Goal: Task Accomplishment & Management: Complete application form

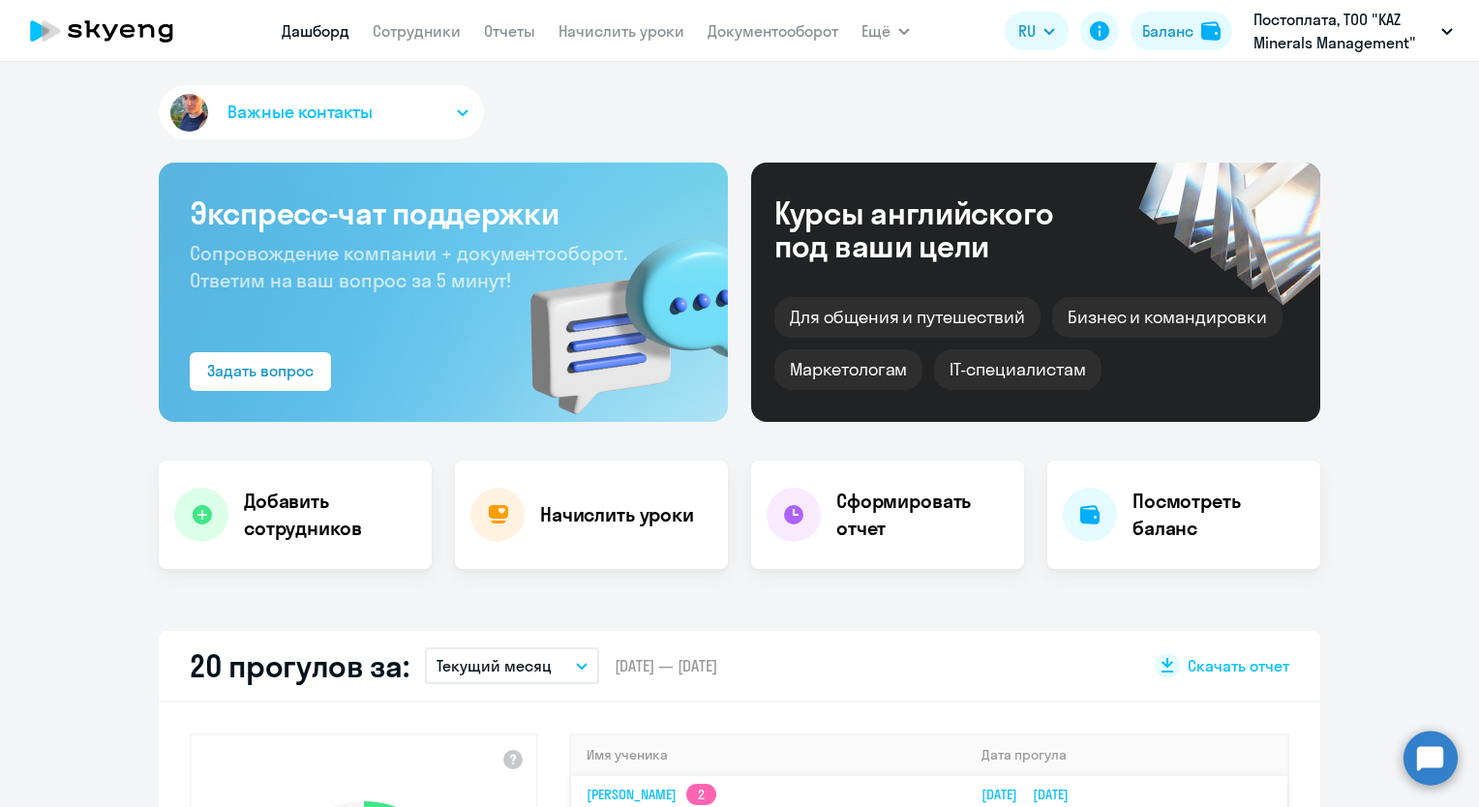
select select "30"
click at [1354, 31] on p "Постоплата, ТОО "KAZ Minerals Management"" at bounding box center [1343, 31] width 180 height 46
click at [424, 31] on link "Сотрудники" at bounding box center [417, 30] width 88 height 19
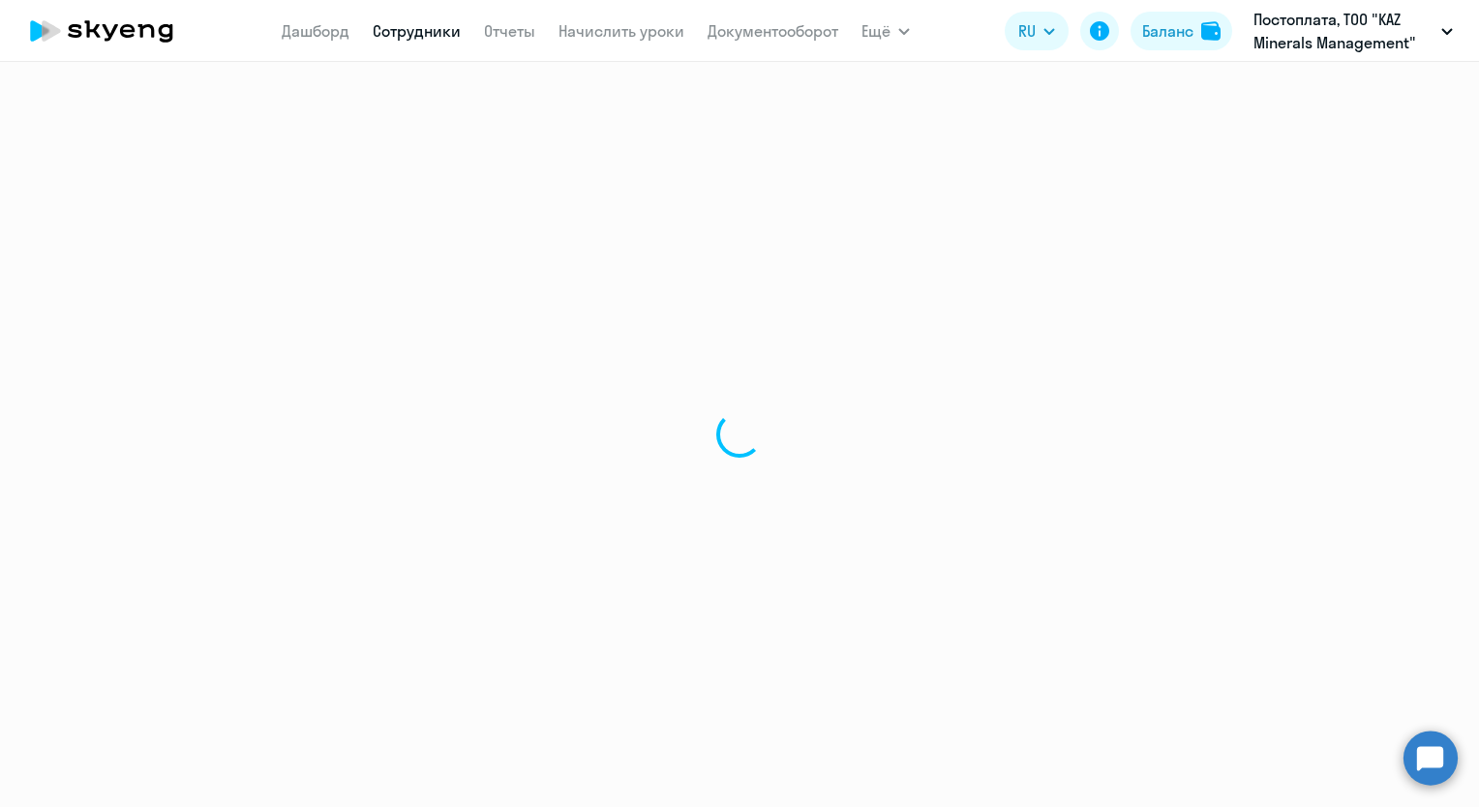
select select "30"
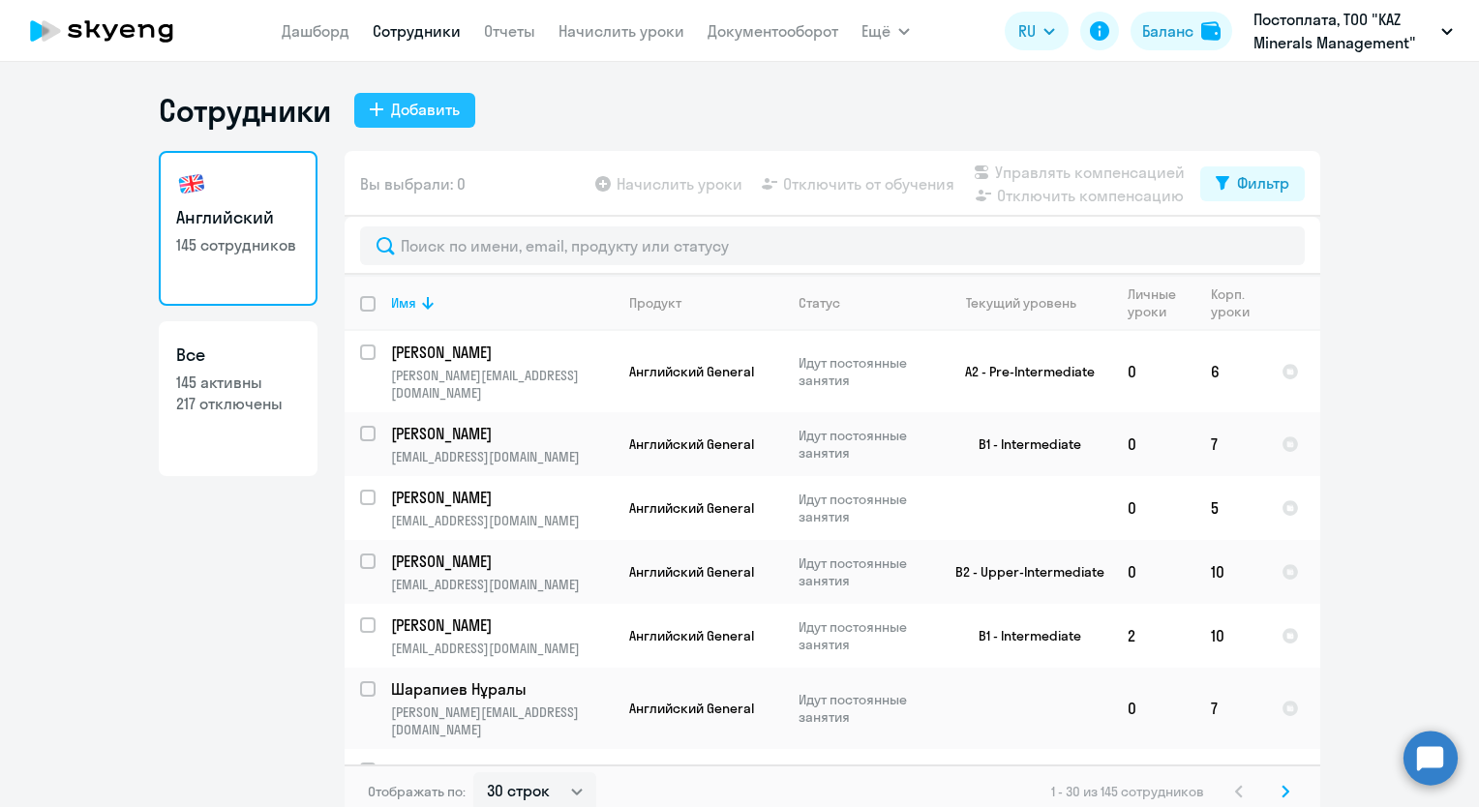
click at [427, 107] on div "Добавить" at bounding box center [425, 109] width 69 height 23
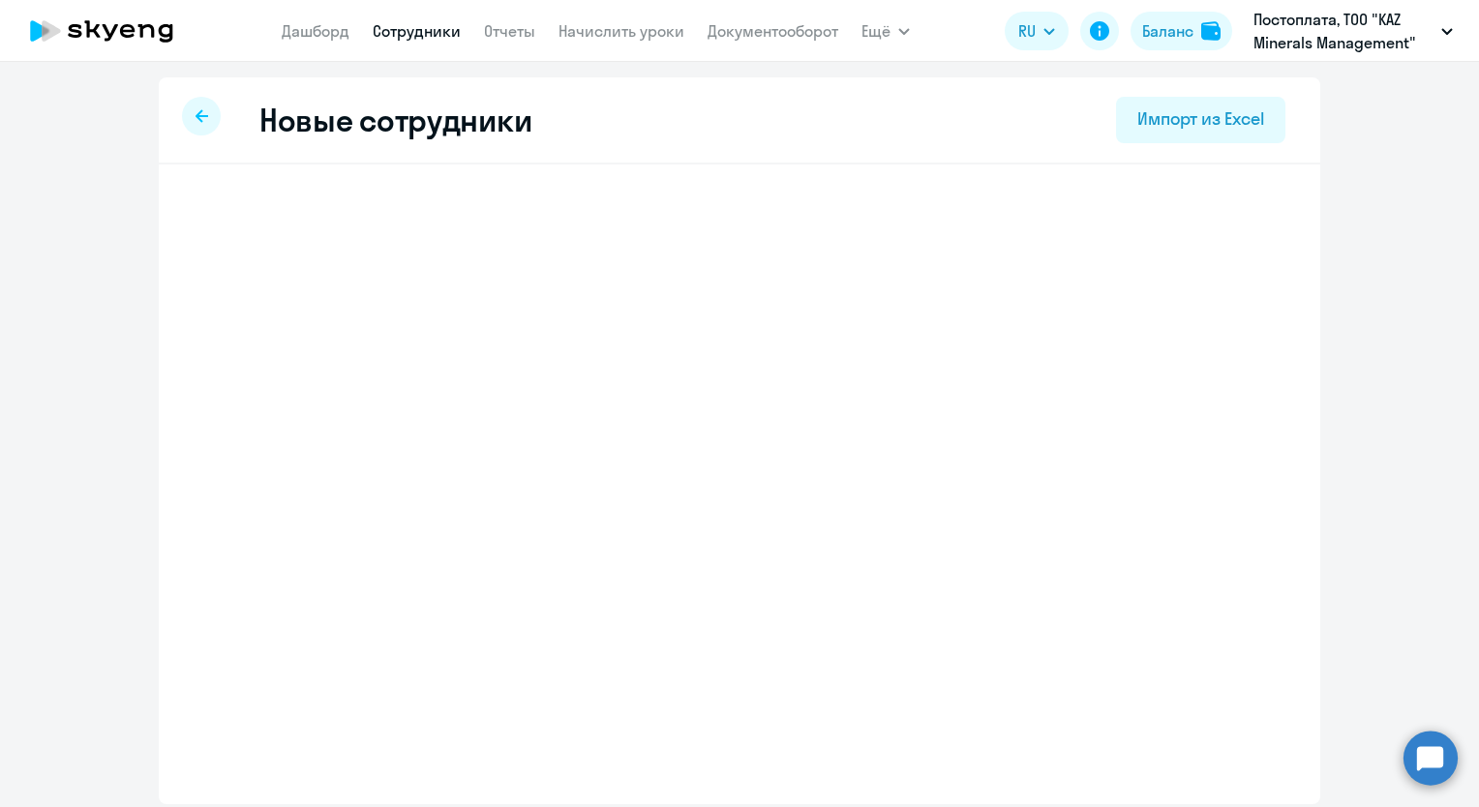
select select "english_adult_not_native_speaker"
select select "5"
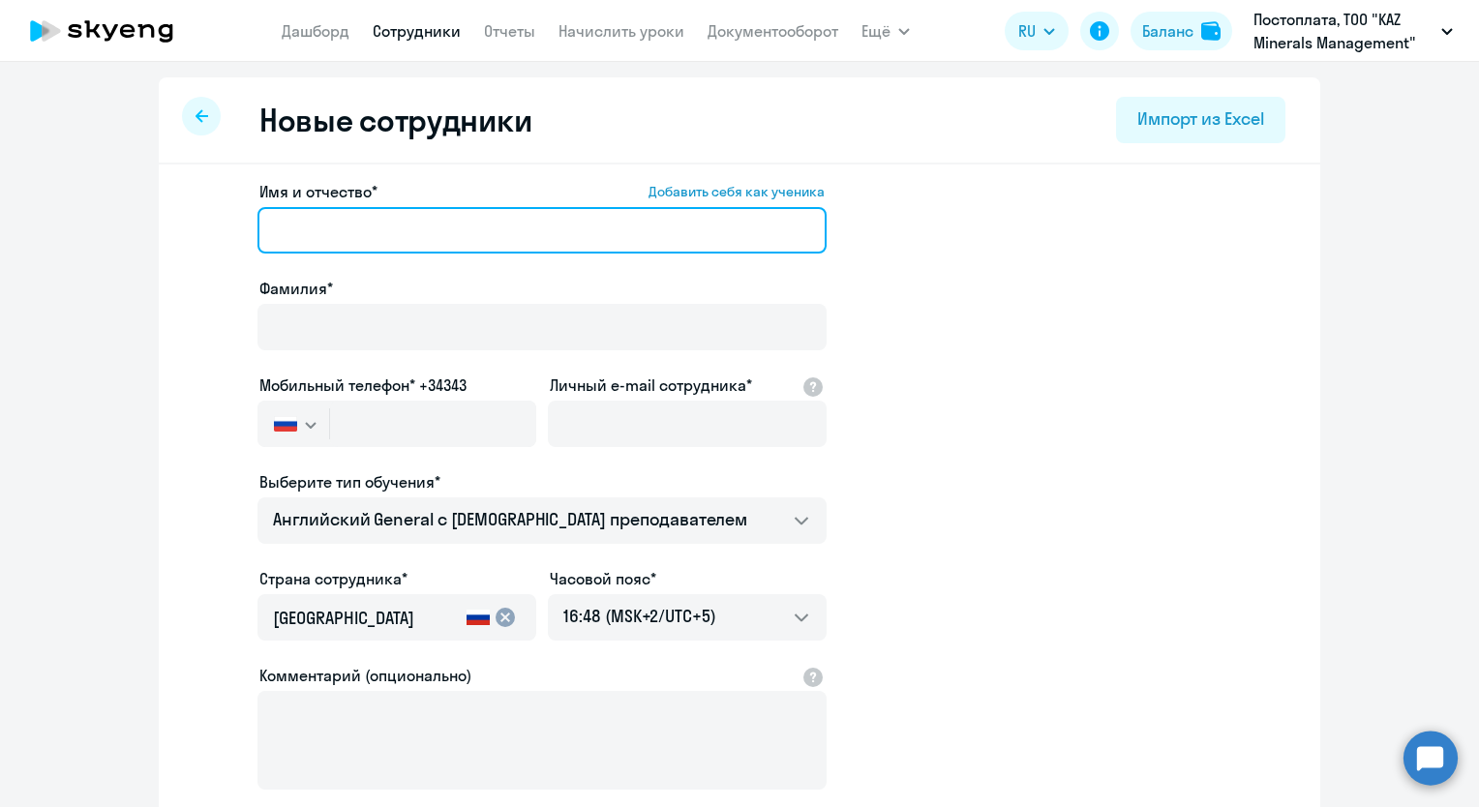
click at [415, 230] on input "Имя и отчество* Добавить себя как ученика" at bounding box center [541, 230] width 569 height 46
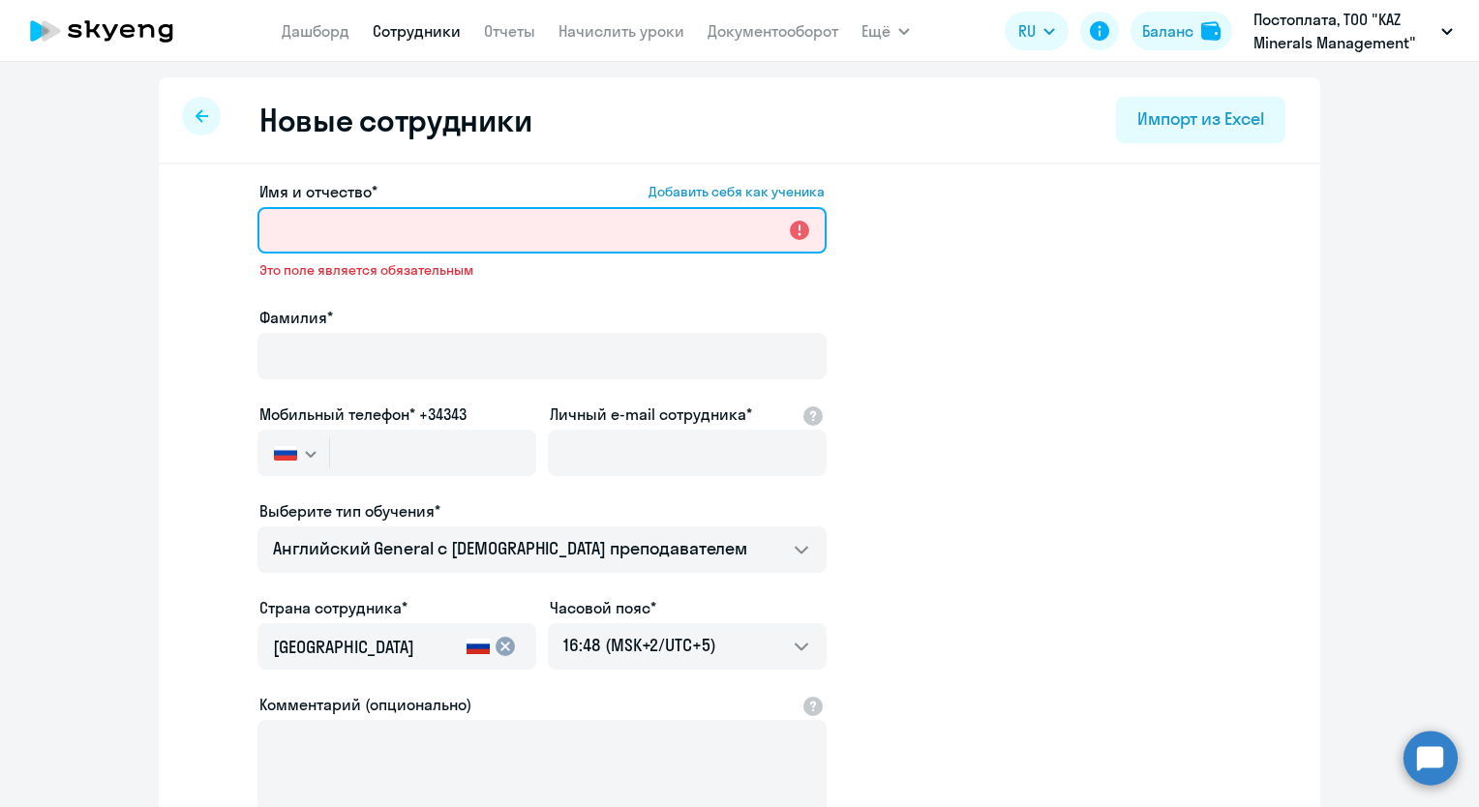
click at [272, 238] on input "Имя и отчество* Добавить себя как ученика" at bounding box center [541, 230] width 569 height 46
paste input "[PERSON_NAME]"
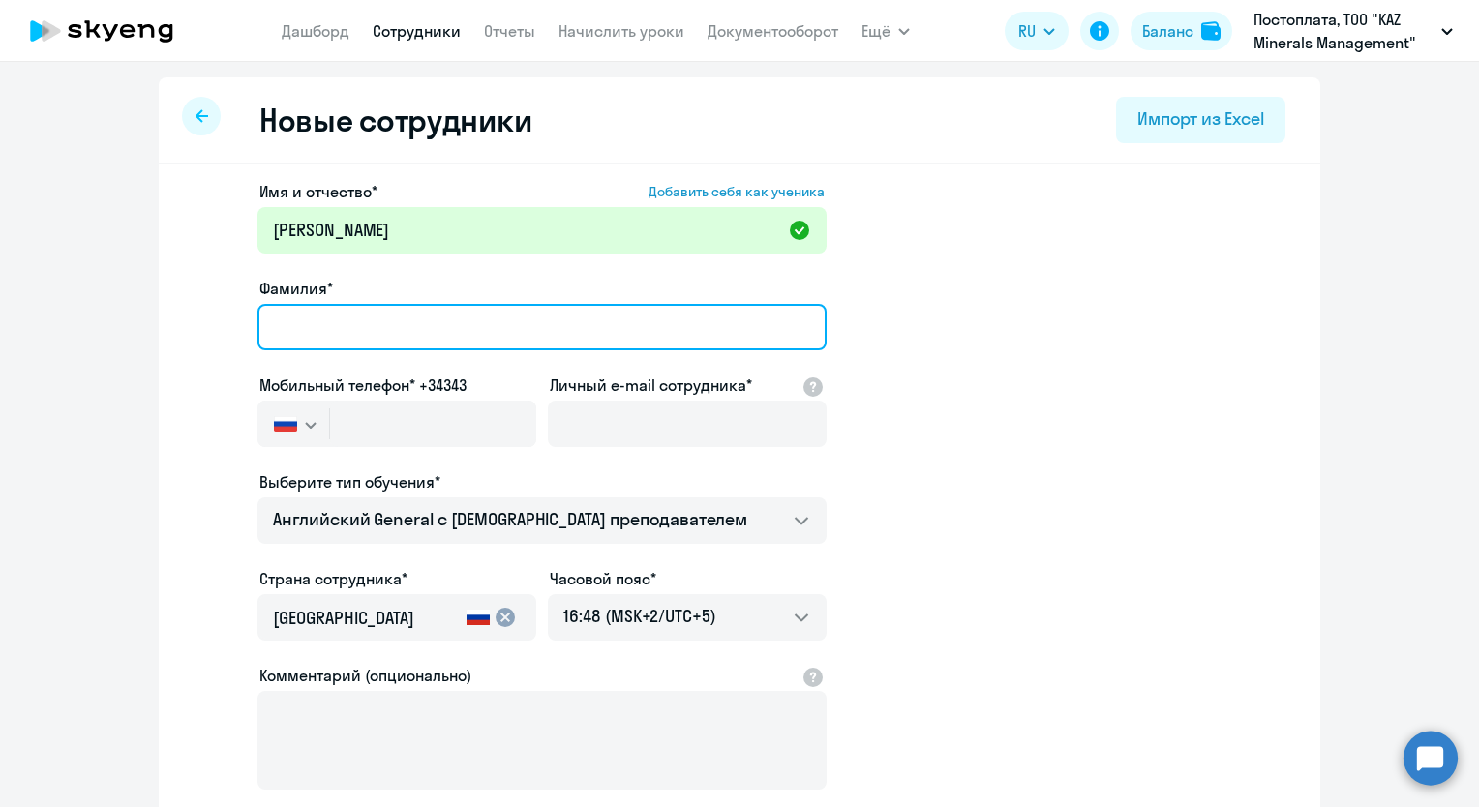
click at [368, 327] on input "Фамилия*" at bounding box center [541, 327] width 569 height 46
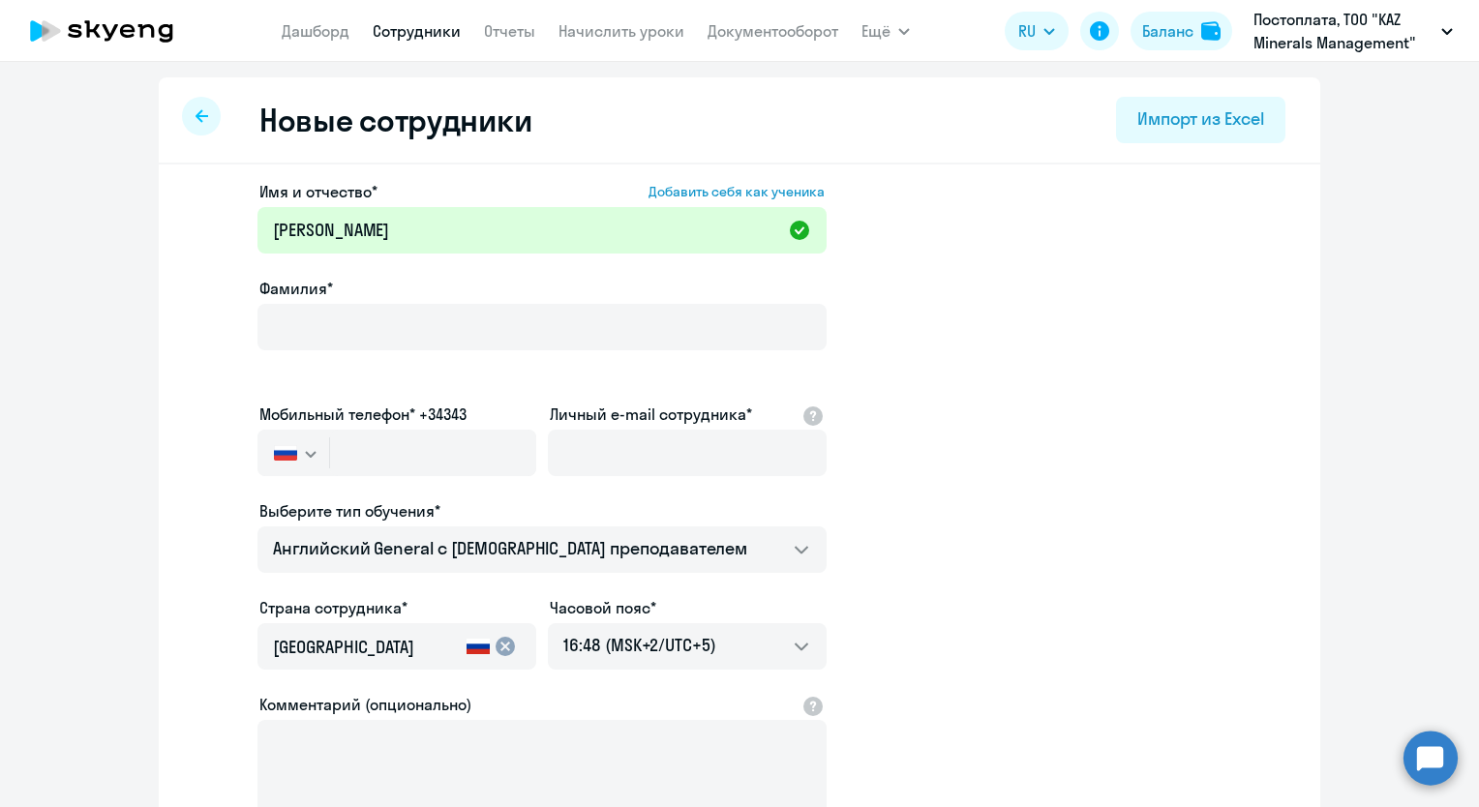
click at [1051, 315] on app-new-student-form "Имя и отчество* Добавить себя как ученика [PERSON_NAME]* Мобильный телефон* +34…" at bounding box center [739, 539] width 1099 height 719
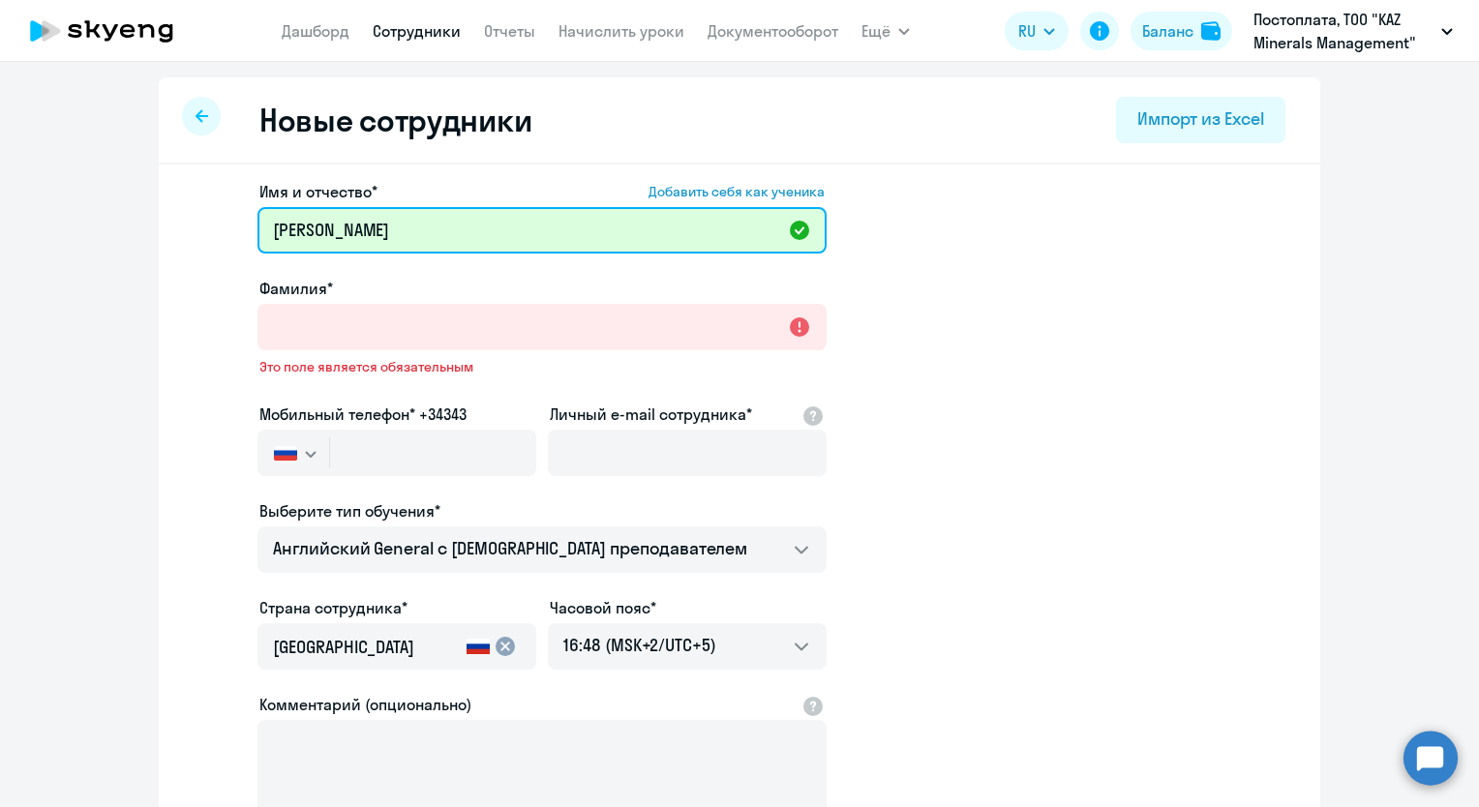
drag, startPoint x: 475, startPoint y: 229, endPoint x: 79, endPoint y: 207, distance: 396.4
click at [79, 207] on ng-component "Новые сотрудники Импорт из Excel Имя и отчество* Добавить себя как ученика [PER…" at bounding box center [739, 560] width 1479 height 967
drag, startPoint x: 479, startPoint y: 230, endPoint x: 389, endPoint y: 233, distance: 90.0
click at [389, 233] on input "[PERSON_NAME]" at bounding box center [541, 230] width 569 height 46
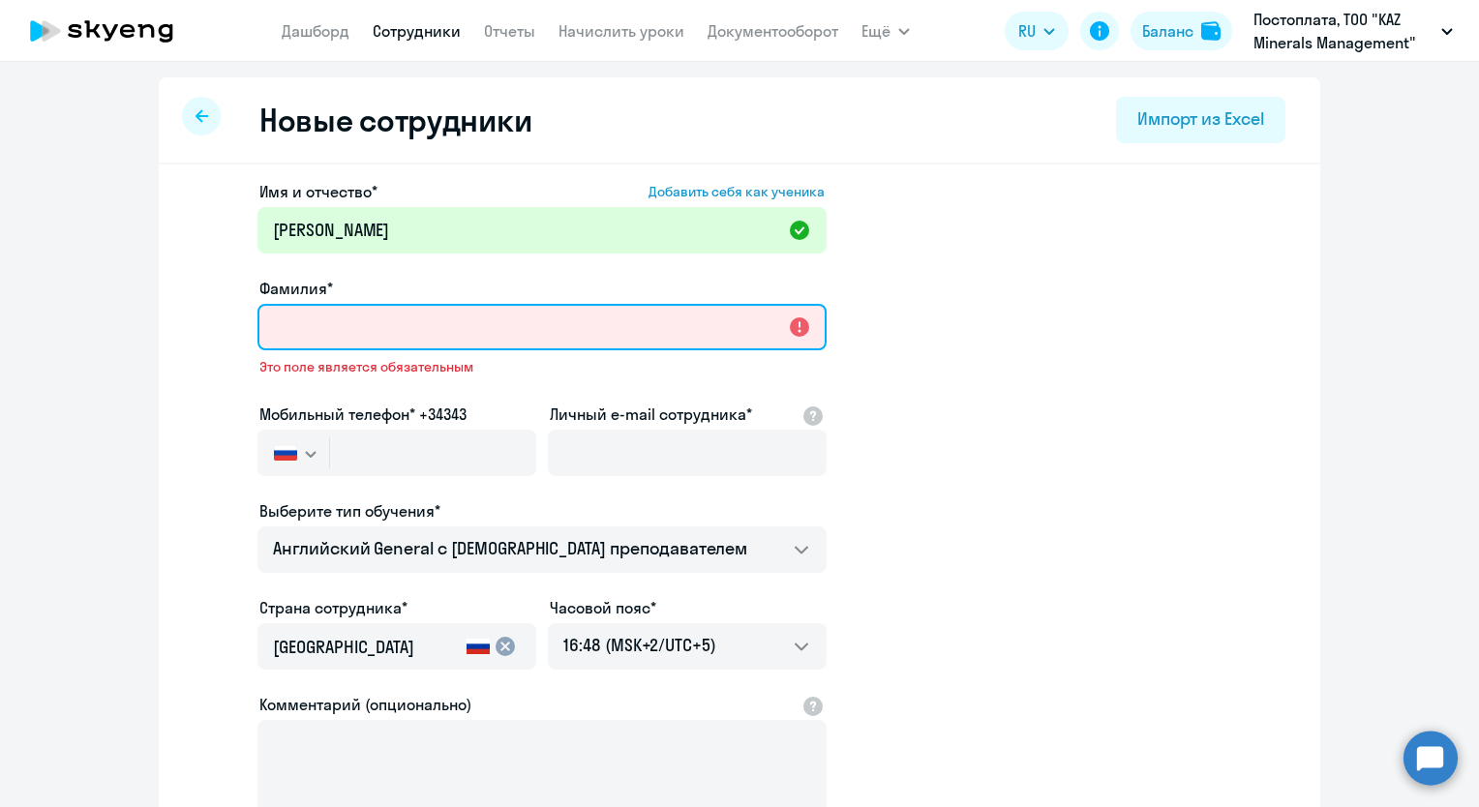
click at [412, 330] on input "Фамилия*" at bounding box center [541, 327] width 569 height 46
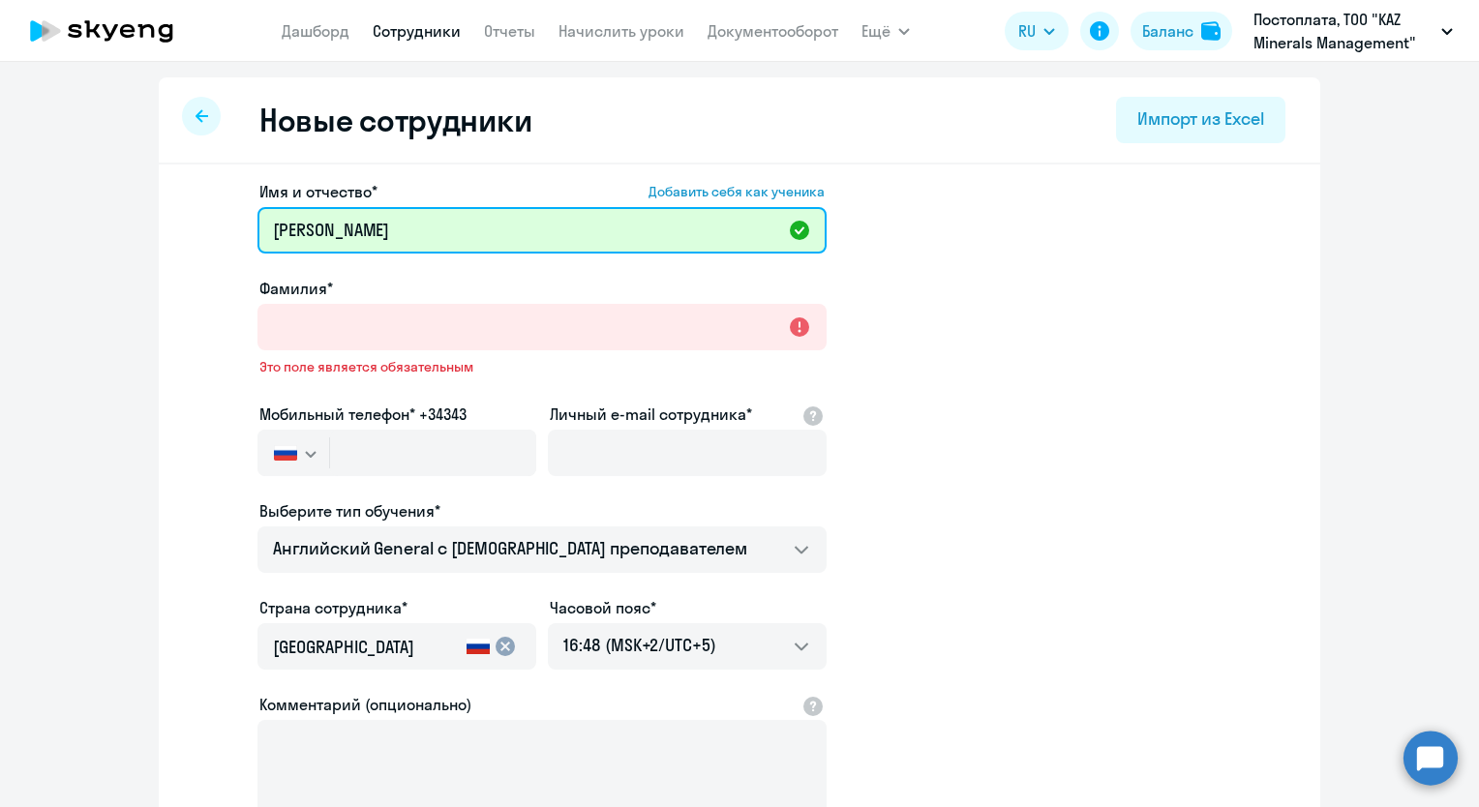
drag, startPoint x: 451, startPoint y: 227, endPoint x: 340, endPoint y: 229, distance: 111.3
click at [340, 229] on input "[PERSON_NAME]" at bounding box center [541, 230] width 569 height 46
type input "Абылқақ"
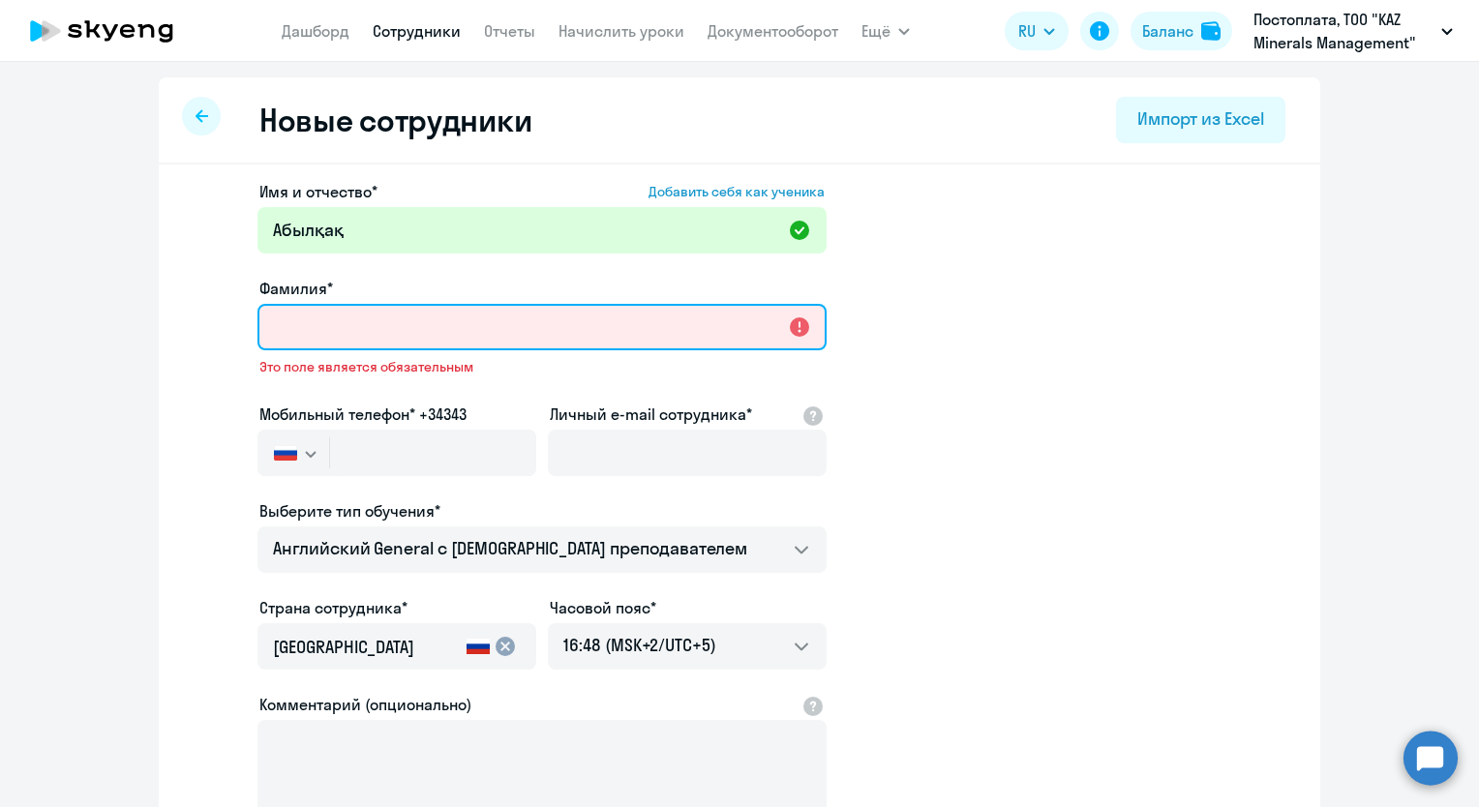
click at [302, 318] on input "Фамилия*" at bounding box center [541, 327] width 569 height 46
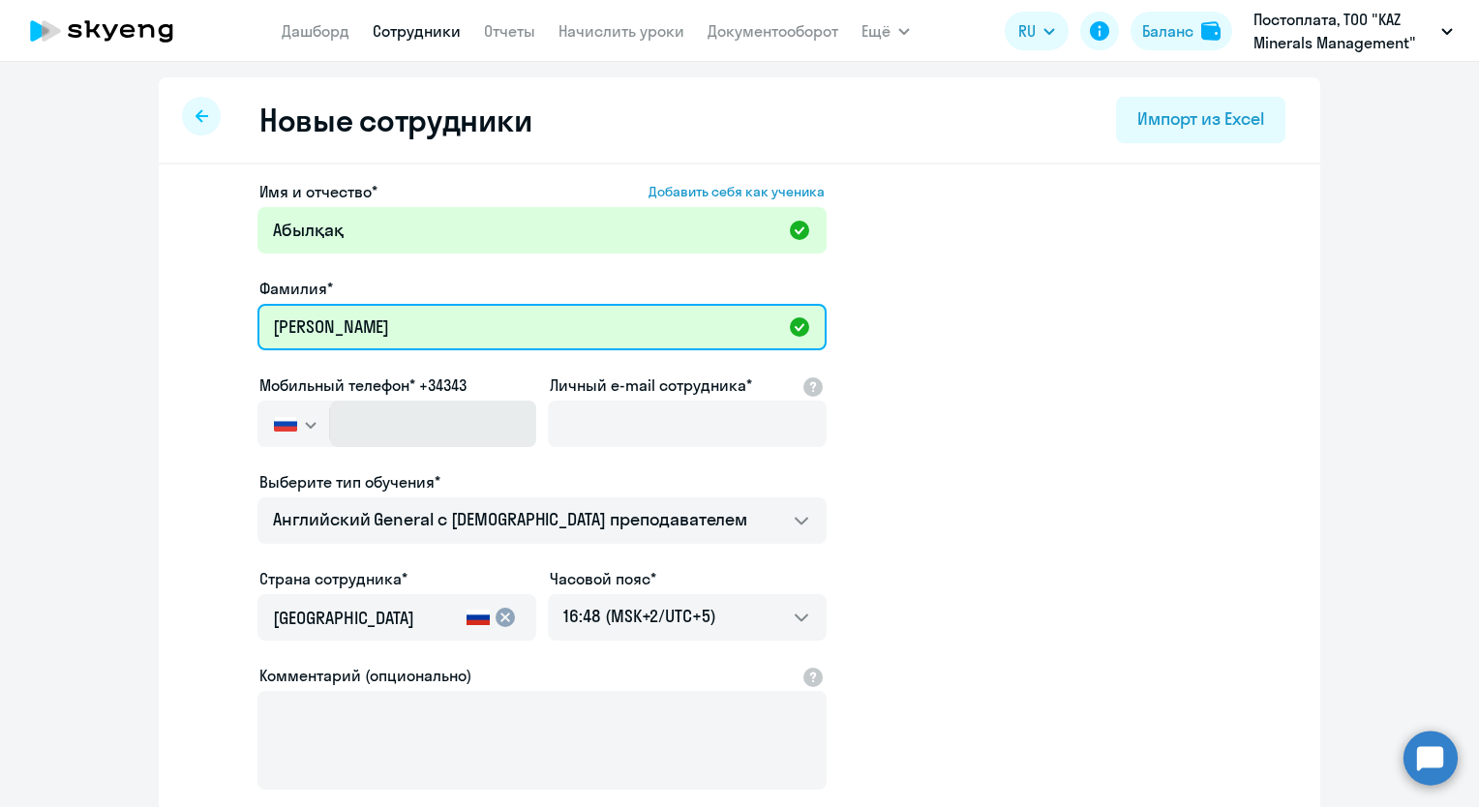
type input "[PERSON_NAME]"
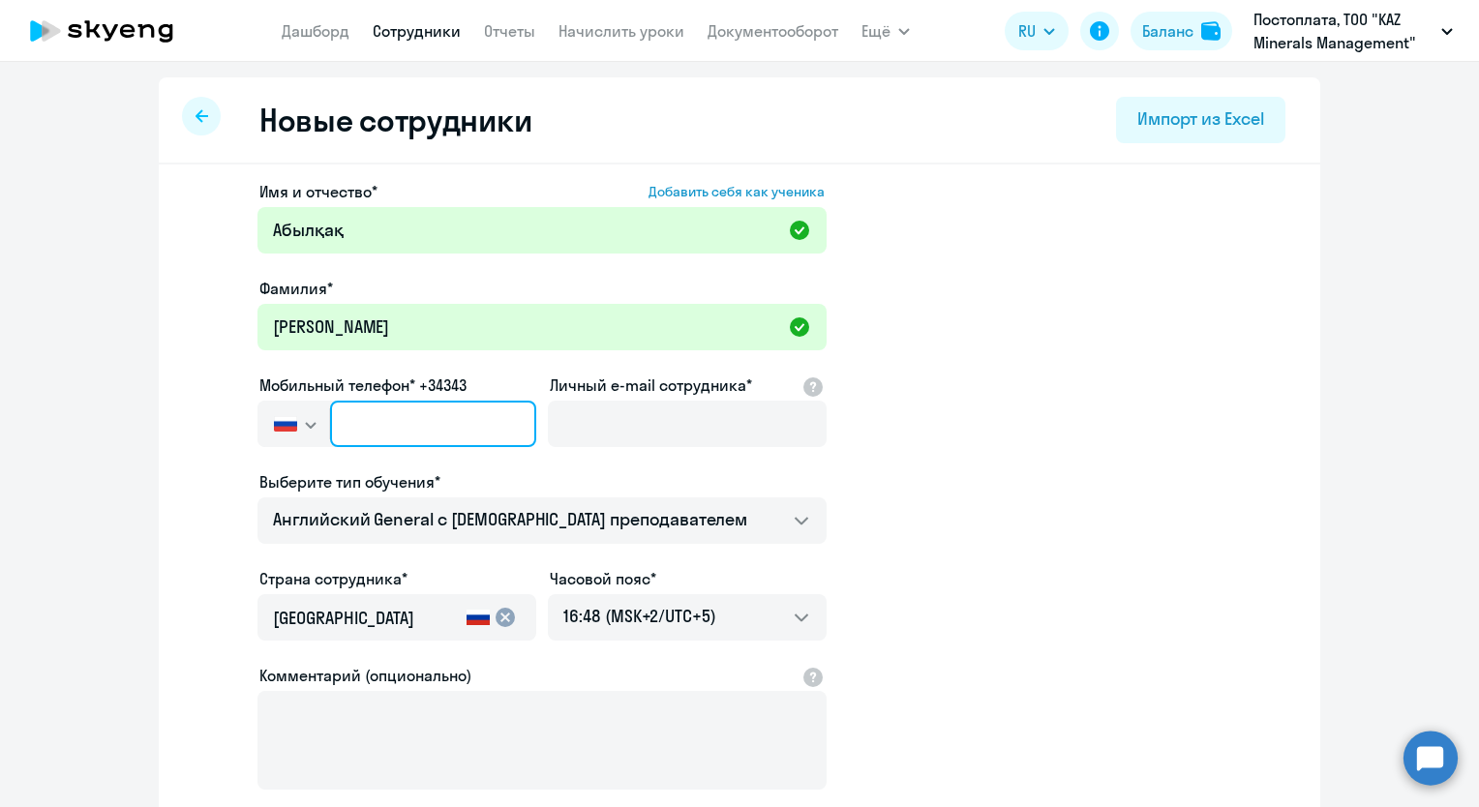
click at [412, 425] on input "text" at bounding box center [433, 424] width 206 height 46
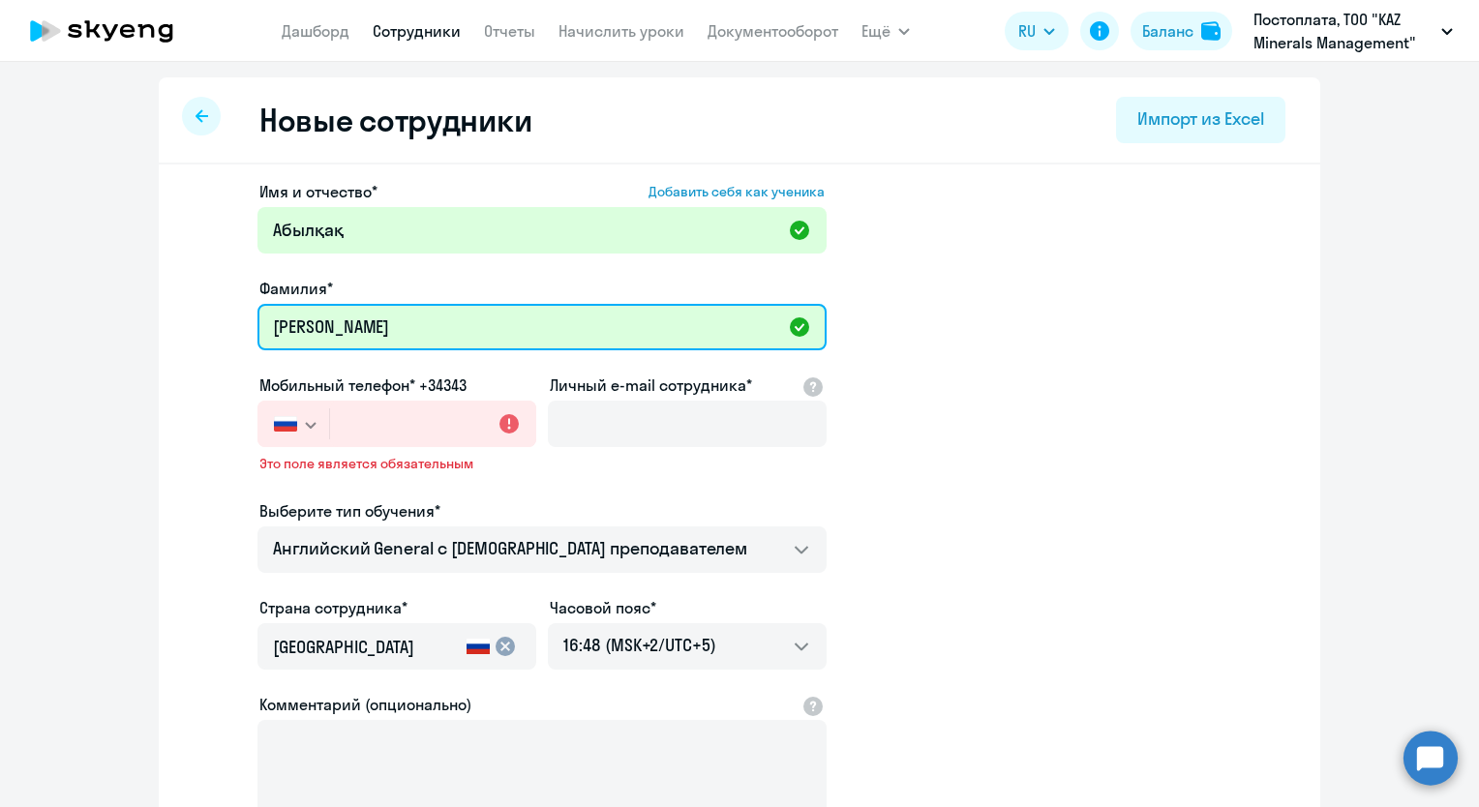
drag, startPoint x: 208, startPoint y: 319, endPoint x: 147, endPoint y: 310, distance: 61.7
click at [147, 310] on ng-component "Новые сотрудники Импорт из Excel Имя и отчество* Добавить себя как ученика [PER…" at bounding box center [739, 560] width 1479 height 967
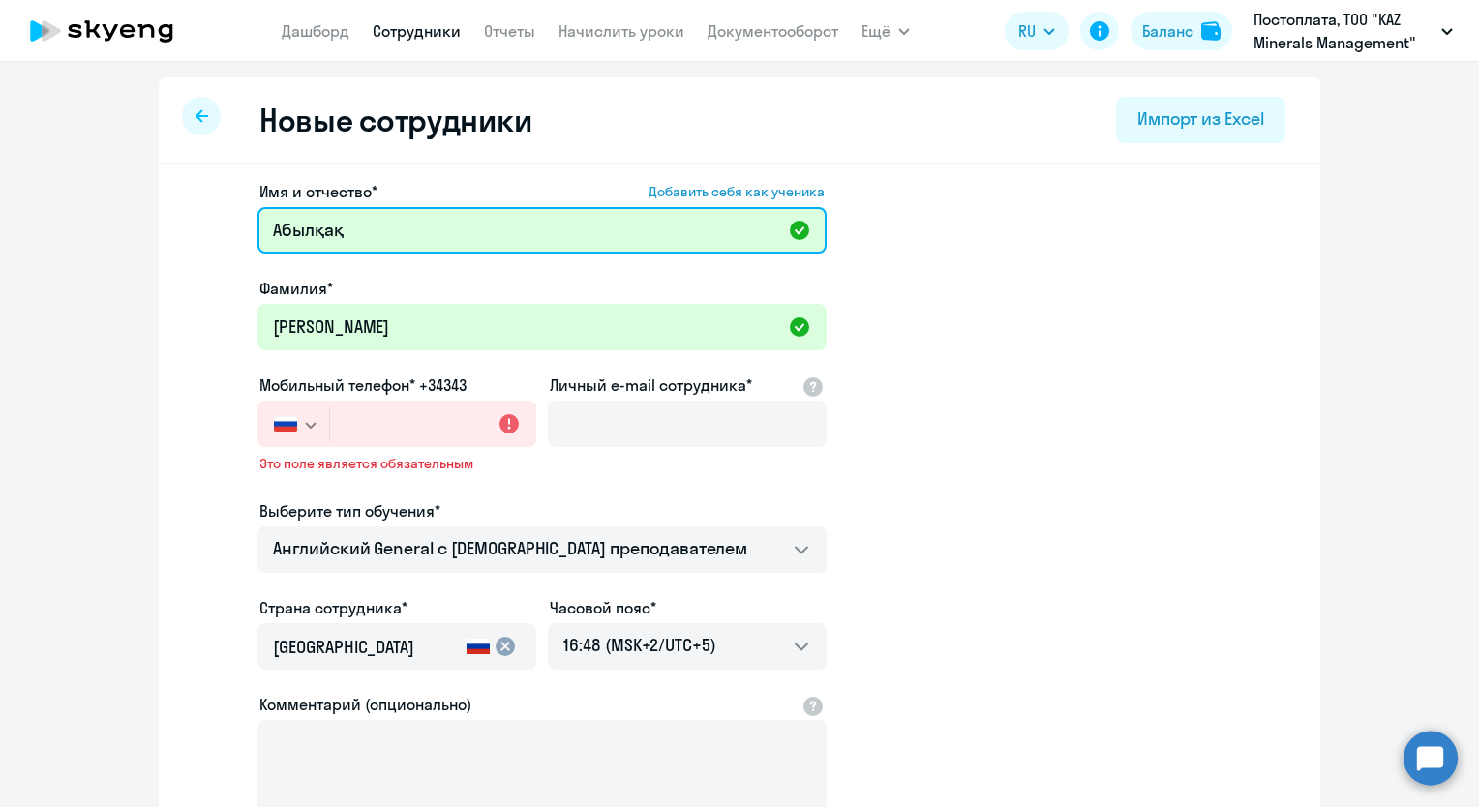
click at [378, 238] on input "Абылқақ" at bounding box center [541, 230] width 569 height 46
paste input "[PERSON_NAME]"
drag, startPoint x: 339, startPoint y: 230, endPoint x: 257, endPoint y: 227, distance: 81.3
click at [257, 227] on input "[PERSON_NAME]" at bounding box center [541, 230] width 569 height 46
type input "[PERSON_NAME]"
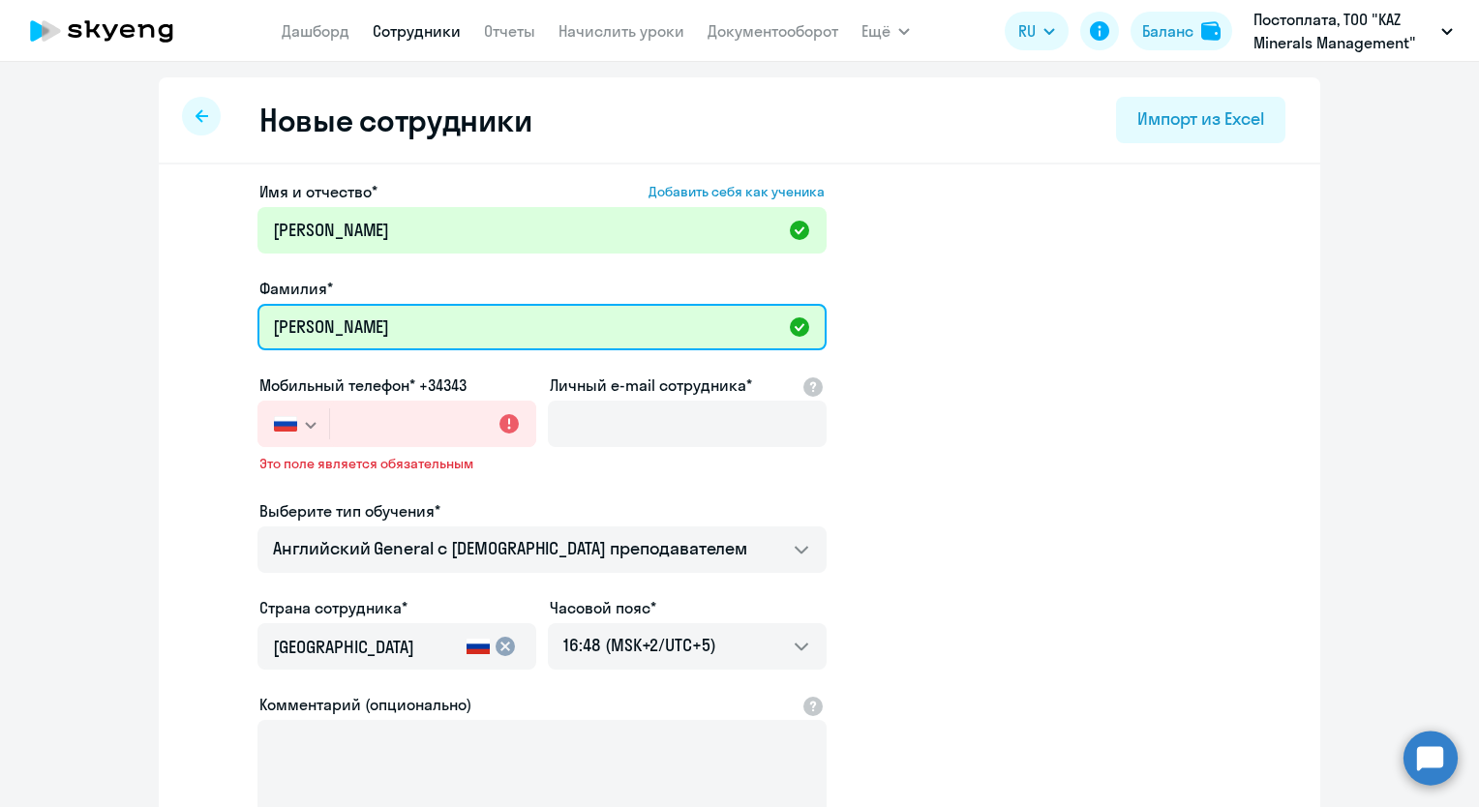
drag, startPoint x: 263, startPoint y: 331, endPoint x: 220, endPoint y: 331, distance: 43.5
click at [220, 331] on app-new-student-form "Имя и отчество* Добавить себя как ученика [PERSON_NAME]* [PERSON_NAME] телефон*…" at bounding box center [739, 539] width 1099 height 719
paste input "былқақ"
type input "Абылқақ"
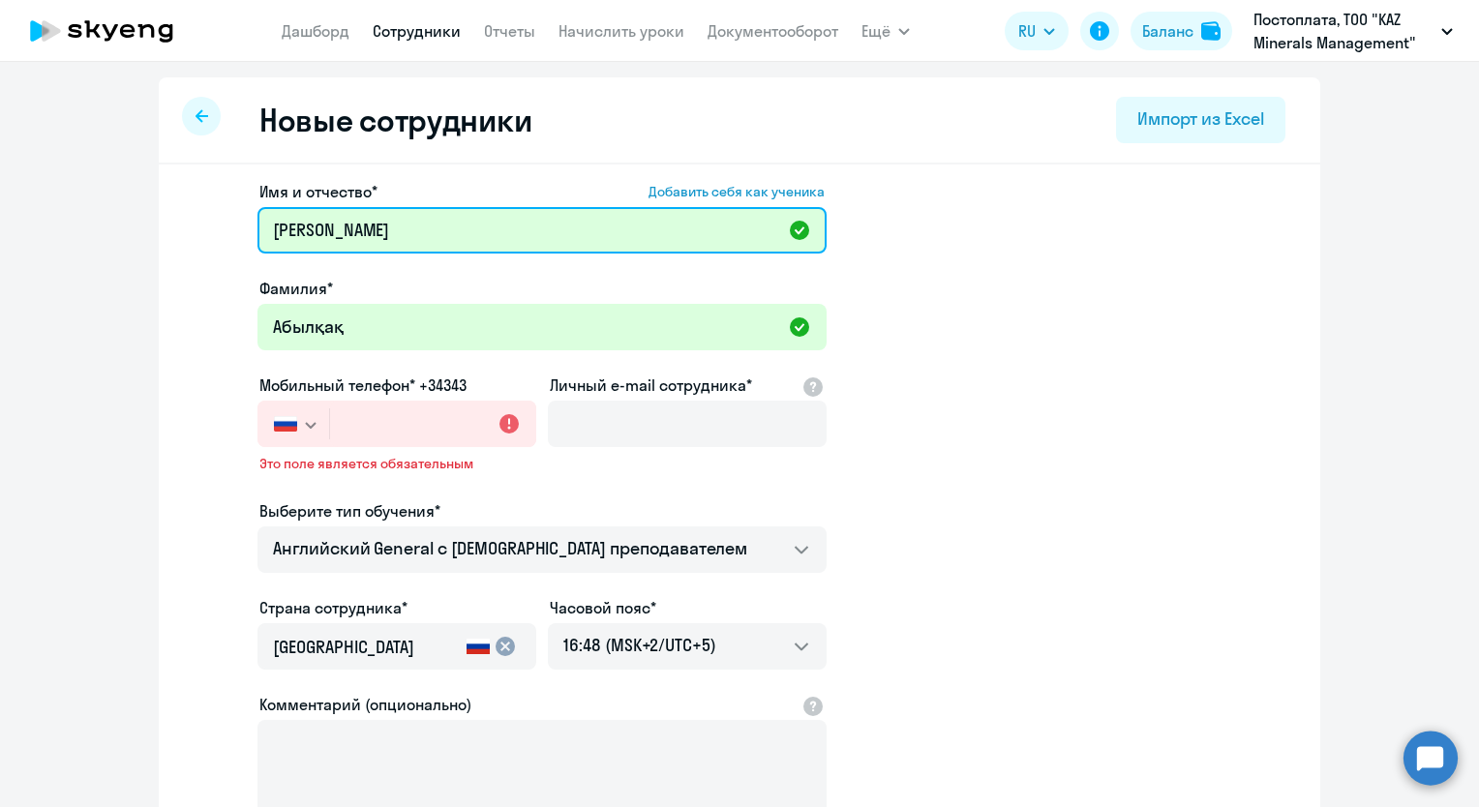
drag, startPoint x: 338, startPoint y: 230, endPoint x: 232, endPoint y: 230, distance: 105.5
click at [232, 230] on app-new-student-form "Имя и отчество* Добавить себя как ученика [PERSON_NAME]* Абылқақ Мобильный теле…" at bounding box center [739, 539] width 1099 height 719
type input "[PERSON_NAME]"
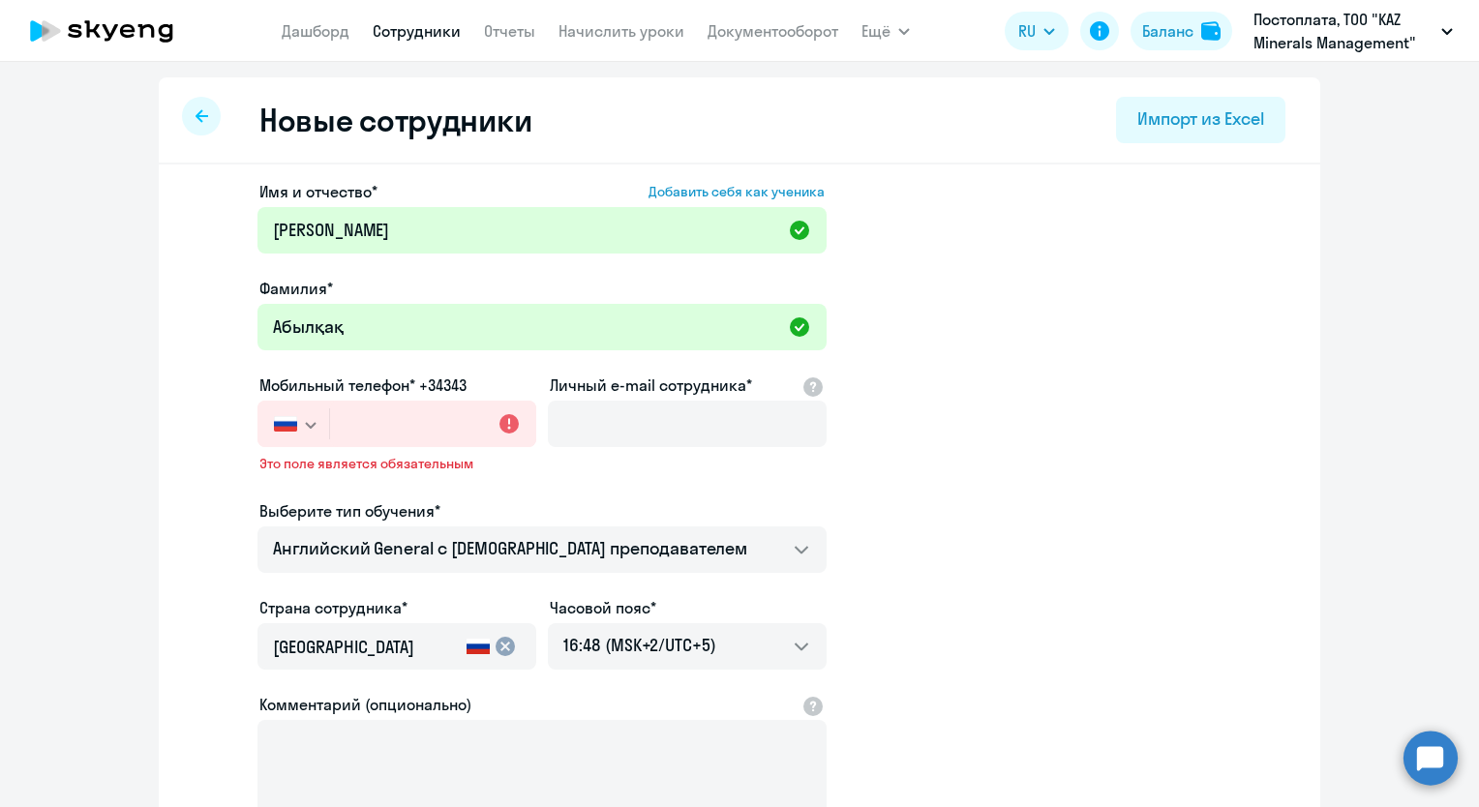
click at [950, 447] on app-new-student-form "Имя и отчество* Добавить себя как ученика [PERSON_NAME]* [PERSON_NAME] Мобильны…" at bounding box center [739, 539] width 1099 height 719
click at [723, 421] on input "Личный e-mail сотрудника*" at bounding box center [687, 424] width 279 height 46
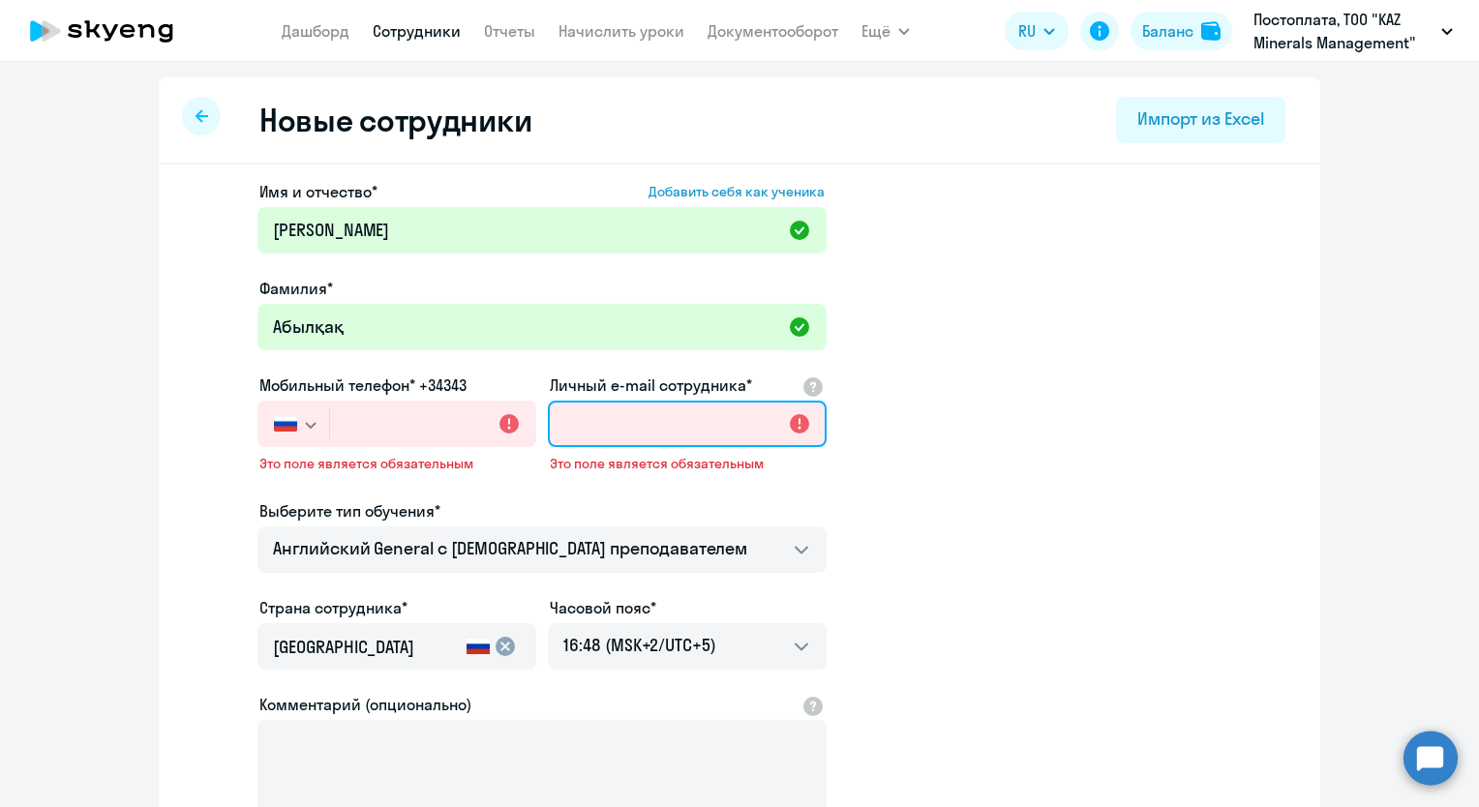
click at [571, 425] on input "Личный e-mail сотрудника*" at bounding box center [687, 424] width 279 height 46
click at [619, 416] on input "Личный e-mail сотрудника*" at bounding box center [687, 424] width 279 height 46
paste input "[EMAIL_ADDRESS][DOMAIN_NAME]"
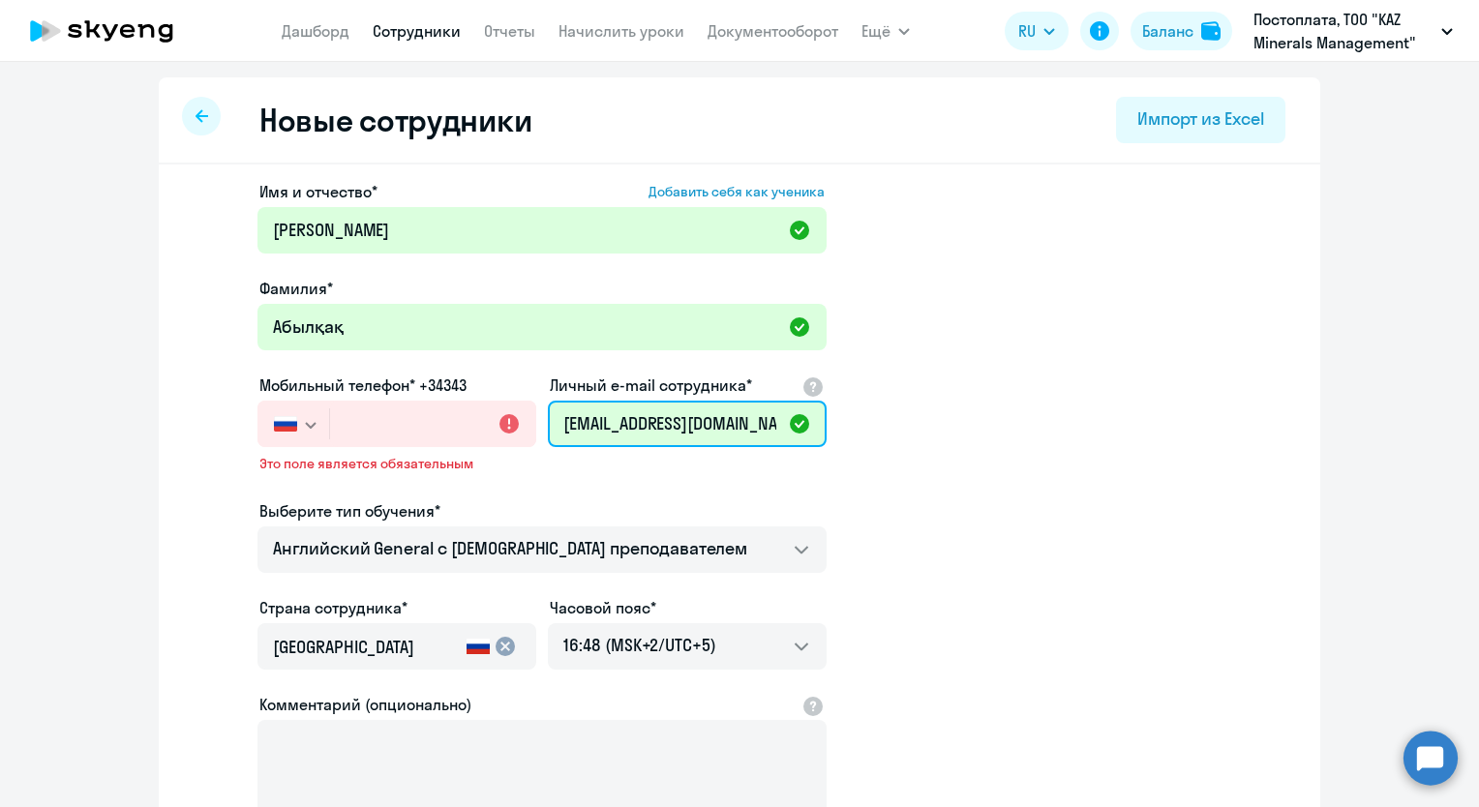
scroll to position [0, 90]
type input "[EMAIL_ADDRESS][DOMAIN_NAME]"
click at [642, 482] on div "Имя и отчество* Добавить себя как ученика [PERSON_NAME]* [PERSON_NAME] Мобильны…" at bounding box center [541, 539] width 569 height 719
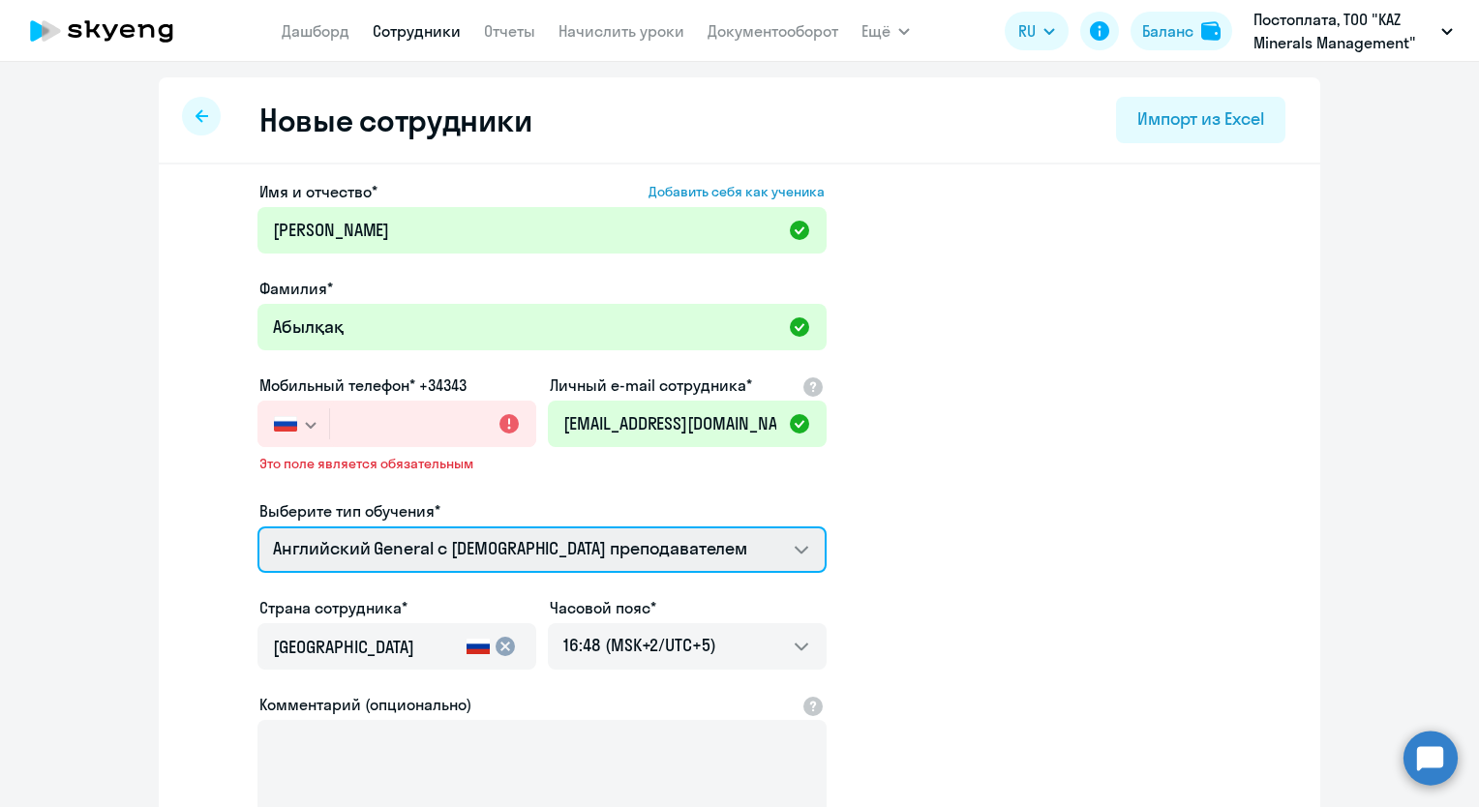
click at [793, 552] on select "Английский General с [DEMOGRAPHIC_DATA] преподавателем Английский General с [DE…" at bounding box center [541, 549] width 569 height 46
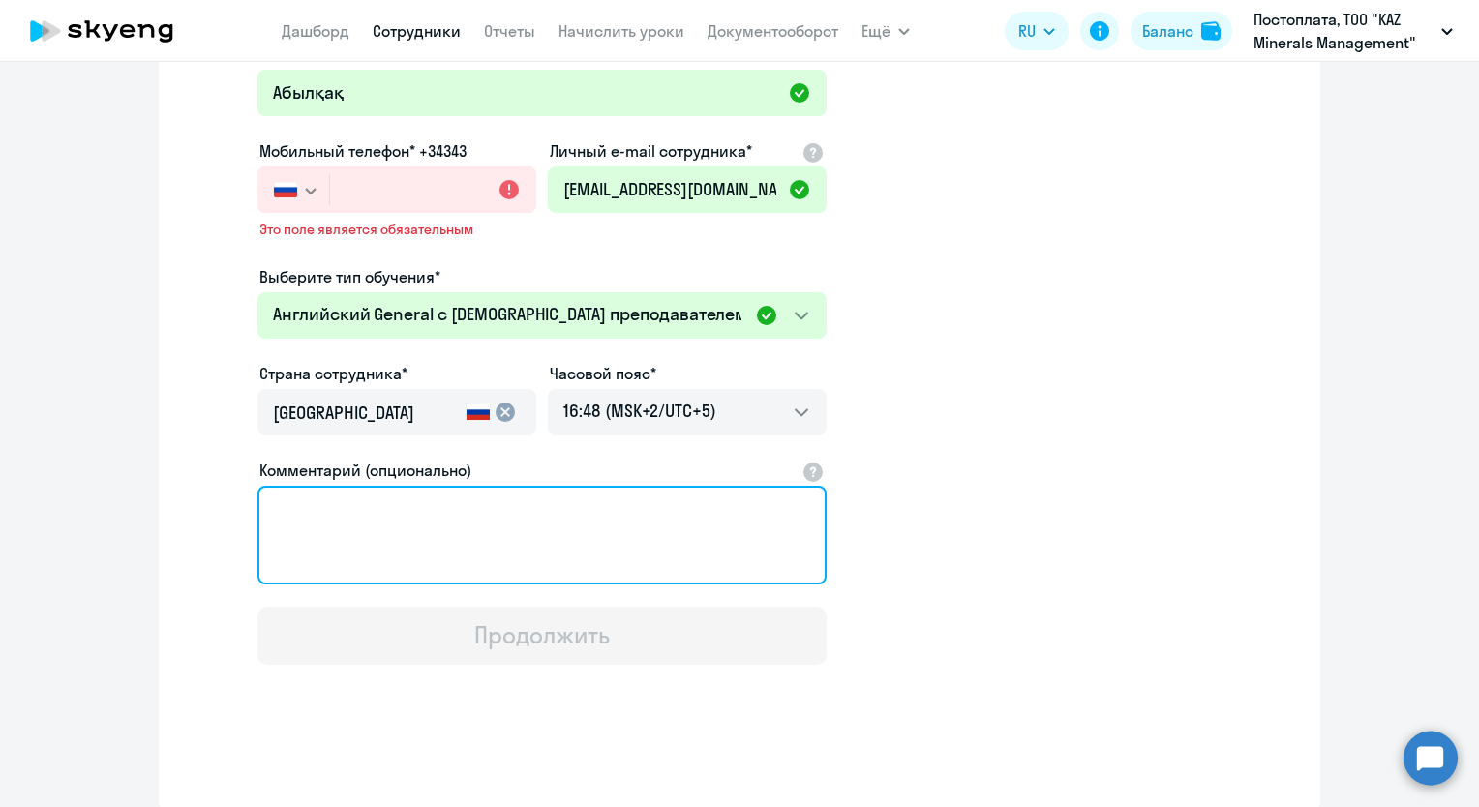
click at [473, 529] on textarea "Комментарий (опционально)" at bounding box center [541, 535] width 569 height 99
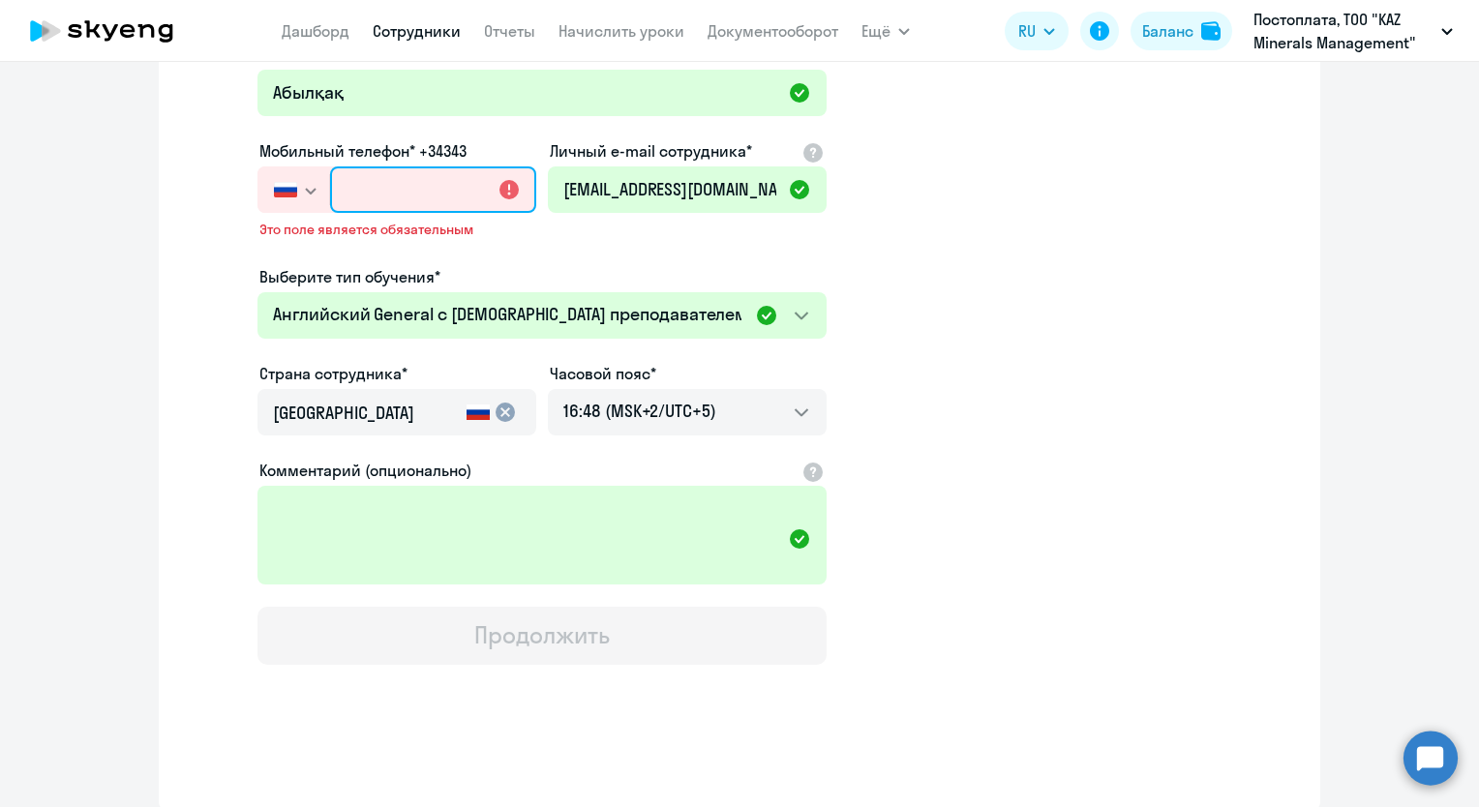
click at [375, 194] on input "text" at bounding box center [433, 189] width 206 height 46
paste input "[PHONE_NUMBER]"
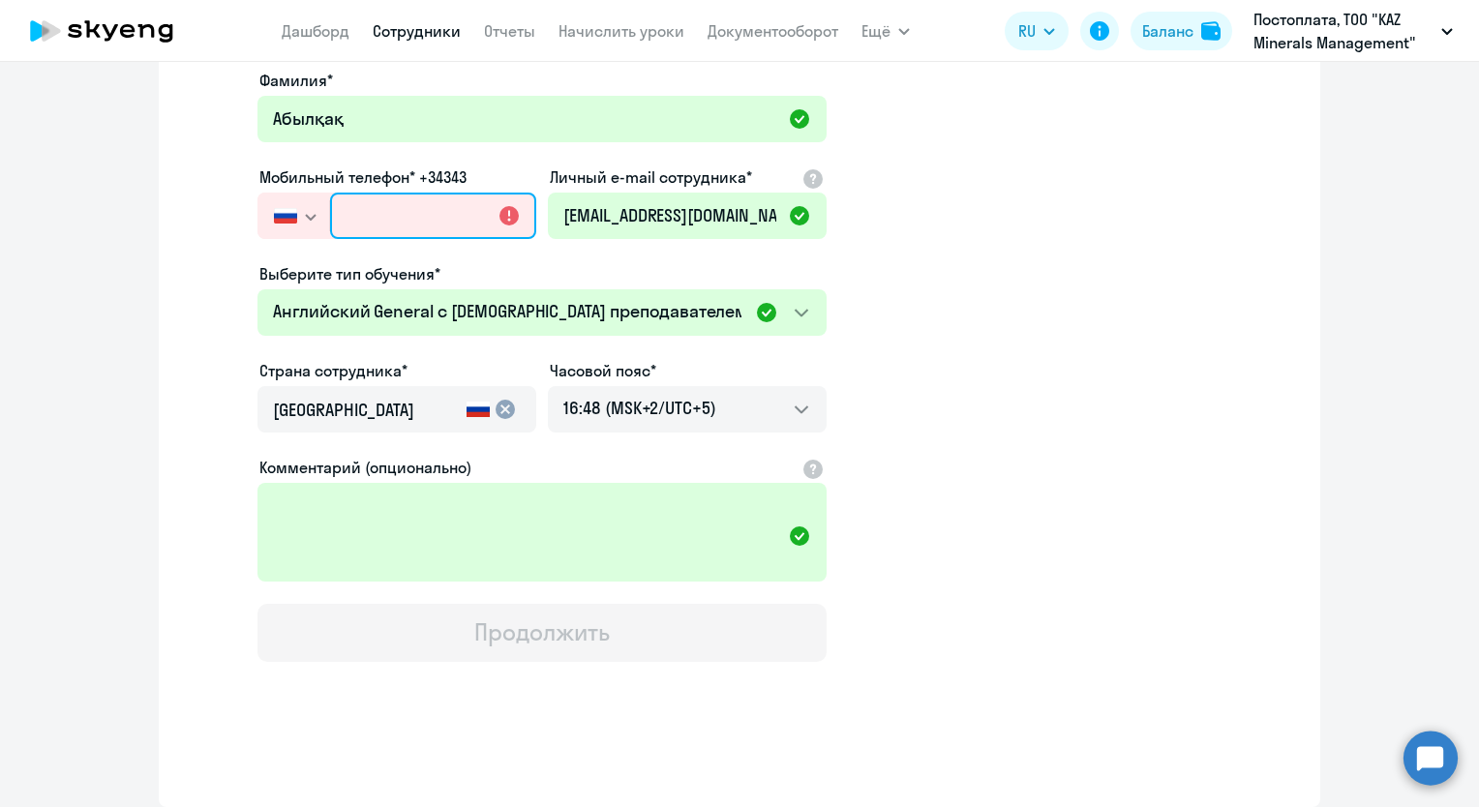
type input "[PHONE_NUMBER]"
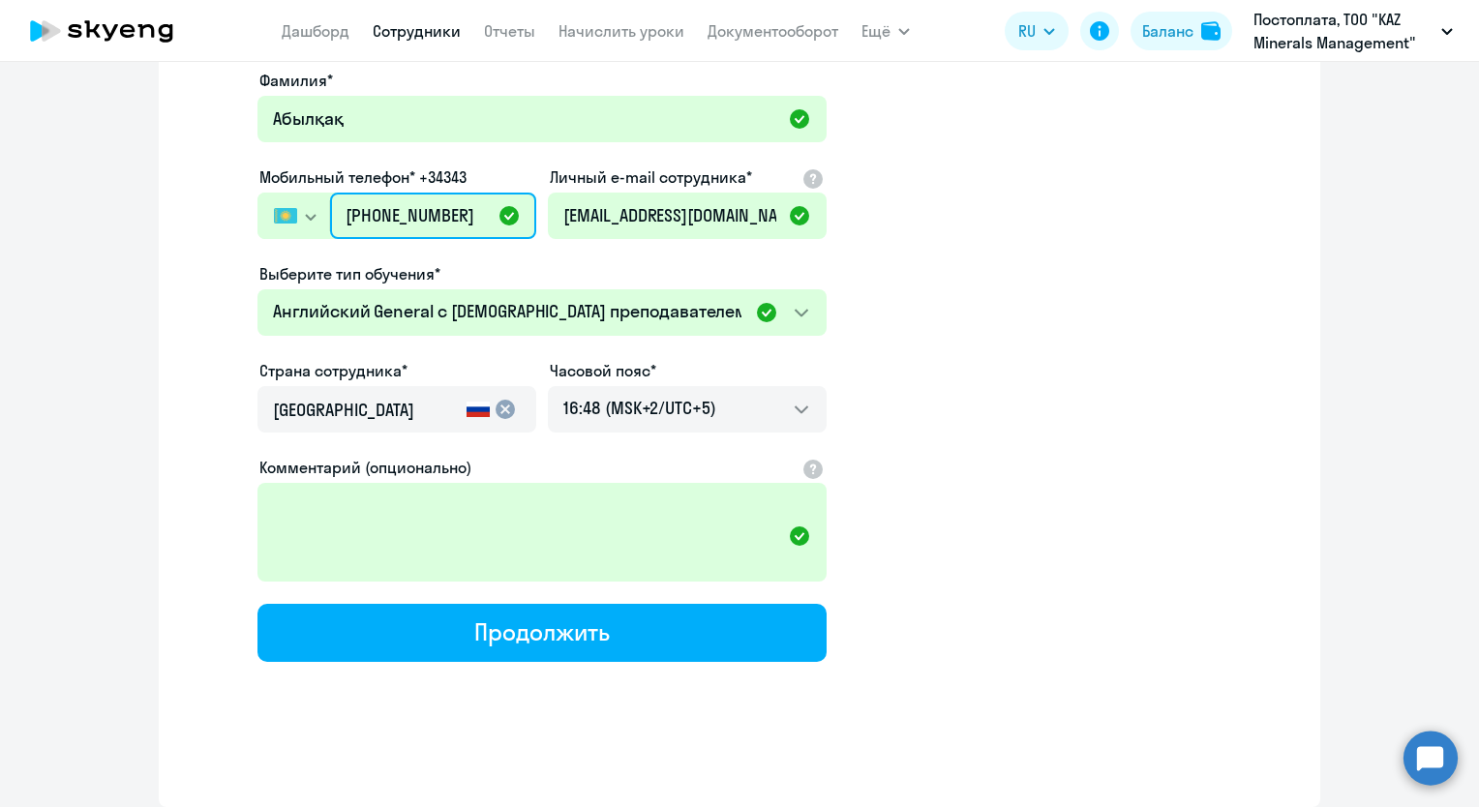
scroll to position [205, 0]
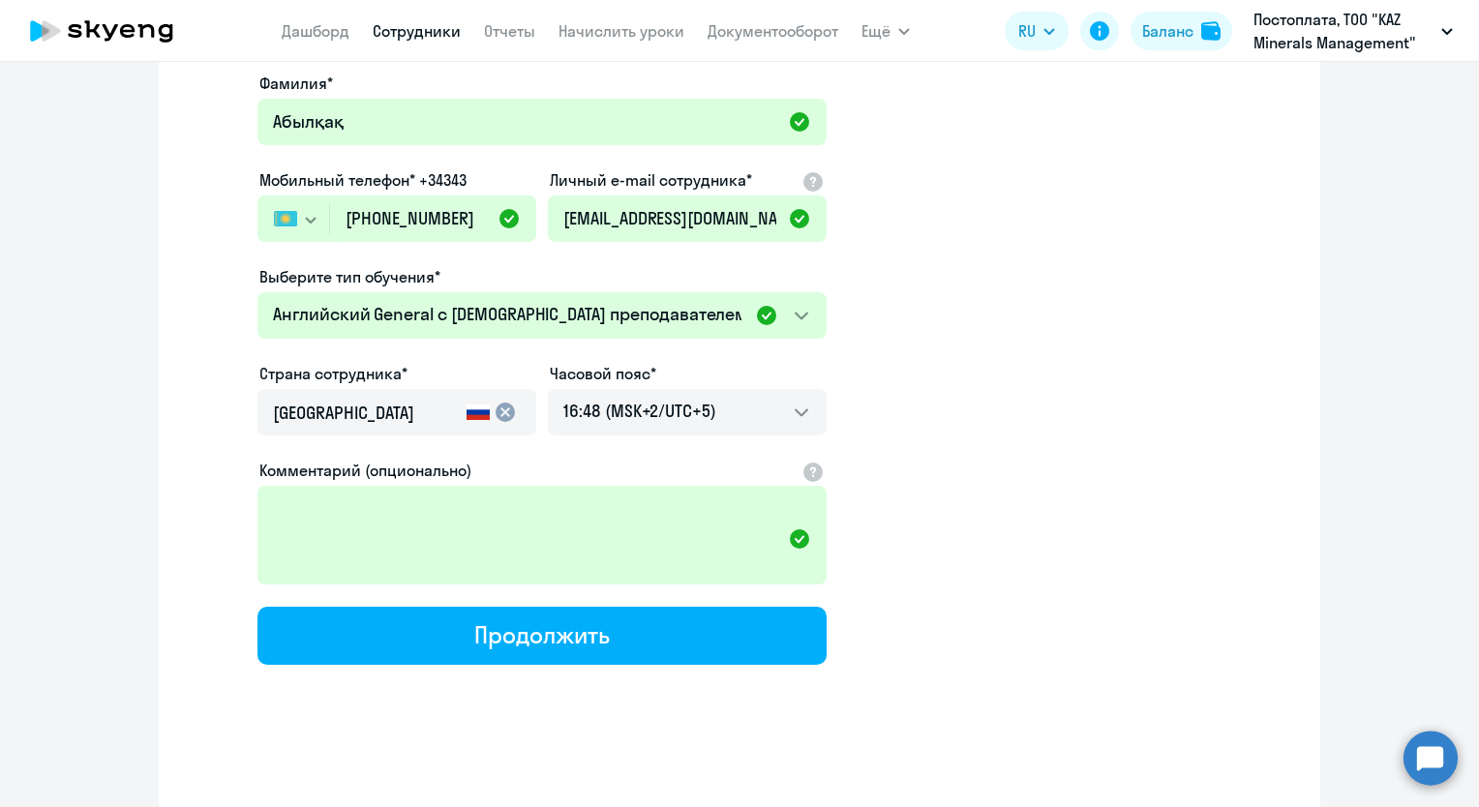
click at [1059, 395] on app-new-student-form "Имя и отчество* Добавить себя как ученика [PERSON_NAME]* [PERSON_NAME] Мобильны…" at bounding box center [739, 320] width 1099 height 690
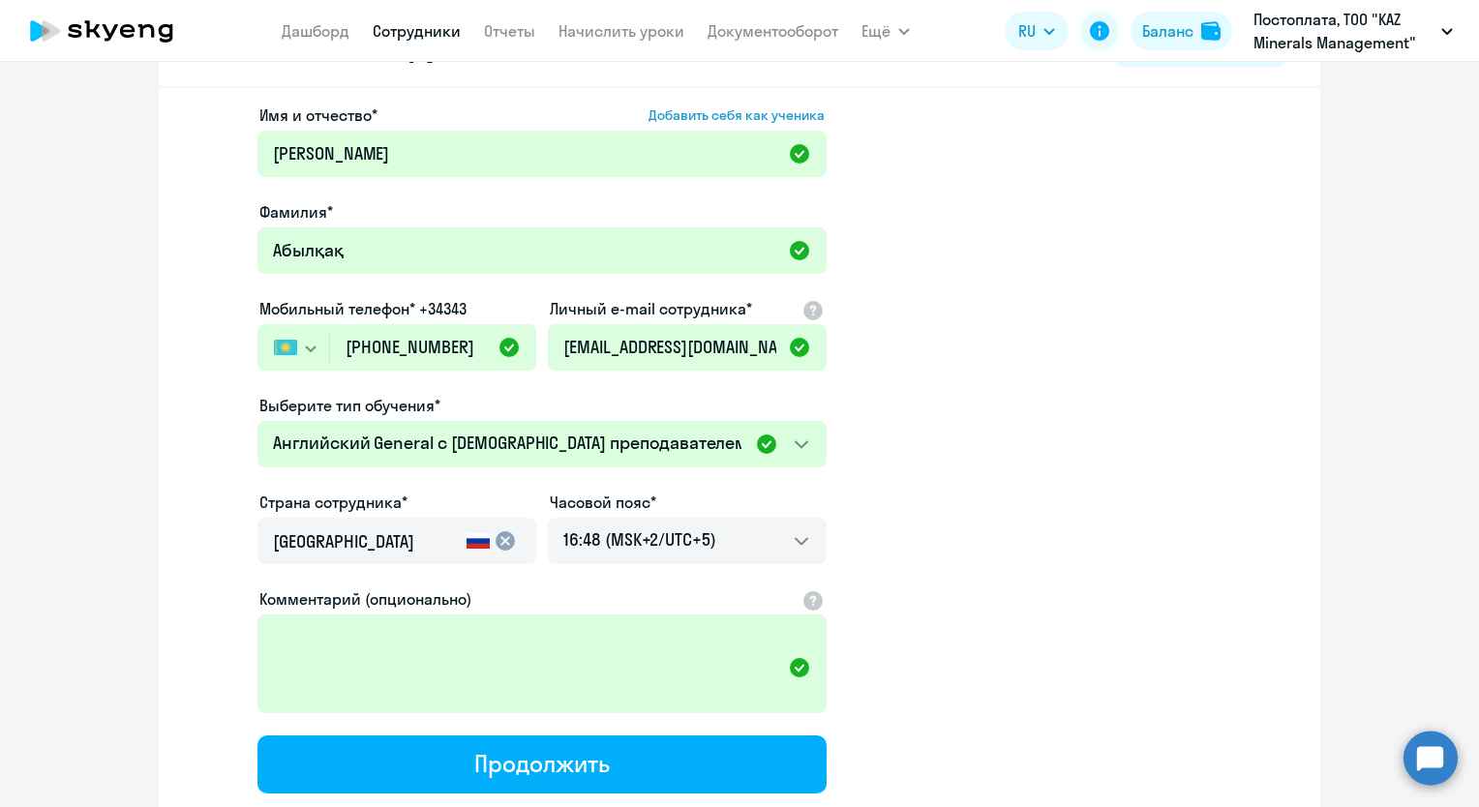
scroll to position [0, 0]
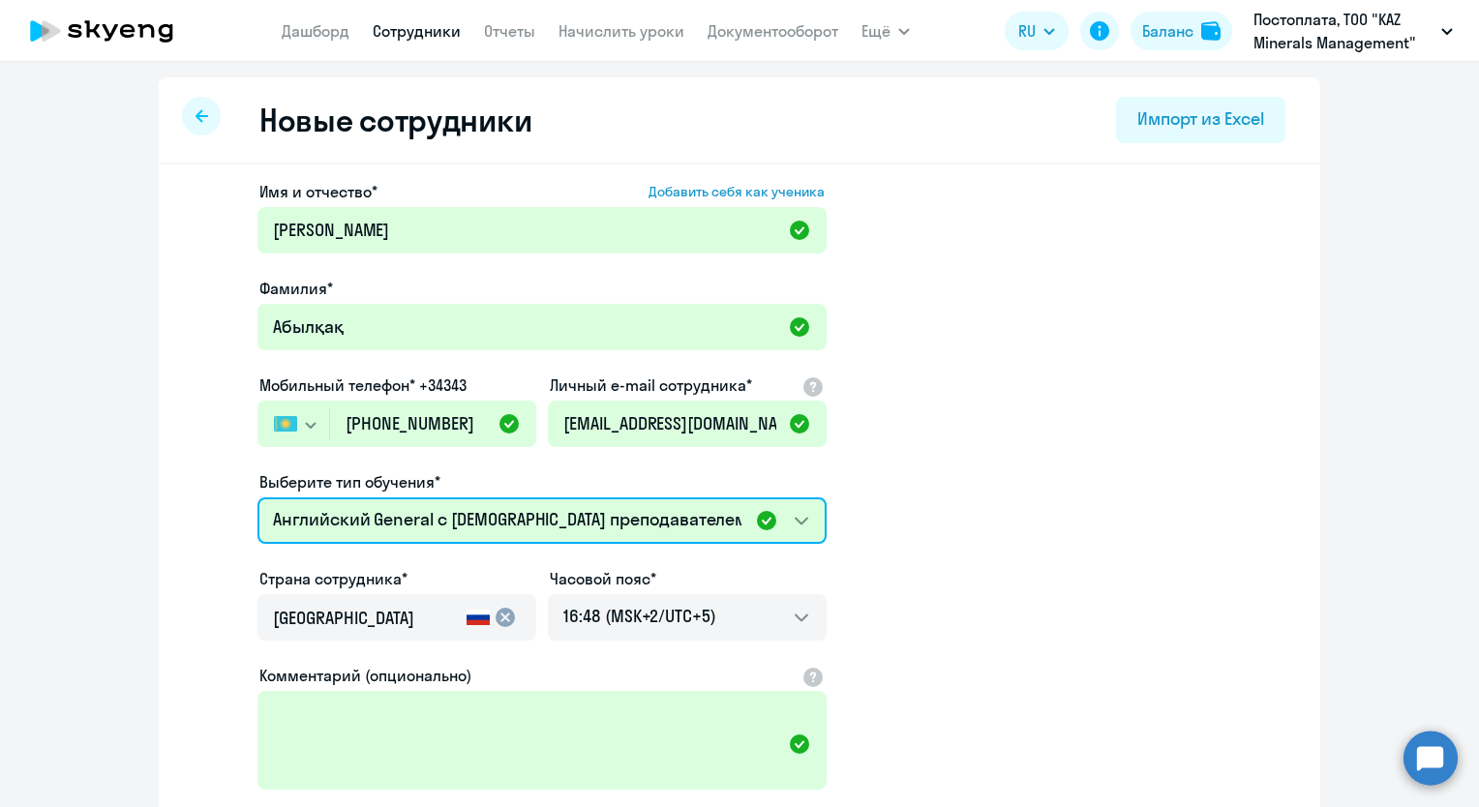
click at [794, 518] on select "Английский General с [DEMOGRAPHIC_DATA] преподавателем Английский General с [DE…" at bounding box center [541, 520] width 569 height 46
click at [794, 519] on select "Английский General с [DEMOGRAPHIC_DATA] преподавателем Английский General с [DE…" at bounding box center [541, 520] width 569 height 46
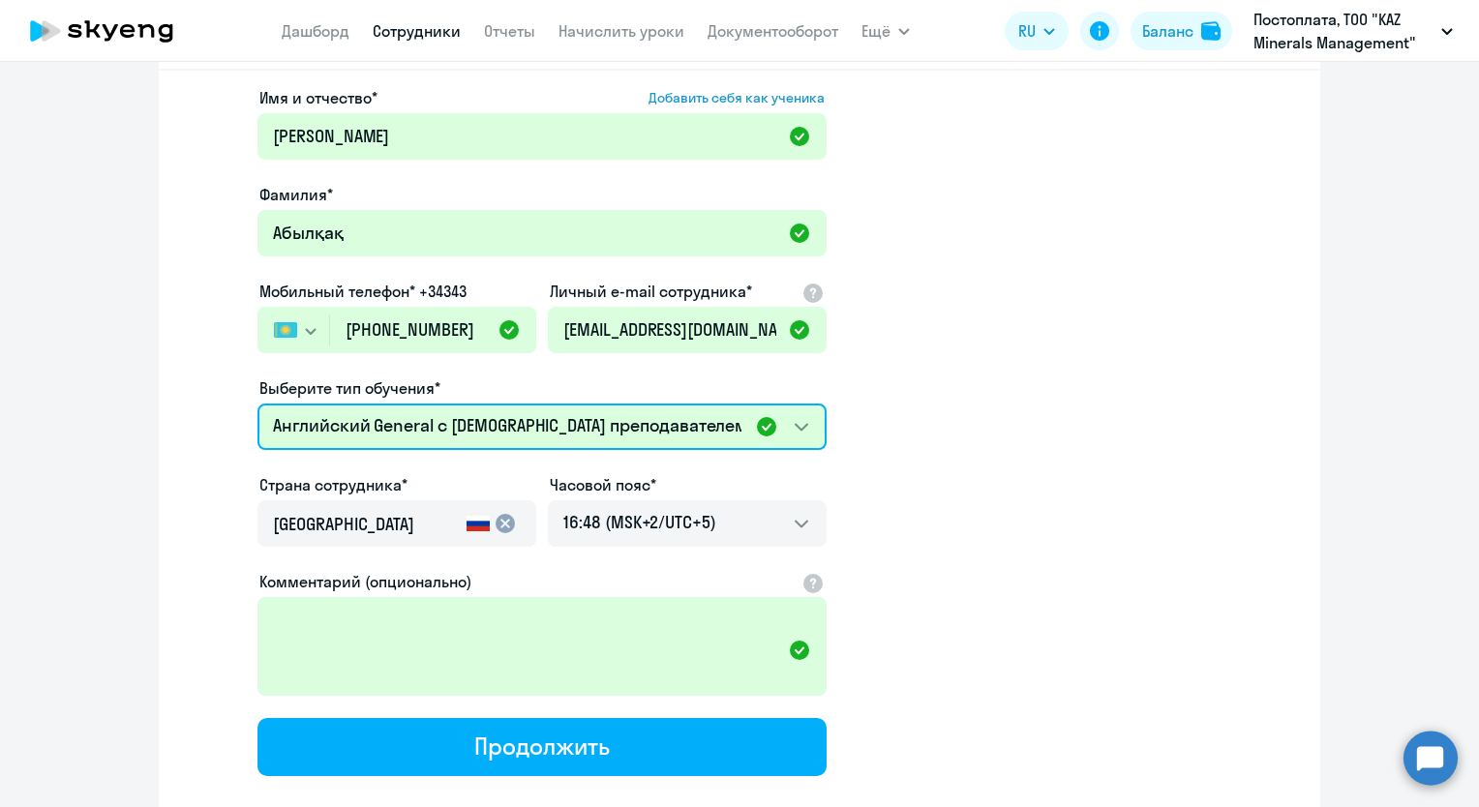
scroll to position [205, 0]
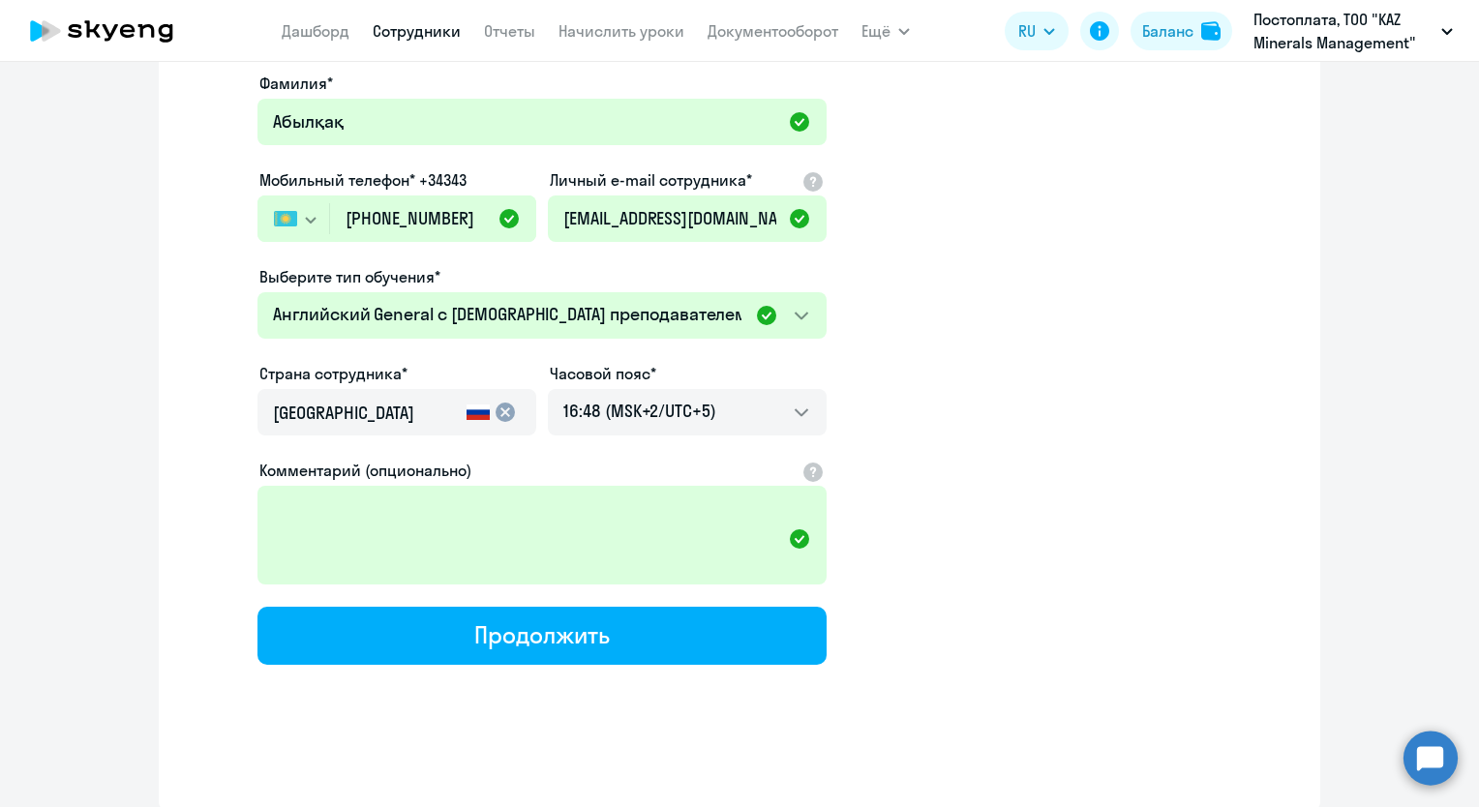
click at [494, 412] on mat-icon "cancel" at bounding box center [505, 412] width 23 height 23
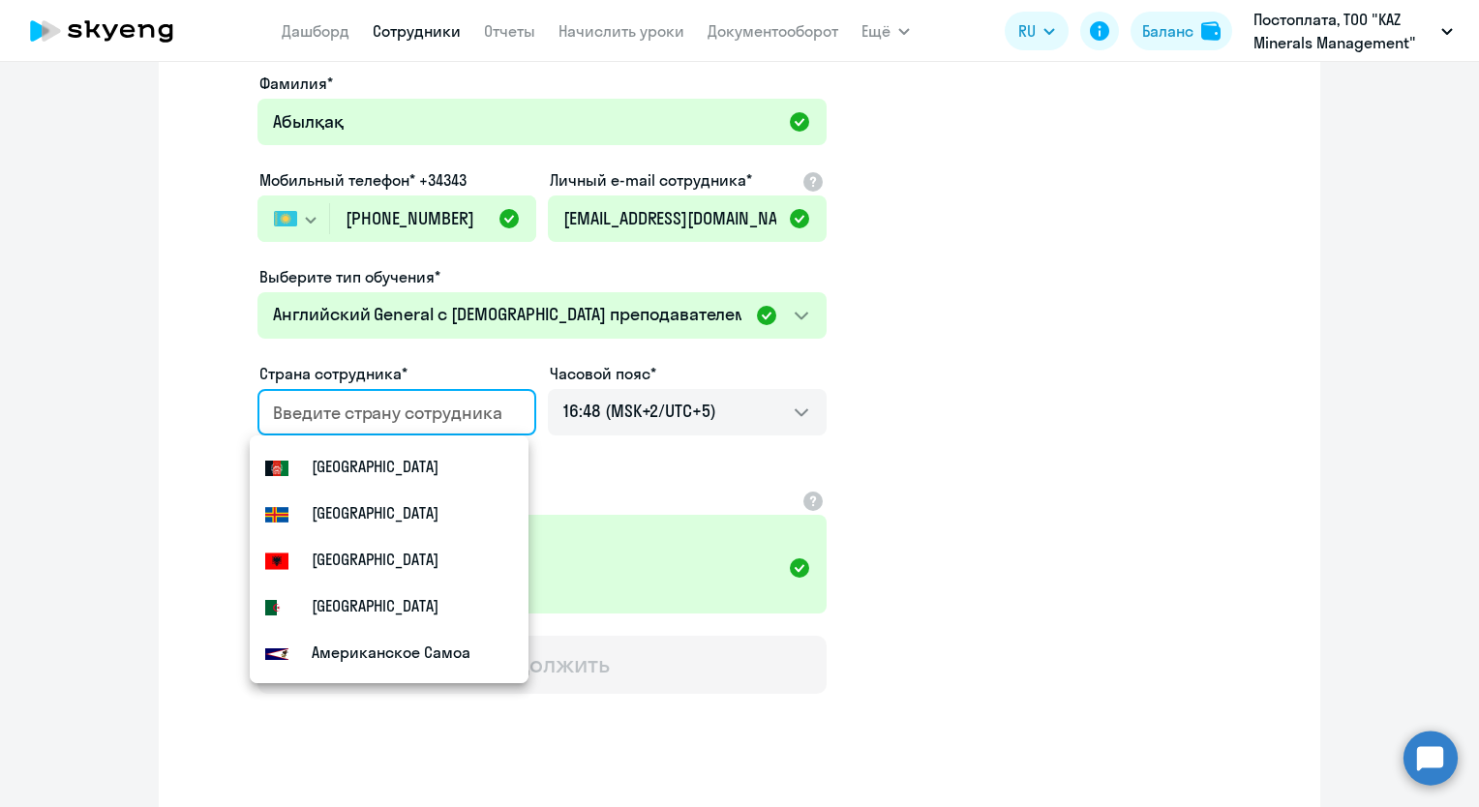
click at [369, 411] on input "country" at bounding box center [393, 413] width 240 height 25
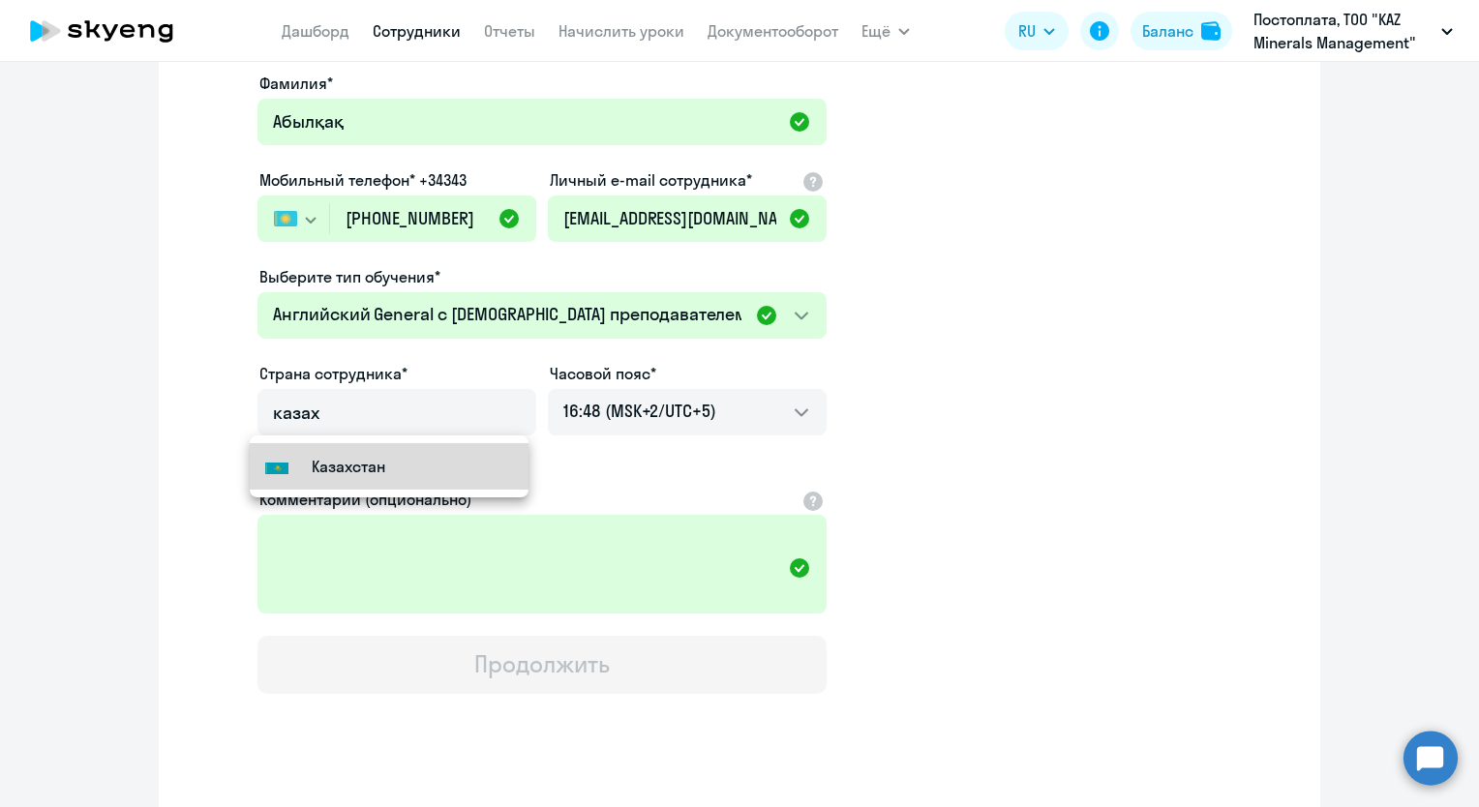
click at [364, 478] on mat-option "Flag of [GEOGRAPHIC_DATA] [GEOGRAPHIC_DATA]" at bounding box center [389, 466] width 279 height 46
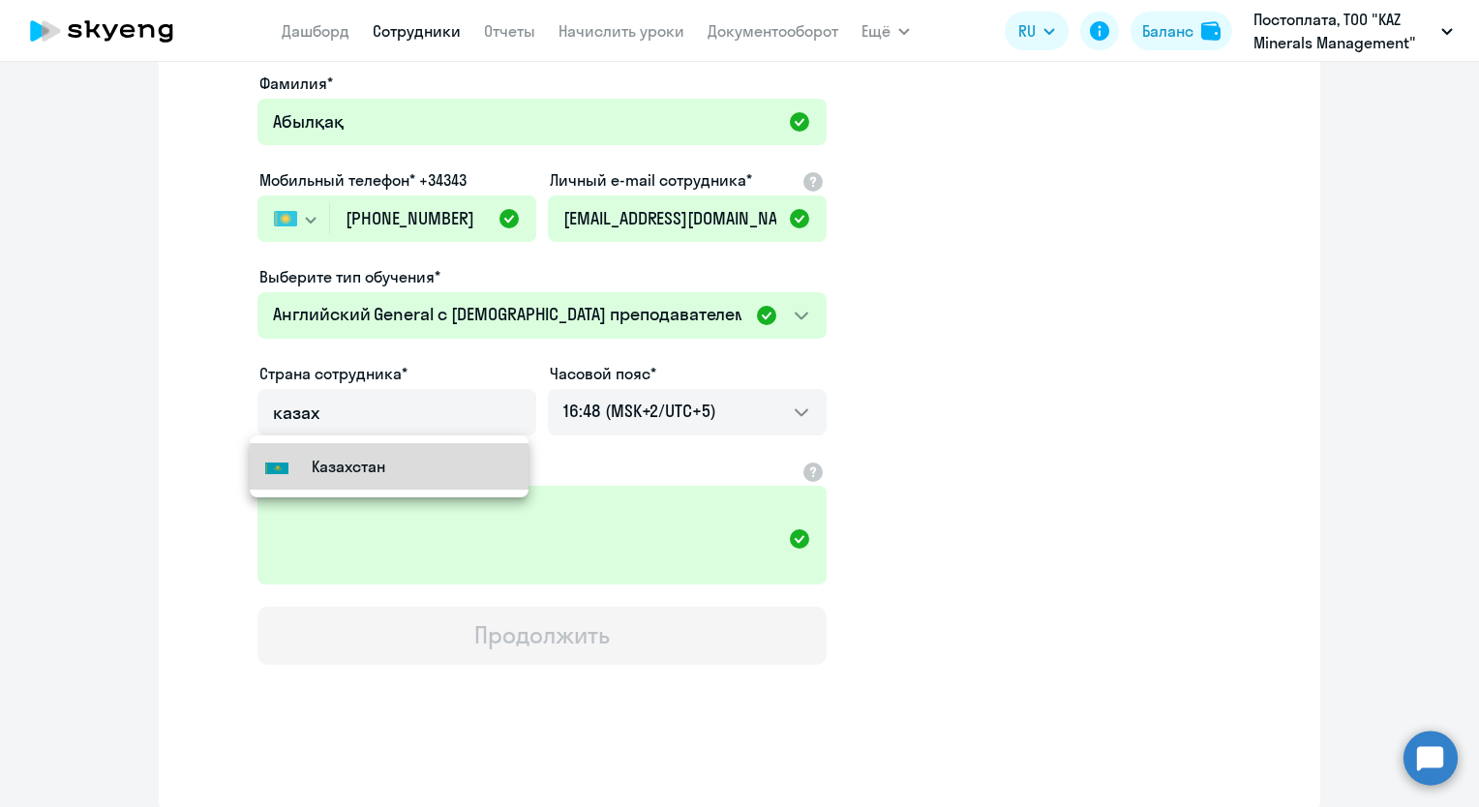
type input "Казахстан"
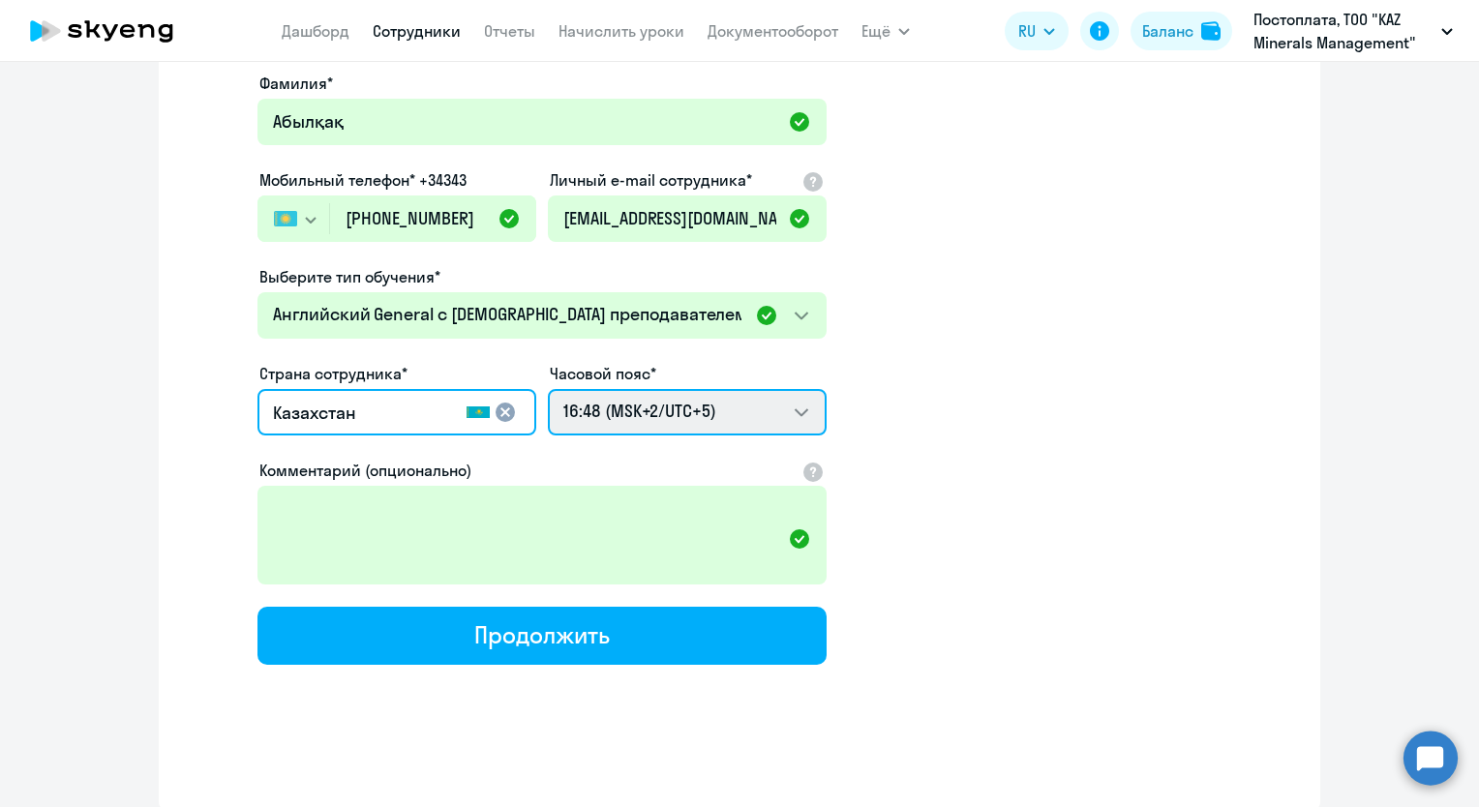
click at [791, 411] on select "00:48 (MSK-14/UTC-11) 01:48 (MSK-13/UTC-10) 02:48 (MSK-12/UTC-9) 03:48 (MSK-11/…" at bounding box center [687, 412] width 279 height 46
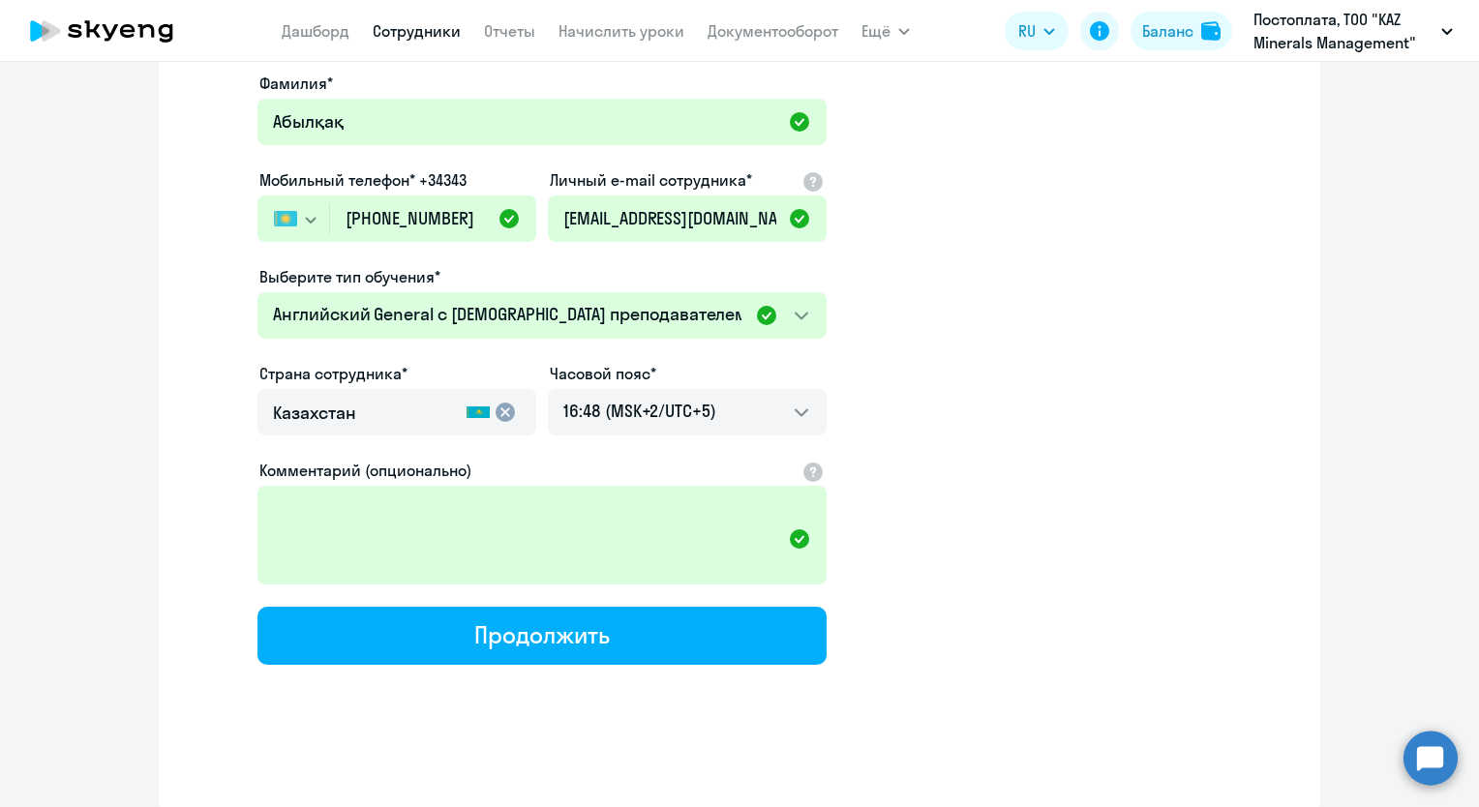
click at [969, 374] on app-new-student-form "Имя и отчество* Добавить себя как ученика [PERSON_NAME]* [PERSON_NAME] Мобильны…" at bounding box center [739, 320] width 1099 height 690
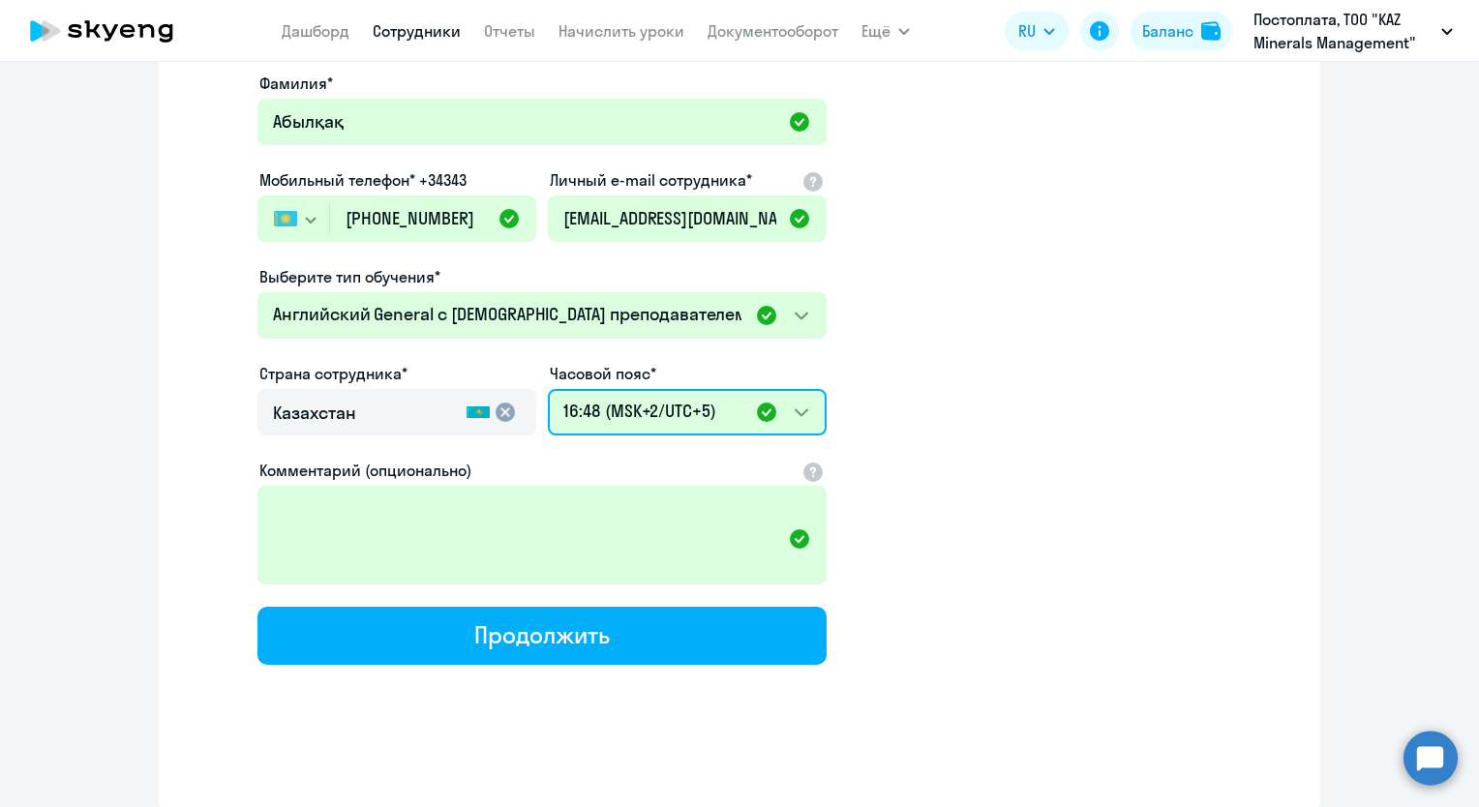
click at [796, 411] on select "00:48 (MSK-14/UTC-11) 01:48 (MSK-13/UTC-10) 02:48 (MSK-12/UTC-9) 03:48 (MSK-11/…" at bounding box center [687, 412] width 279 height 46
click at [955, 353] on app-new-student-form "Имя и отчество* Добавить себя как ученика [PERSON_NAME]* [PERSON_NAME] Мобильны…" at bounding box center [739, 320] width 1099 height 690
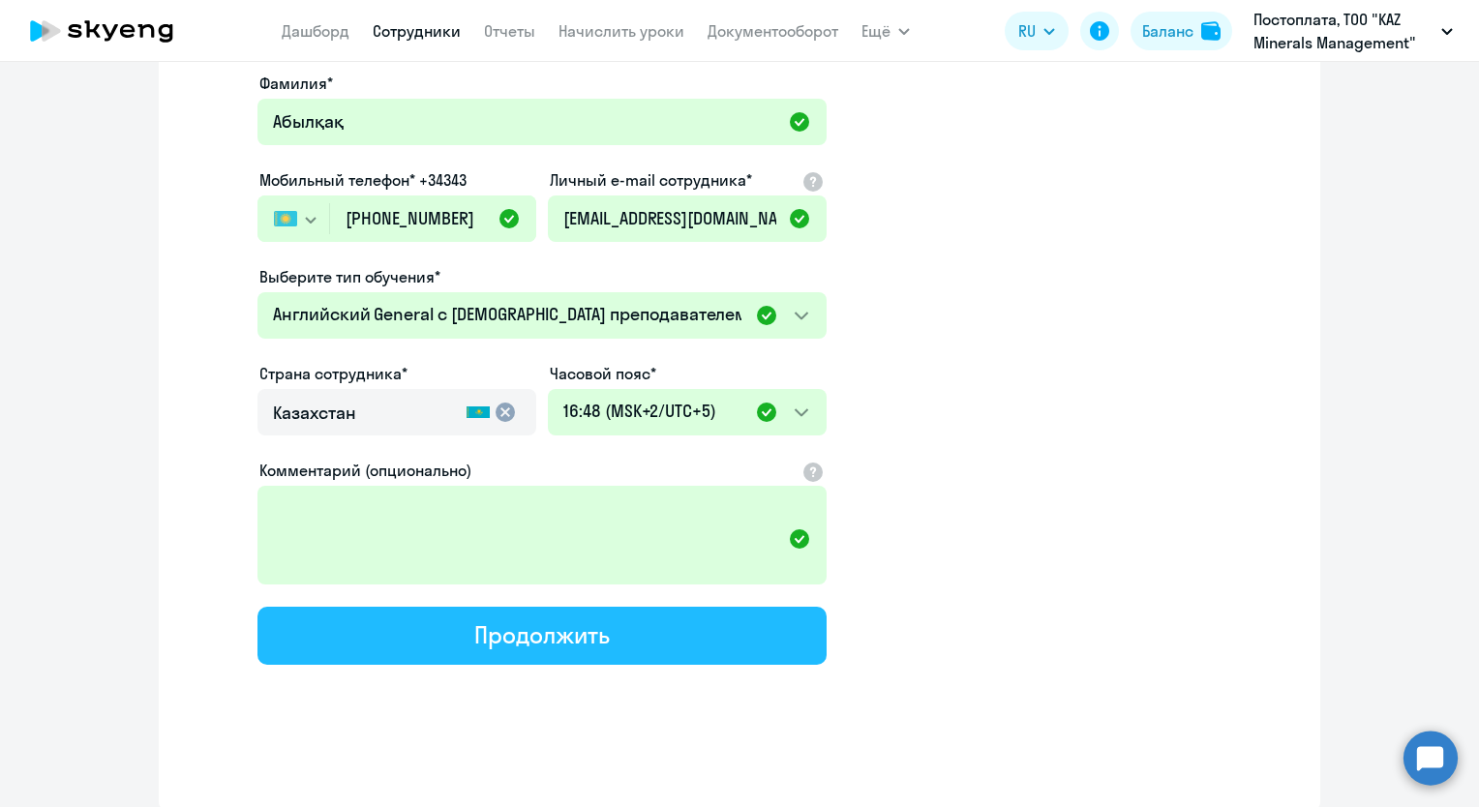
click at [566, 637] on div "Продолжить" at bounding box center [541, 634] width 135 height 31
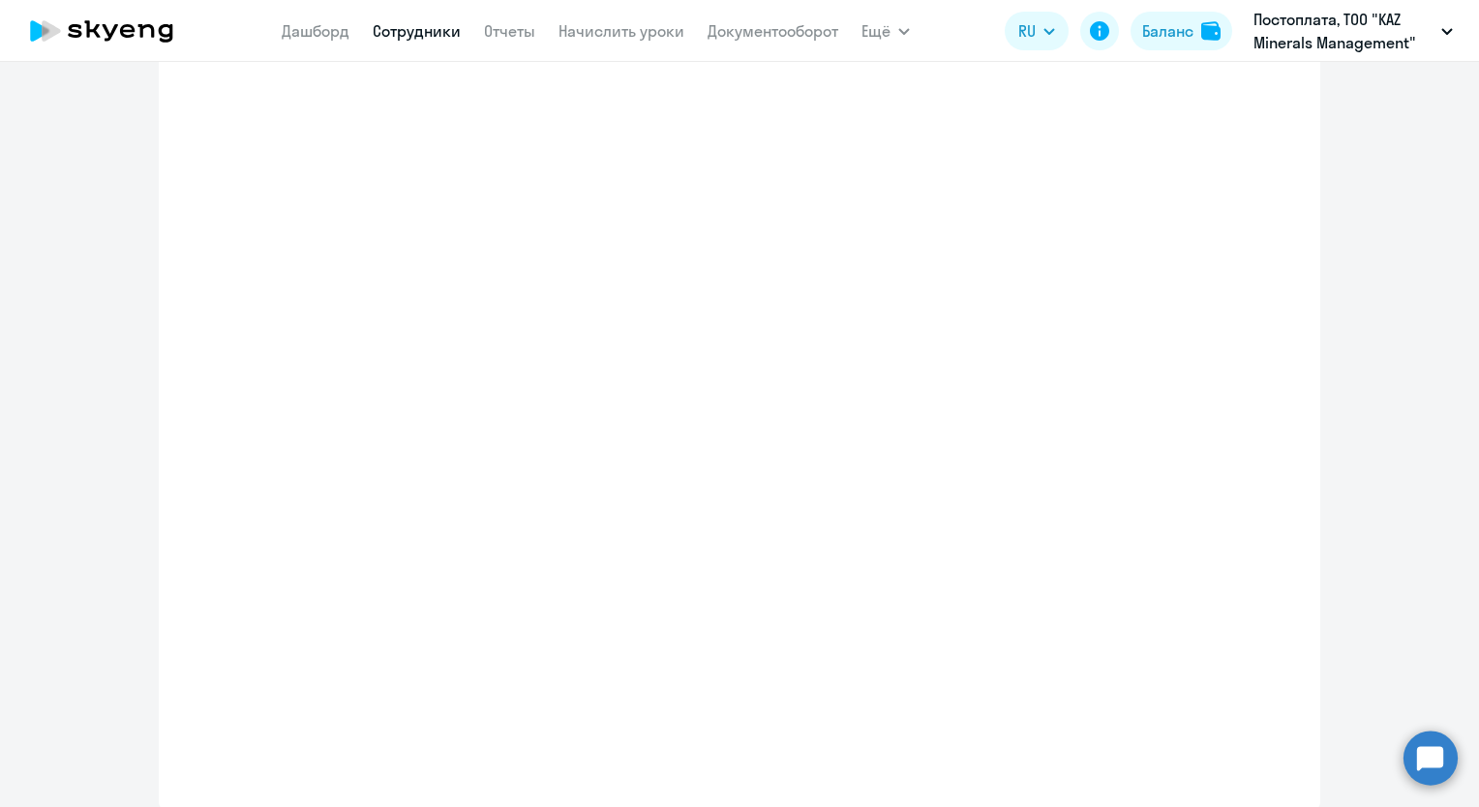
select select "english_adult_not_native_speaker"
select select "5"
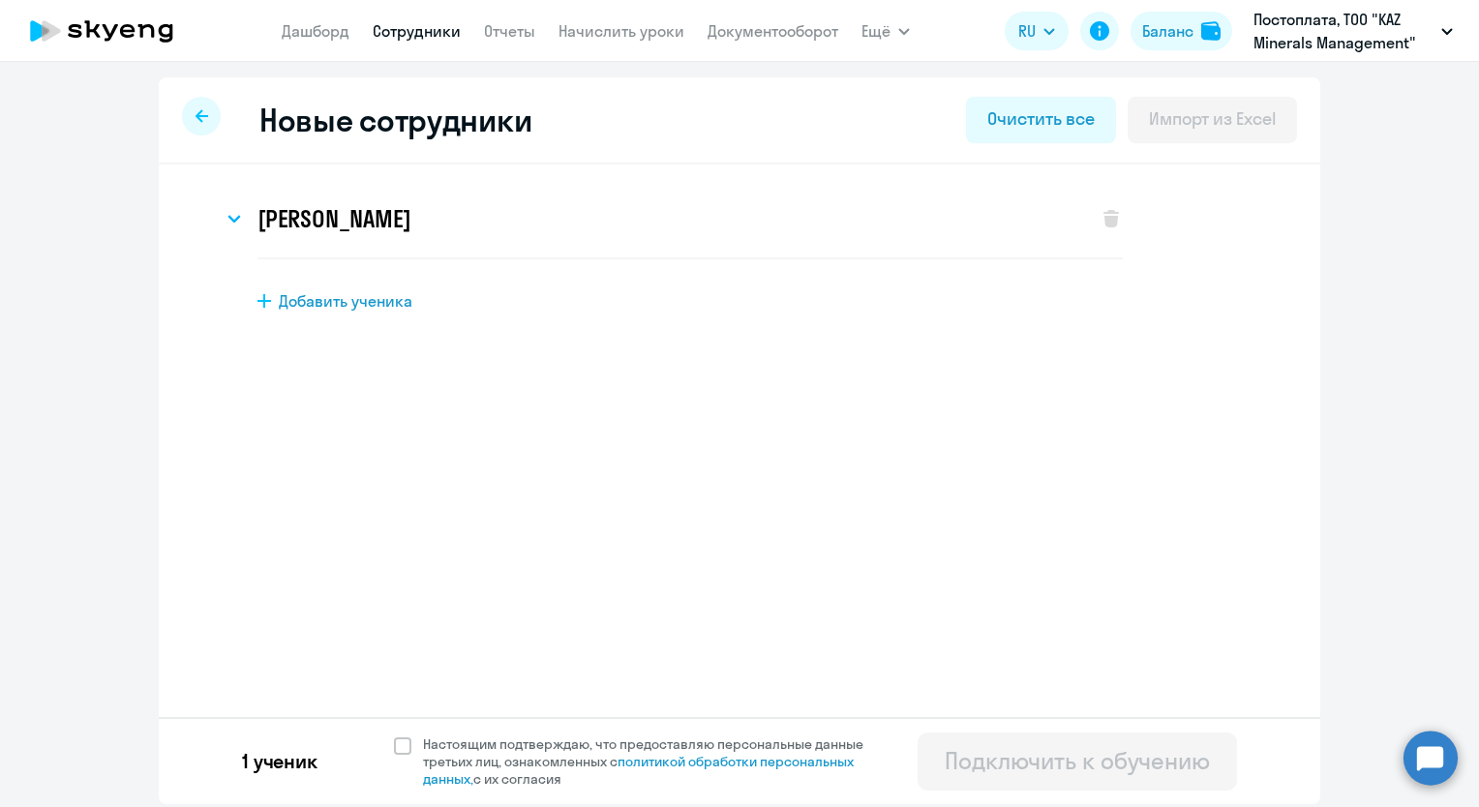
click at [536, 387] on div "[PERSON_NAME] Имя и отчество* Добавить себя как ученика [PERSON_NAME]* [PERSON_…" at bounding box center [739, 299] width 1161 height 269
click at [314, 301] on span "Добавить ученика" at bounding box center [346, 300] width 134 height 21
select select "english_adult_not_native_speaker"
select select "5"
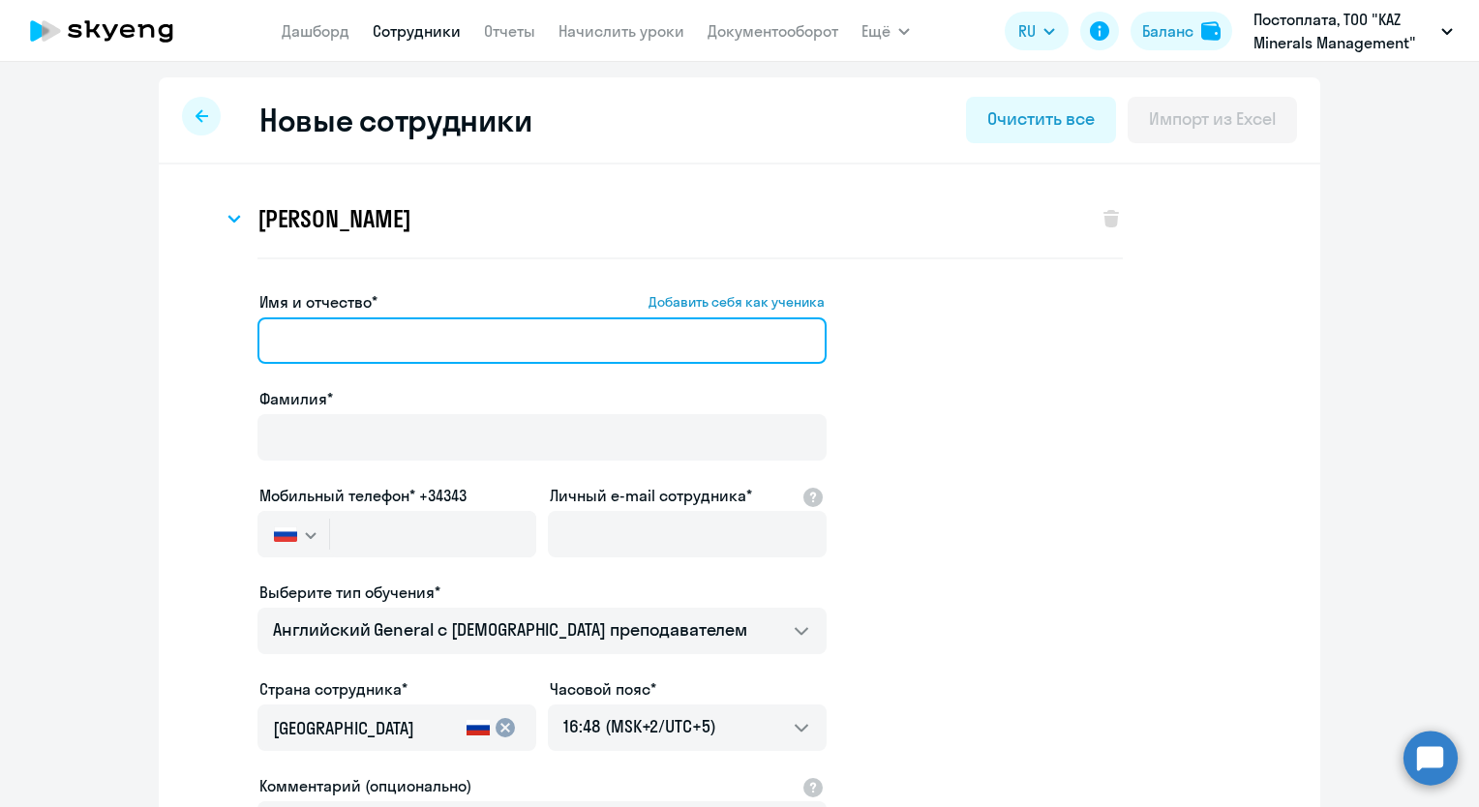
click at [352, 347] on input "Имя и отчество* Добавить себя как ученика" at bounding box center [541, 340] width 569 height 46
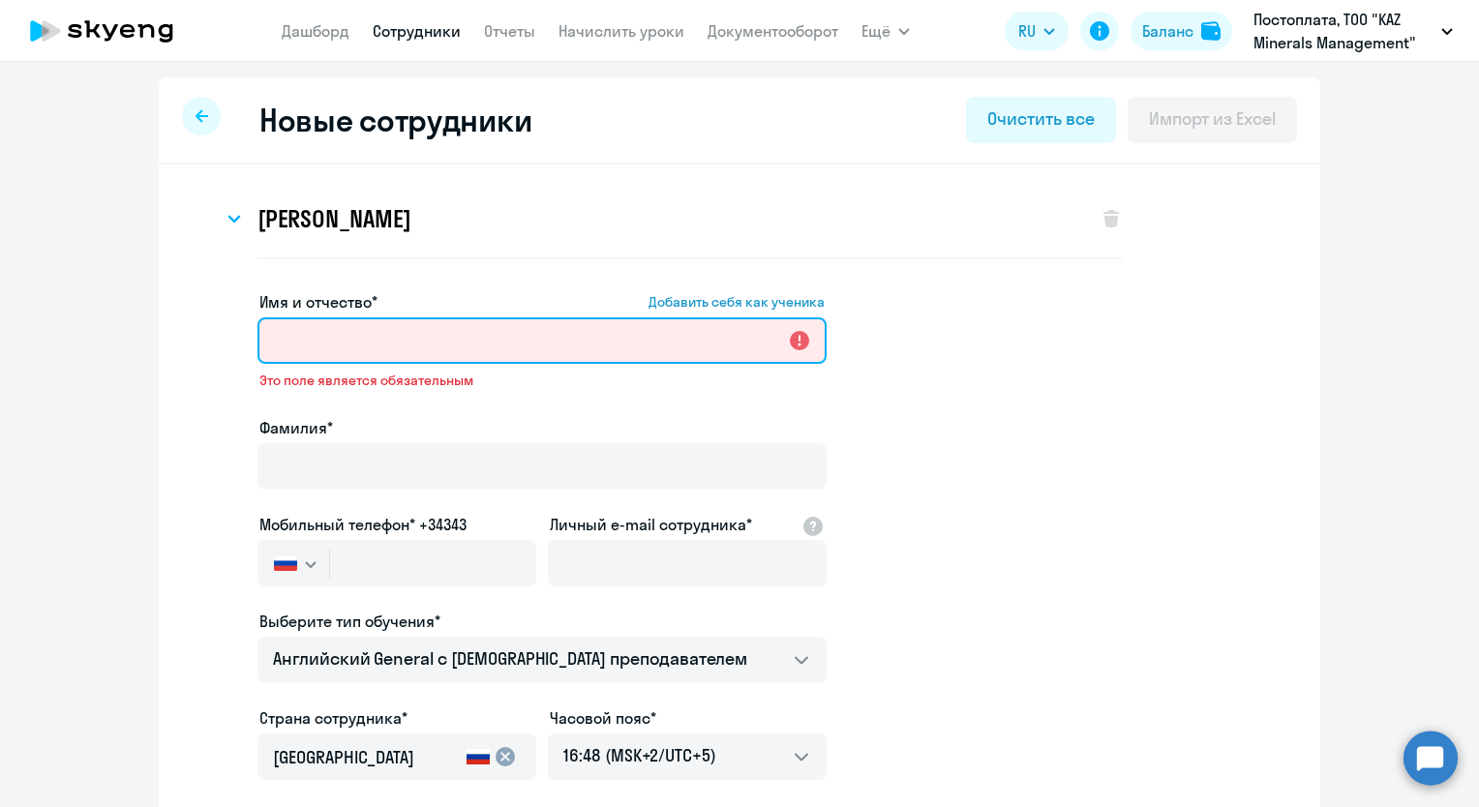
click at [450, 339] on input "Имя и отчество* Добавить себя как ученика" at bounding box center [541, 340] width 569 height 46
paste input "[PERSON_NAME]"
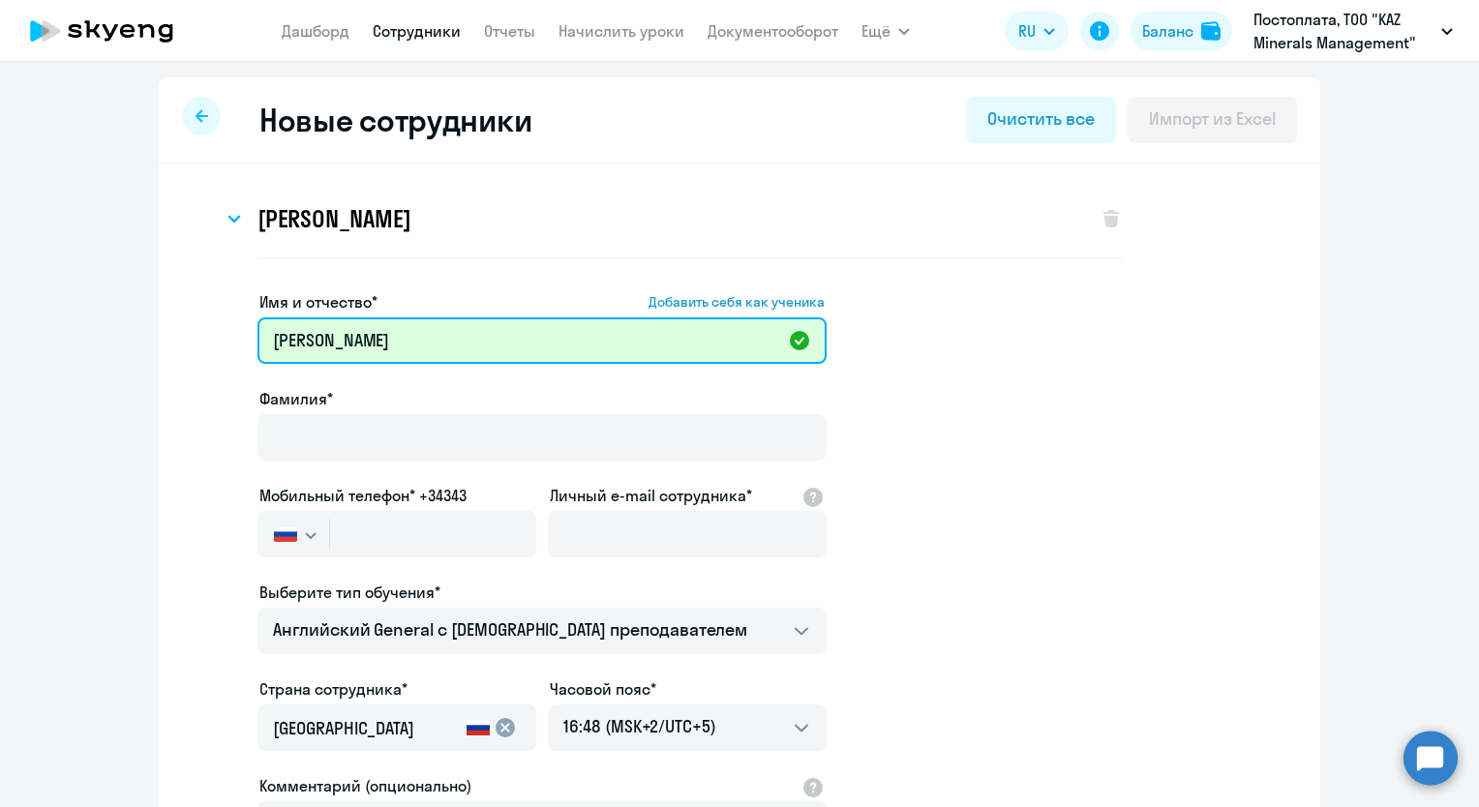
drag, startPoint x: 344, startPoint y: 341, endPoint x: 258, endPoint y: 339, distance: 86.1
click at [258, 339] on input "[PERSON_NAME]" at bounding box center [541, 340] width 569 height 46
type input "[PERSON_NAME]"
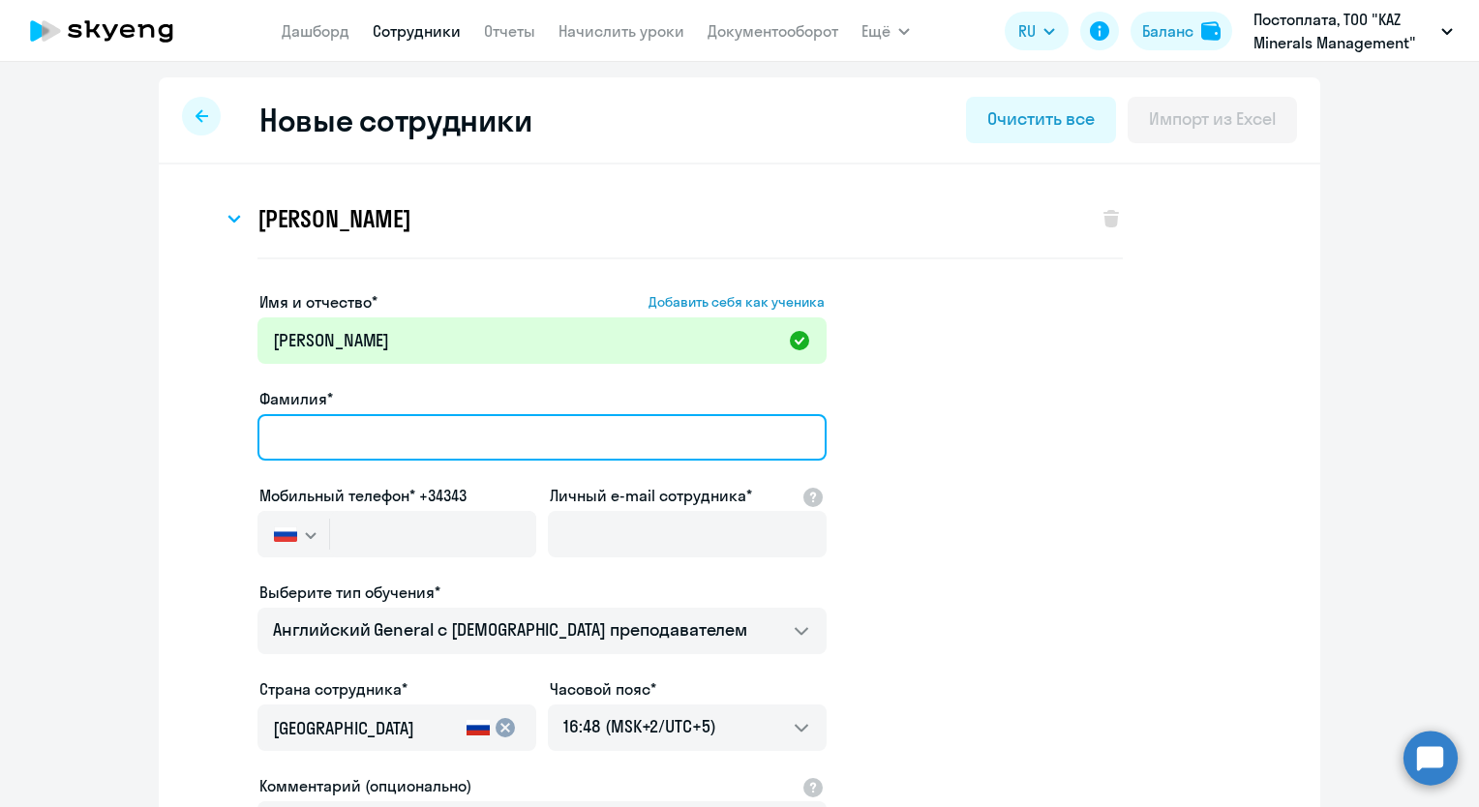
click at [288, 444] on input "Фамилия*" at bounding box center [541, 437] width 569 height 46
paste input "[PERSON_NAME]"
type input "[PERSON_NAME]"
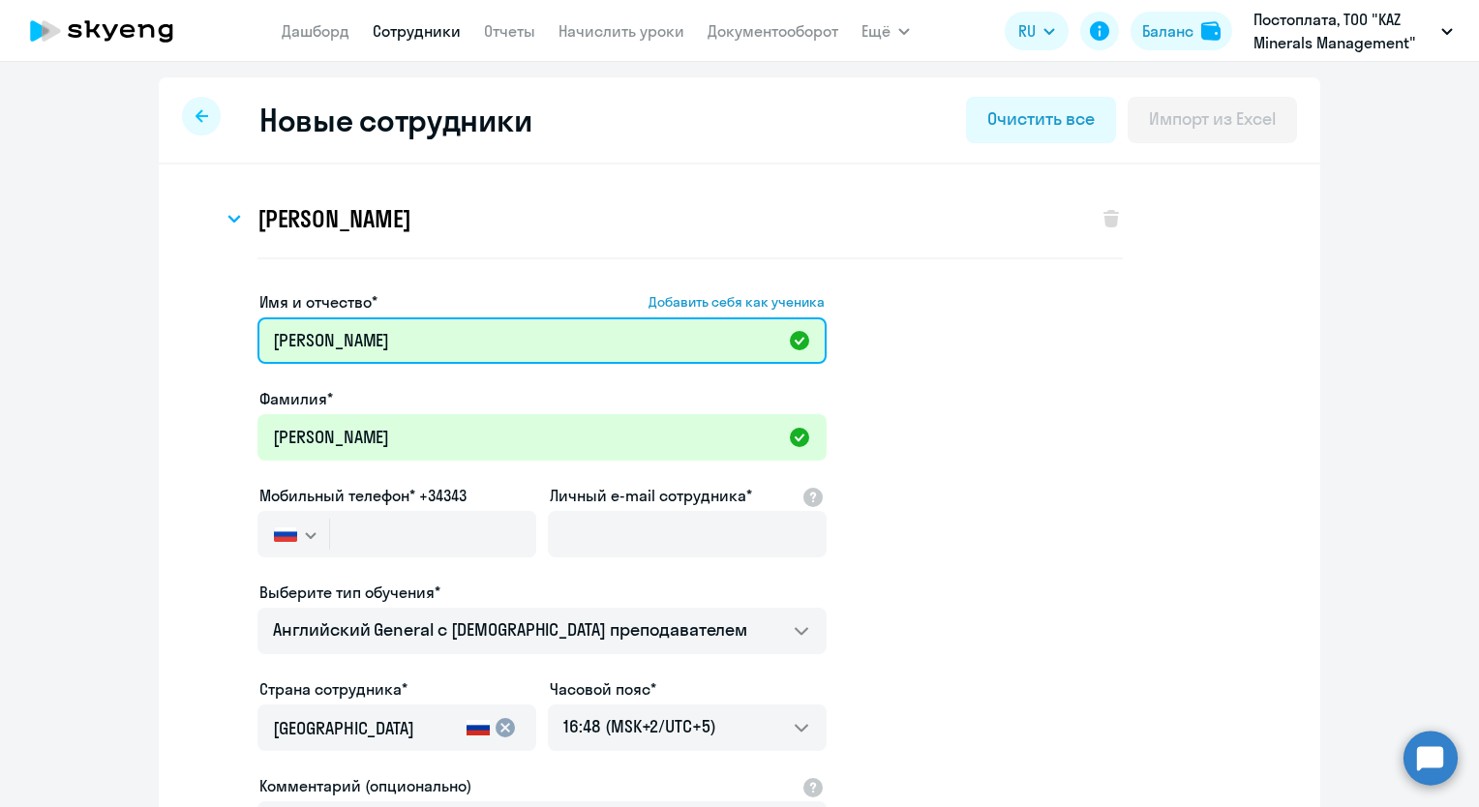
drag, startPoint x: 342, startPoint y: 343, endPoint x: 248, endPoint y: 341, distance: 93.9
click at [248, 341] on app-new-student-form "Имя и отчество* Добавить себя как ученика [PERSON_NAME] Фамилия* [PERSON_NAME] …" at bounding box center [739, 635] width 1099 height 690
type input "[PERSON_NAME]"
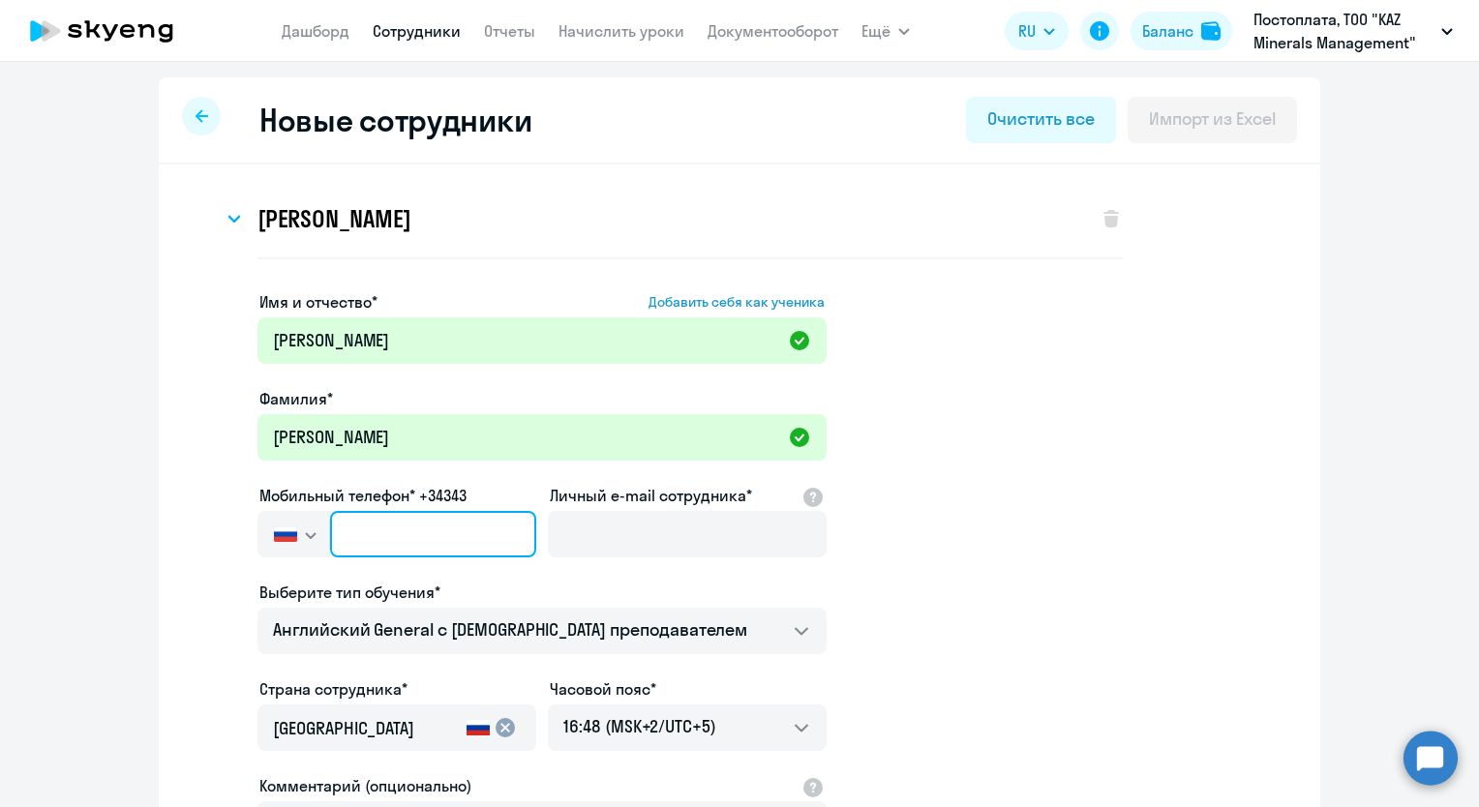
click at [388, 531] on input "text" at bounding box center [433, 534] width 206 height 46
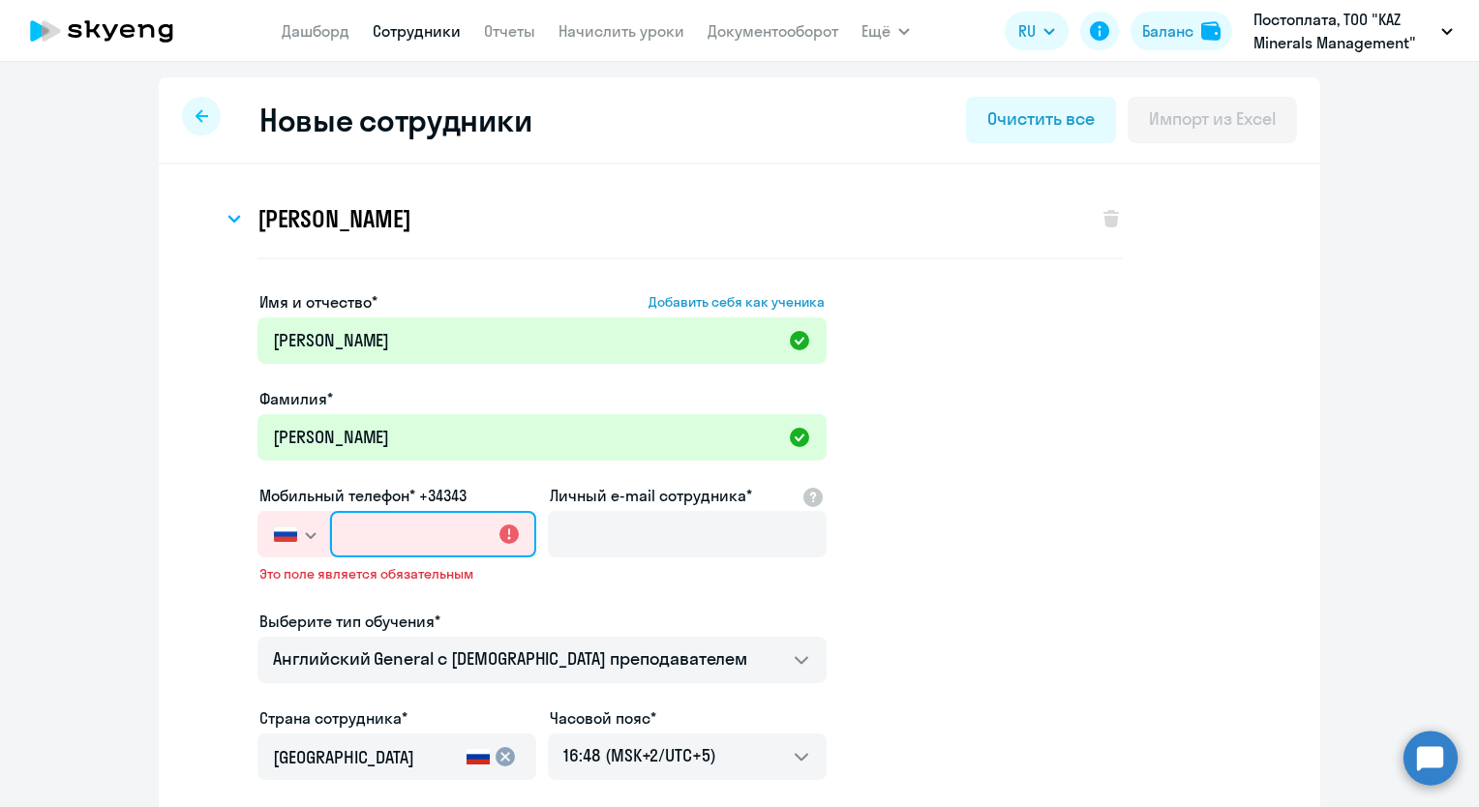
click at [418, 532] on input "text" at bounding box center [433, 534] width 206 height 46
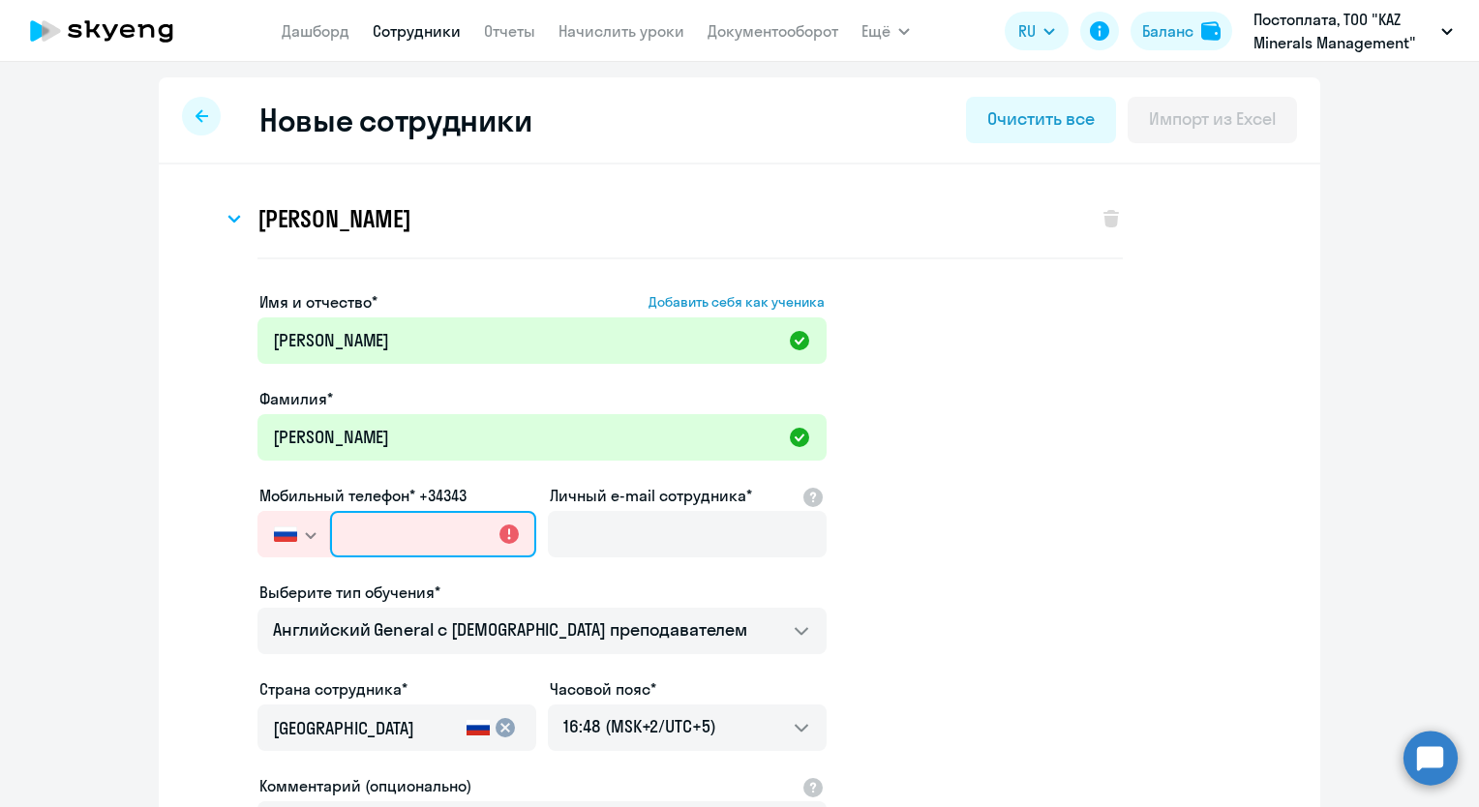
paste input "[PHONE_NUMBER]"
type input "[PHONE_NUMBER]"
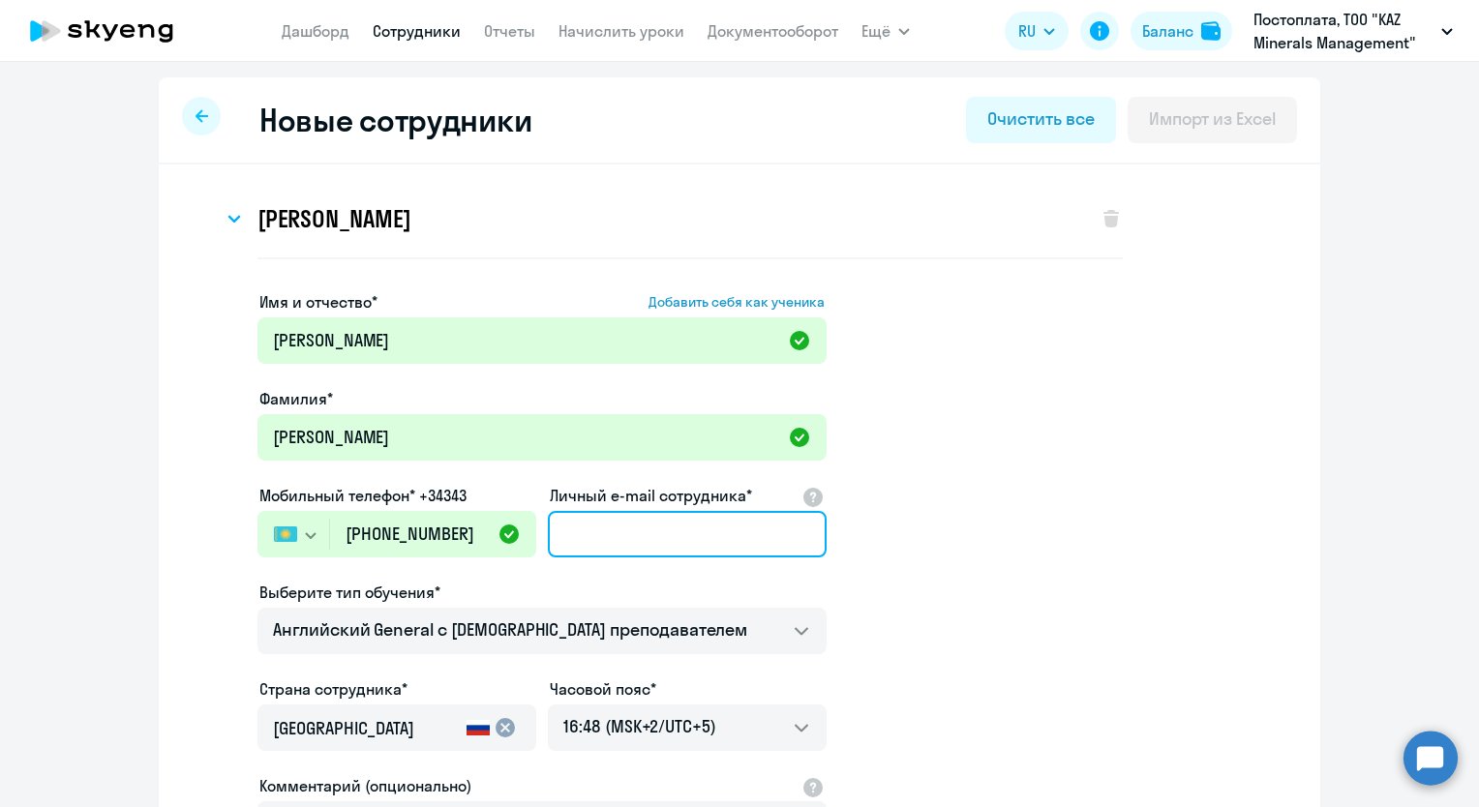
click at [666, 531] on input "Личный e-mail сотрудника*" at bounding box center [687, 534] width 279 height 46
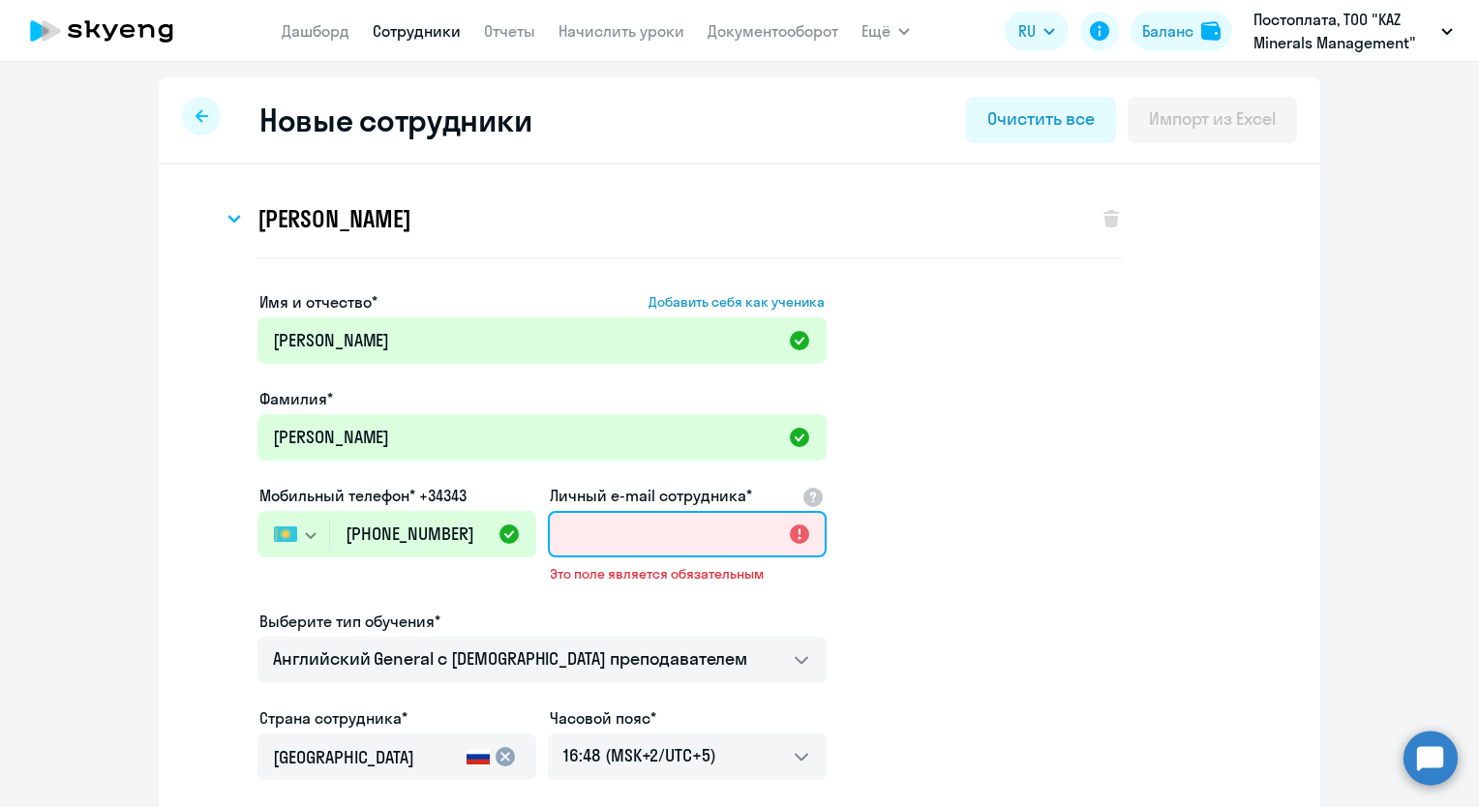
click at [569, 524] on input "Личный e-mail сотрудника*" at bounding box center [687, 534] width 279 height 46
paste input "[EMAIL_ADDRESS][DOMAIN_NAME]"
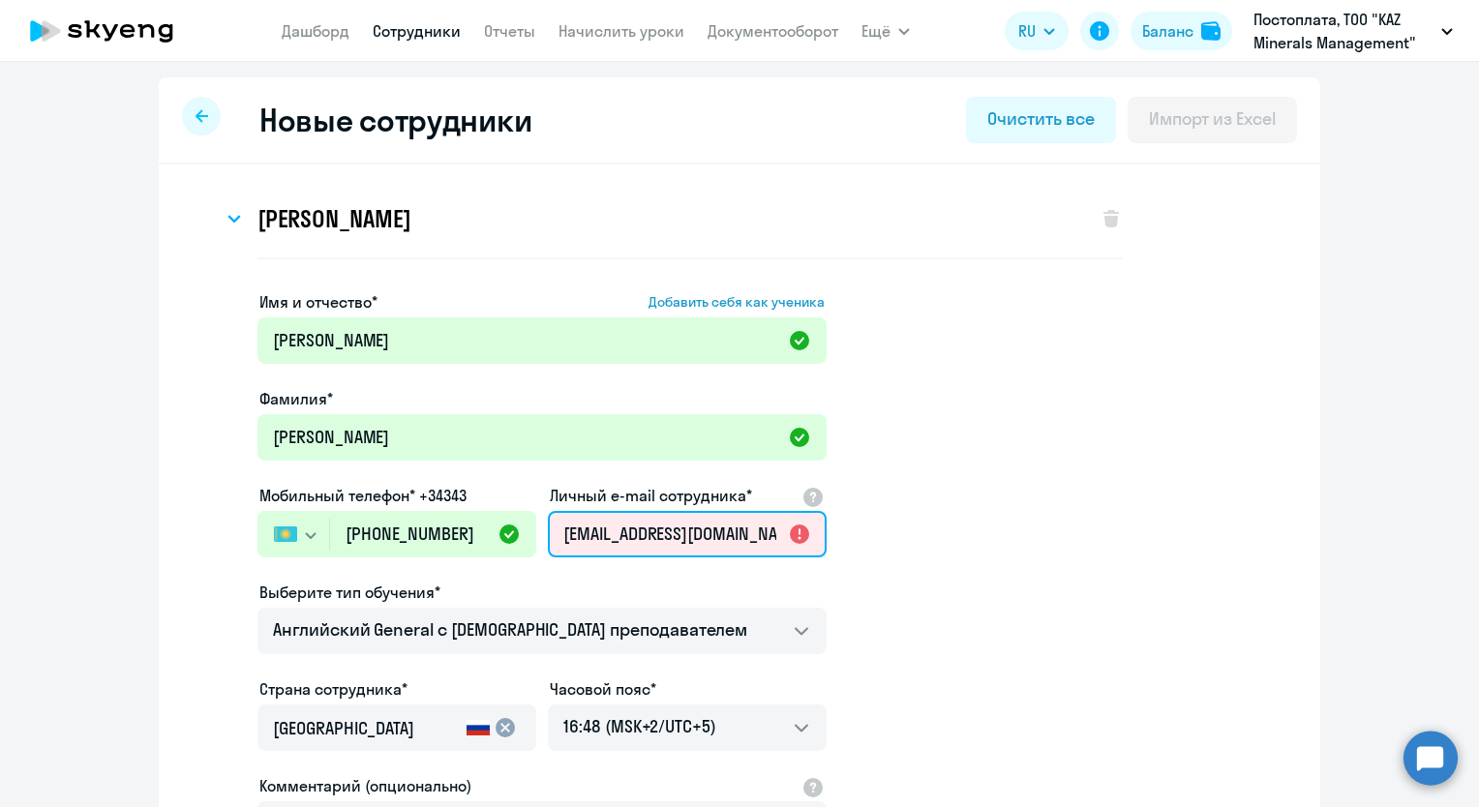
scroll to position [0, 73]
type input "[EMAIL_ADDRESS][DOMAIN_NAME]"
click at [941, 541] on app-new-student-form "Имя и отчество* Добавить себя как ученика [PERSON_NAME] Фамилия* [PERSON_NAME] …" at bounding box center [739, 635] width 1099 height 690
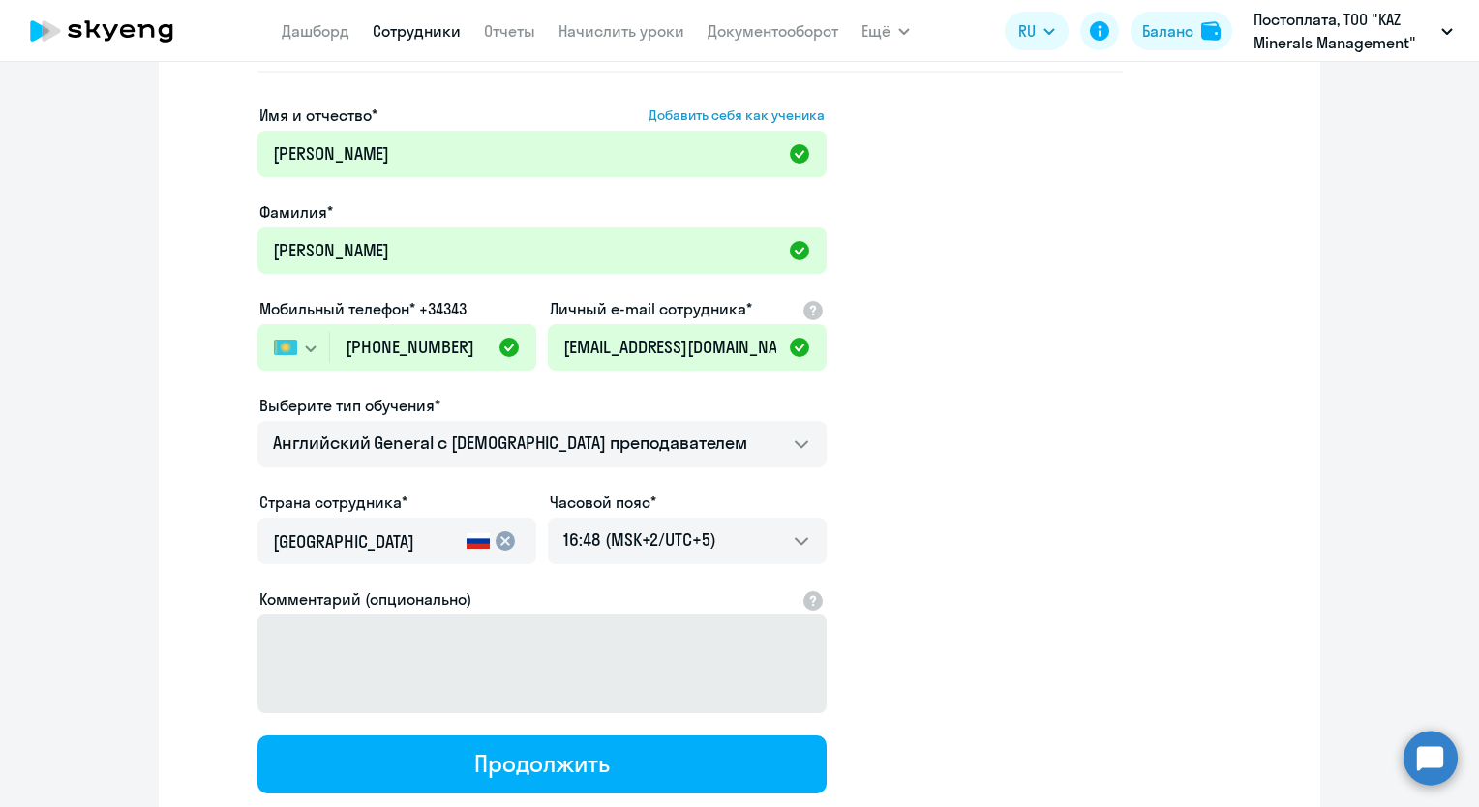
scroll to position [290, 0]
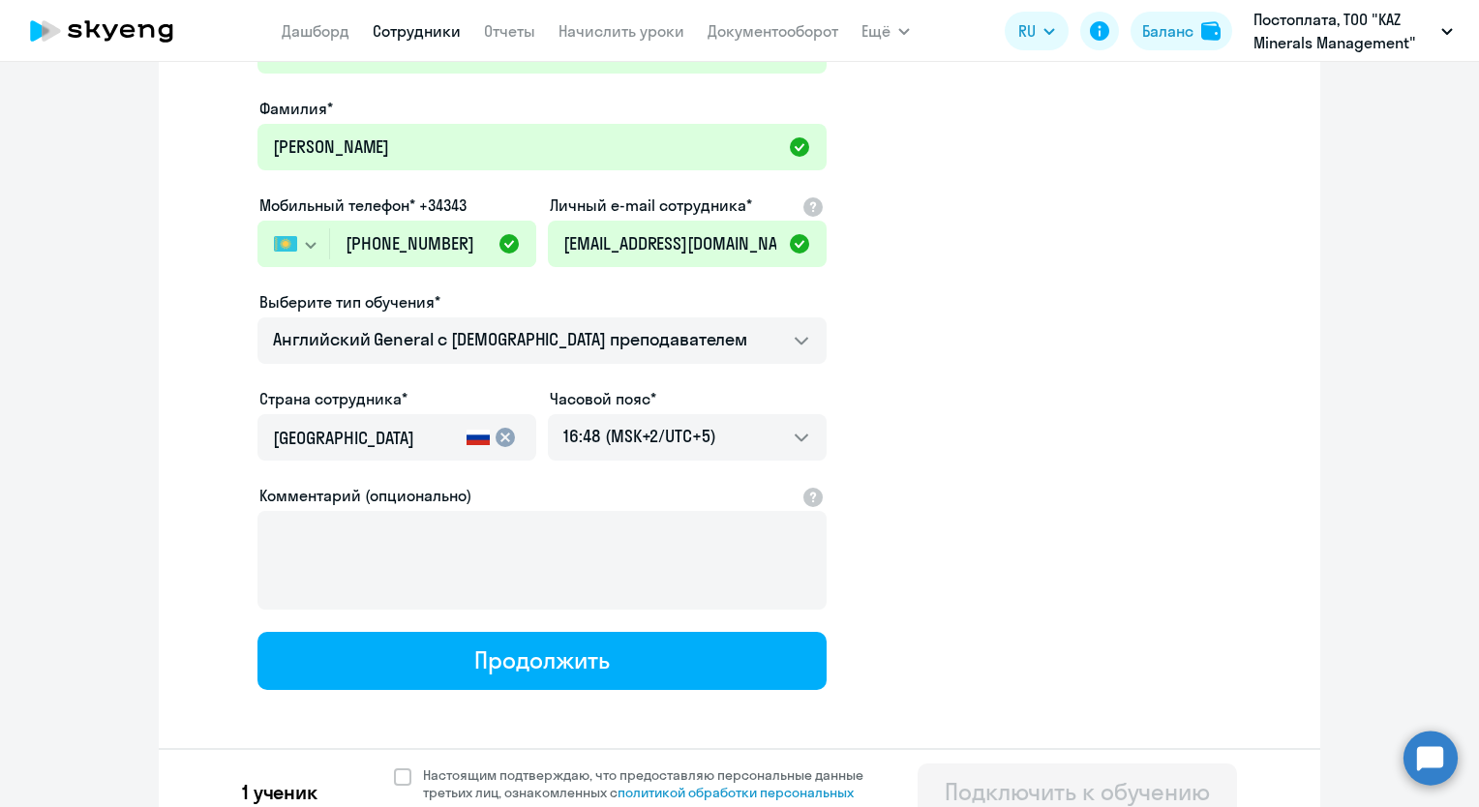
click at [498, 435] on mat-icon "cancel" at bounding box center [505, 437] width 23 height 23
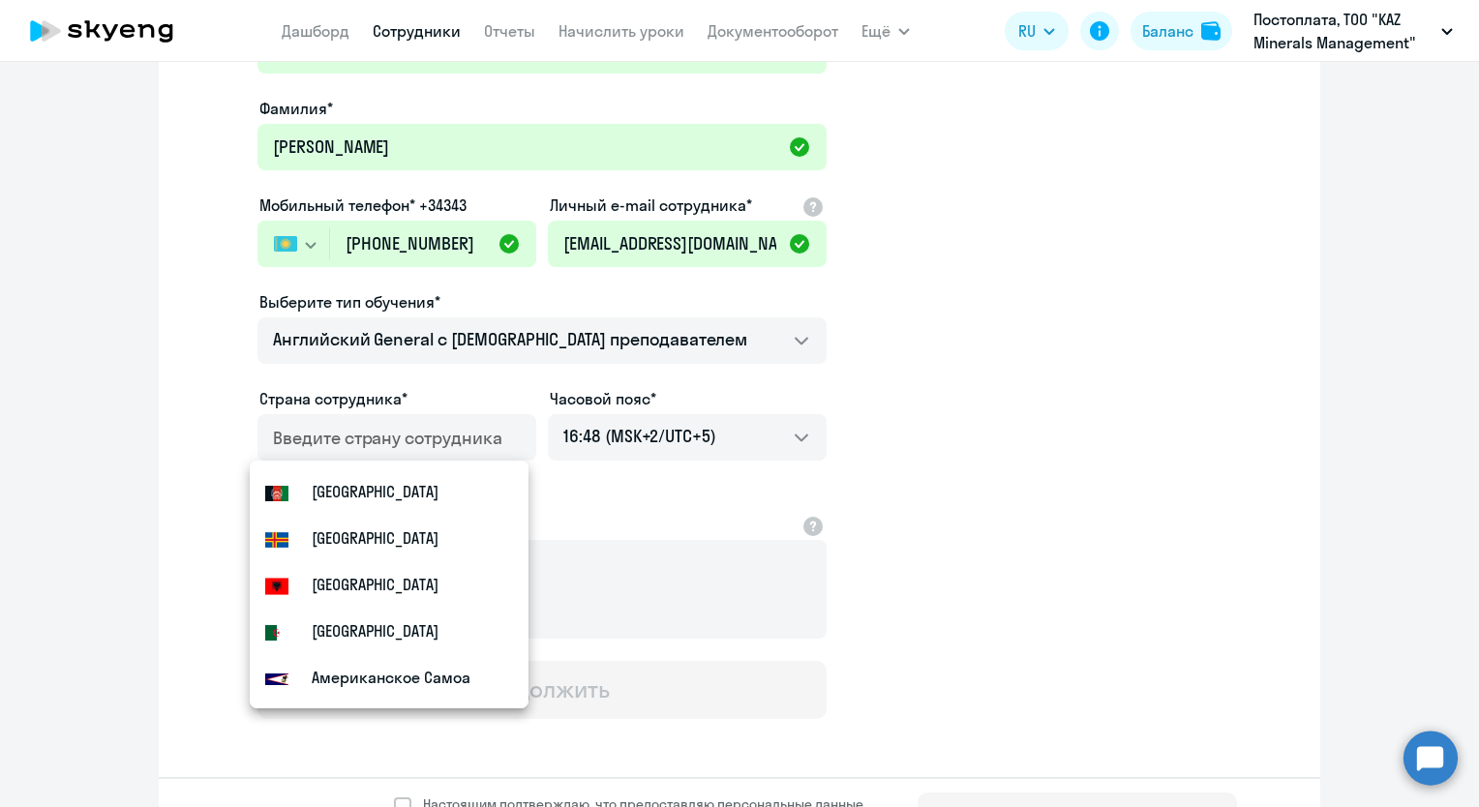
click at [422, 419] on div at bounding box center [393, 443] width 240 height 54
click at [422, 428] on input "country" at bounding box center [393, 438] width 240 height 25
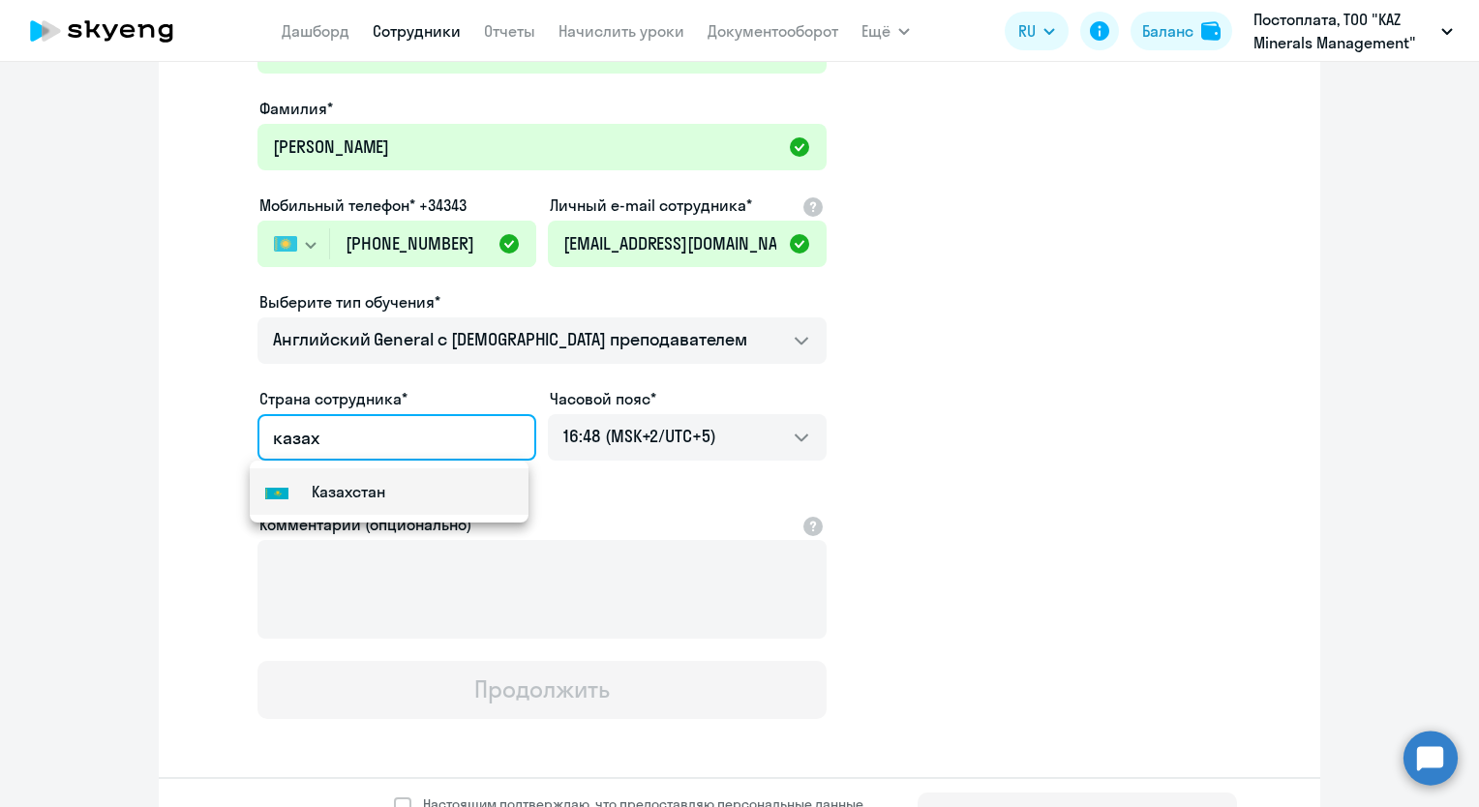
click at [412, 501] on mat-option "Flag of [GEOGRAPHIC_DATA] [GEOGRAPHIC_DATA]" at bounding box center [389, 491] width 279 height 46
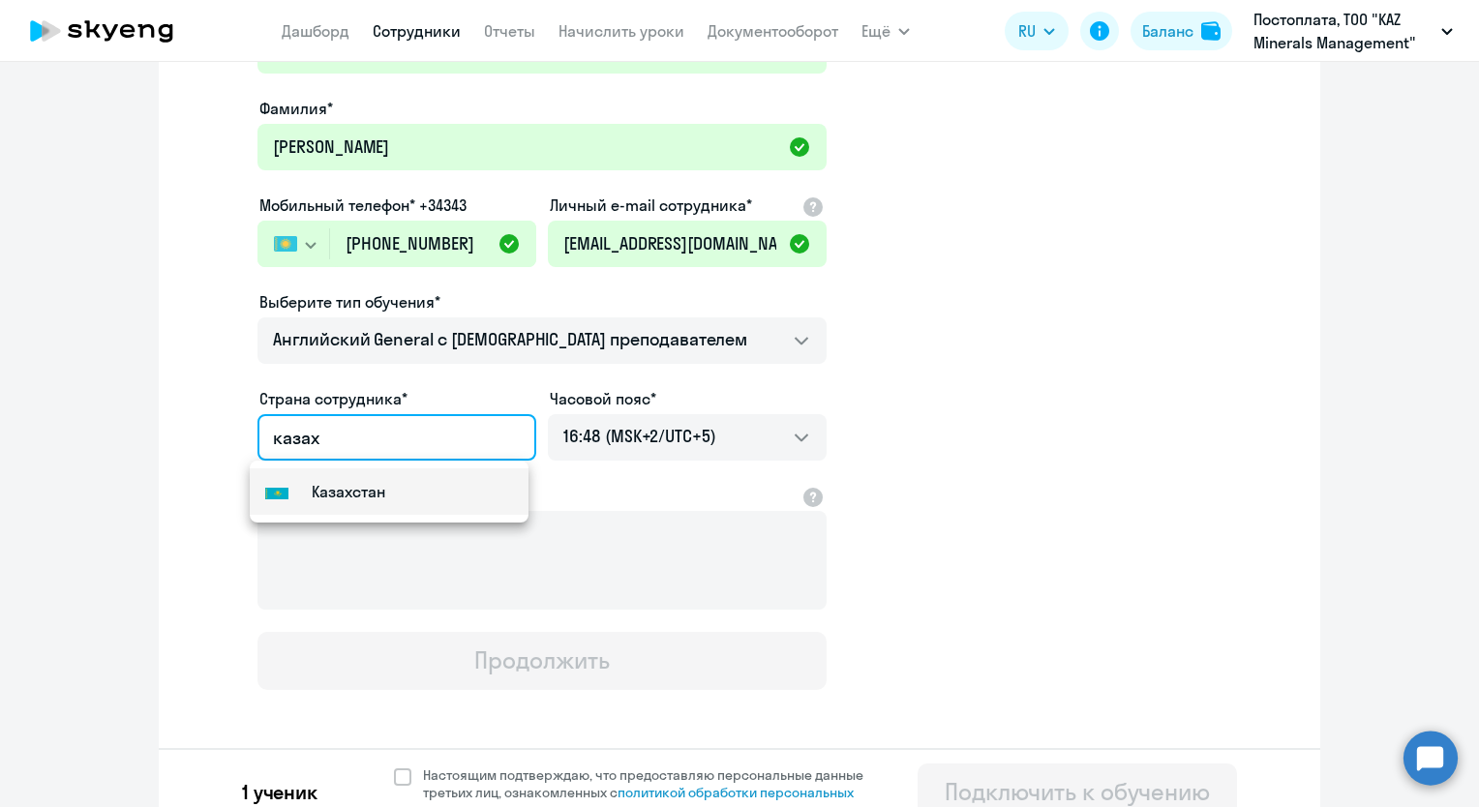
type input "Казахстан"
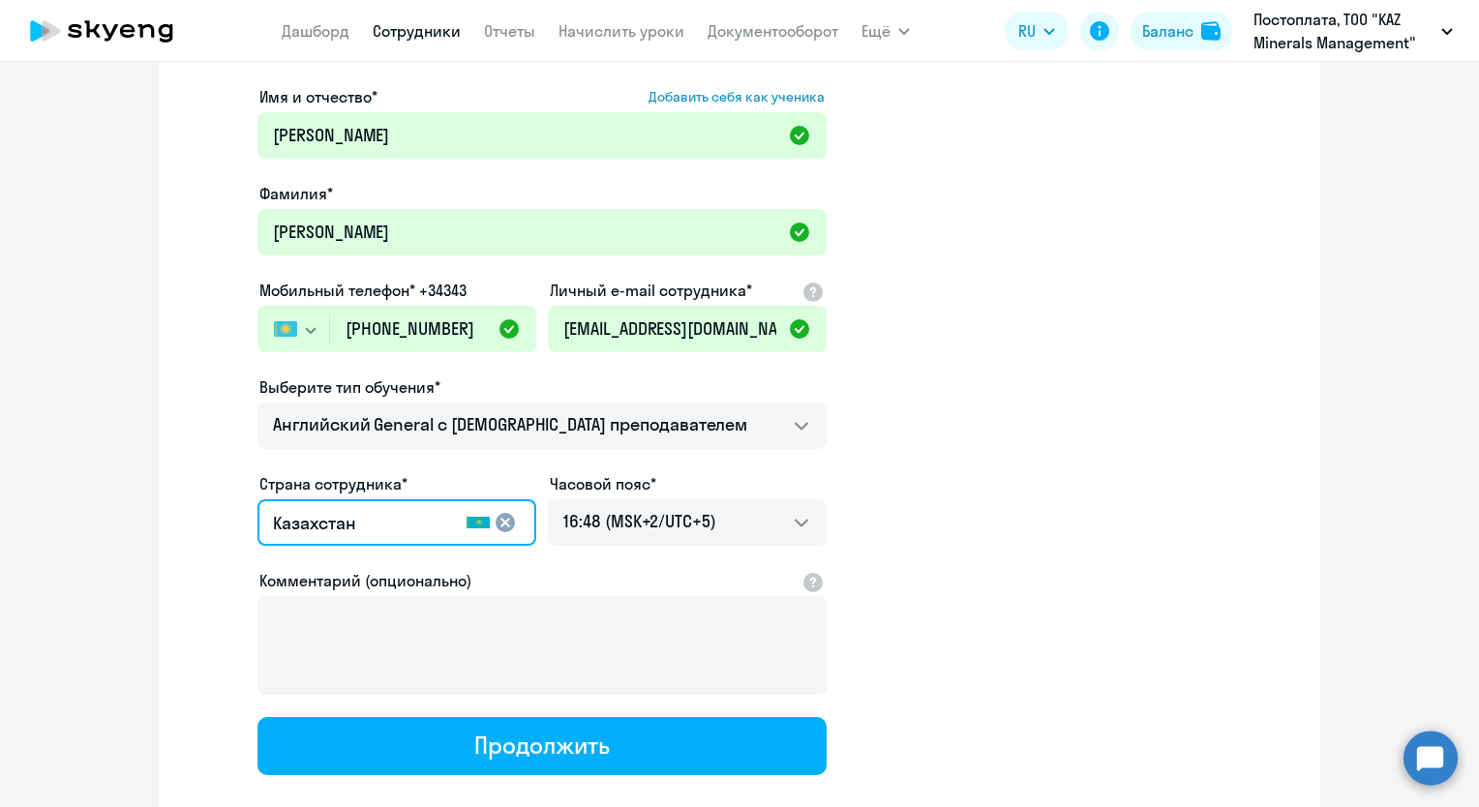
scroll to position [315, 0]
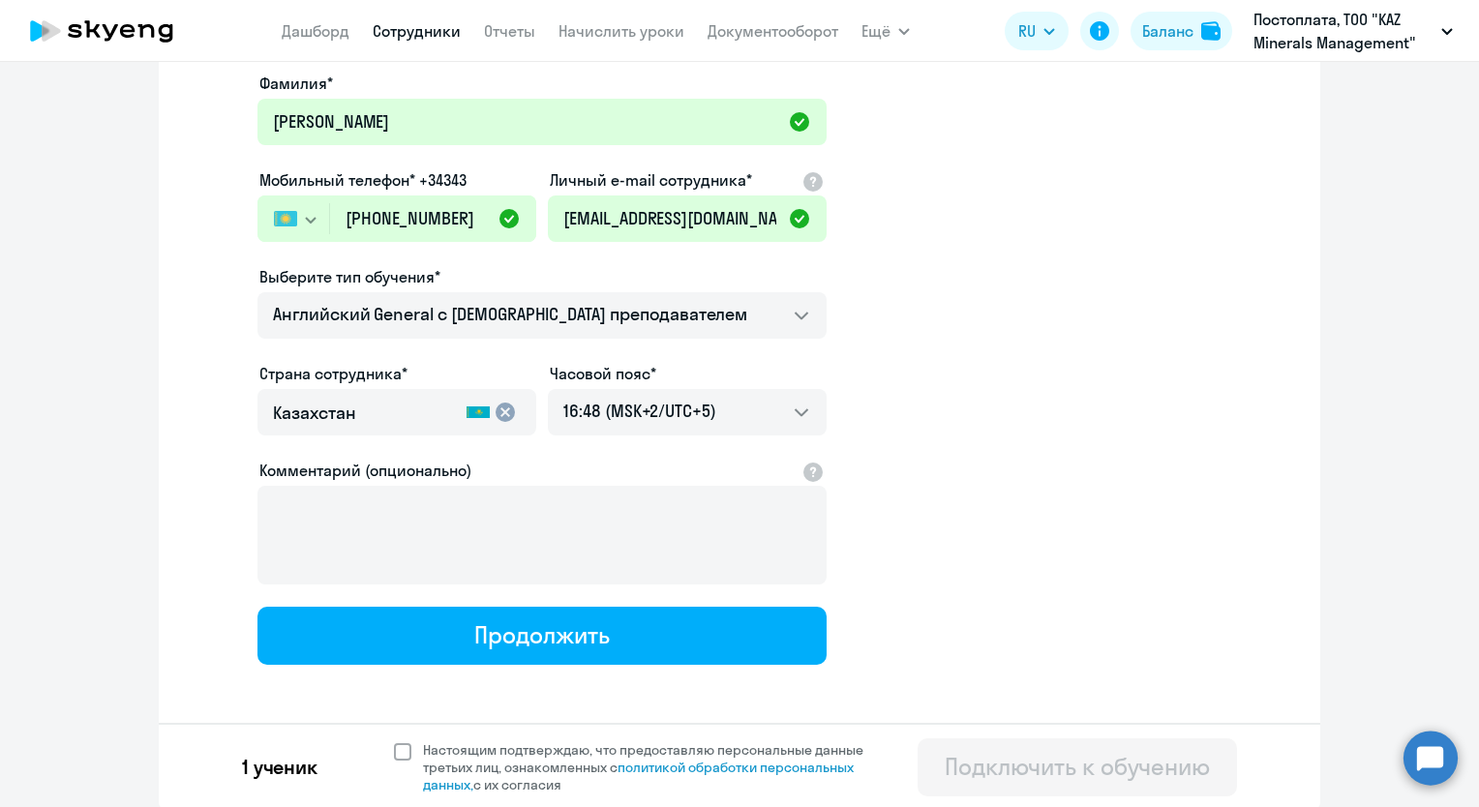
click at [394, 749] on span at bounding box center [402, 751] width 17 height 17
click at [394, 741] on input "Настоящим подтверждаю, что предоставляю персональные данные третьих лиц, ознако…" at bounding box center [393, 740] width 1 height 1
checkbox input "true"
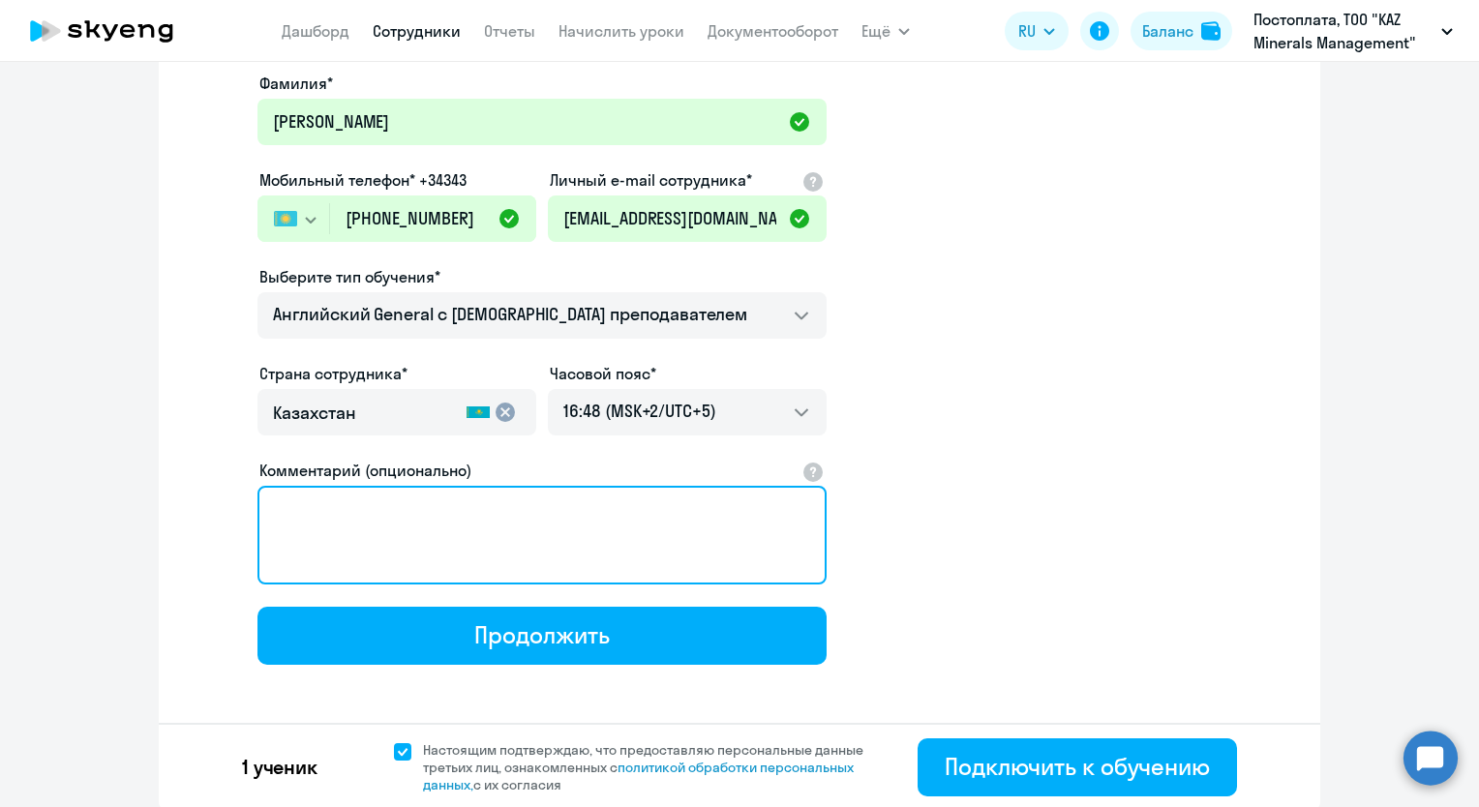
click at [632, 535] on textarea "Комментарий (опционально)" at bounding box center [541, 535] width 569 height 99
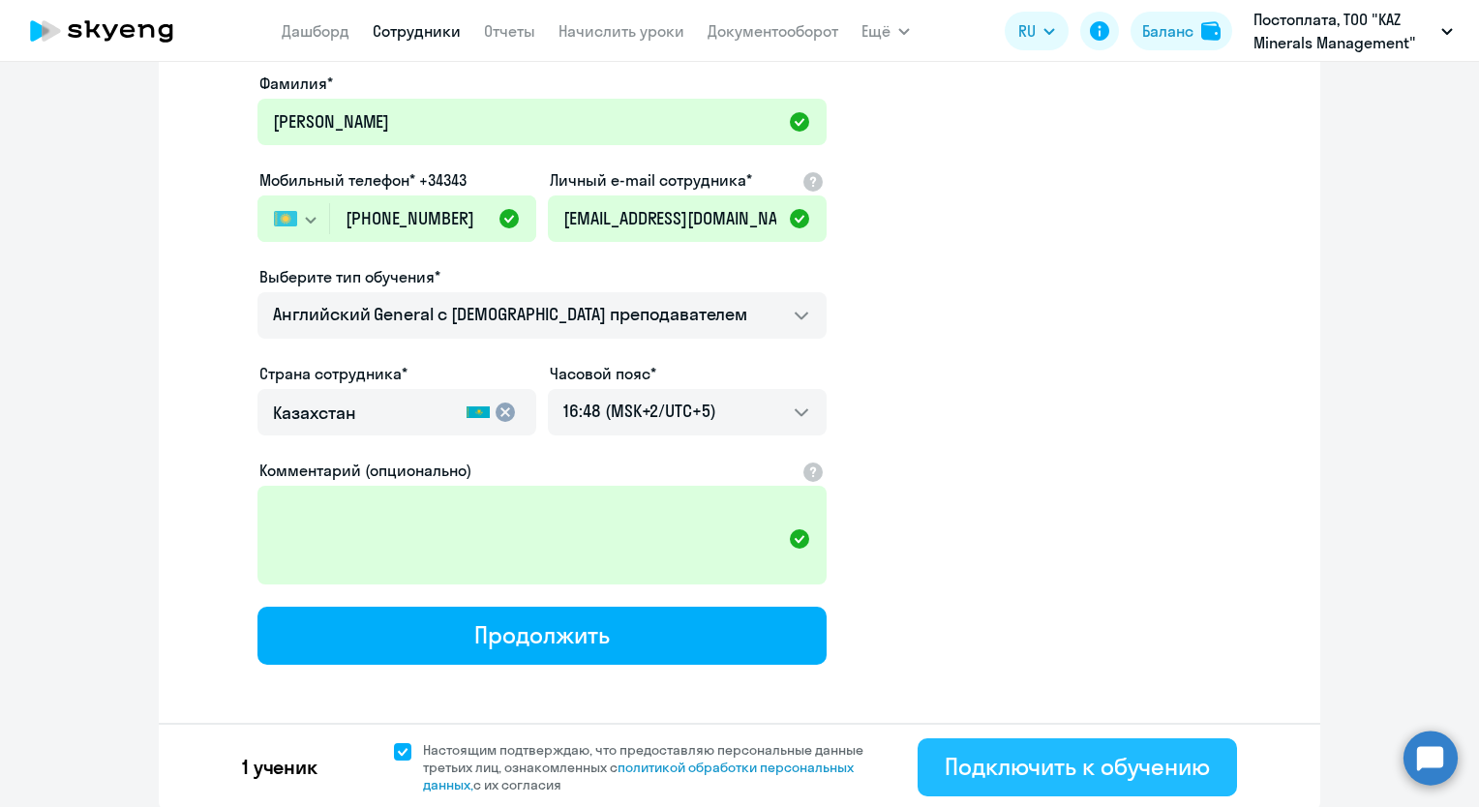
click at [1086, 764] on div "Подключить к обучению" at bounding box center [1076, 766] width 265 height 31
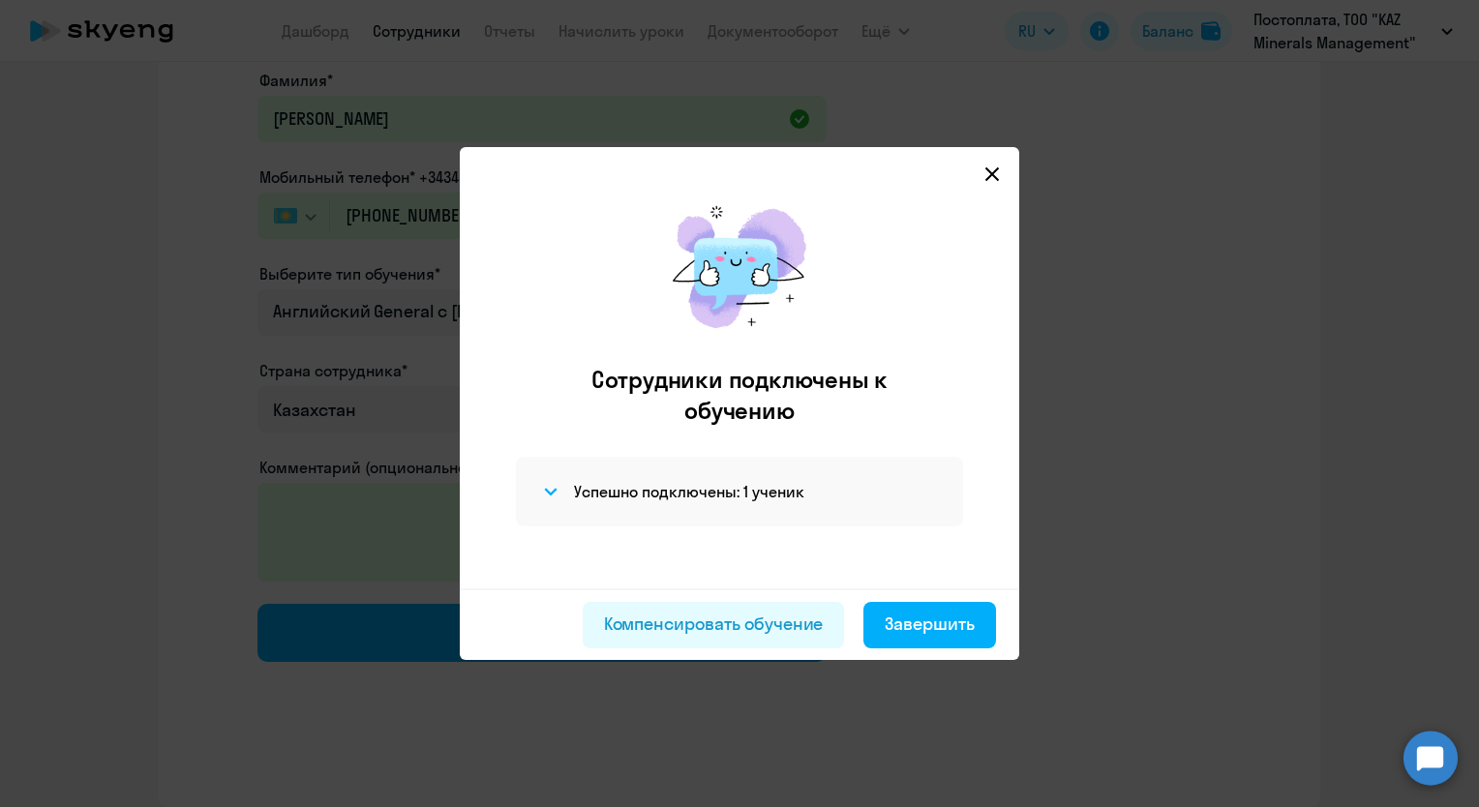
scroll to position [205, 0]
click at [944, 627] on div "Завершить" at bounding box center [929, 624] width 90 height 25
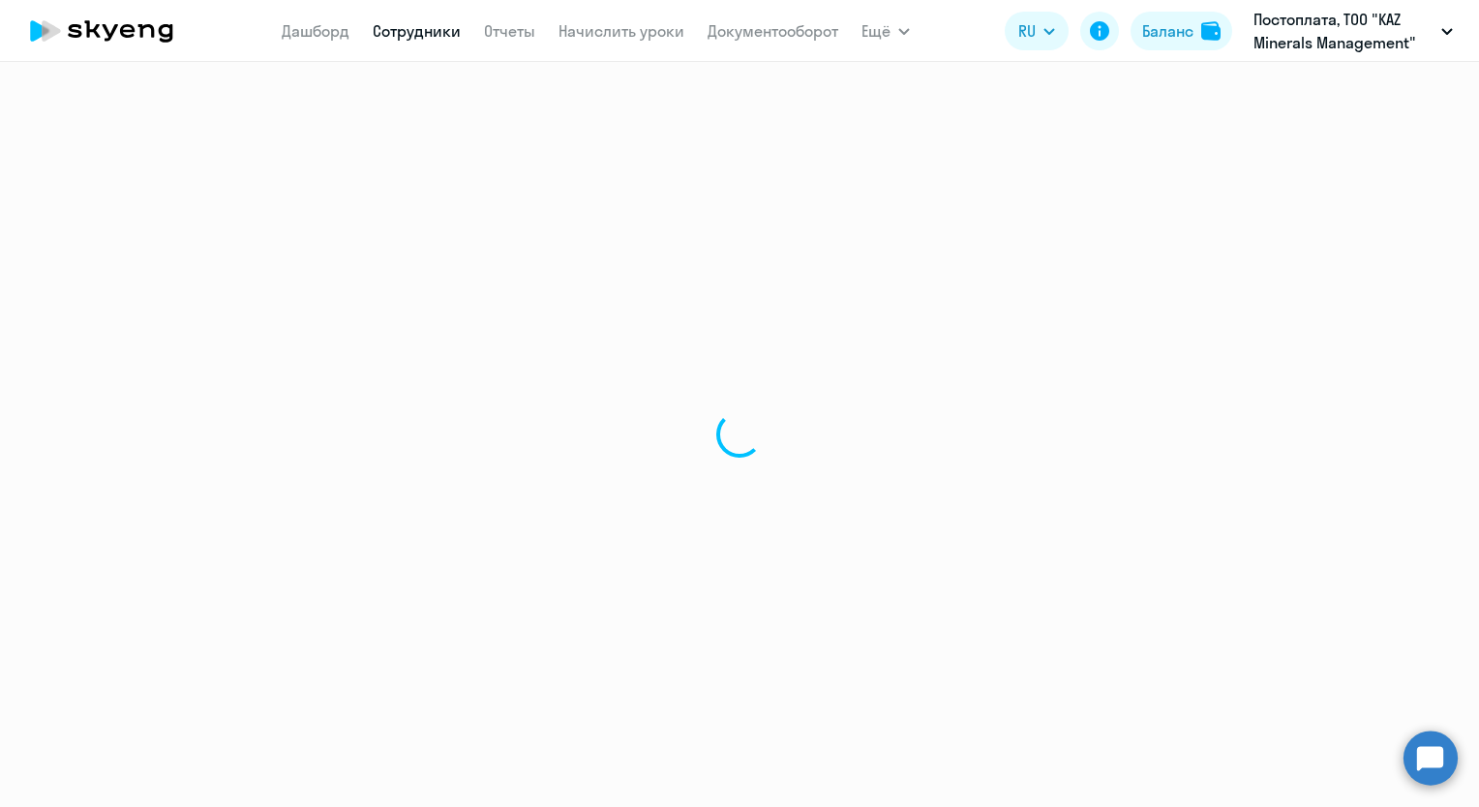
select select "30"
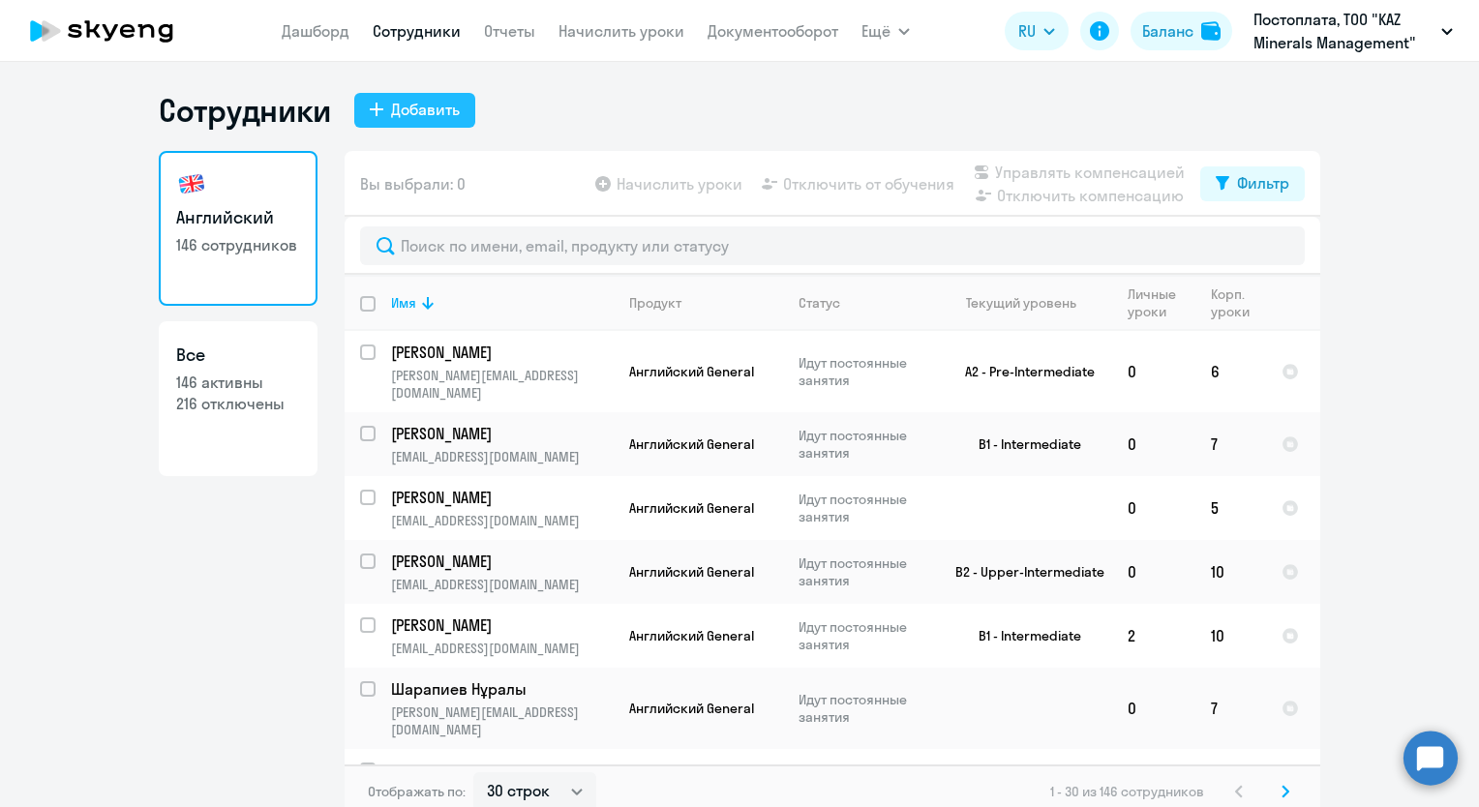
click at [436, 106] on div "Добавить" at bounding box center [425, 109] width 69 height 23
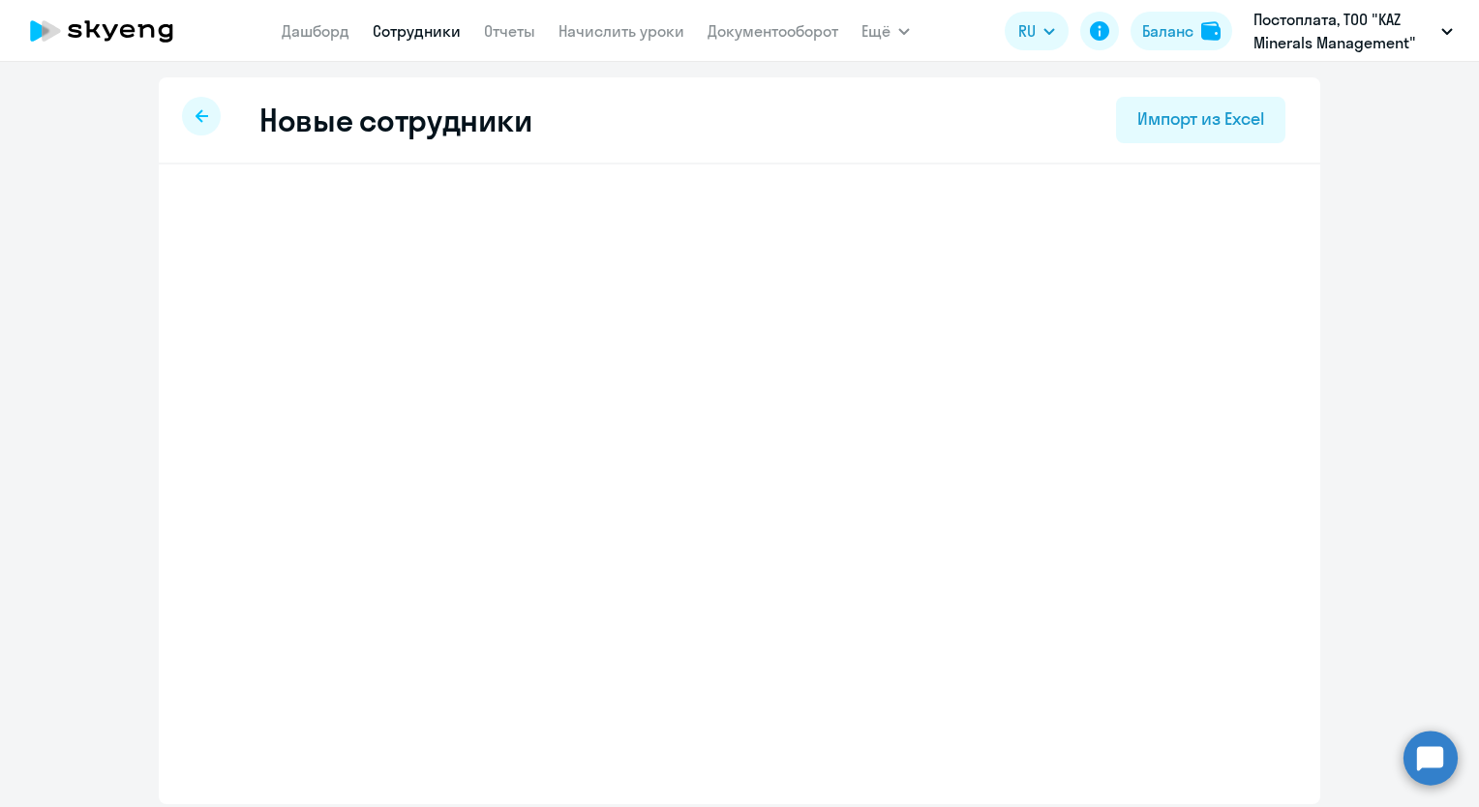
select select "english_adult_not_native_speaker"
select select "5"
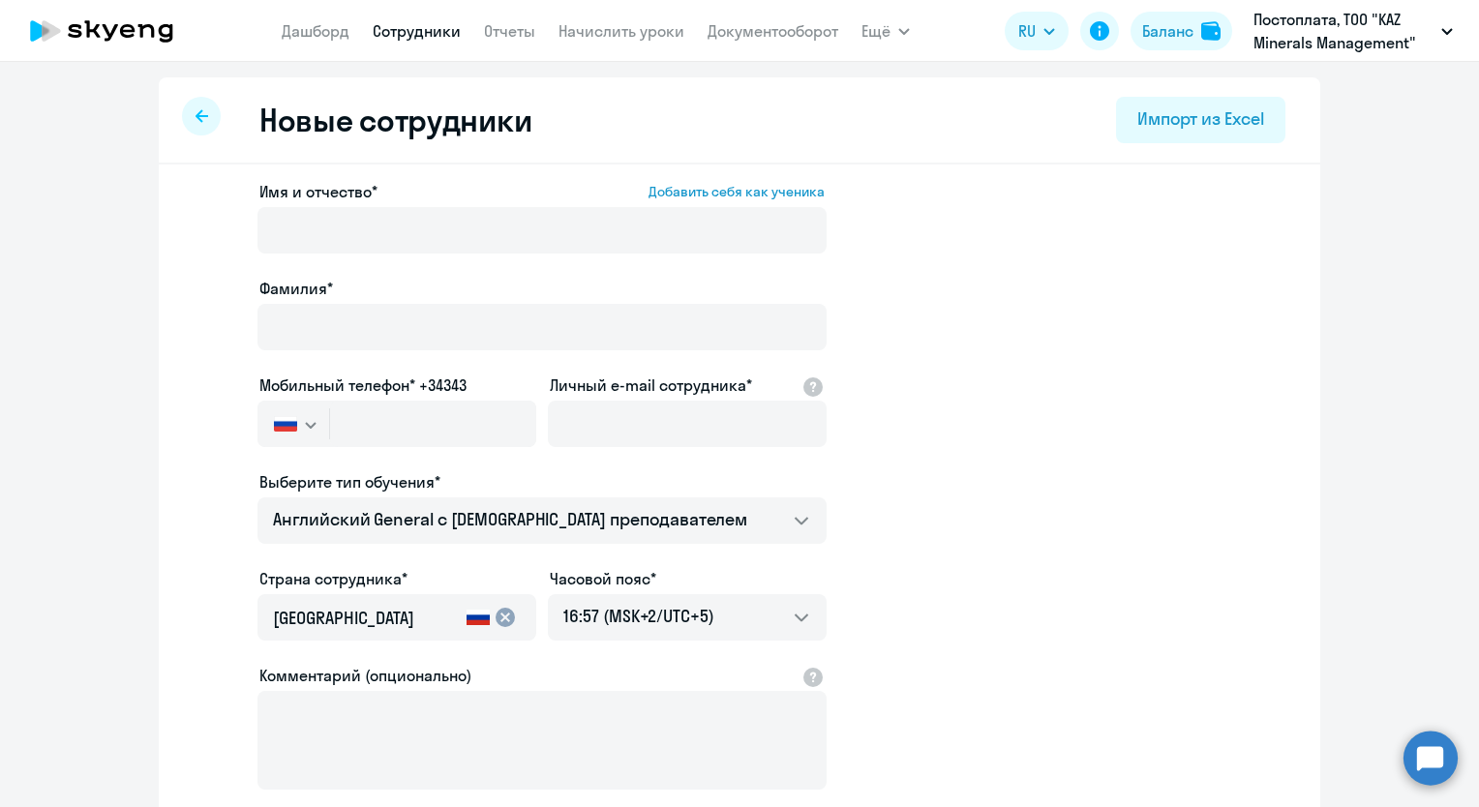
click at [195, 113] on icon at bounding box center [201, 115] width 13 height 13
select select "30"
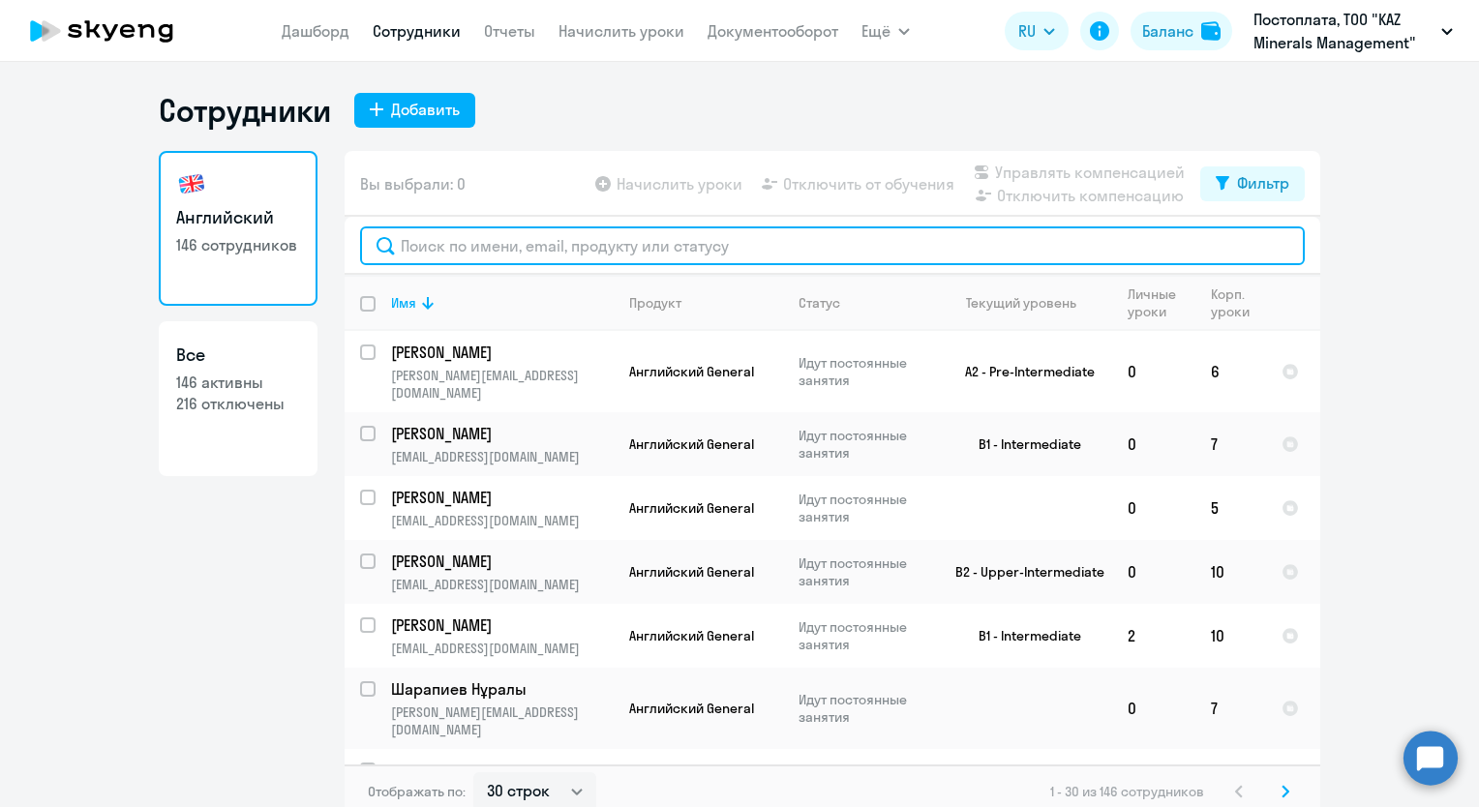
click at [475, 252] on input "text" at bounding box center [832, 245] width 944 height 39
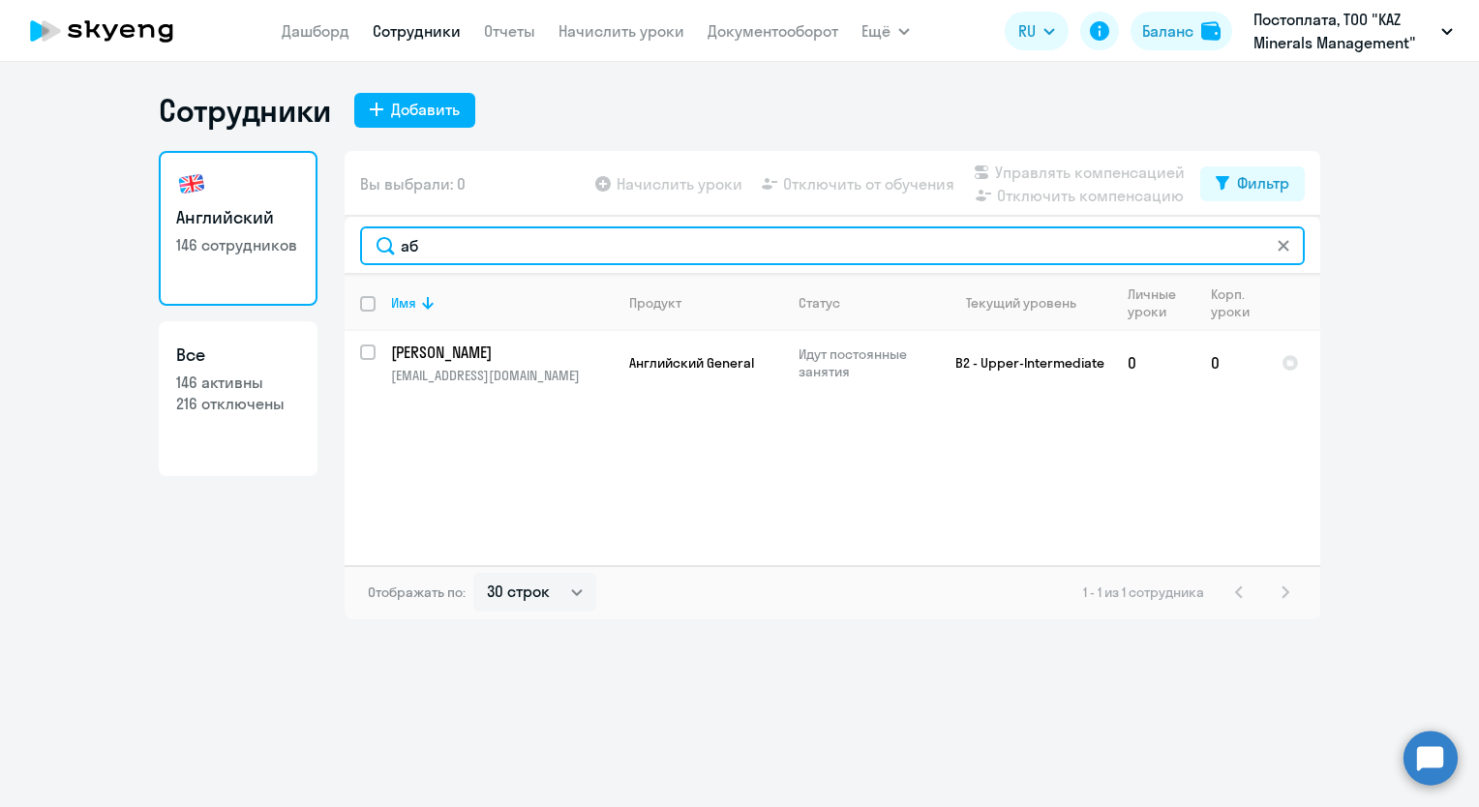
type input "[PERSON_NAME]"
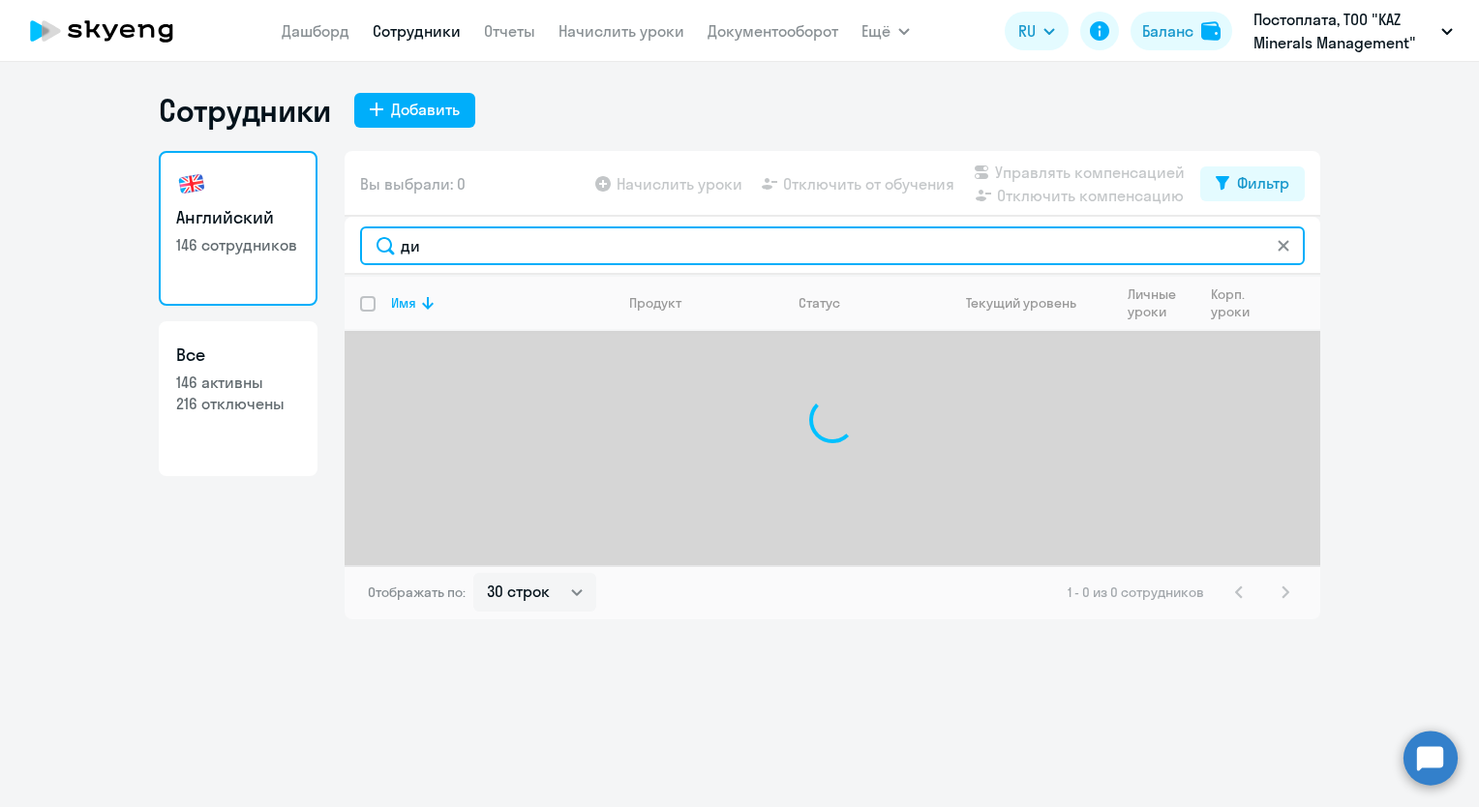
type input "д"
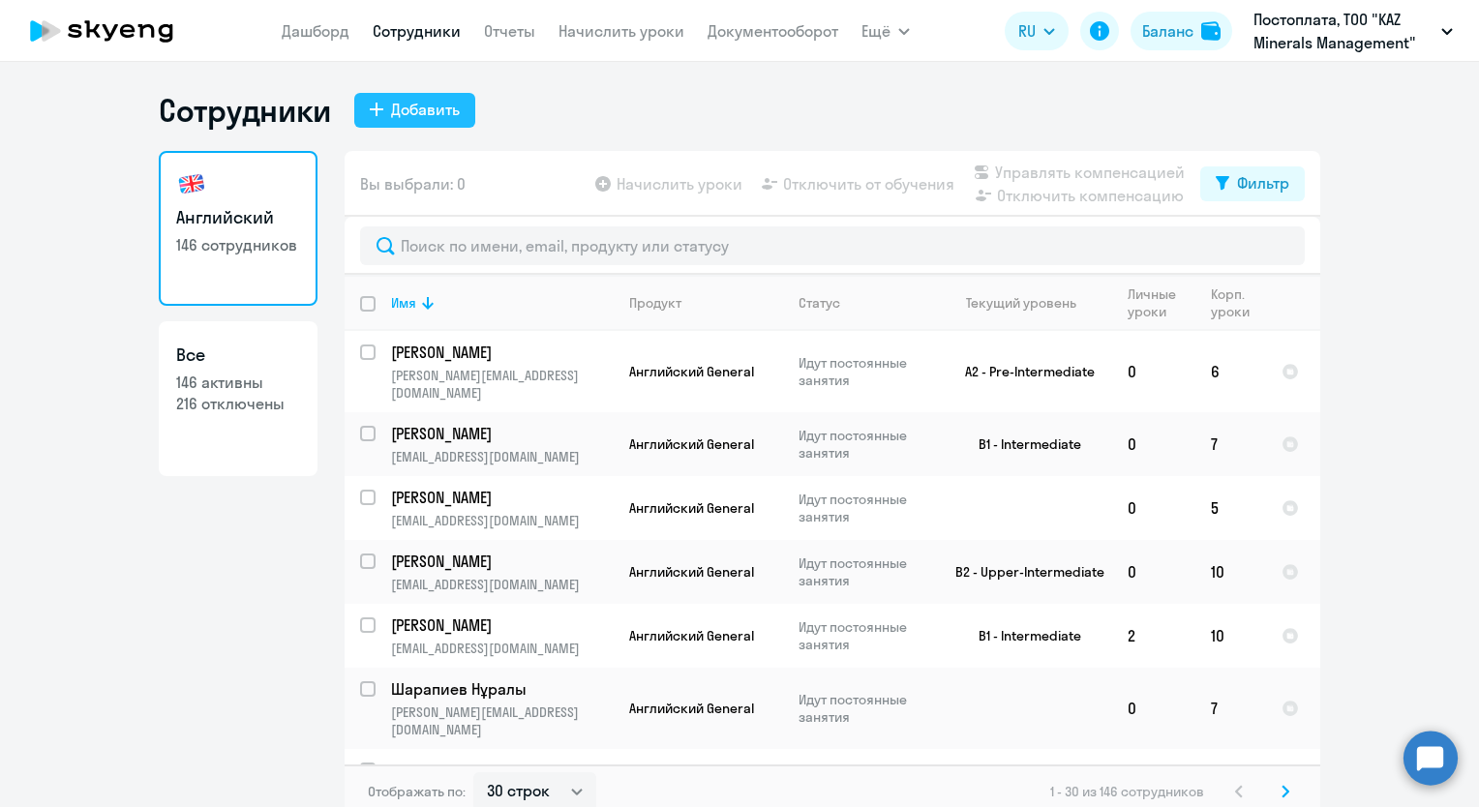
click at [409, 110] on div "Добавить" at bounding box center [425, 109] width 69 height 23
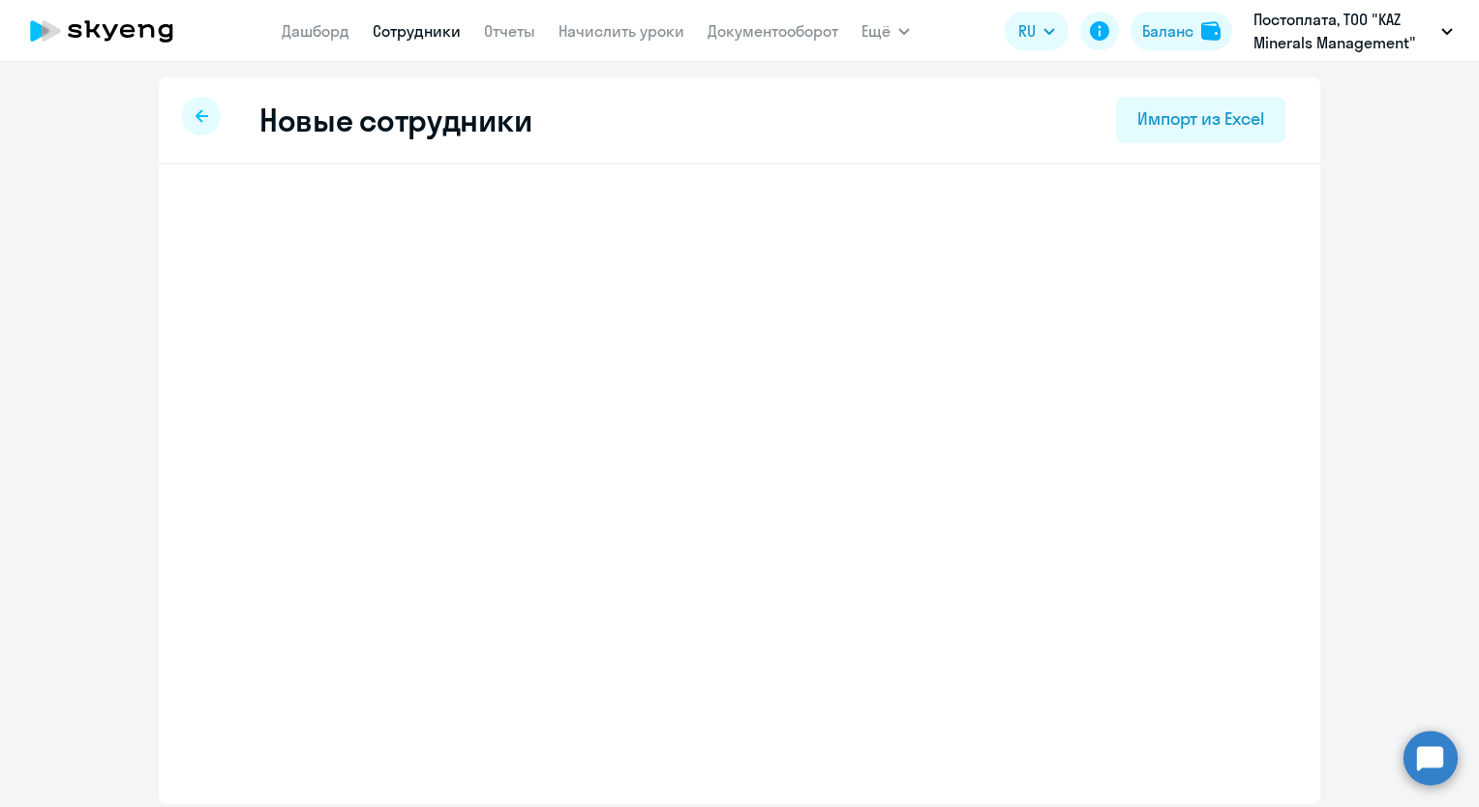
select select "english_adult_not_native_speaker"
select select "5"
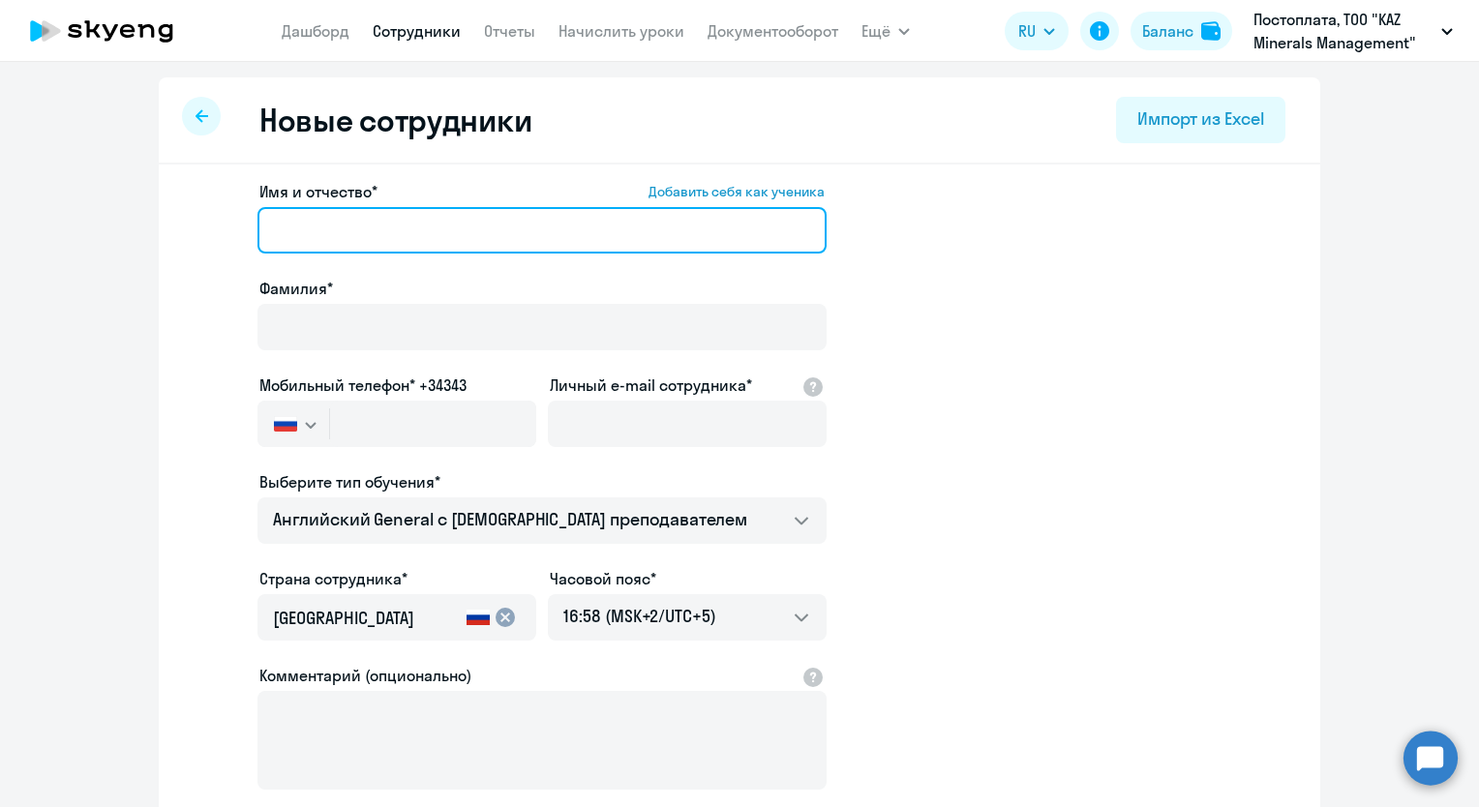
click at [369, 226] on input "Имя и отчество* Добавить себя как ученика" at bounding box center [541, 230] width 569 height 46
type input "[PERSON_NAME]"
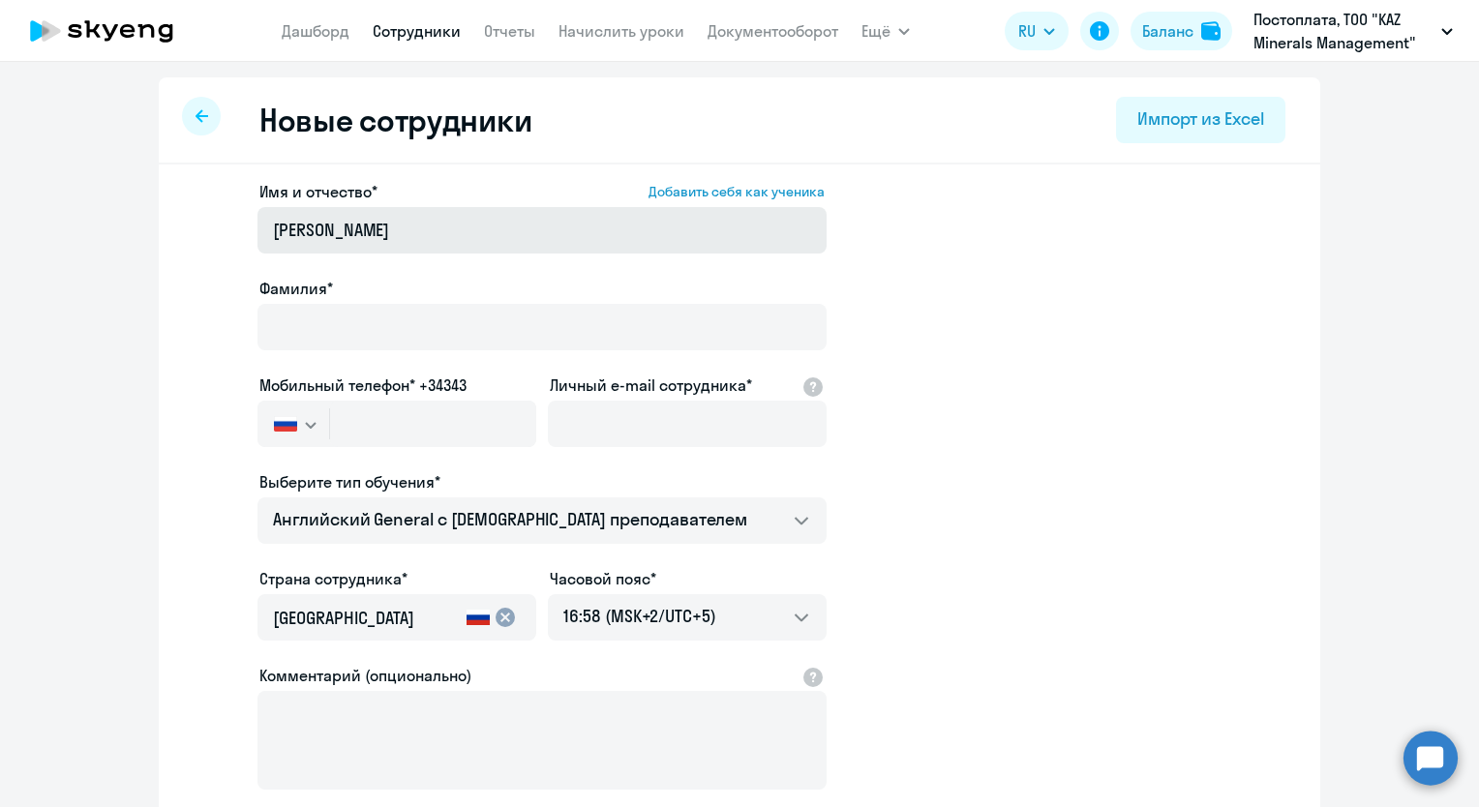
type input "[PERSON_NAME]"
type input "[EMAIL_ADDRESS][DOMAIN_NAME]"
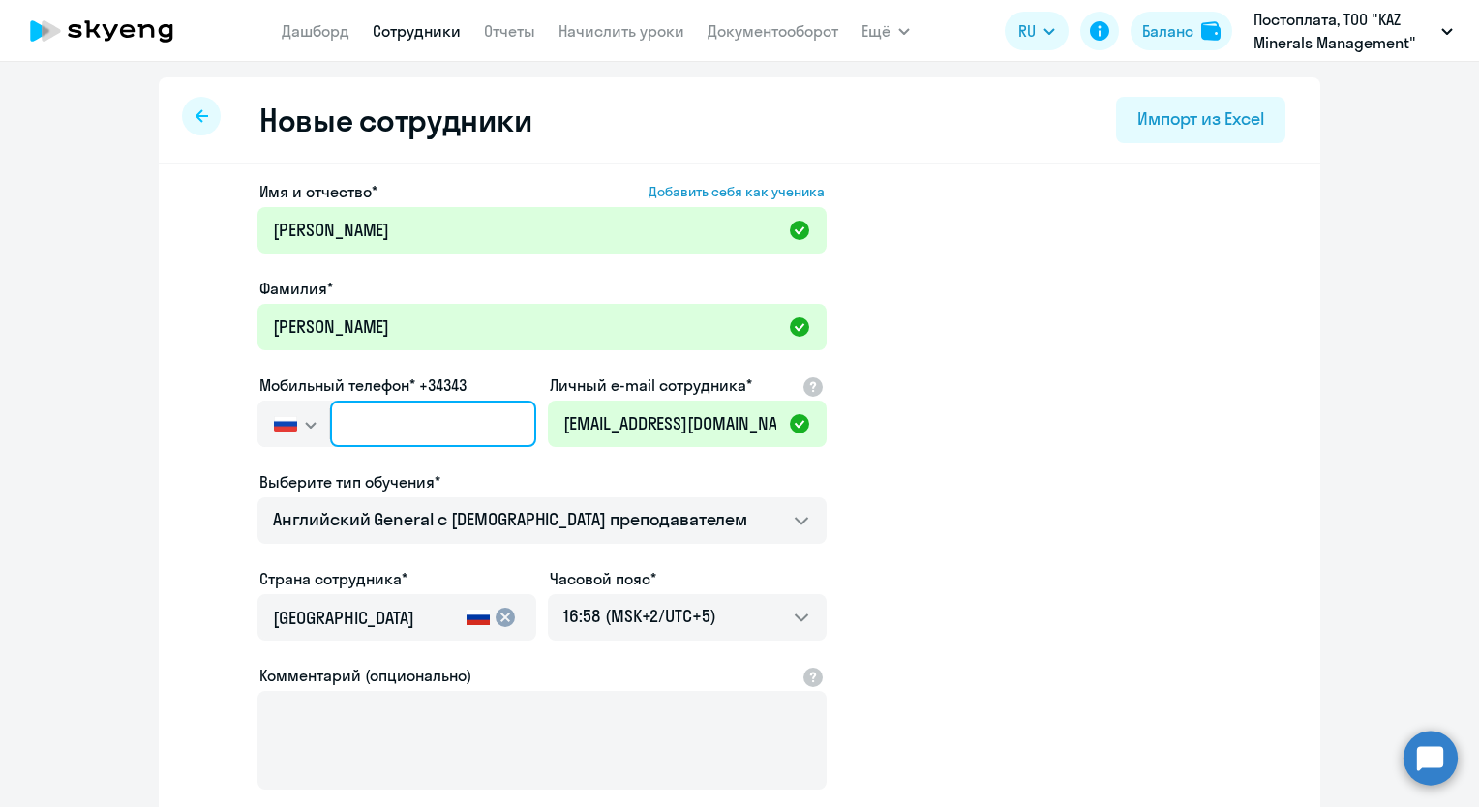
click at [382, 432] on input "text" at bounding box center [433, 424] width 206 height 46
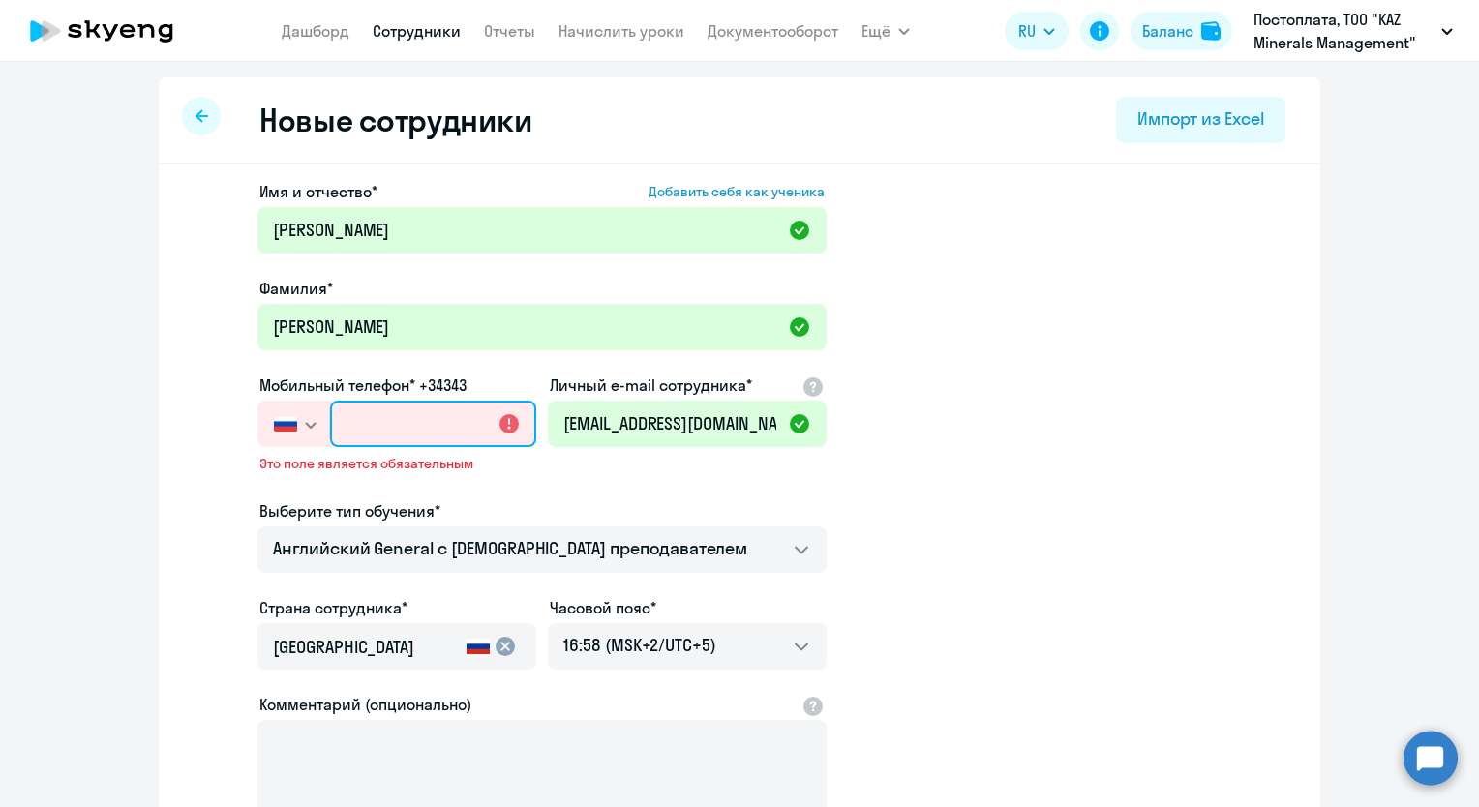
click at [423, 420] on input "text" at bounding box center [433, 424] width 206 height 46
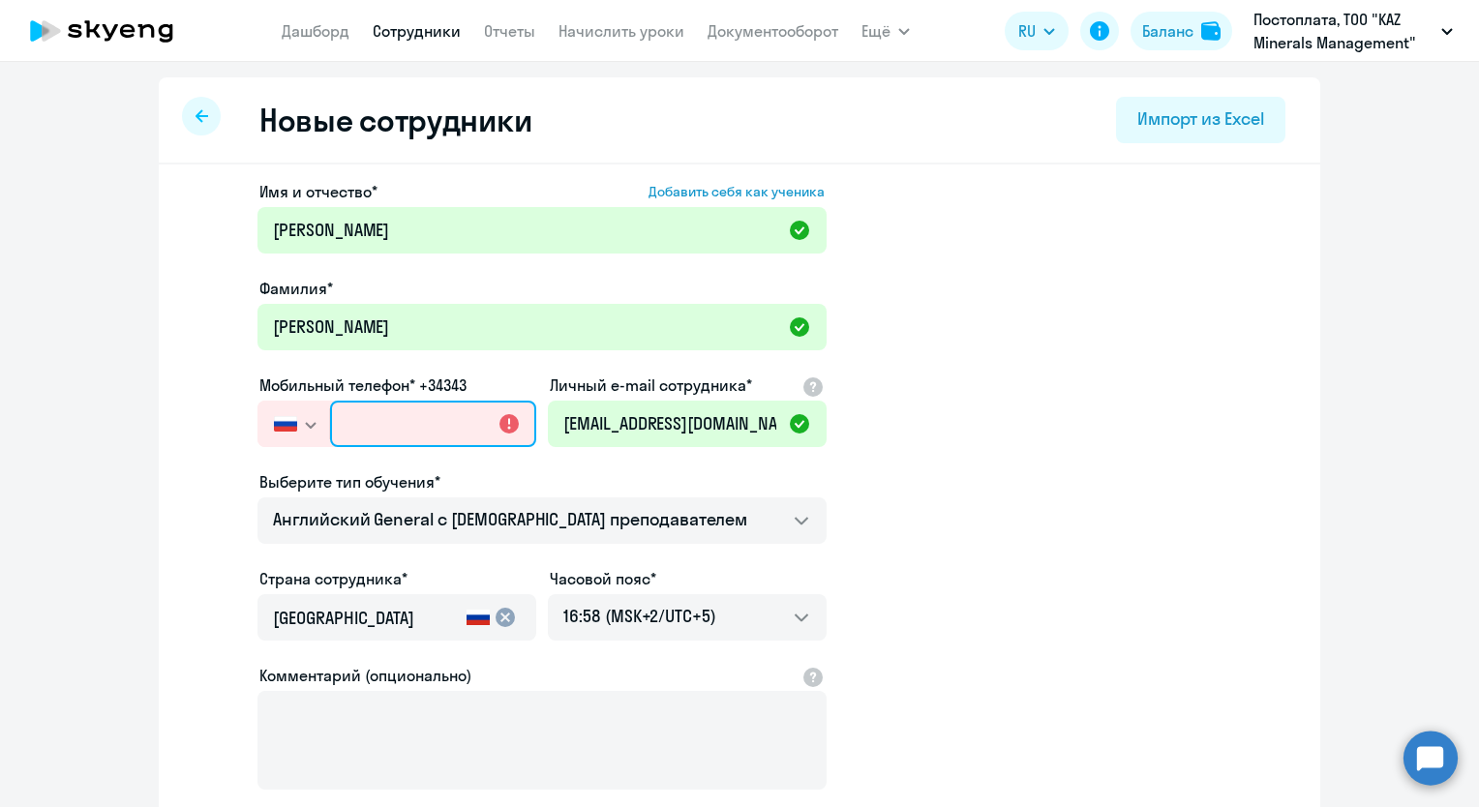
paste input "[PHONE_NUMBER]"
type input "[PHONE_NUMBER]"
click at [569, 476] on div "Выберите тип обучения*" at bounding box center [541, 481] width 569 height 23
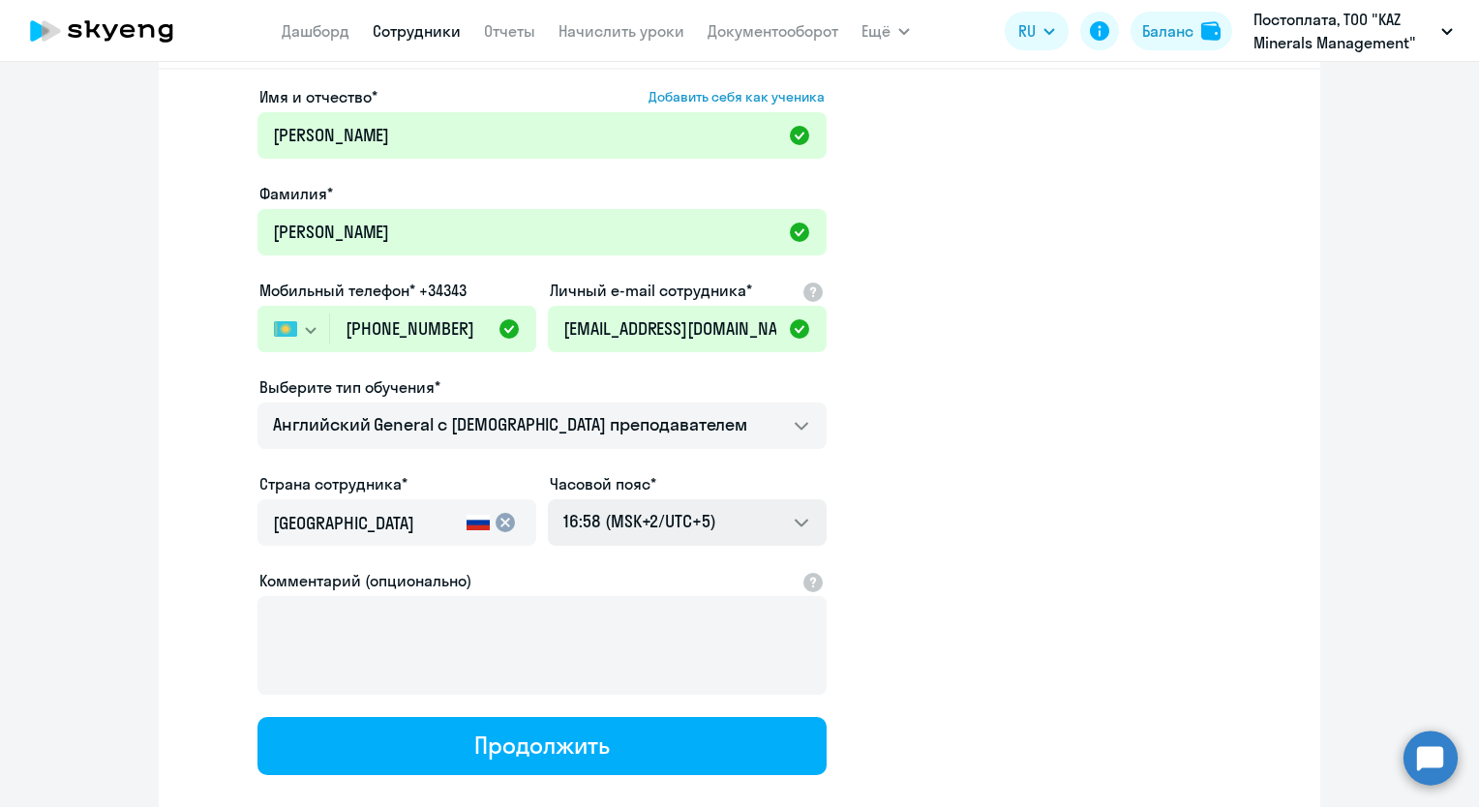
scroll to position [205, 0]
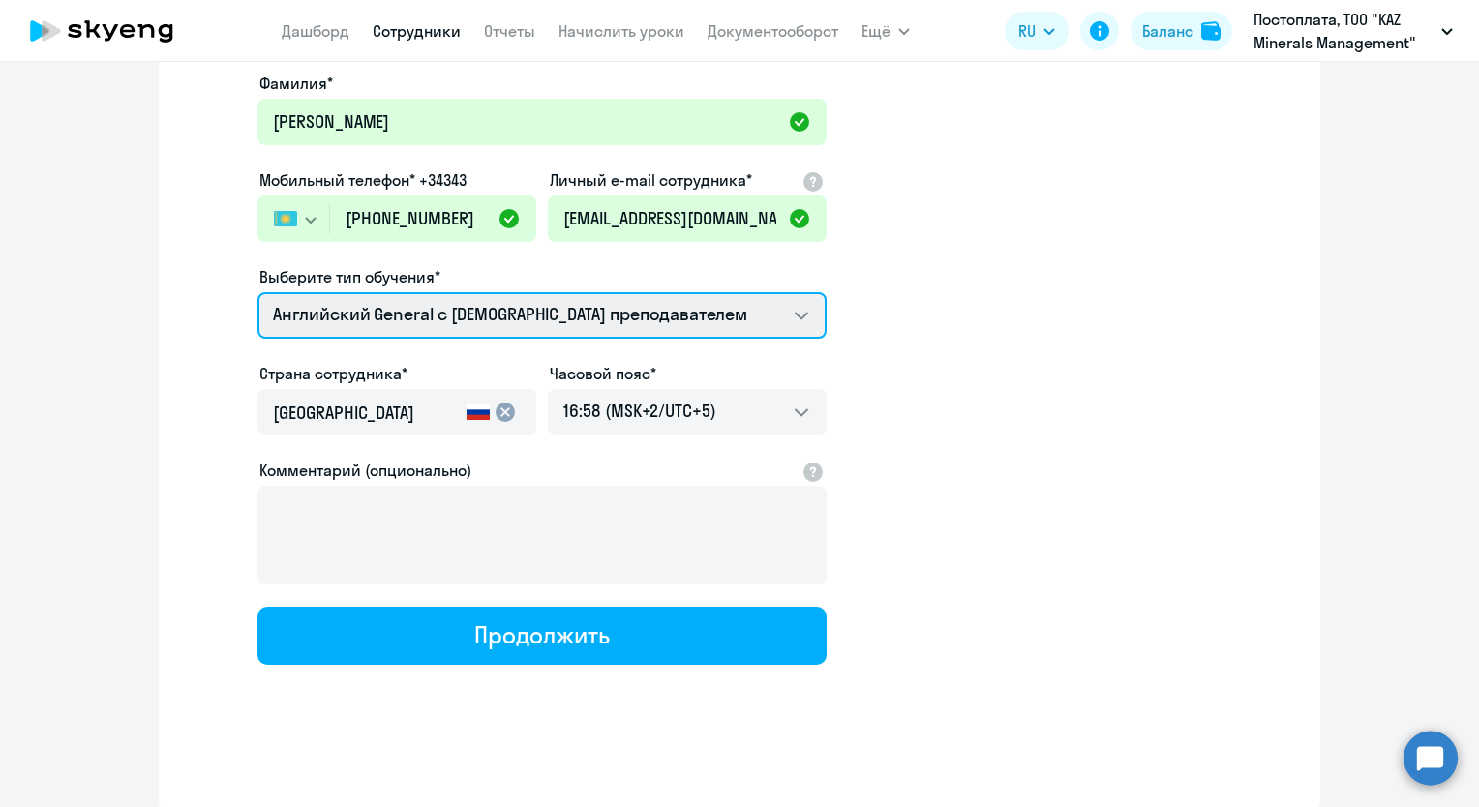
click at [725, 321] on select "Английский General с [DEMOGRAPHIC_DATA] преподавателем Английский General с [DE…" at bounding box center [541, 315] width 569 height 46
click at [257, 292] on select "Английский General с [DEMOGRAPHIC_DATA] преподавателем Английский General с [DE…" at bounding box center [541, 315] width 569 height 46
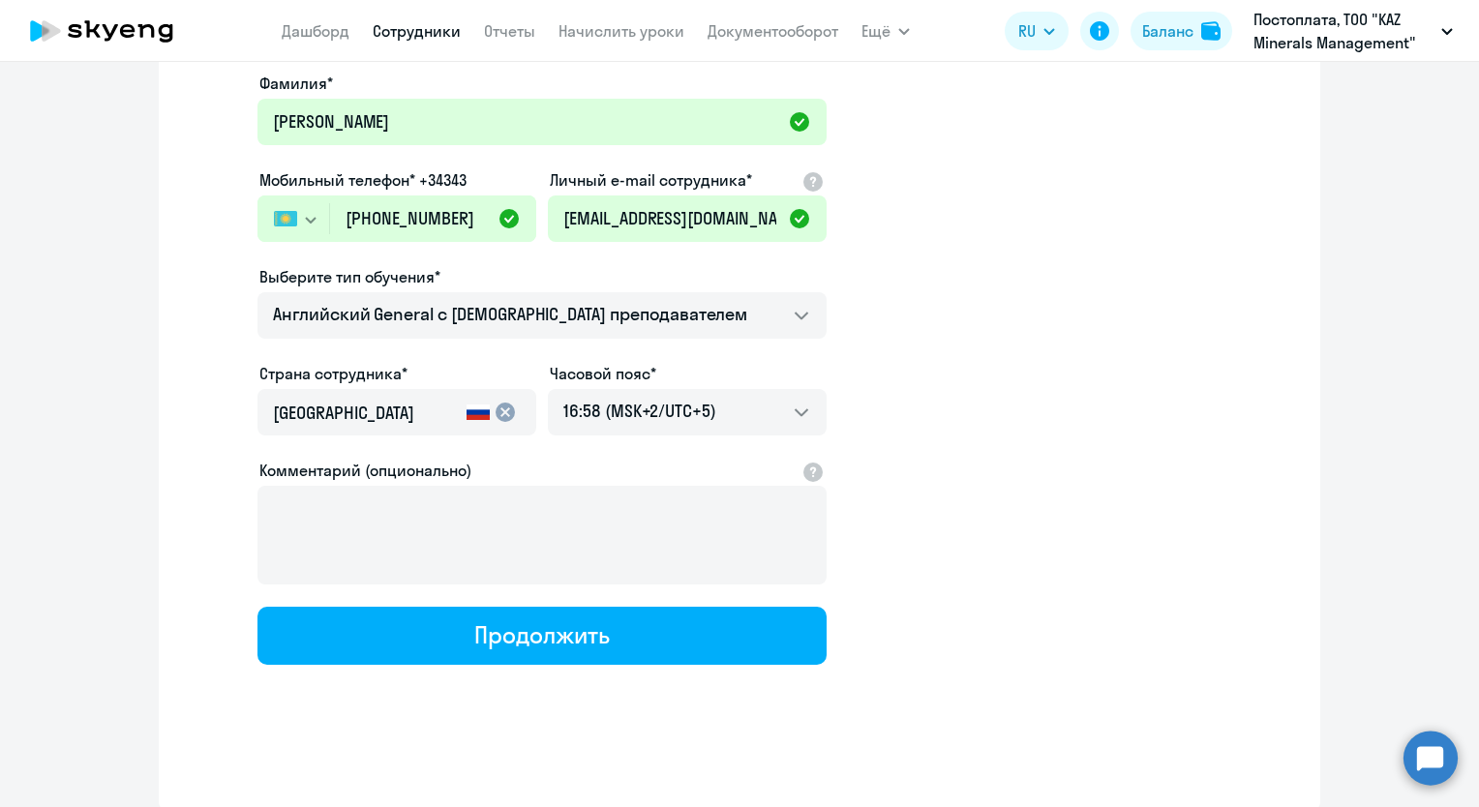
click at [403, 404] on input "[GEOGRAPHIC_DATA]" at bounding box center [366, 413] width 186 height 25
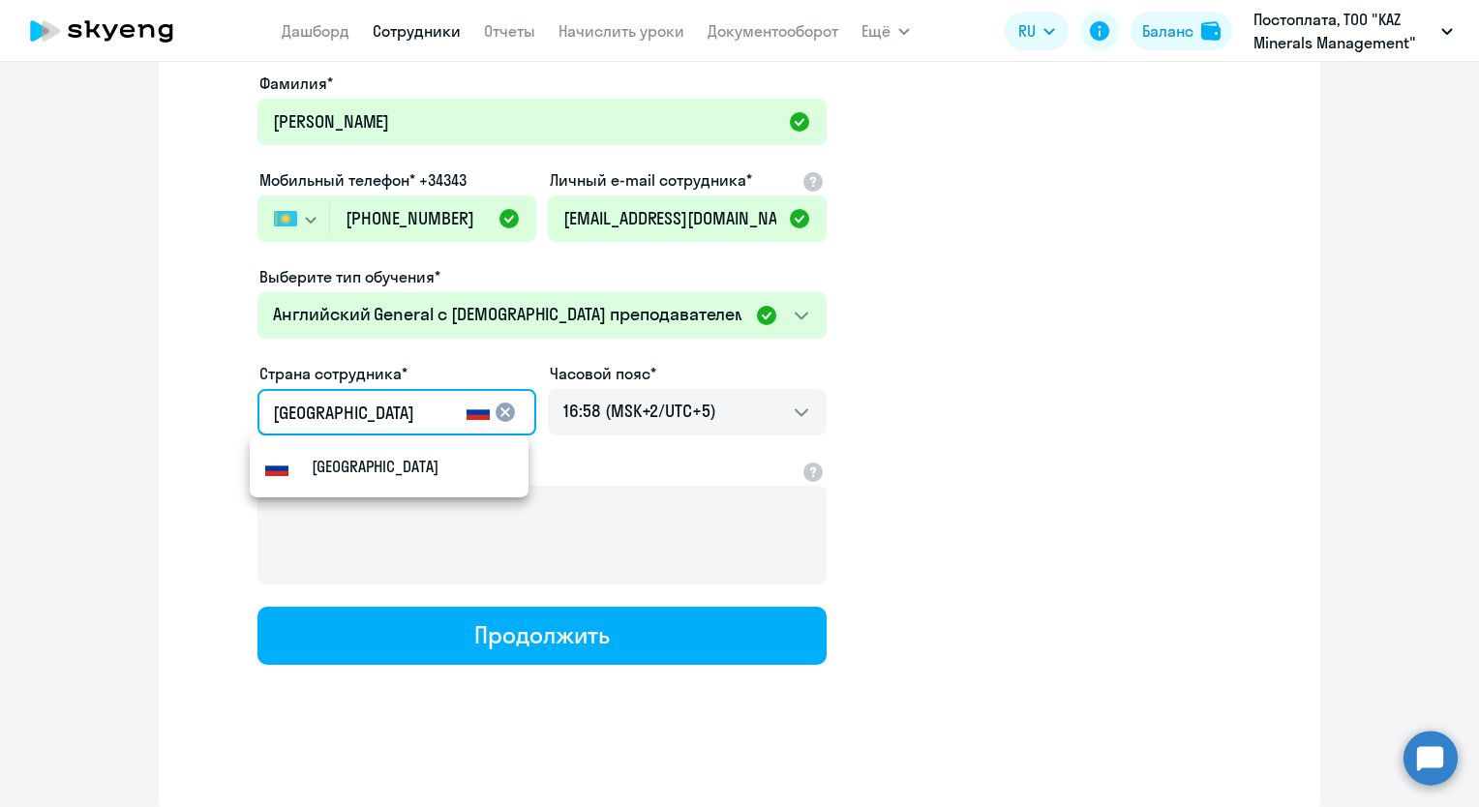
click at [495, 410] on mat-icon "cancel" at bounding box center [505, 412] width 23 height 23
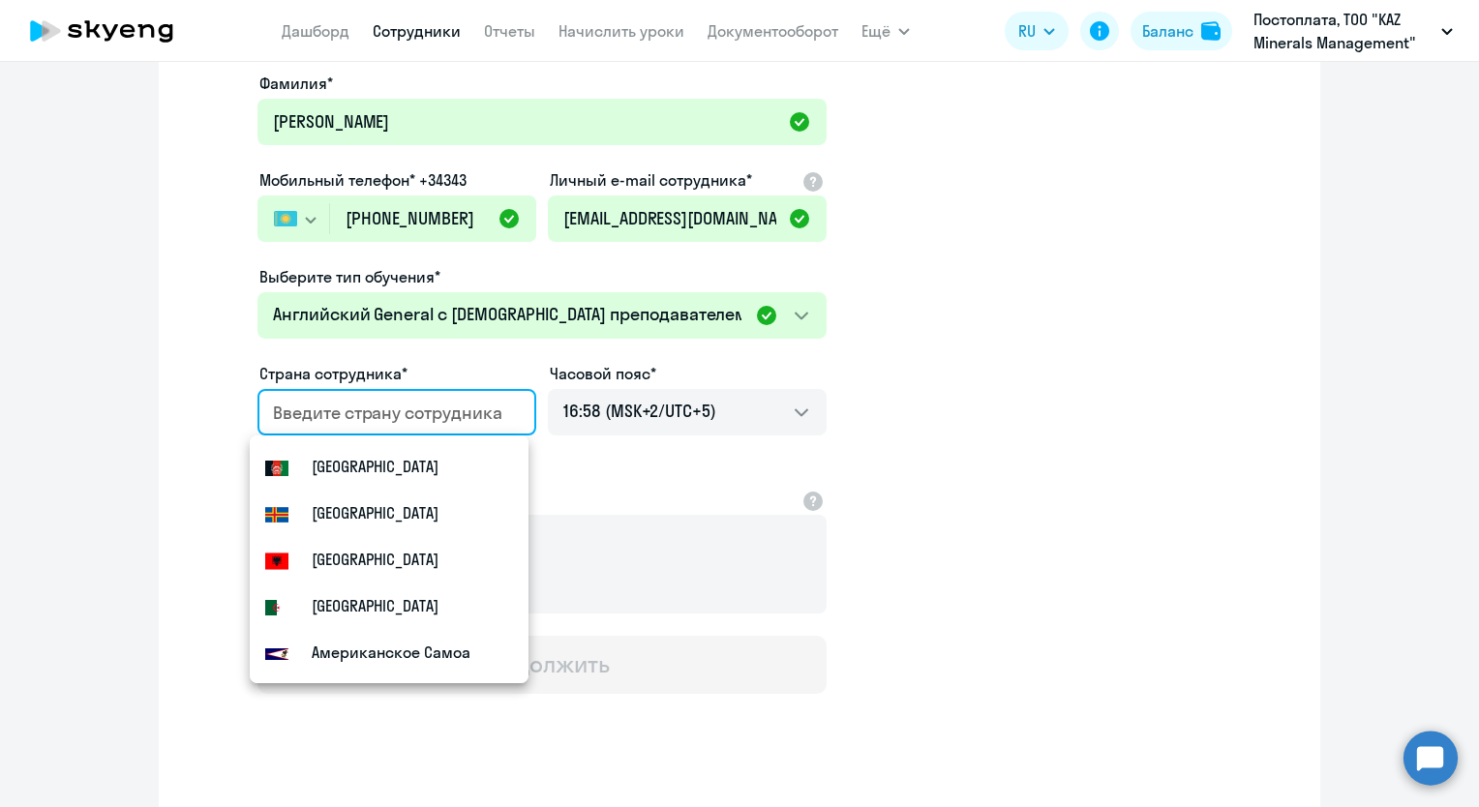
click at [423, 412] on input "country" at bounding box center [393, 413] width 240 height 25
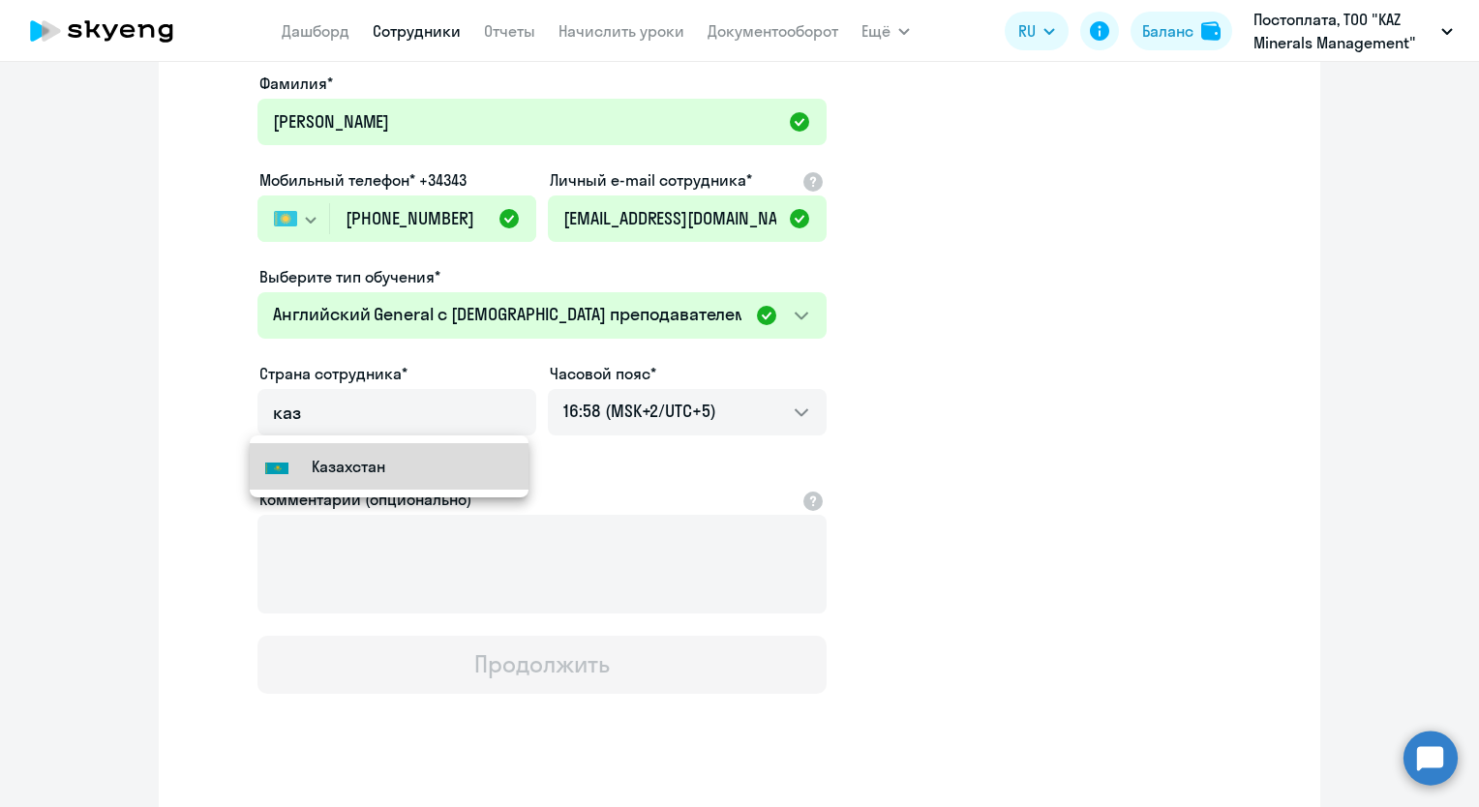
click at [363, 478] on mat-option "Flag of [GEOGRAPHIC_DATA] [GEOGRAPHIC_DATA]" at bounding box center [389, 466] width 279 height 46
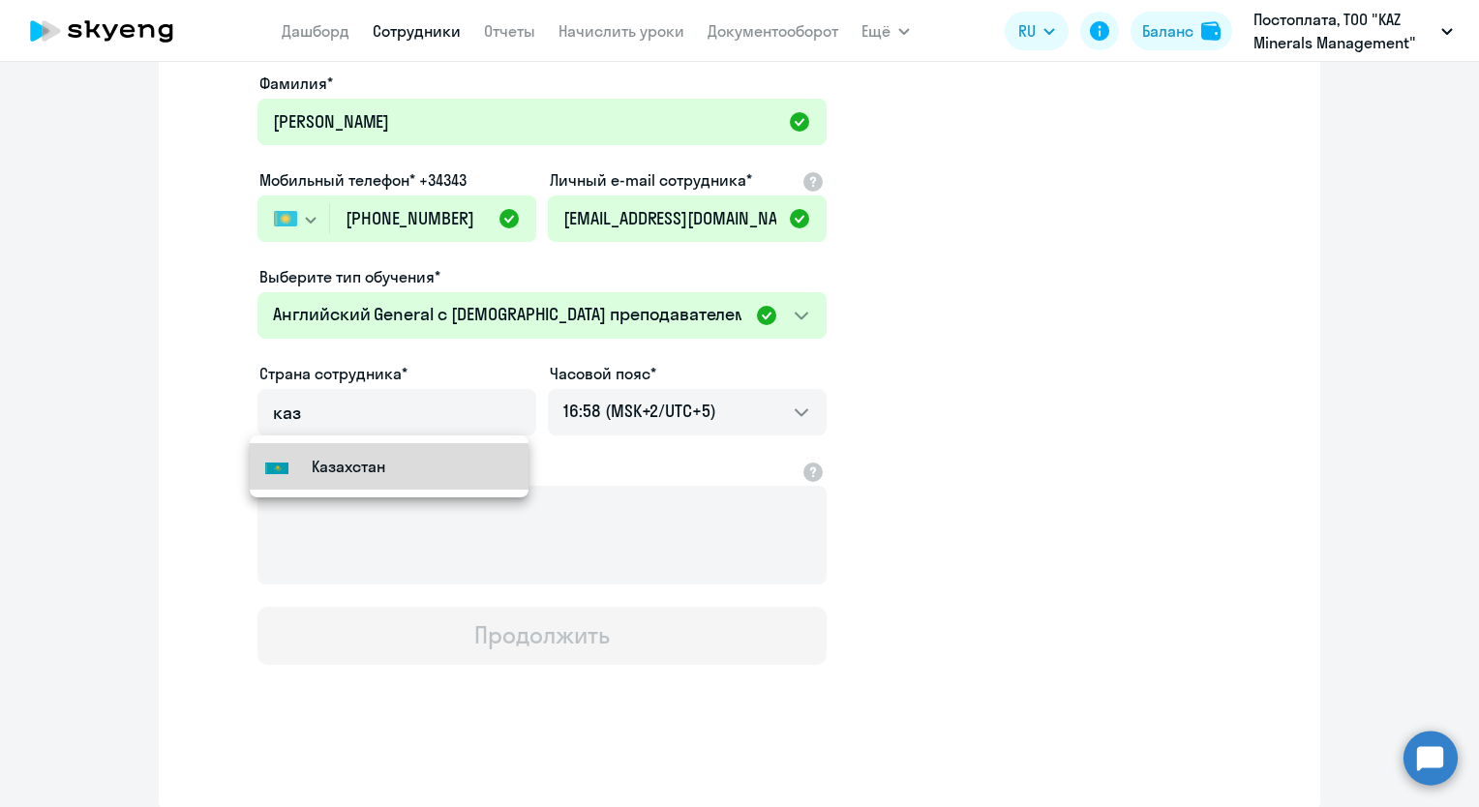
type input "Казахстан"
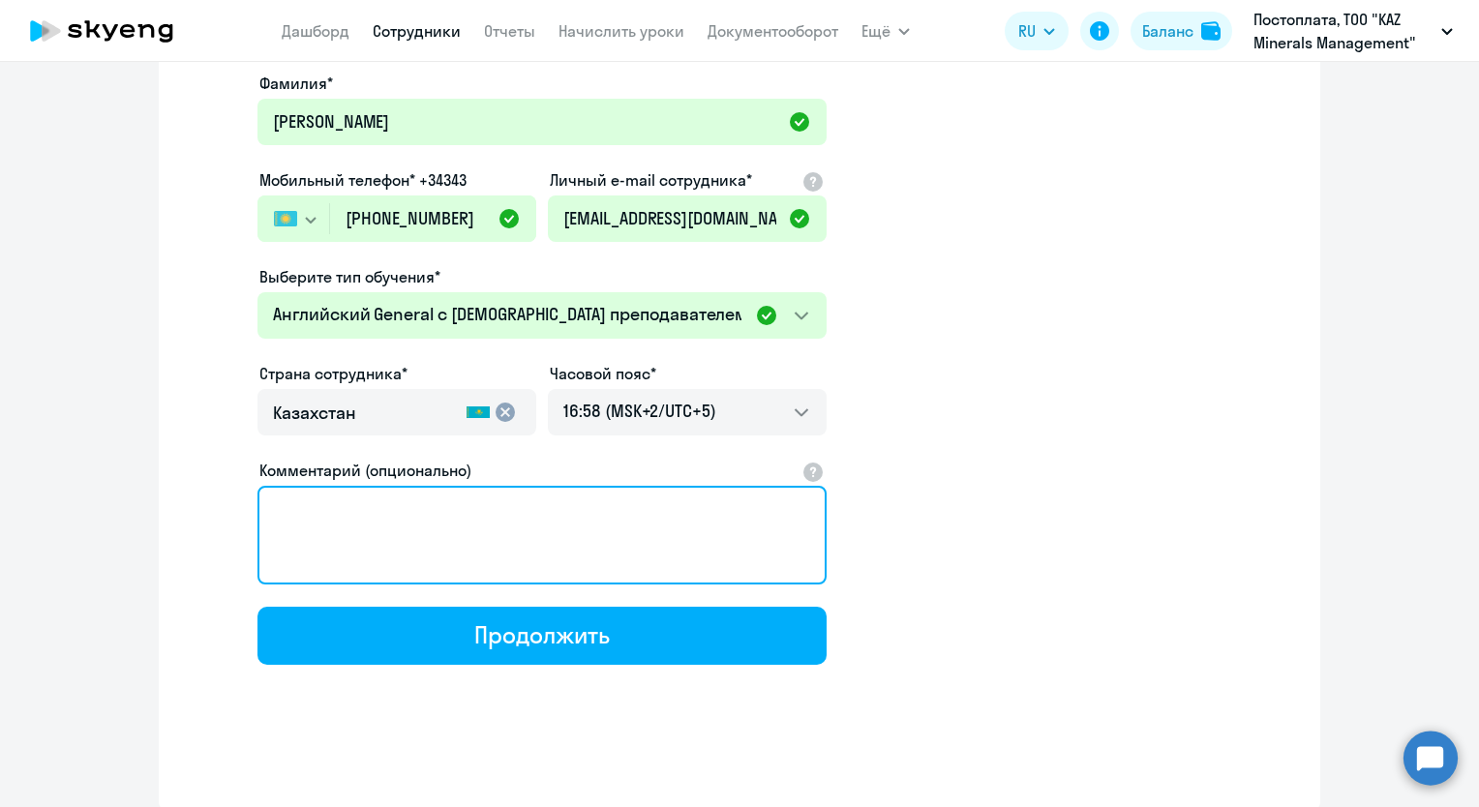
click at [623, 537] on textarea "Комментарий (опционально)" at bounding box center [541, 535] width 569 height 99
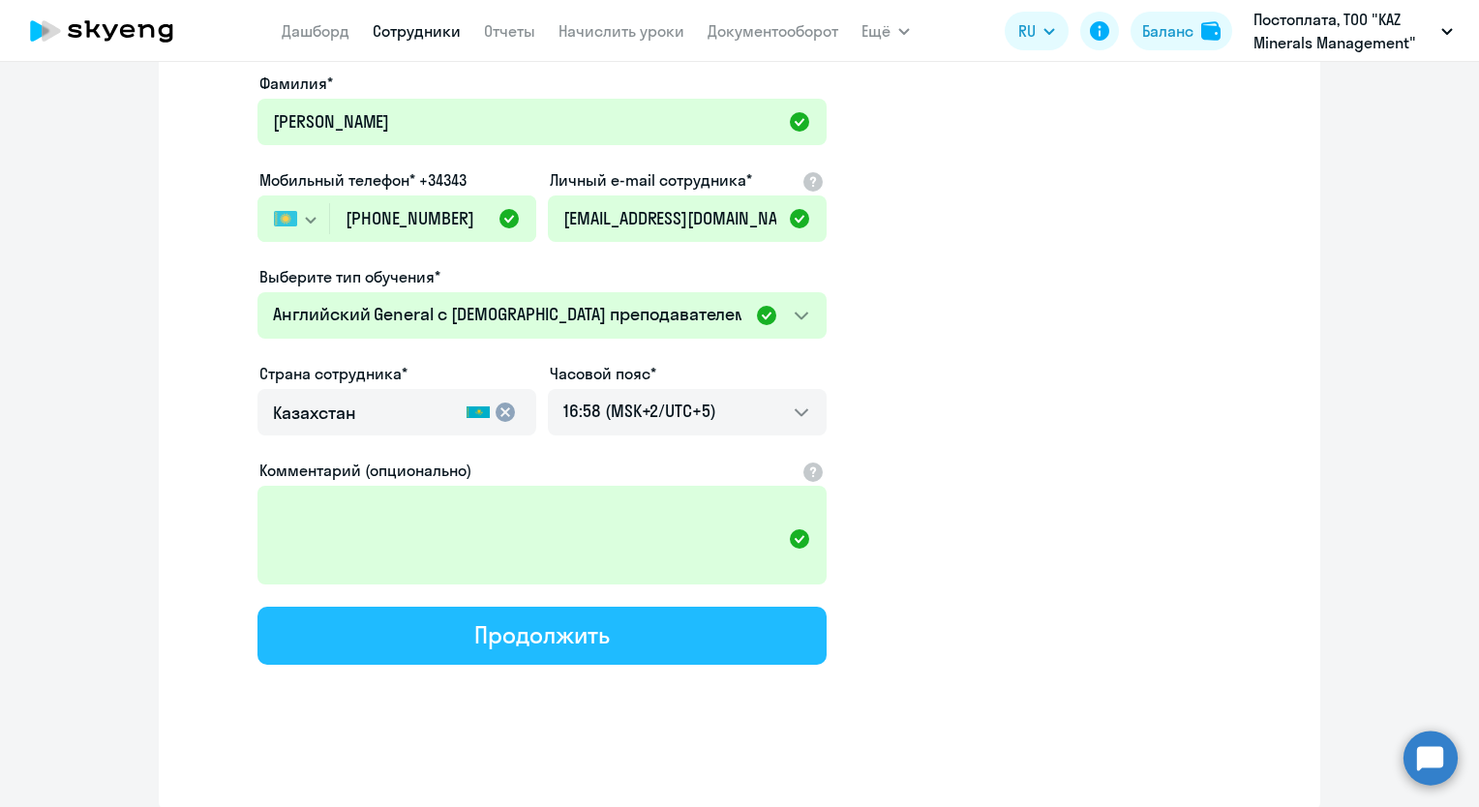
click at [609, 633] on button "Продолжить" at bounding box center [541, 636] width 569 height 58
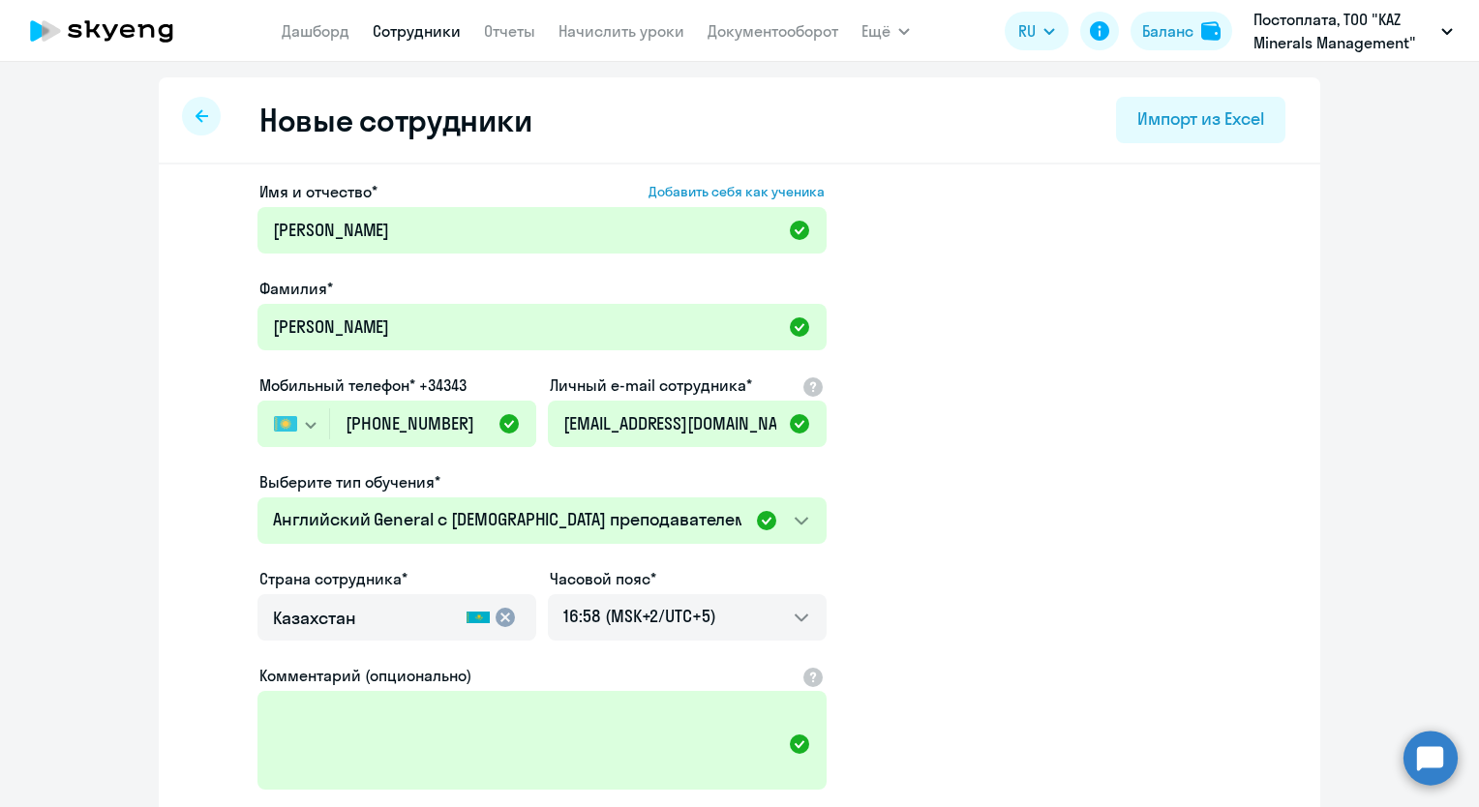
select select "english_adult_not_native_speaker"
select select "5"
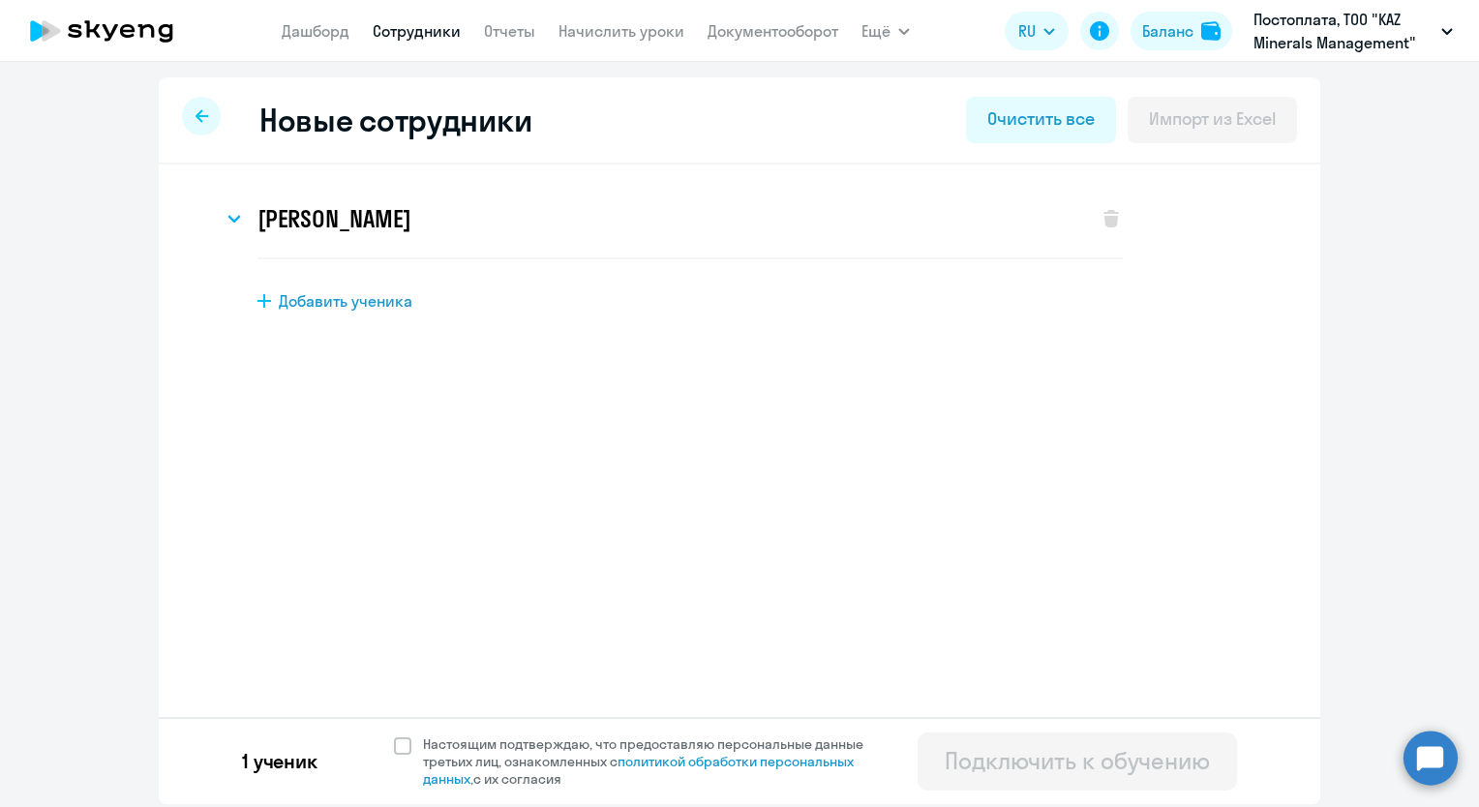
scroll to position [0, 0]
click at [406, 741] on span at bounding box center [402, 745] width 17 height 17
click at [394, 735] on input "Настоящим подтверждаю, что предоставляю персональные данные третьих лиц, ознако…" at bounding box center [393, 734] width 1 height 1
checkbox input "true"
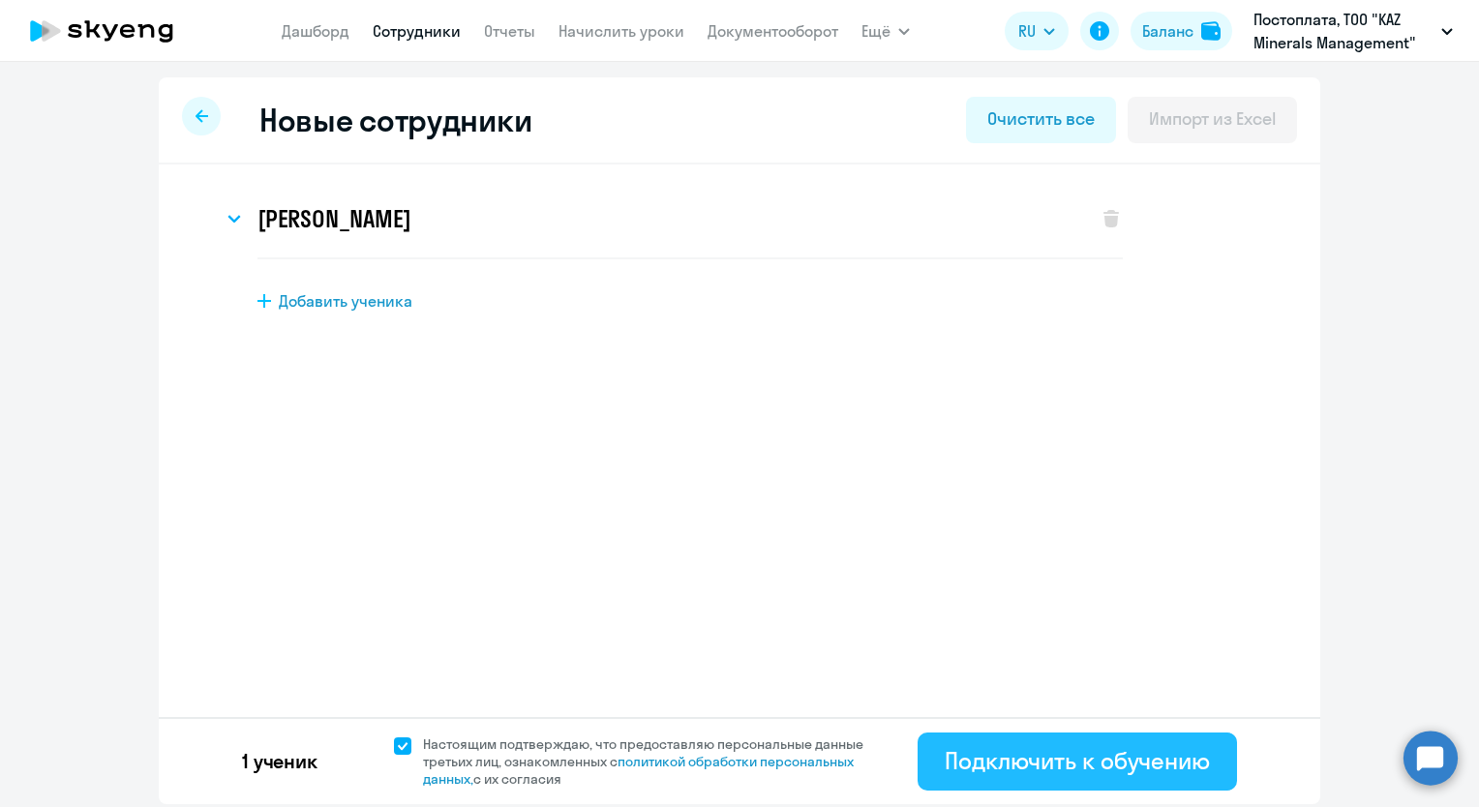
click at [1063, 765] on div "Подключить к обучению" at bounding box center [1076, 760] width 265 height 31
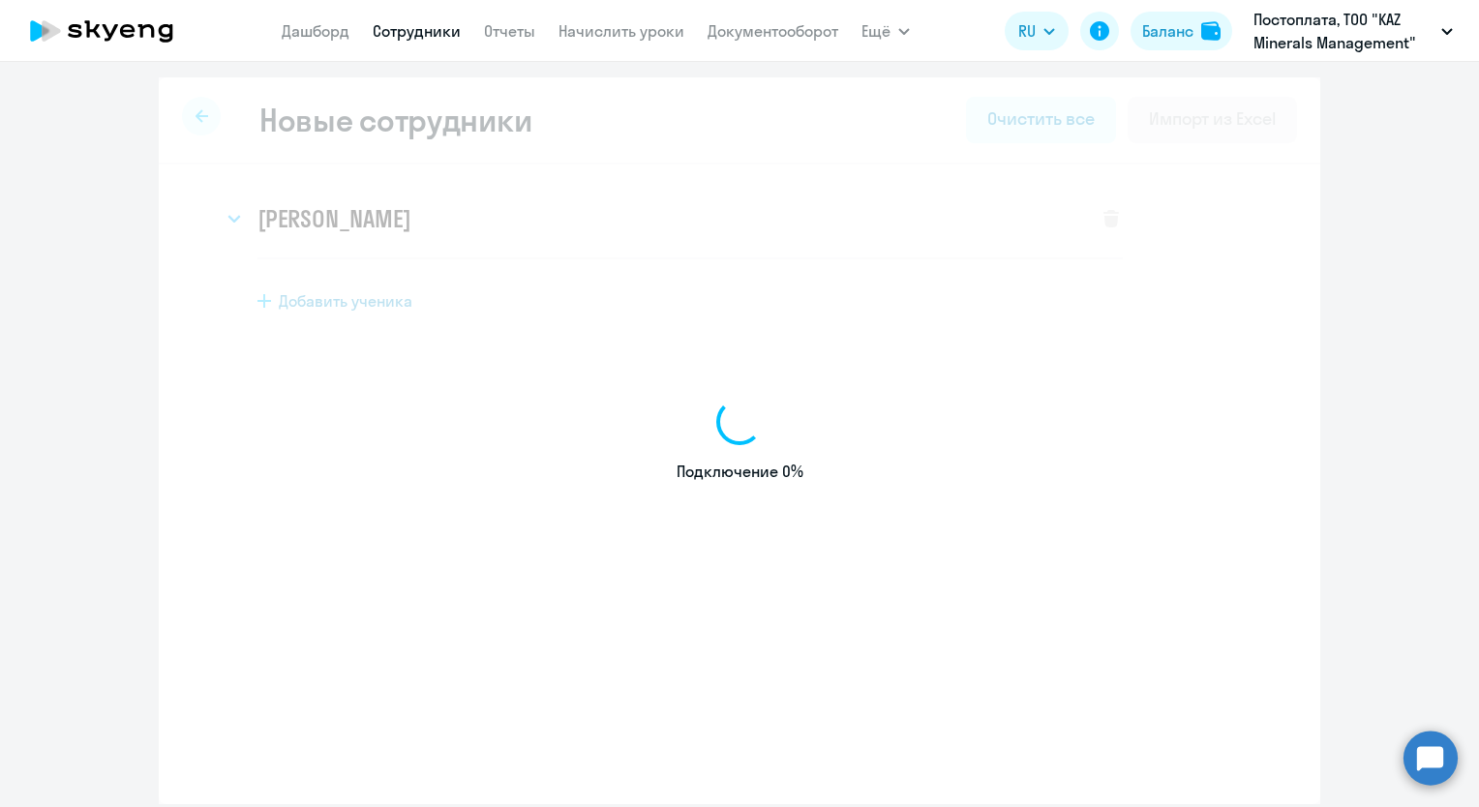
select select "english_adult_not_native_speaker"
select select "5"
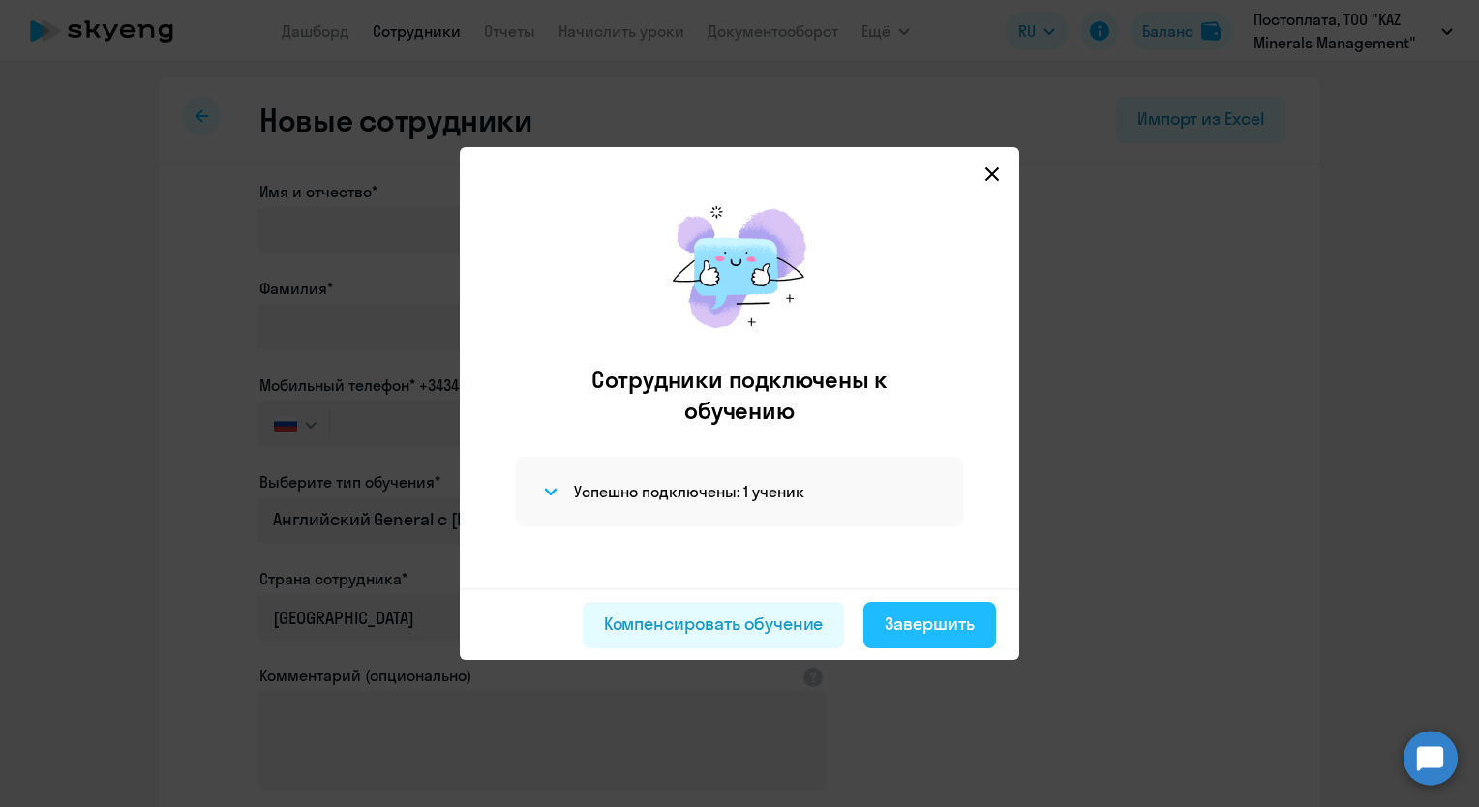
click at [940, 628] on div "Завершить" at bounding box center [929, 624] width 90 height 25
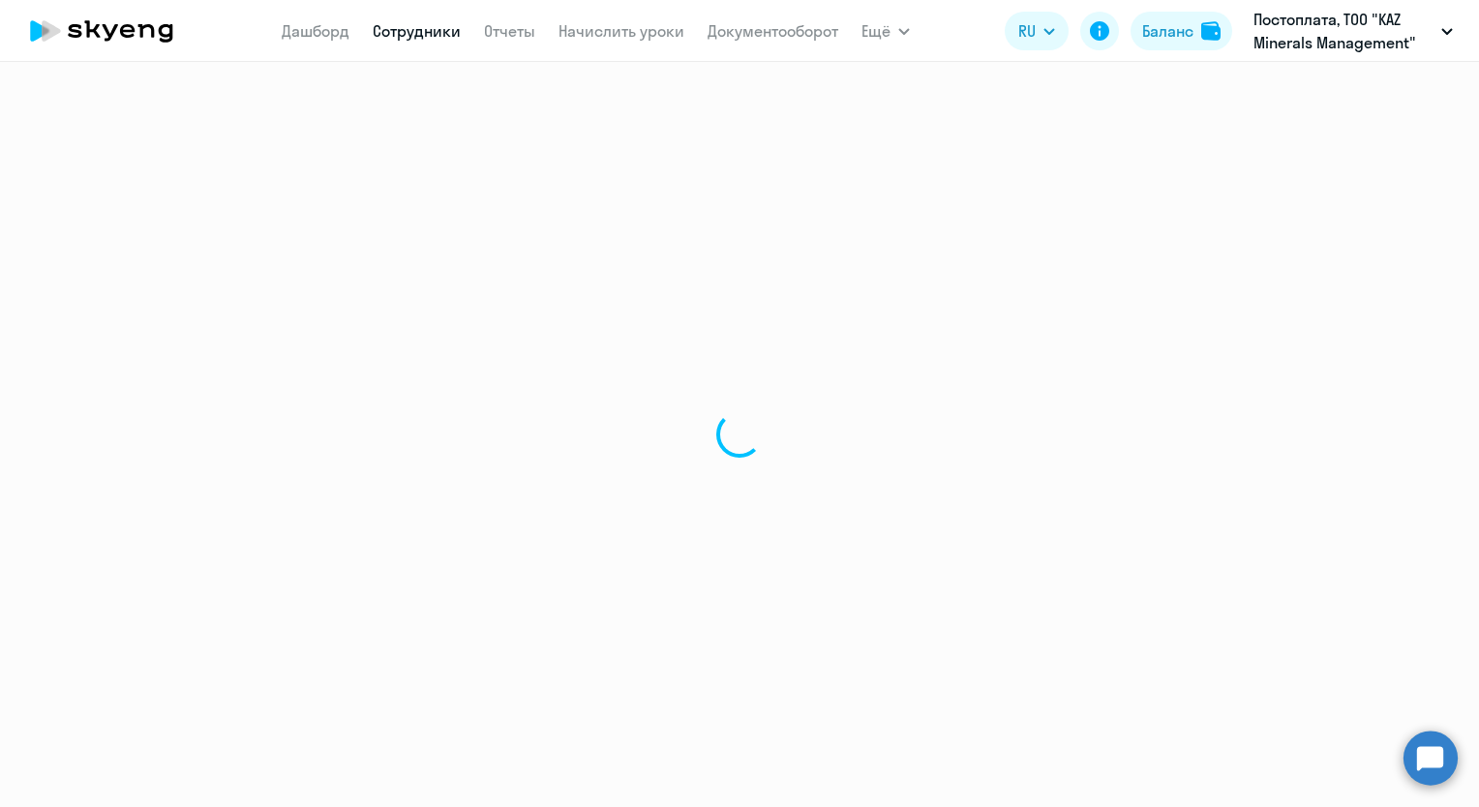
select select "30"
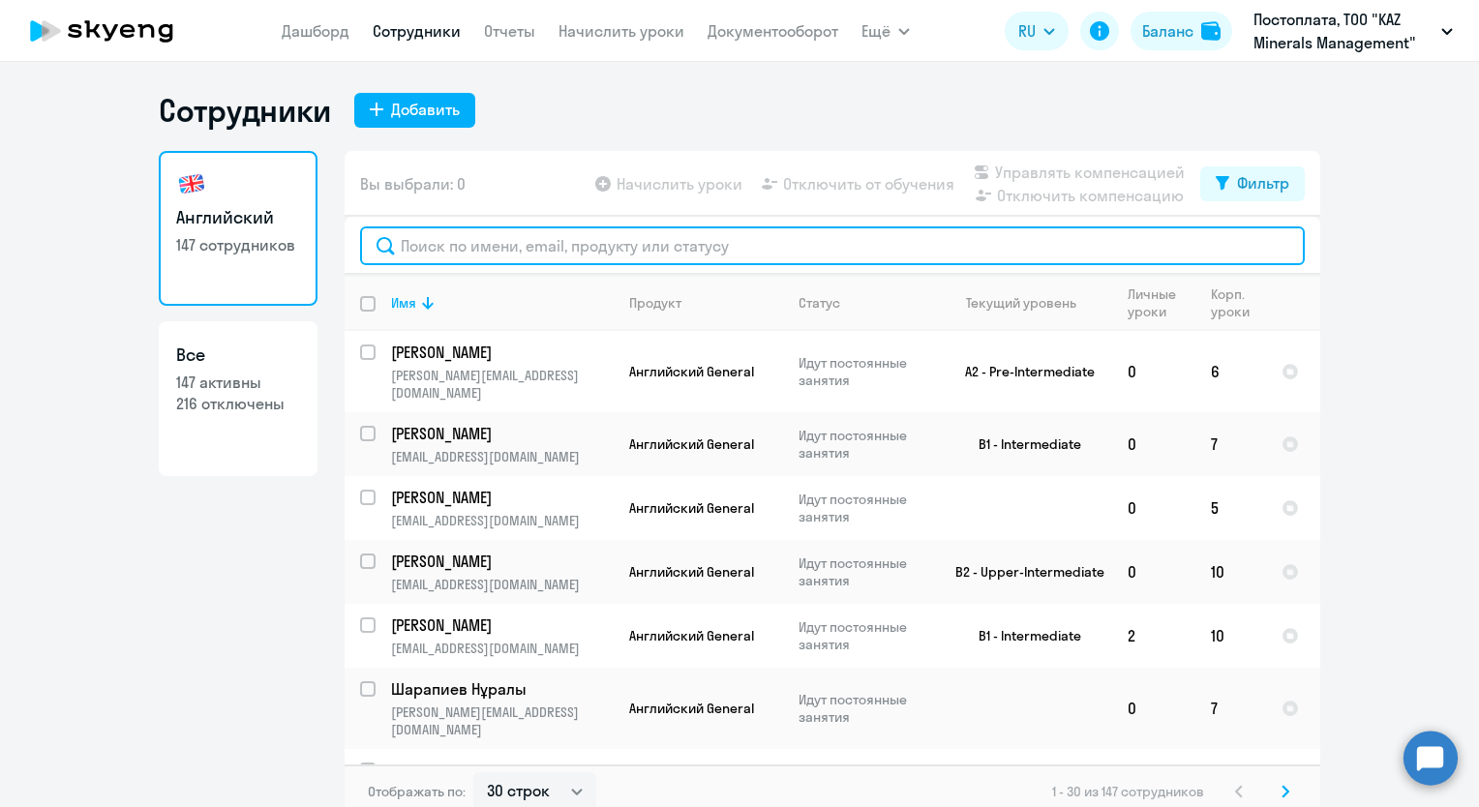
click at [487, 250] on input "text" at bounding box center [832, 245] width 944 height 39
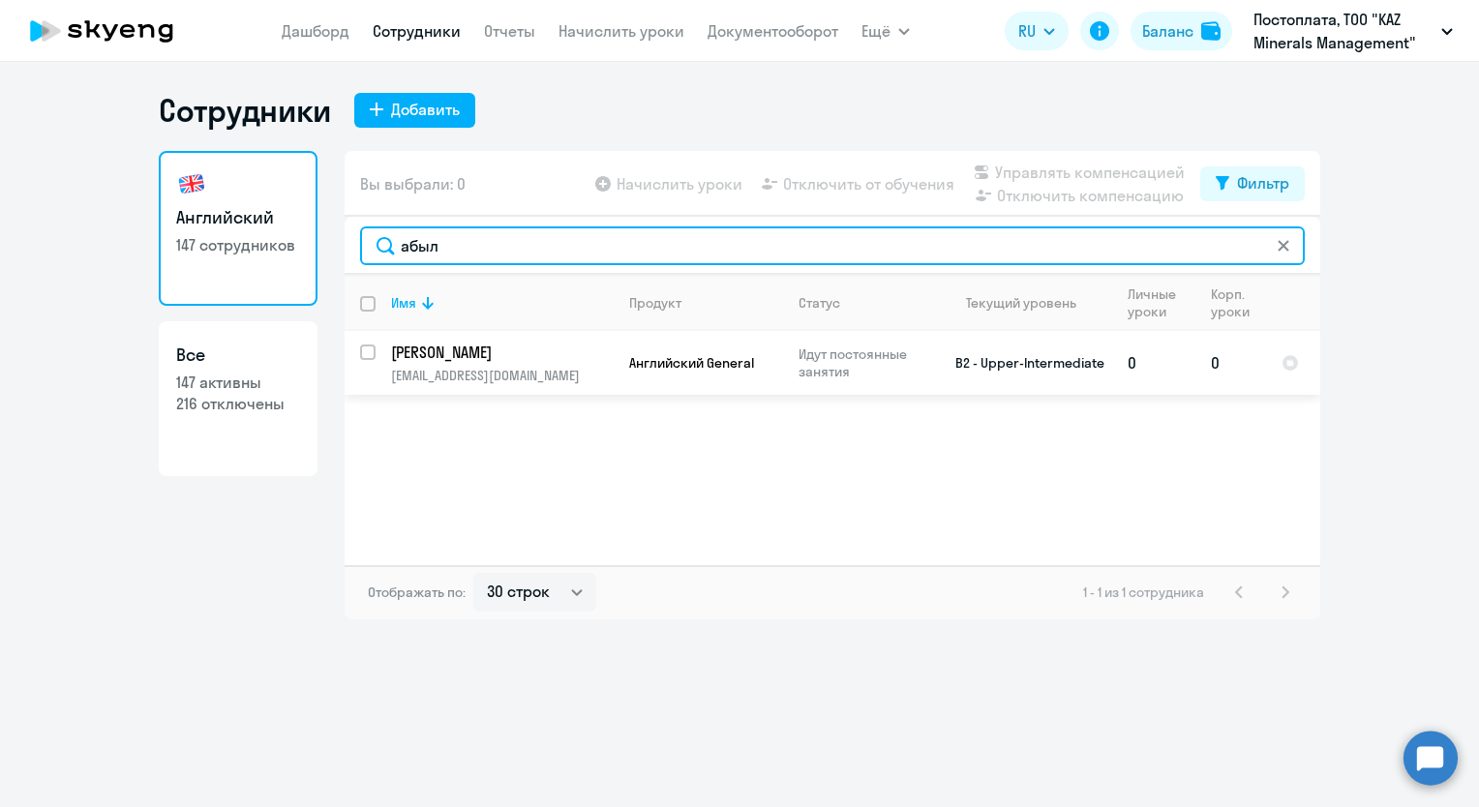
type input "абыл"
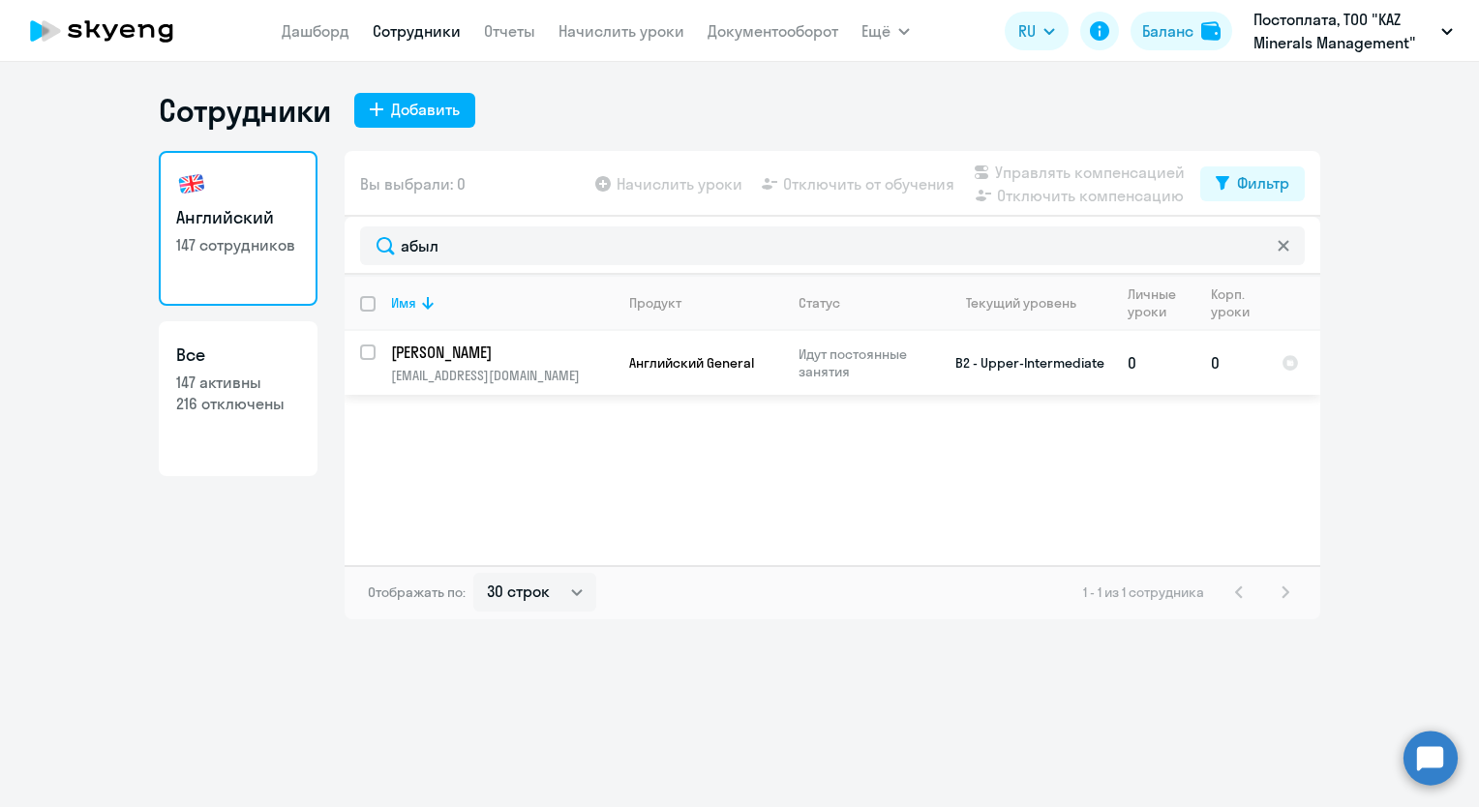
click at [364, 354] on input "select row 39125290" at bounding box center [379, 363] width 39 height 39
checkbox input "true"
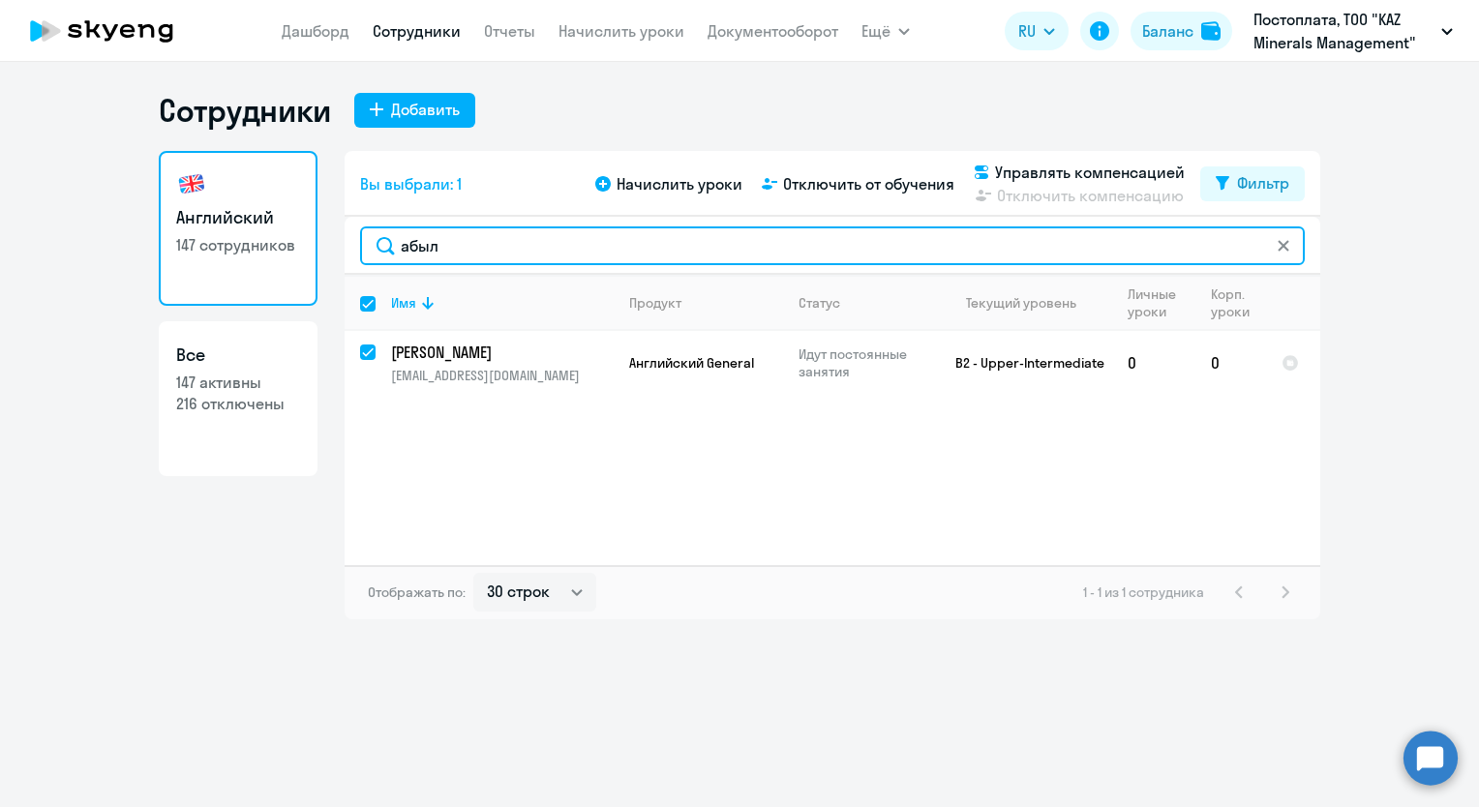
click at [514, 244] on input "абыл" at bounding box center [832, 245] width 944 height 39
type input "[PERSON_NAME]"
checkbox input "false"
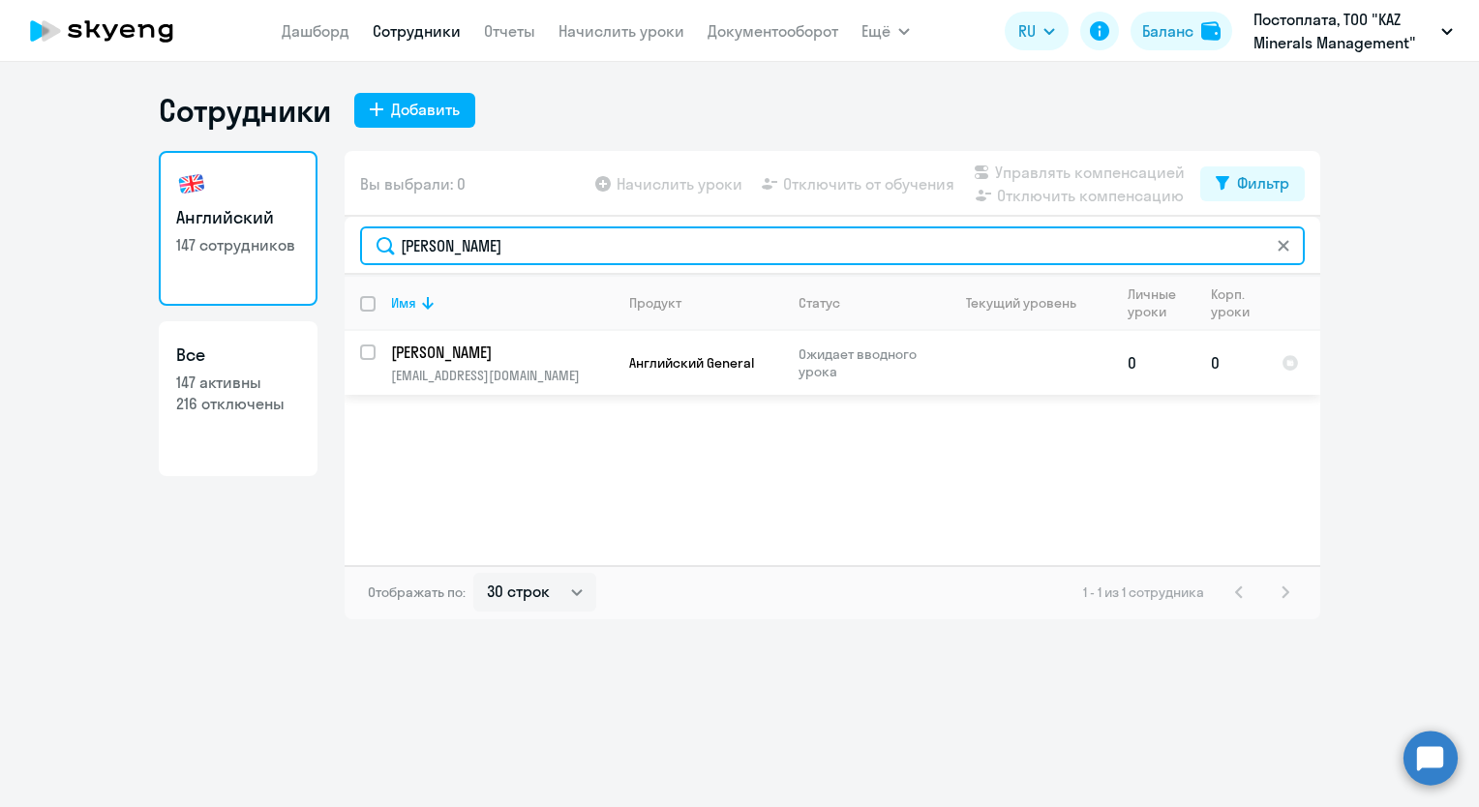
type input "[PERSON_NAME]"
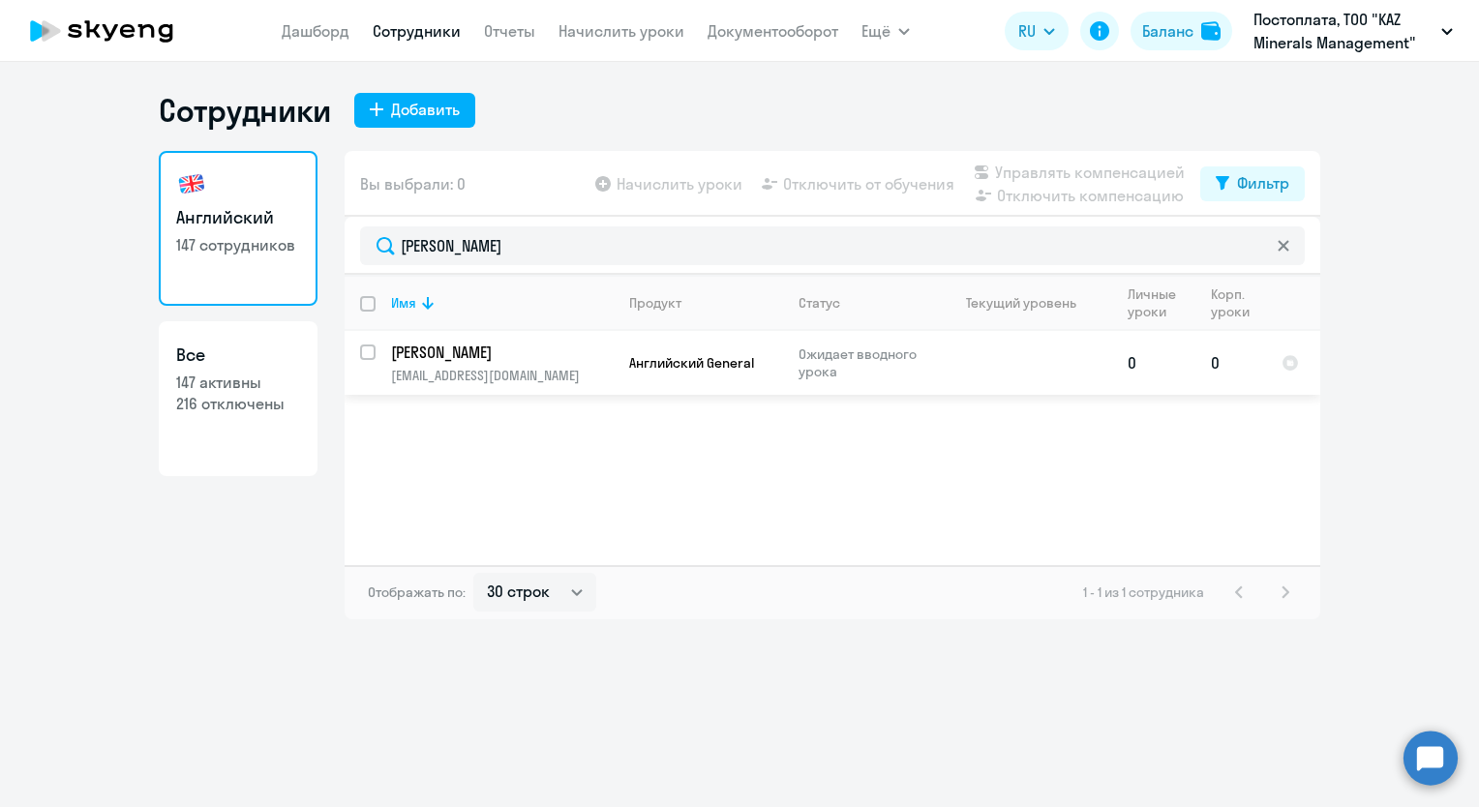
click at [373, 354] on input "select row 43067204" at bounding box center [379, 363] width 39 height 39
checkbox input "true"
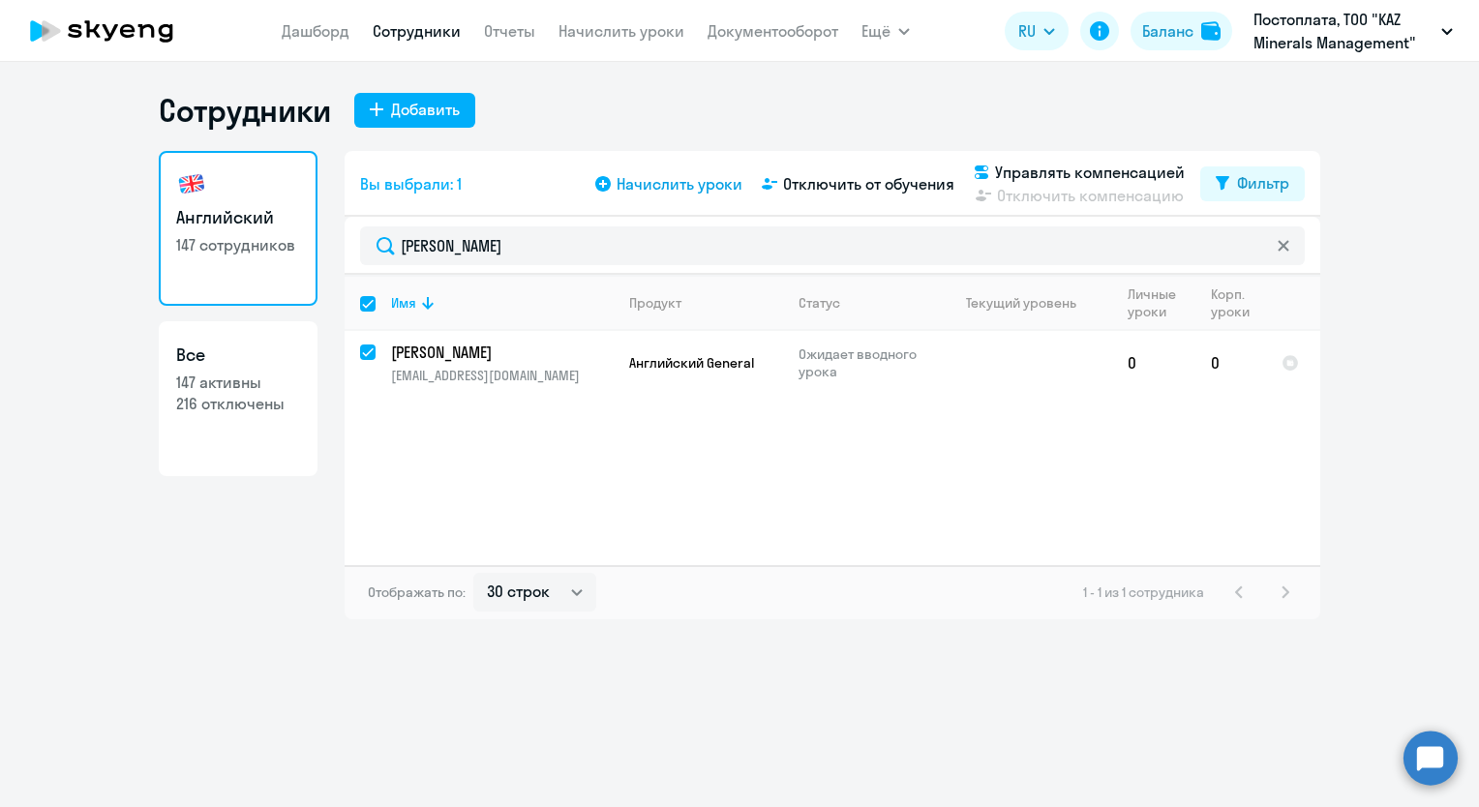
click at [676, 188] on span "Начислить уроки" at bounding box center [679, 183] width 126 height 23
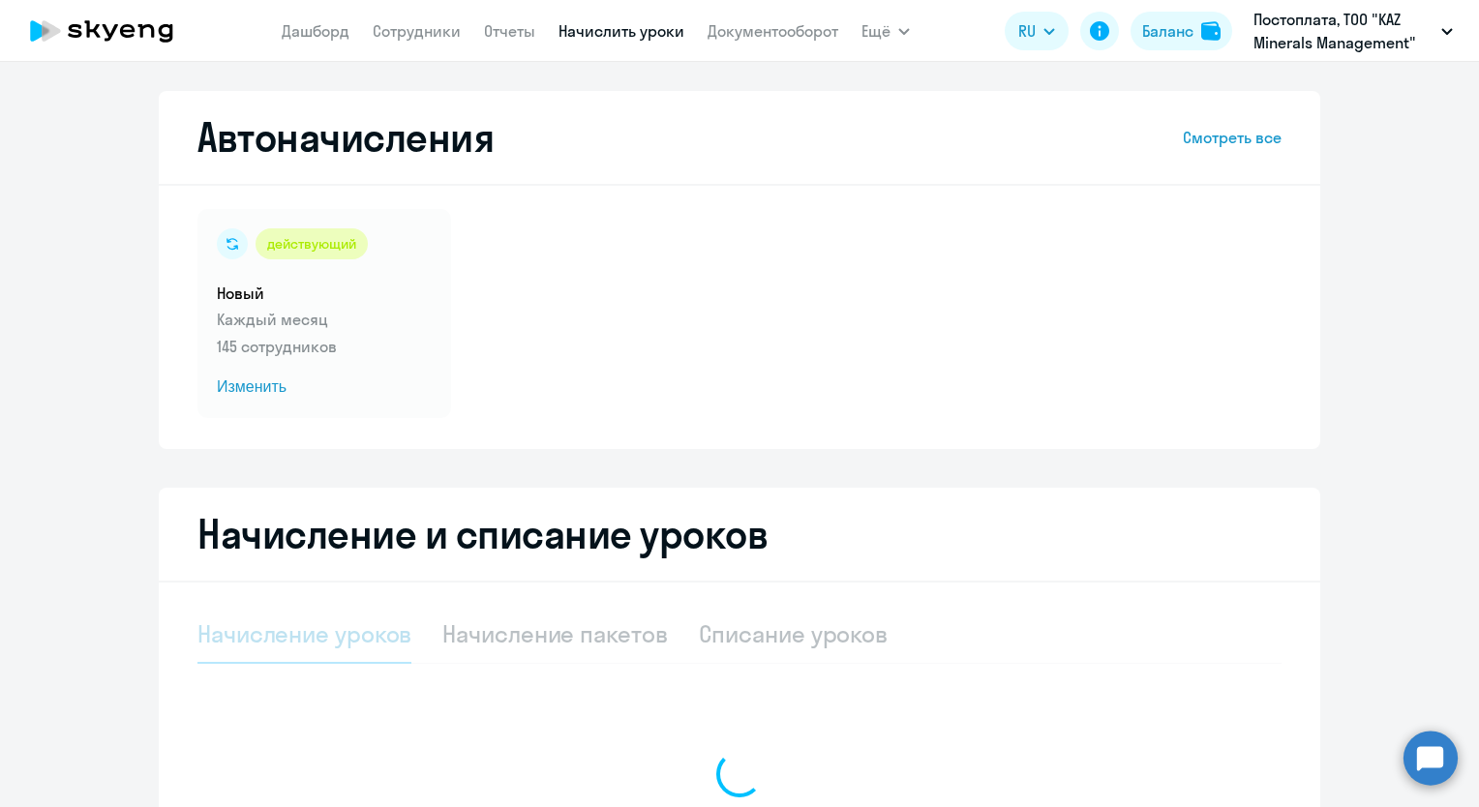
select select "10"
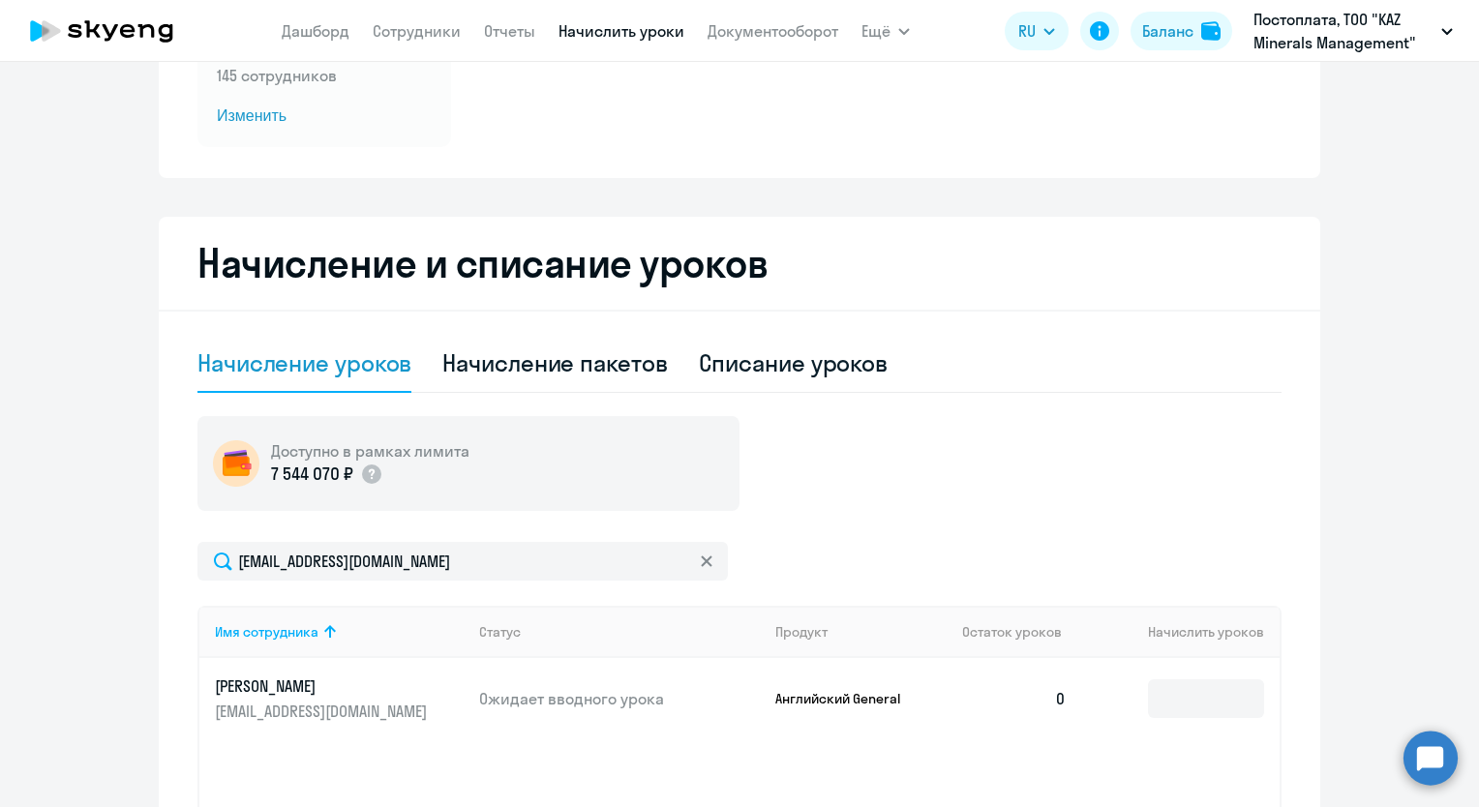
scroll to position [387, 0]
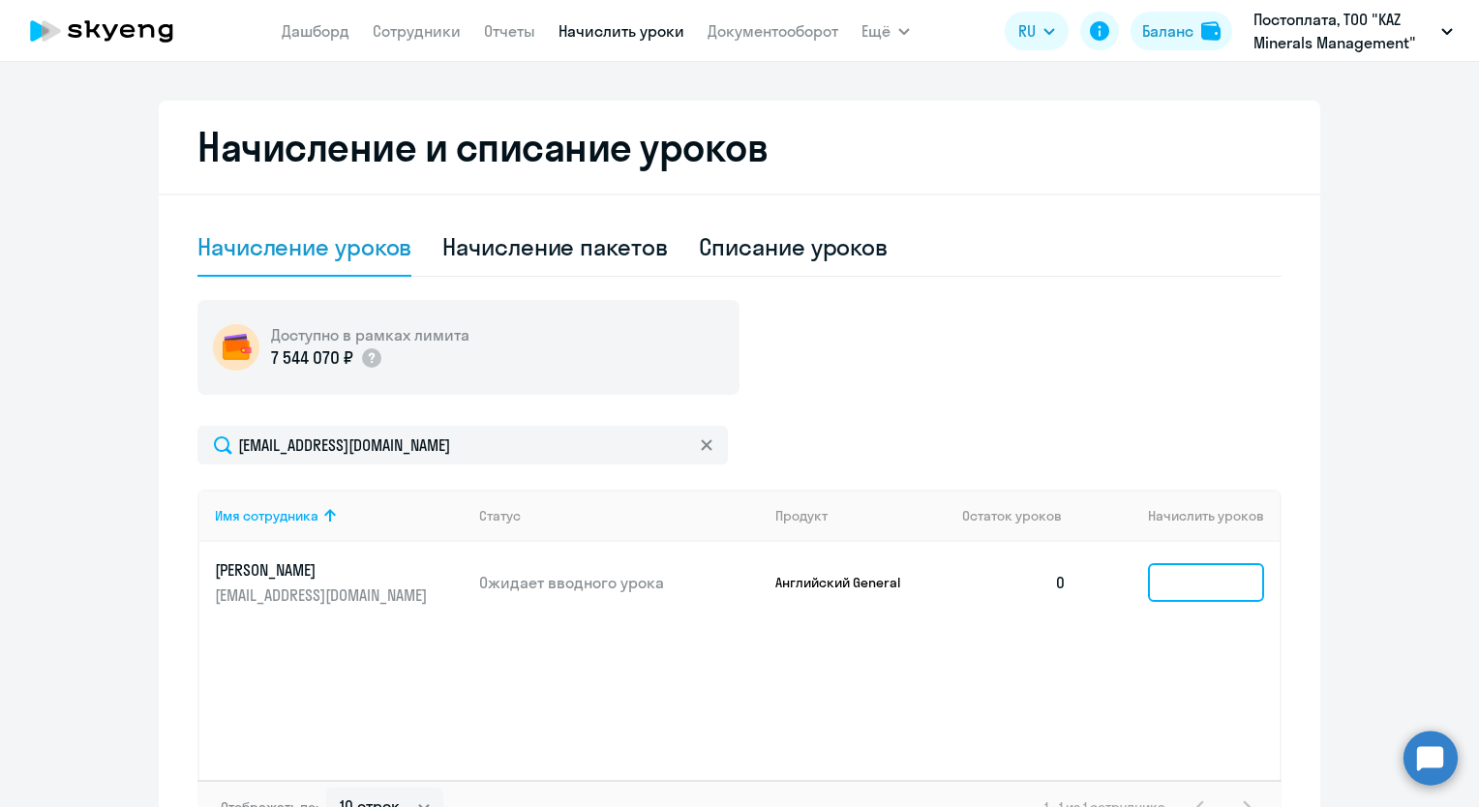
click at [1194, 579] on input at bounding box center [1206, 582] width 116 height 39
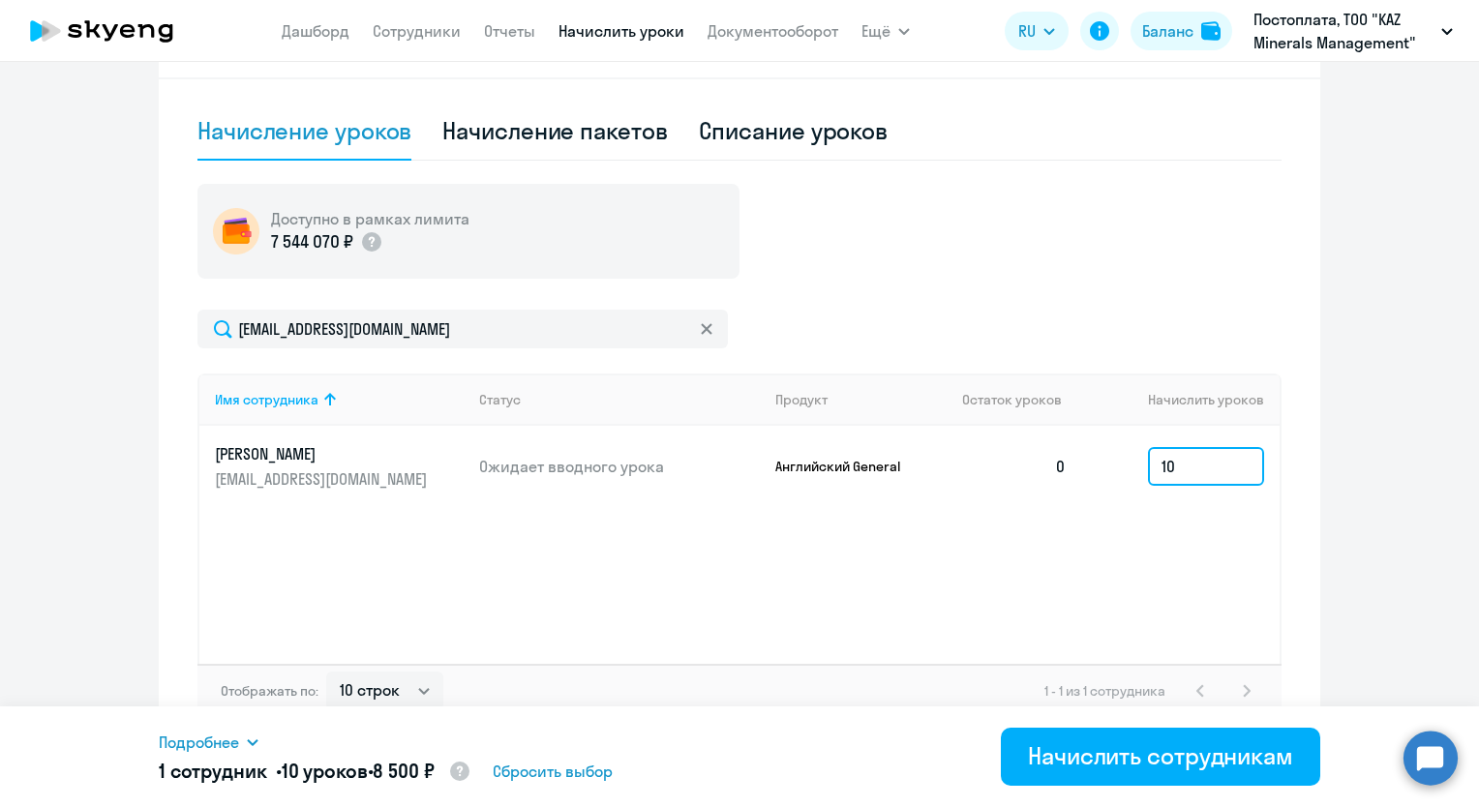
scroll to position [523, 0]
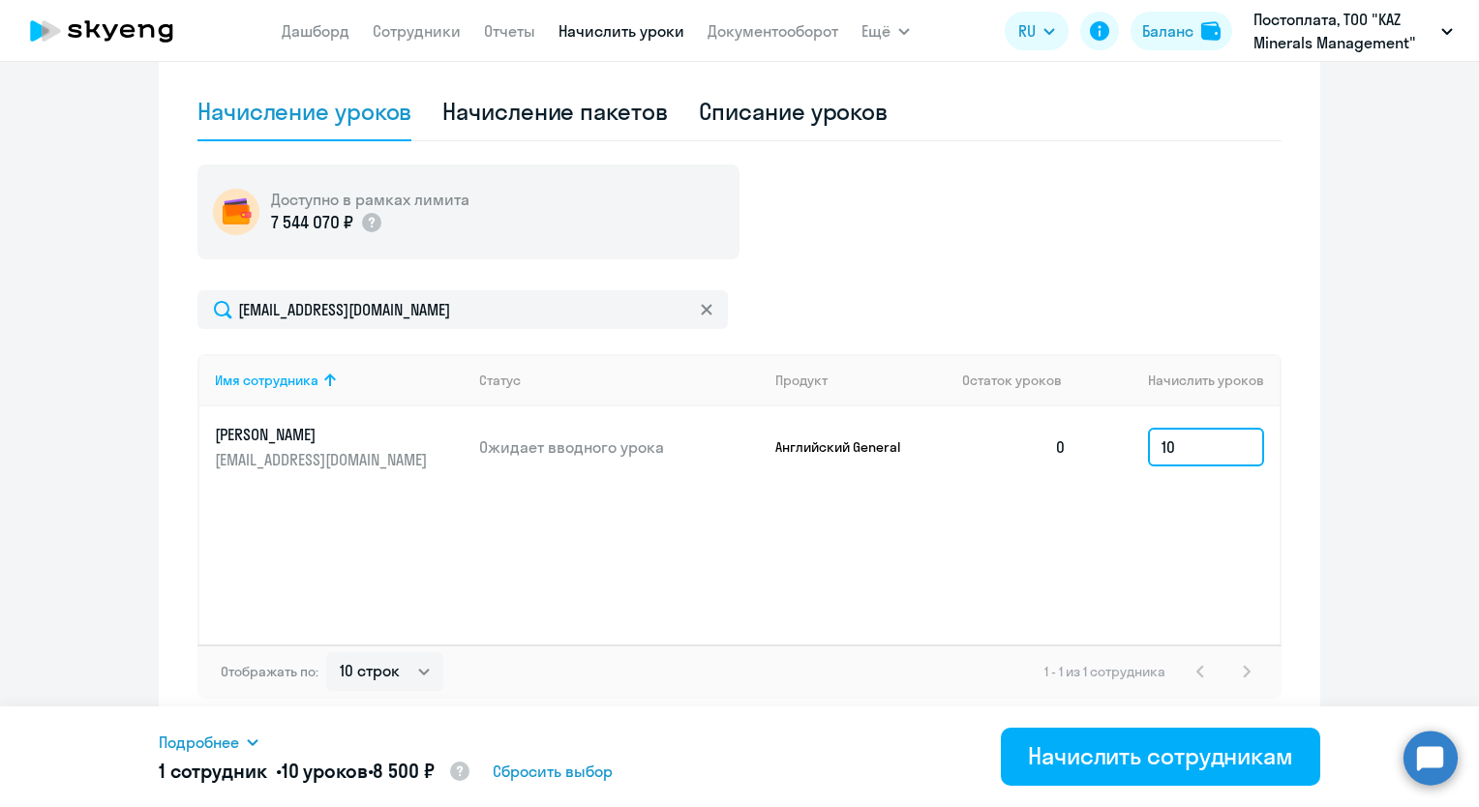
type input "10"
click at [1064, 554] on div "Имя сотрудника Статус Продукт Остаток уроков [PERSON_NAME] уроков [PERSON_NAME]…" at bounding box center [739, 499] width 1084 height 290
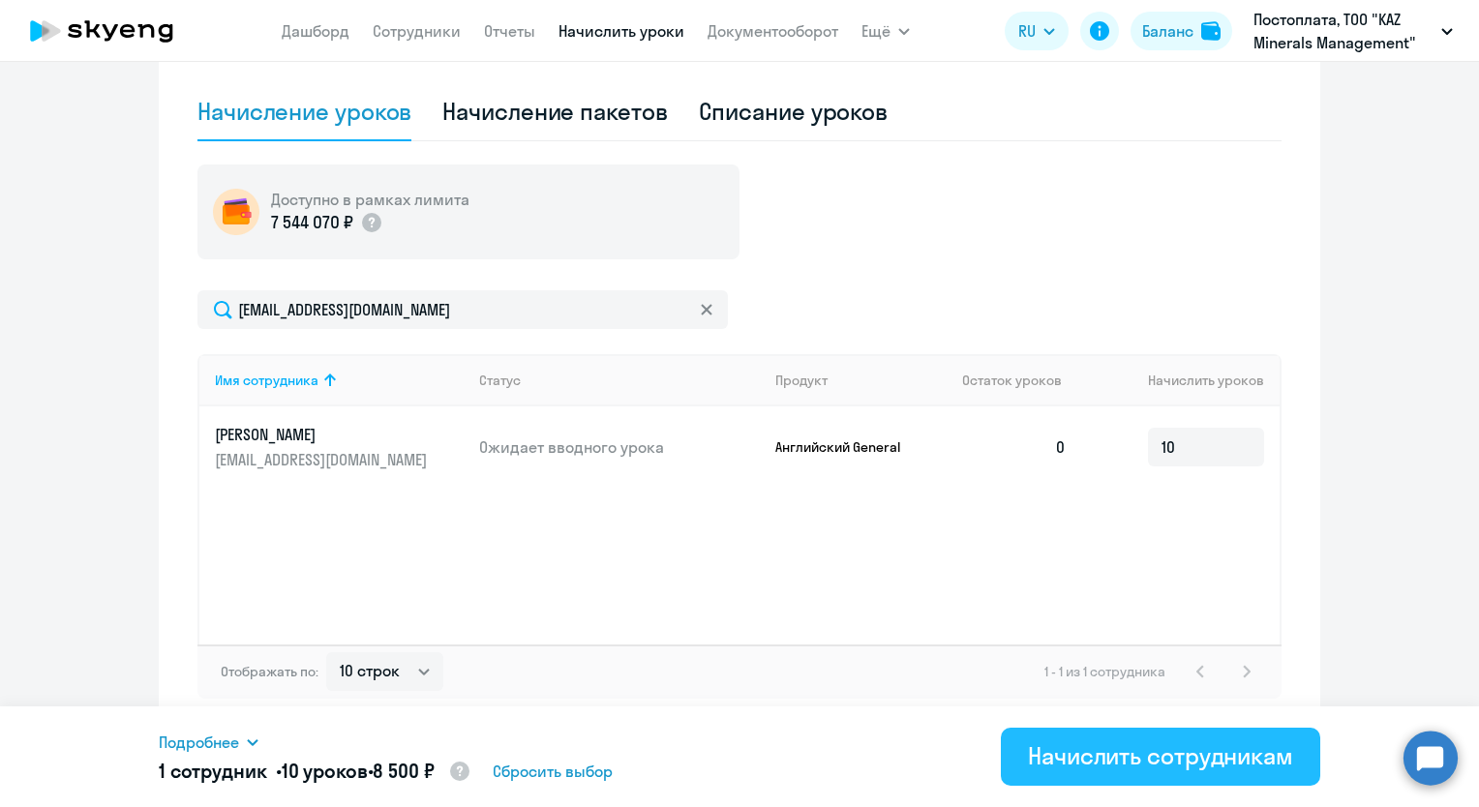
click at [1169, 757] on div "Начислить сотрудникам" at bounding box center [1160, 755] width 265 height 31
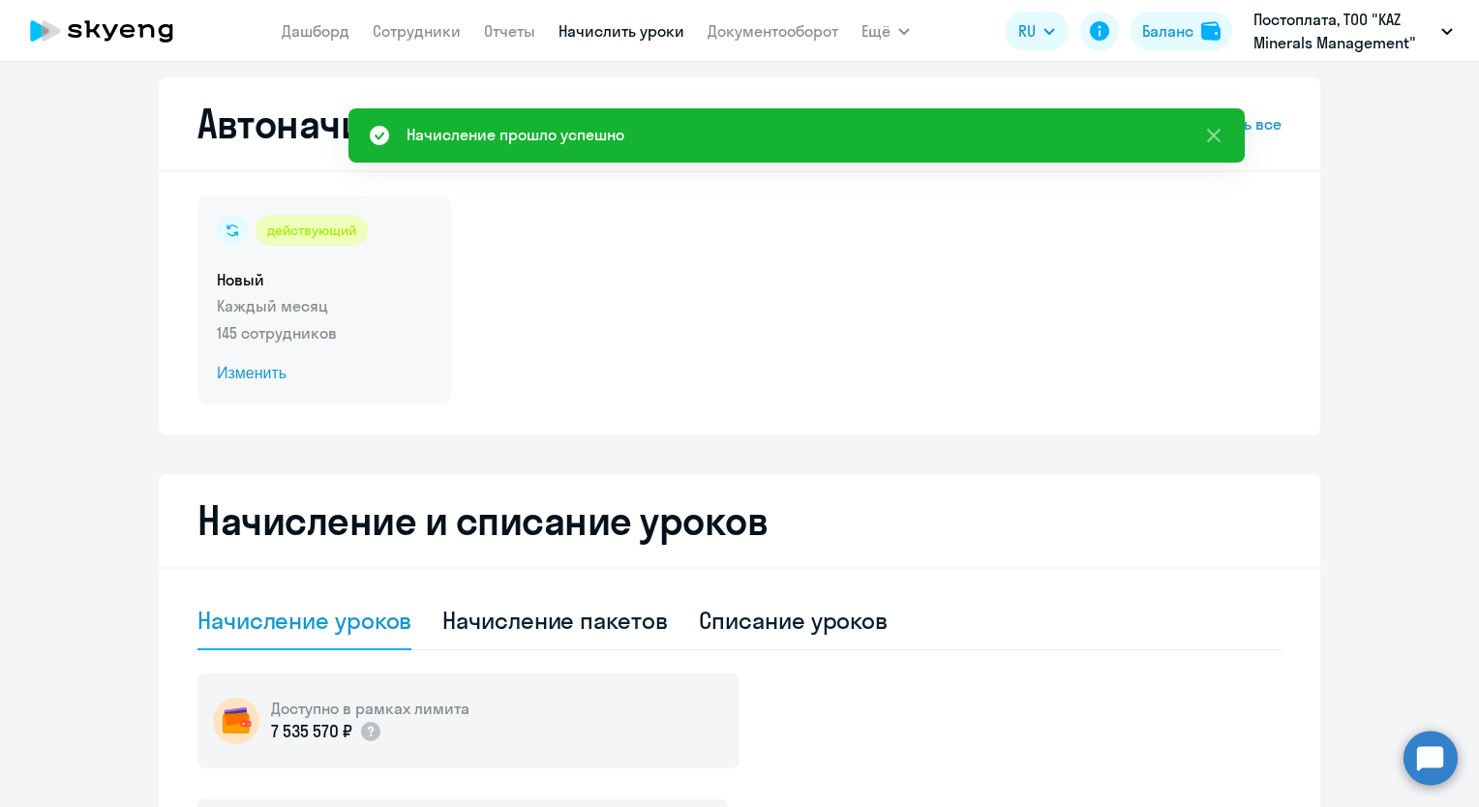
scroll to position [0, 0]
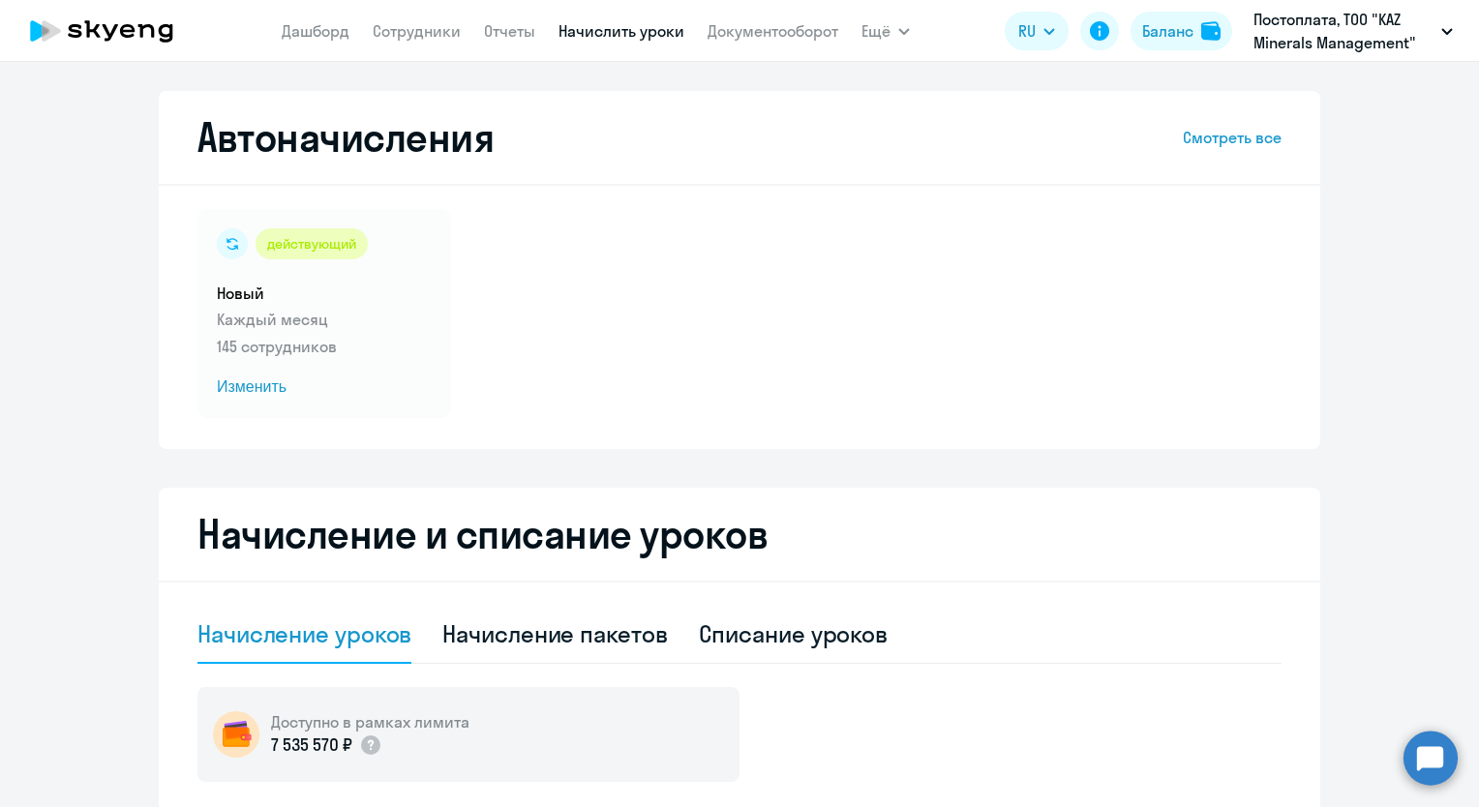
select select "30"
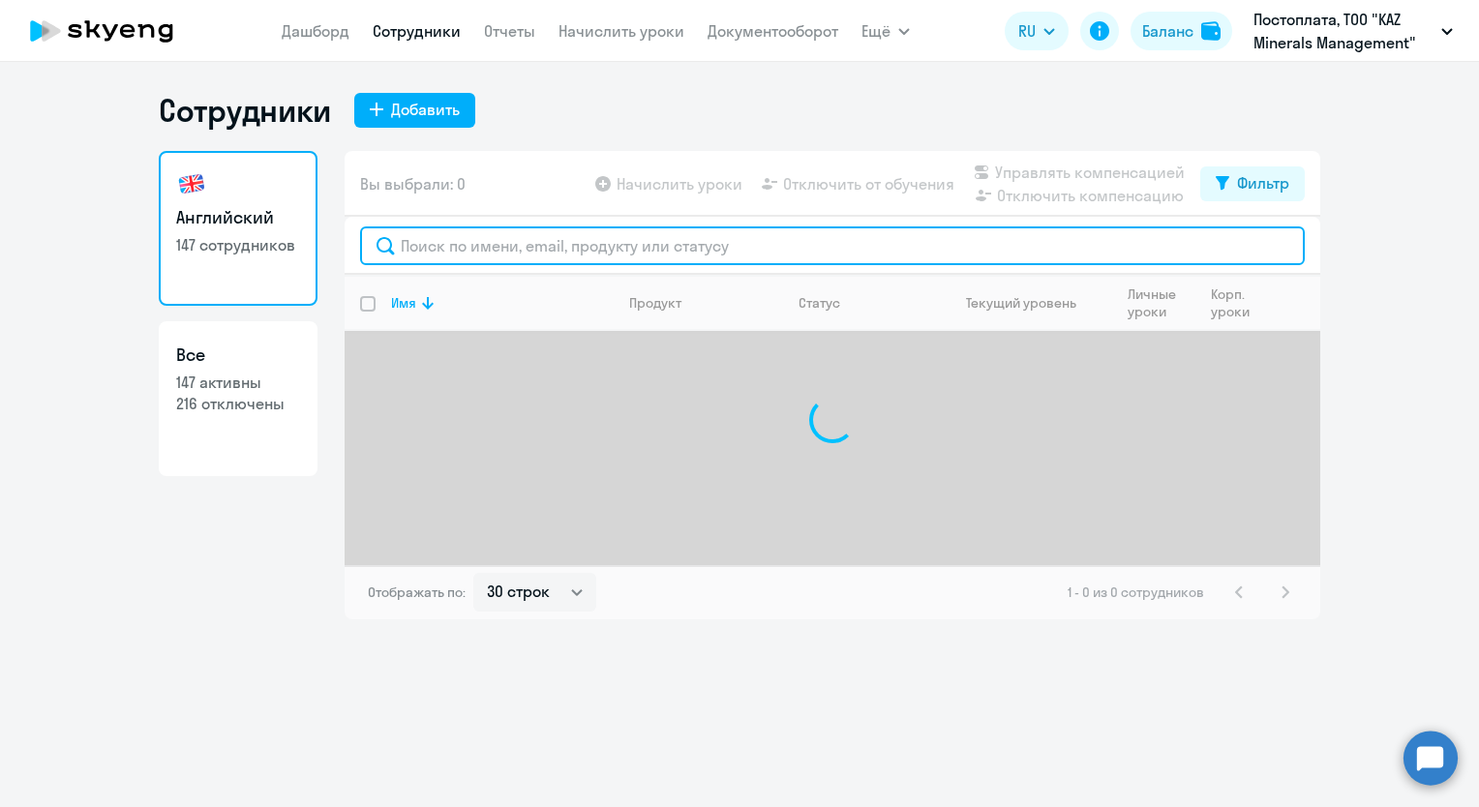
click at [487, 247] on input "text" at bounding box center [832, 245] width 944 height 39
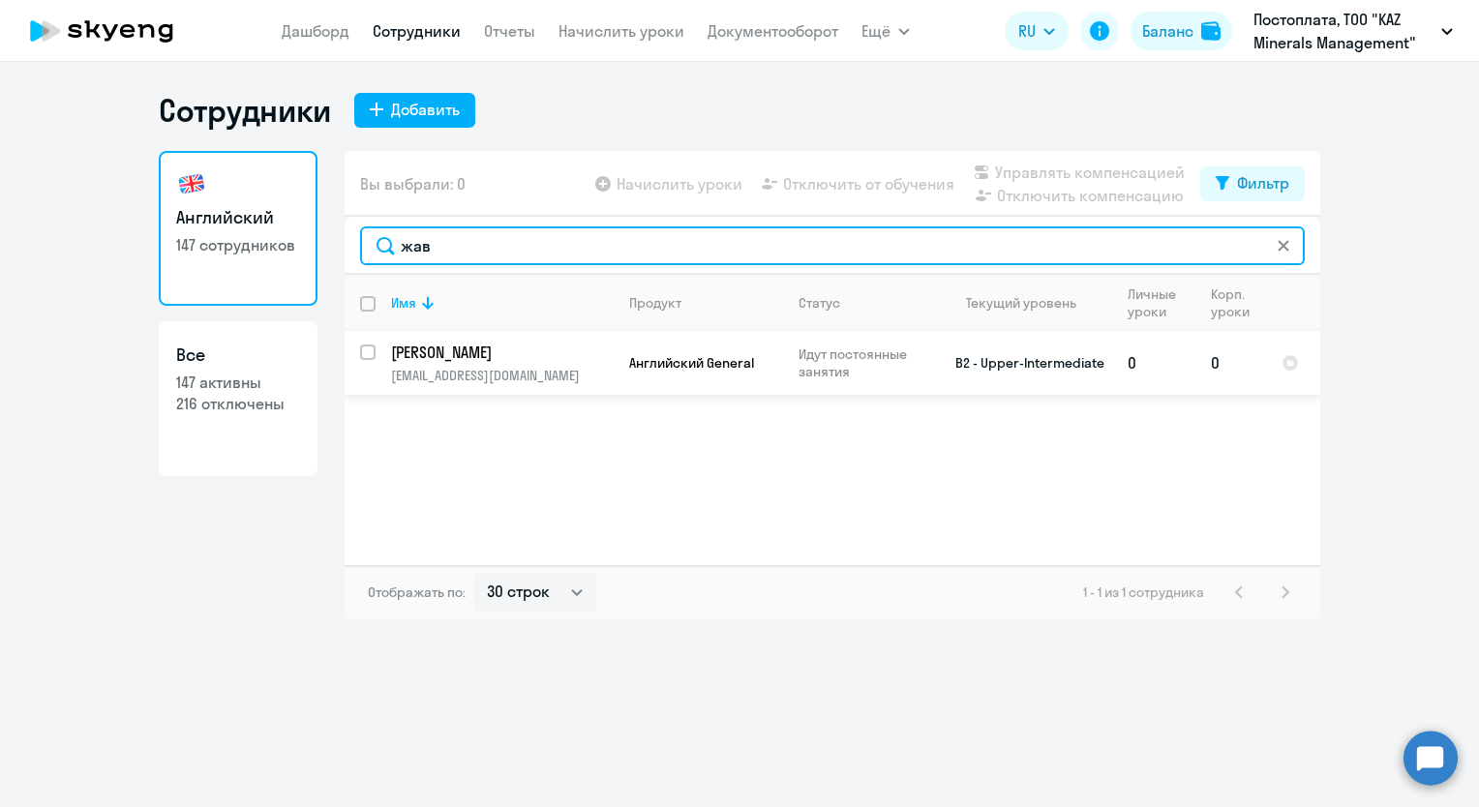
type input "жав"
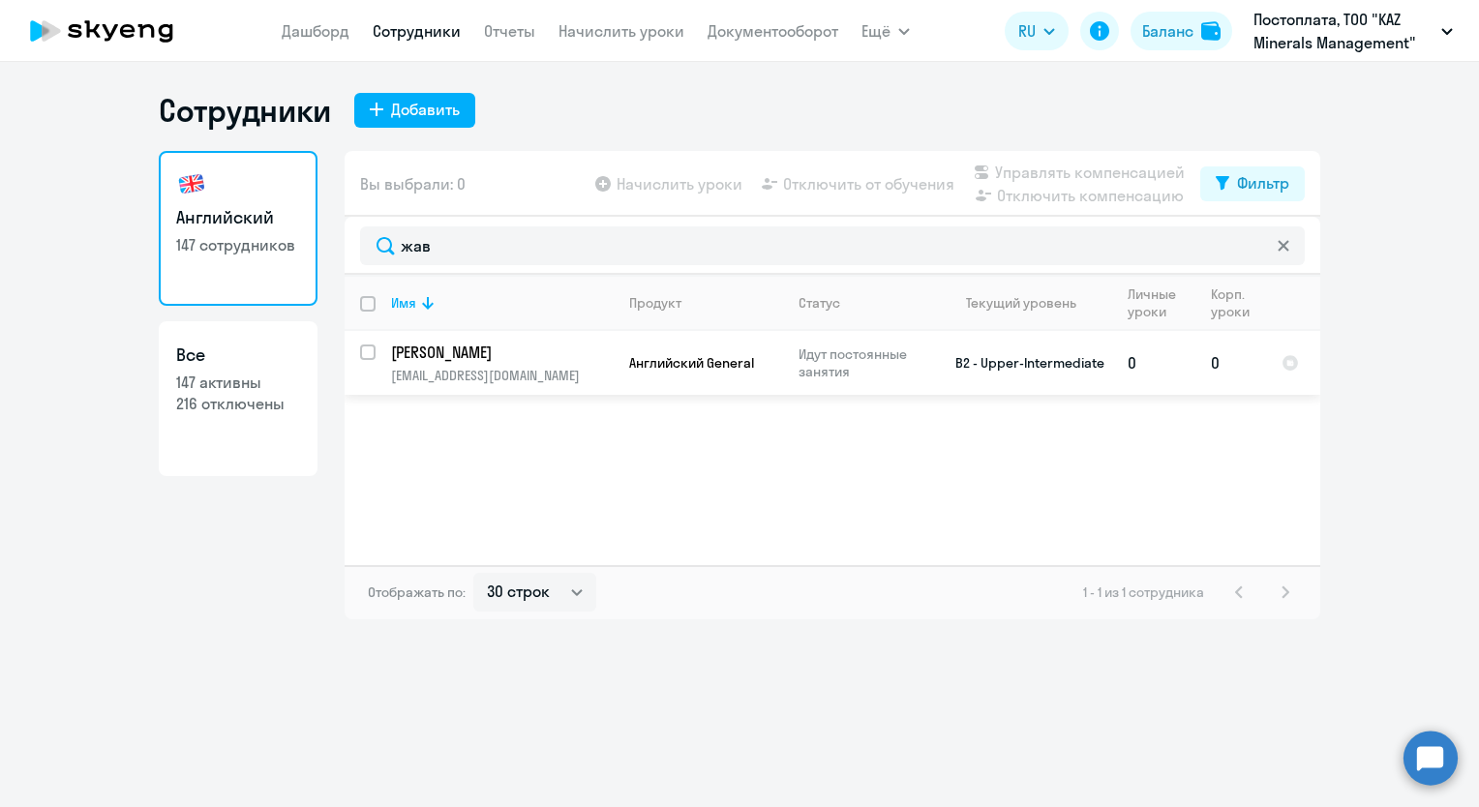
click at [369, 353] on input "select row 39125290" at bounding box center [379, 363] width 39 height 39
checkbox input "true"
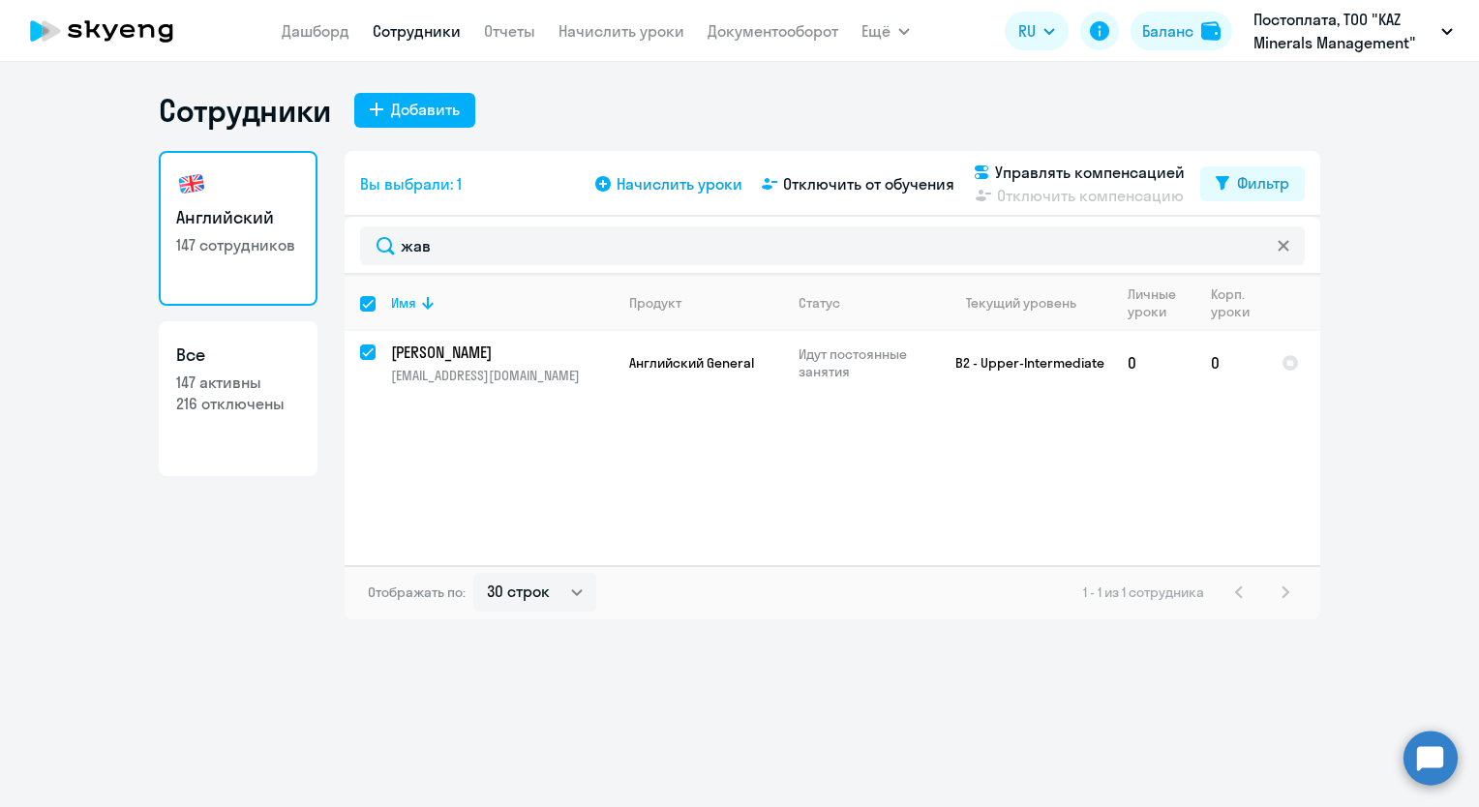
click at [685, 185] on span "Начислить уроки" at bounding box center [679, 183] width 126 height 23
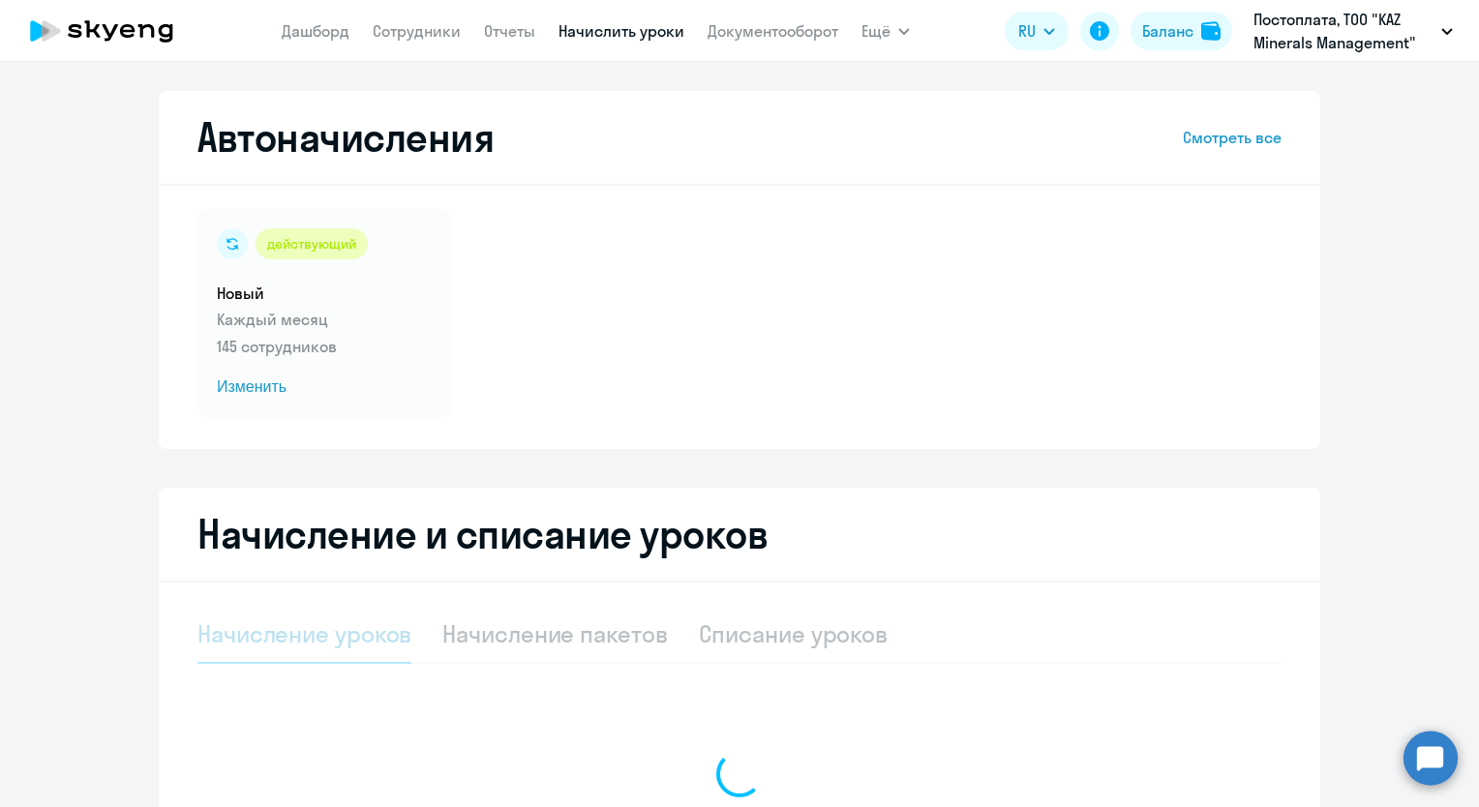
select select "10"
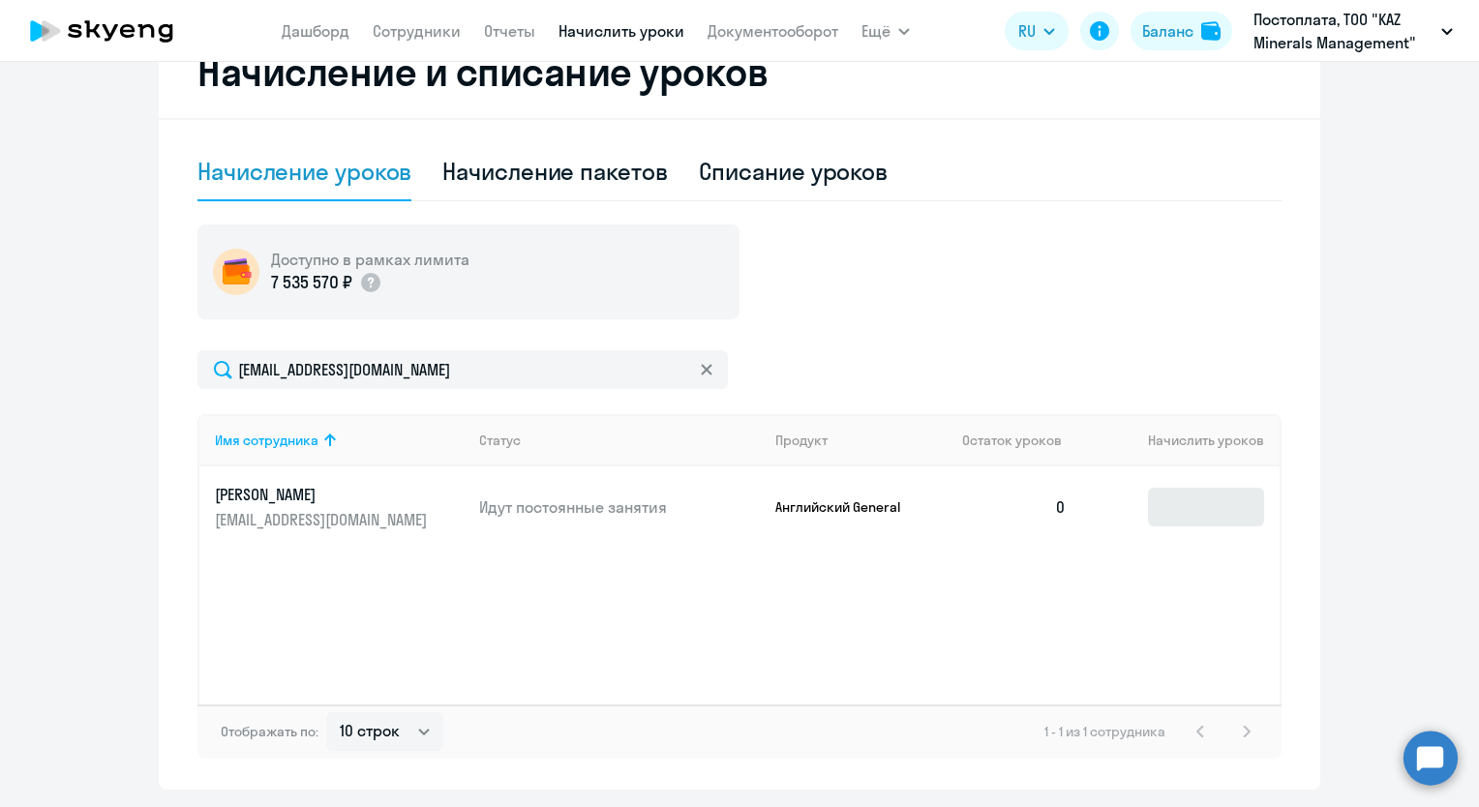
scroll to position [523, 0]
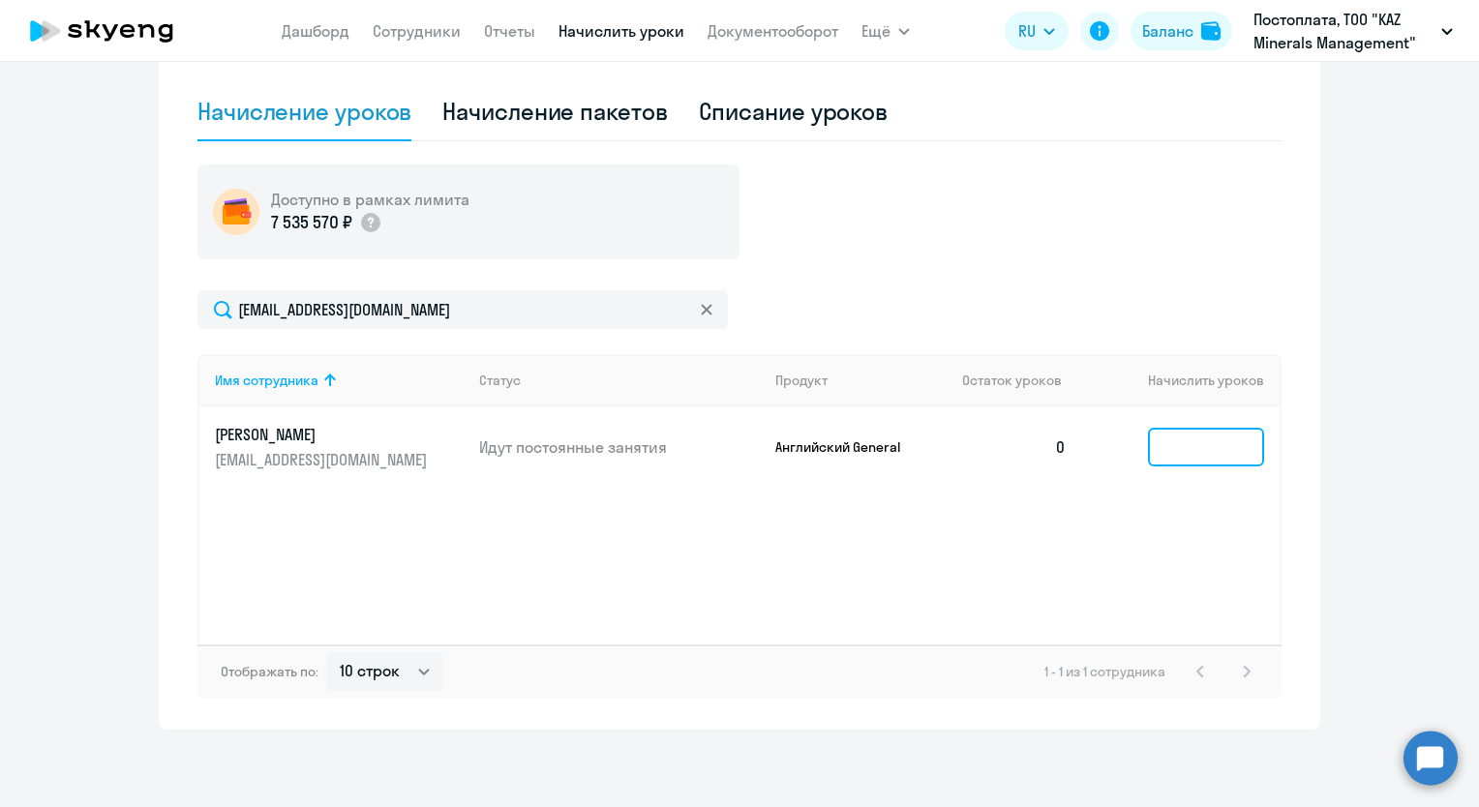
click at [1197, 443] on input at bounding box center [1206, 447] width 116 height 39
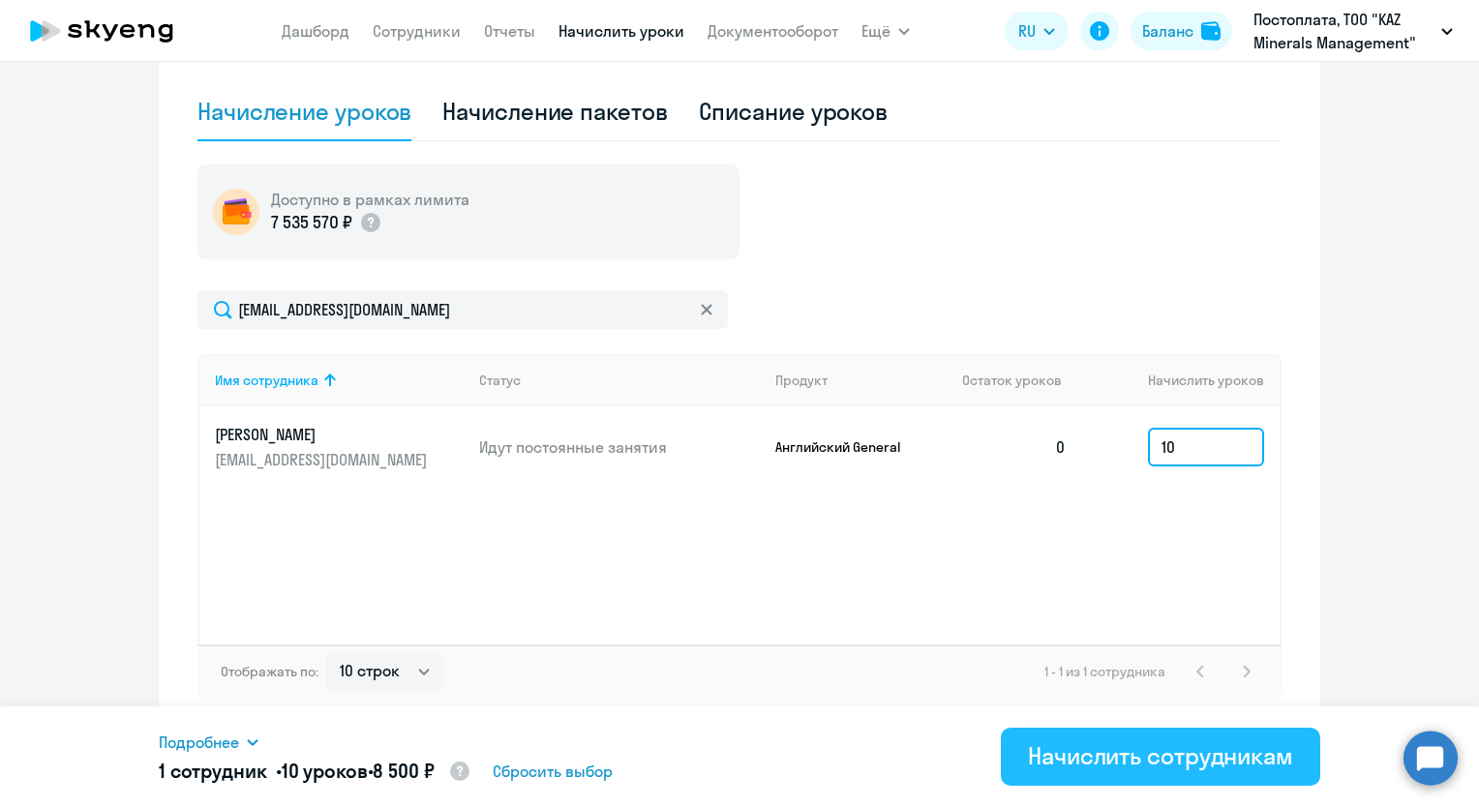
type input "10"
click at [1211, 757] on div "Начислить сотрудникам" at bounding box center [1160, 755] width 265 height 31
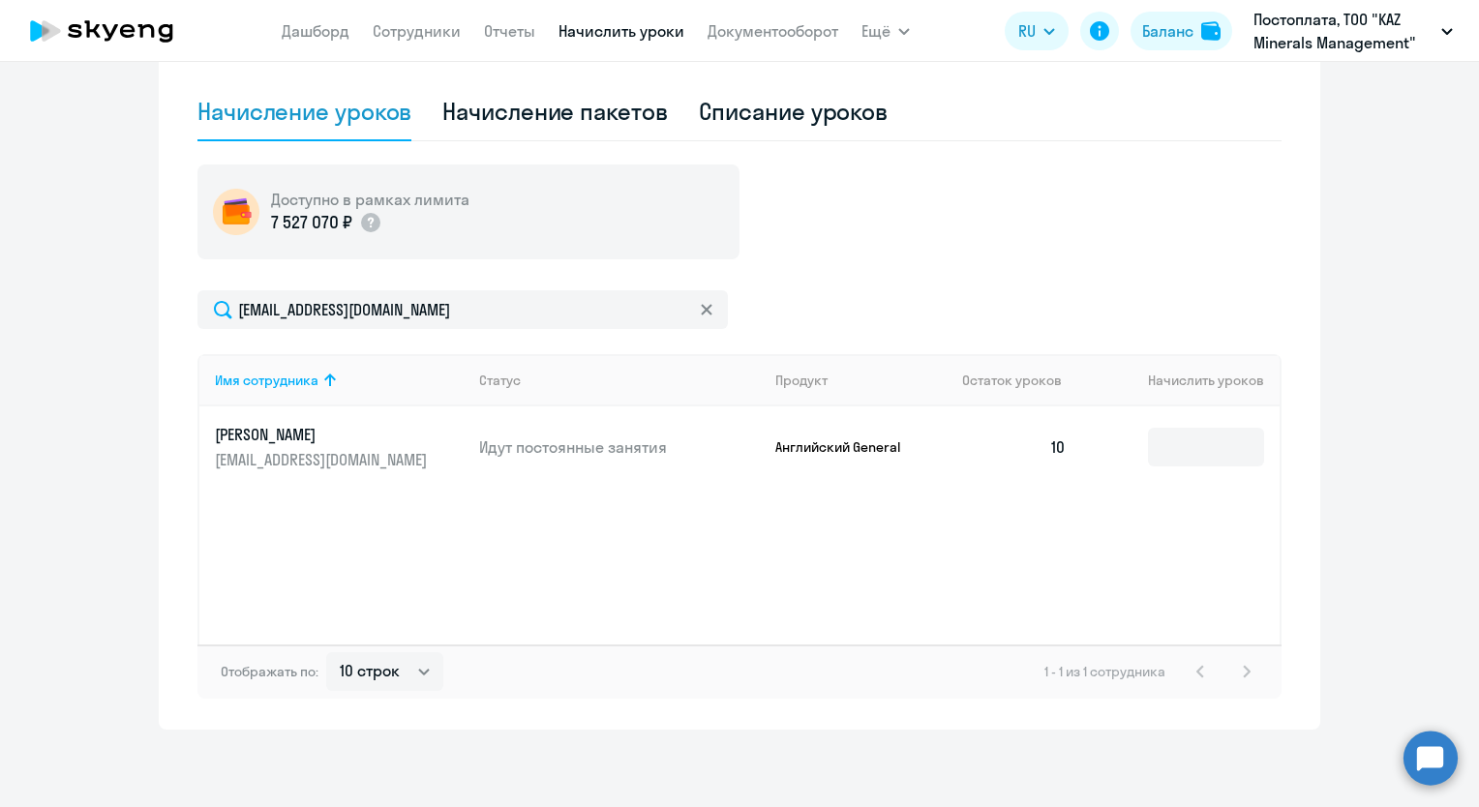
click at [733, 539] on div "Имя сотрудника Статус Продукт Остаток уроков Начислить уроков [PERSON_NAME] [PE…" at bounding box center [739, 499] width 1084 height 290
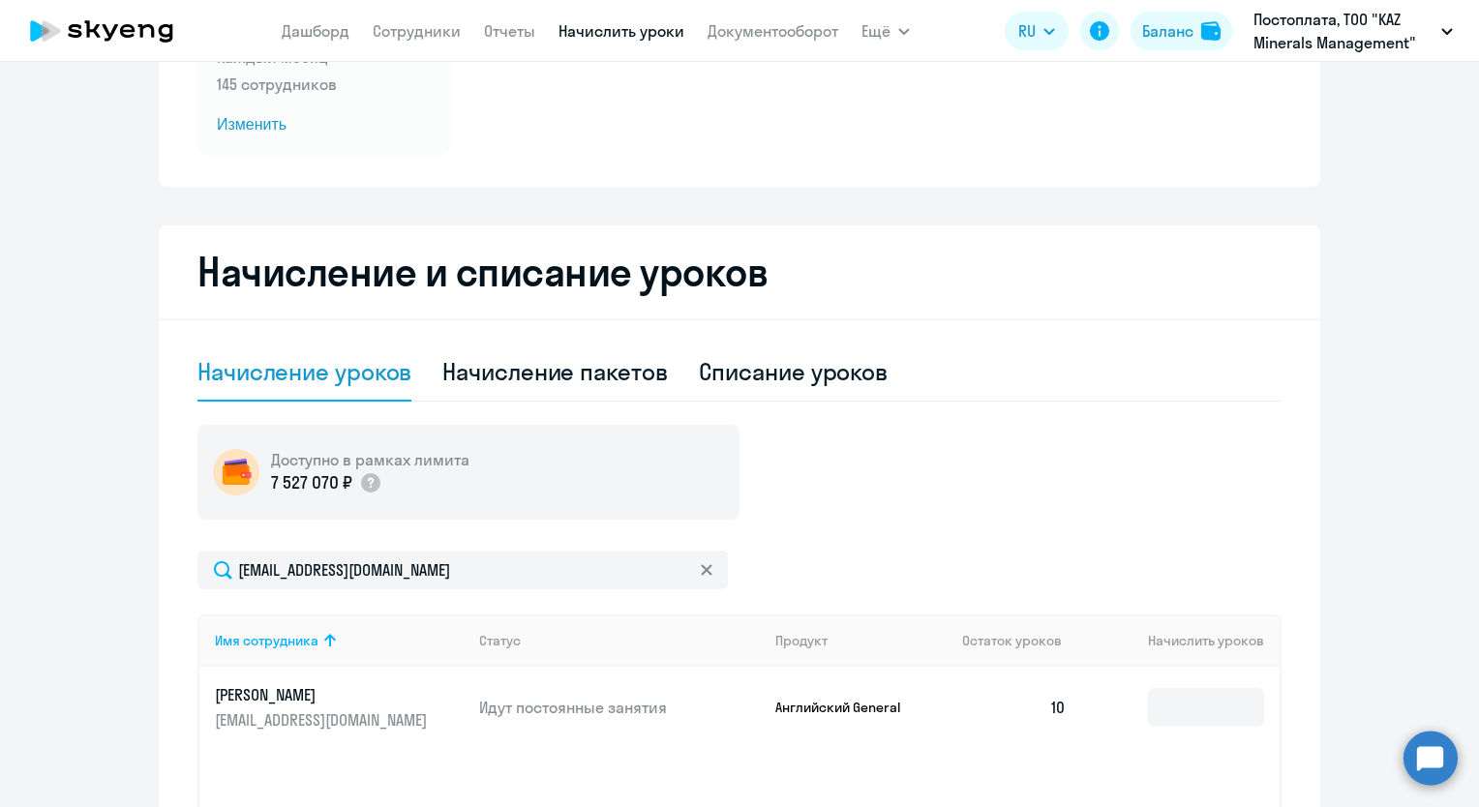
scroll to position [0, 0]
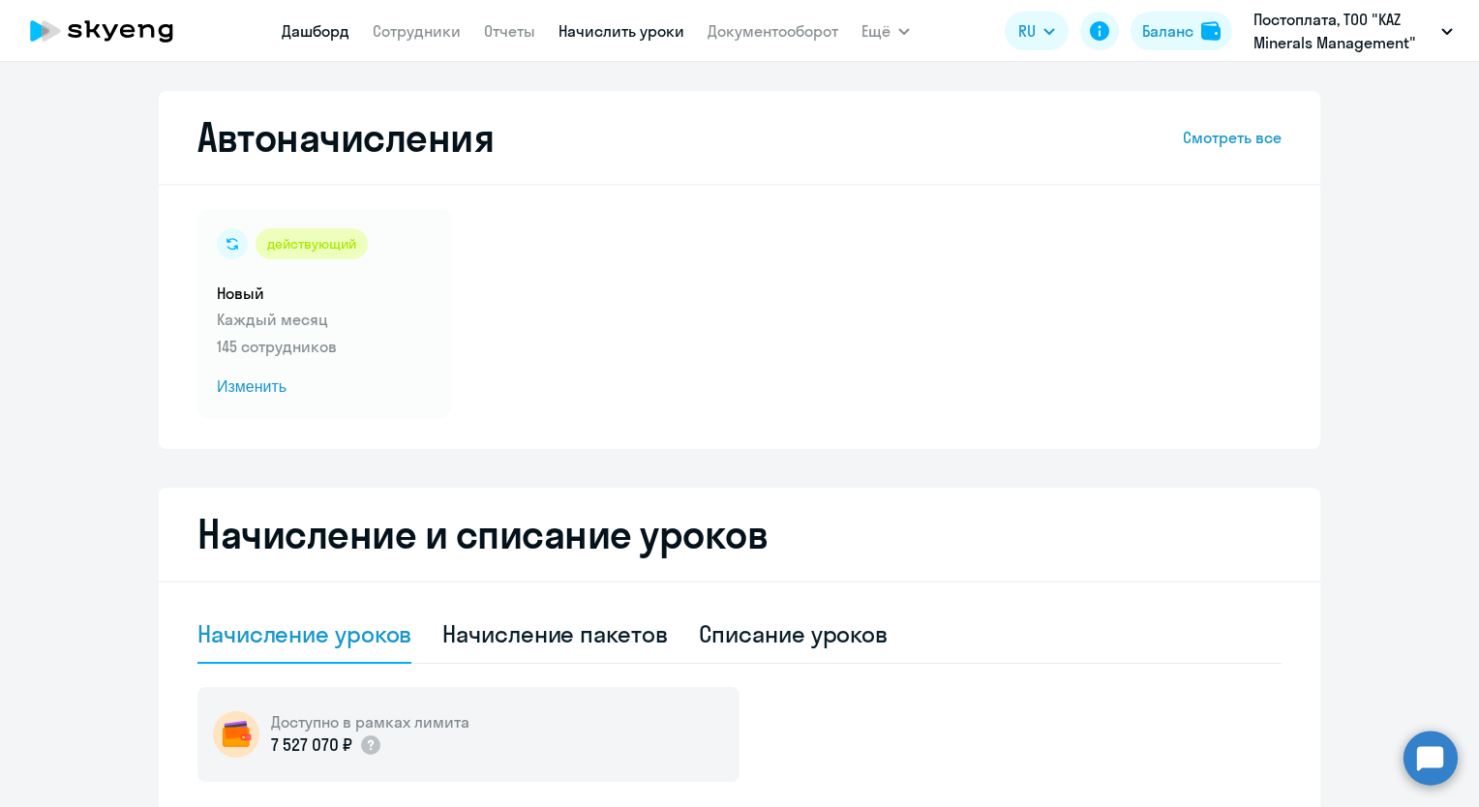
click at [310, 33] on link "Дашборд" at bounding box center [316, 30] width 68 height 19
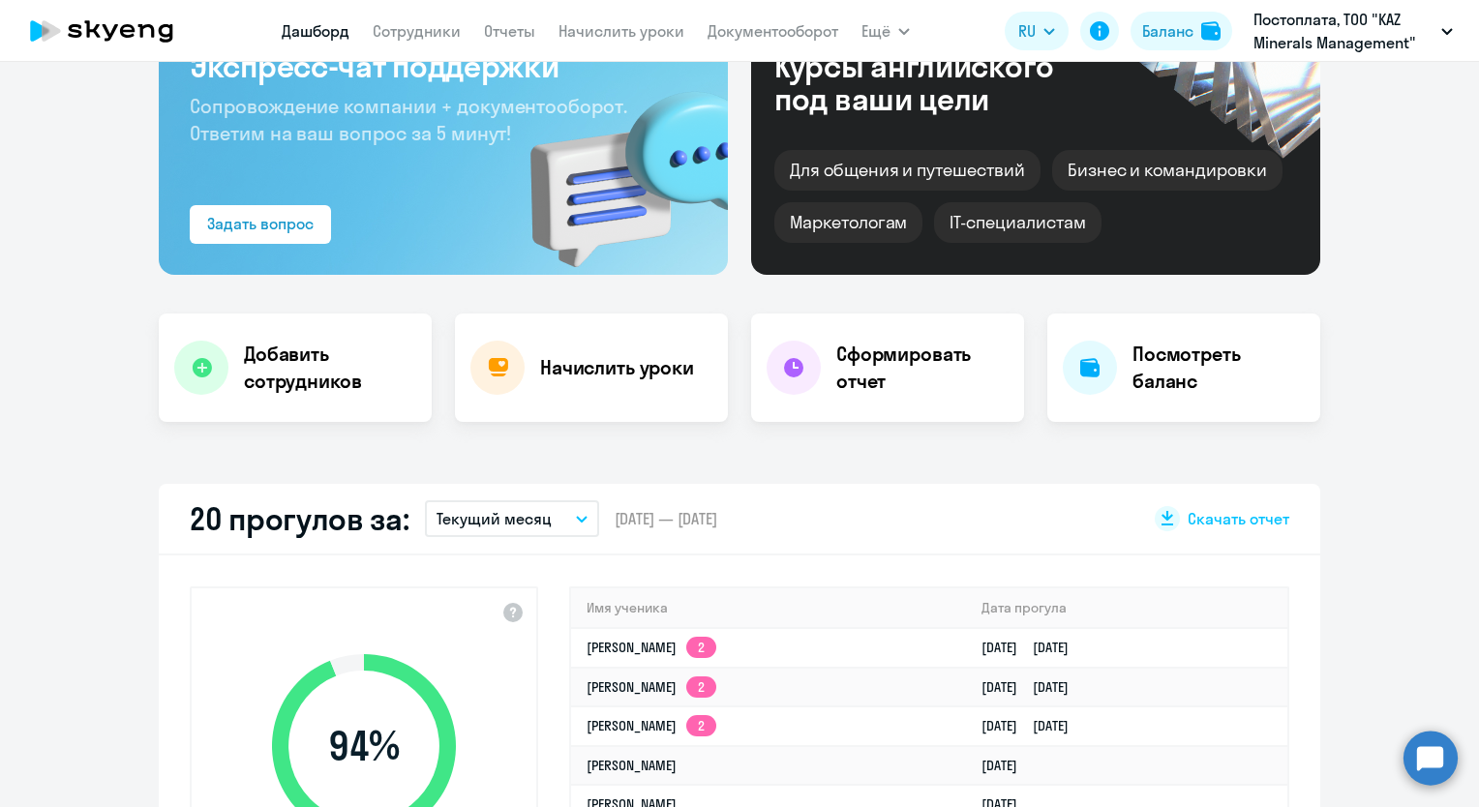
scroll to position [387, 0]
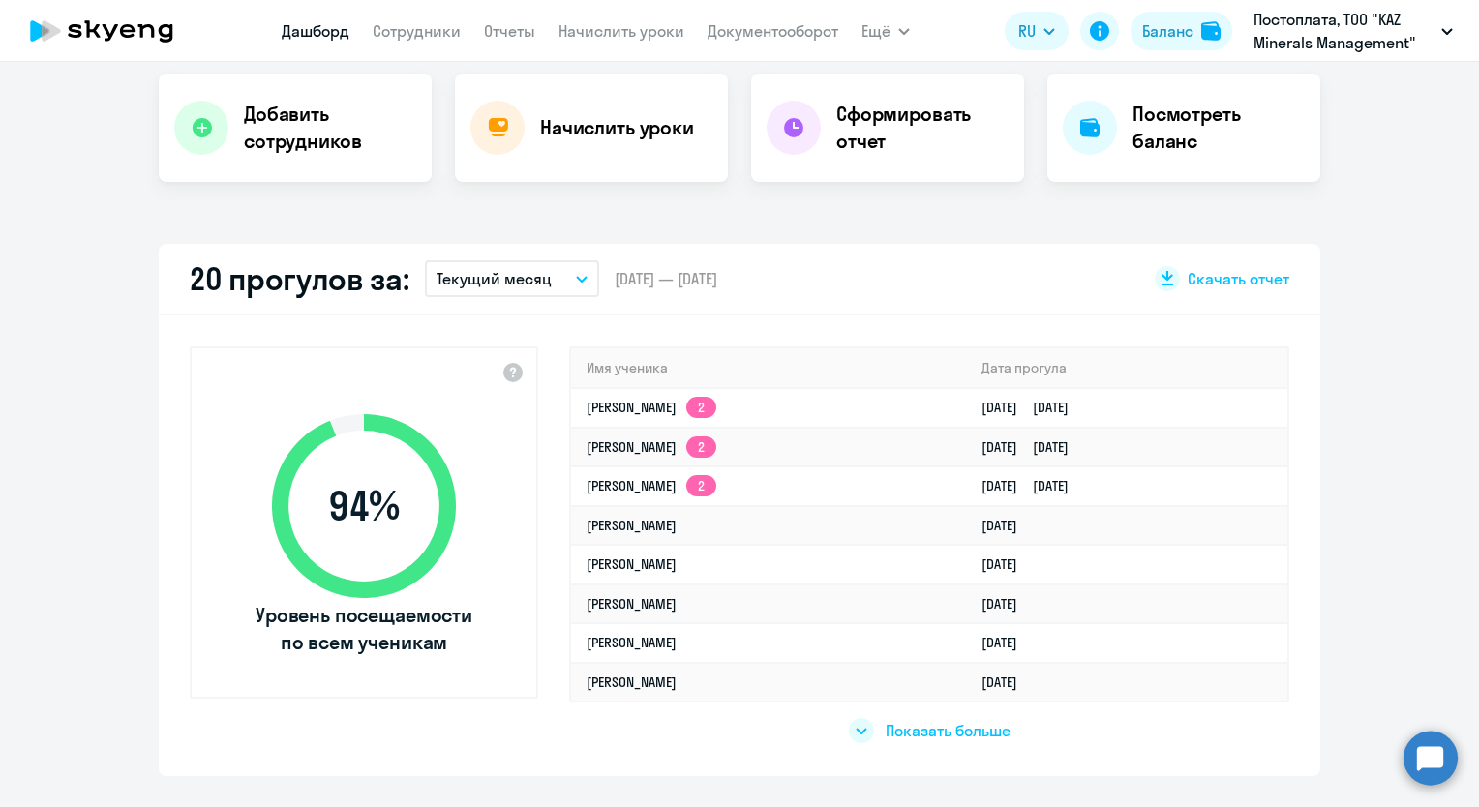
click at [924, 734] on span "Показать больше" at bounding box center [947, 730] width 125 height 21
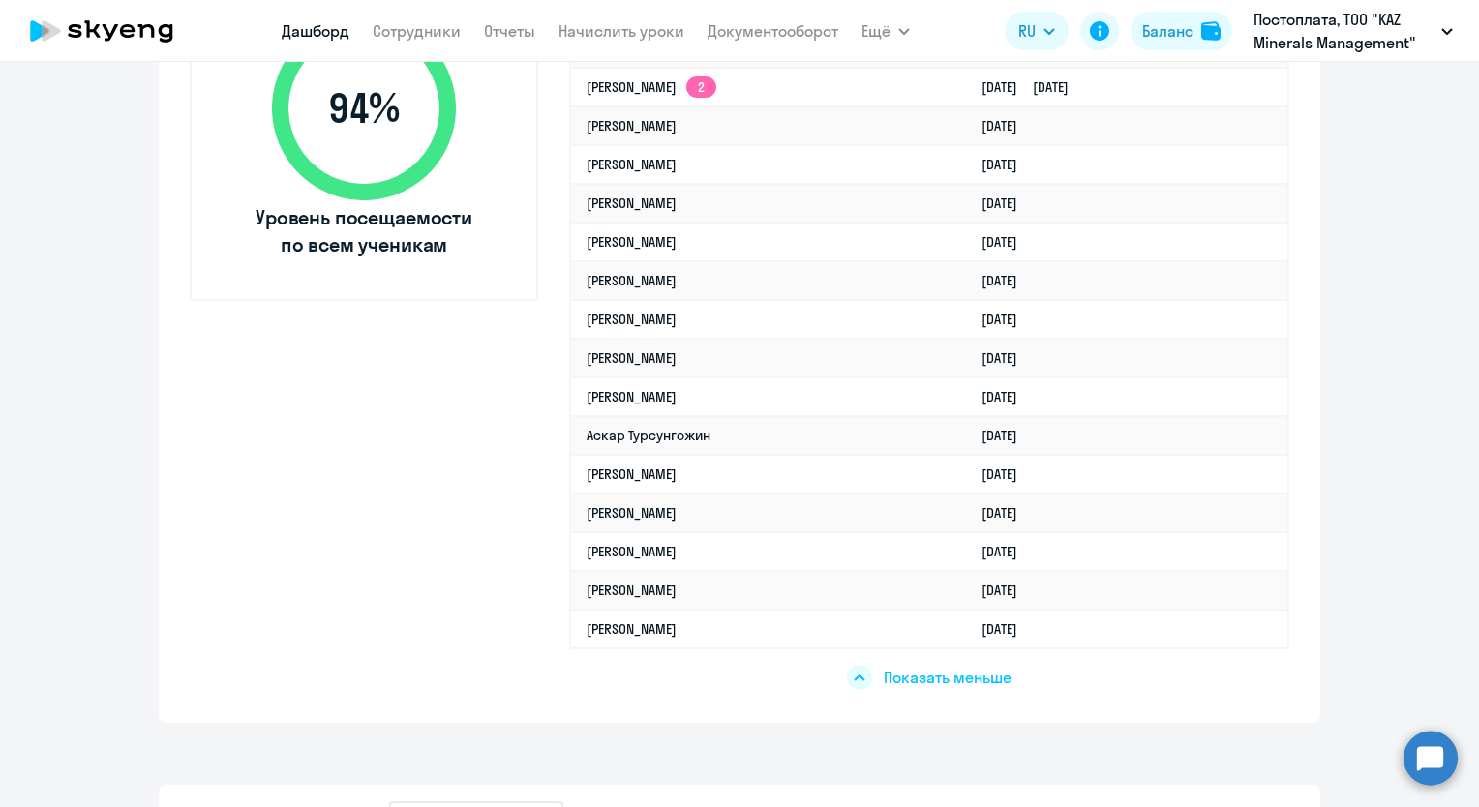
scroll to position [581, 0]
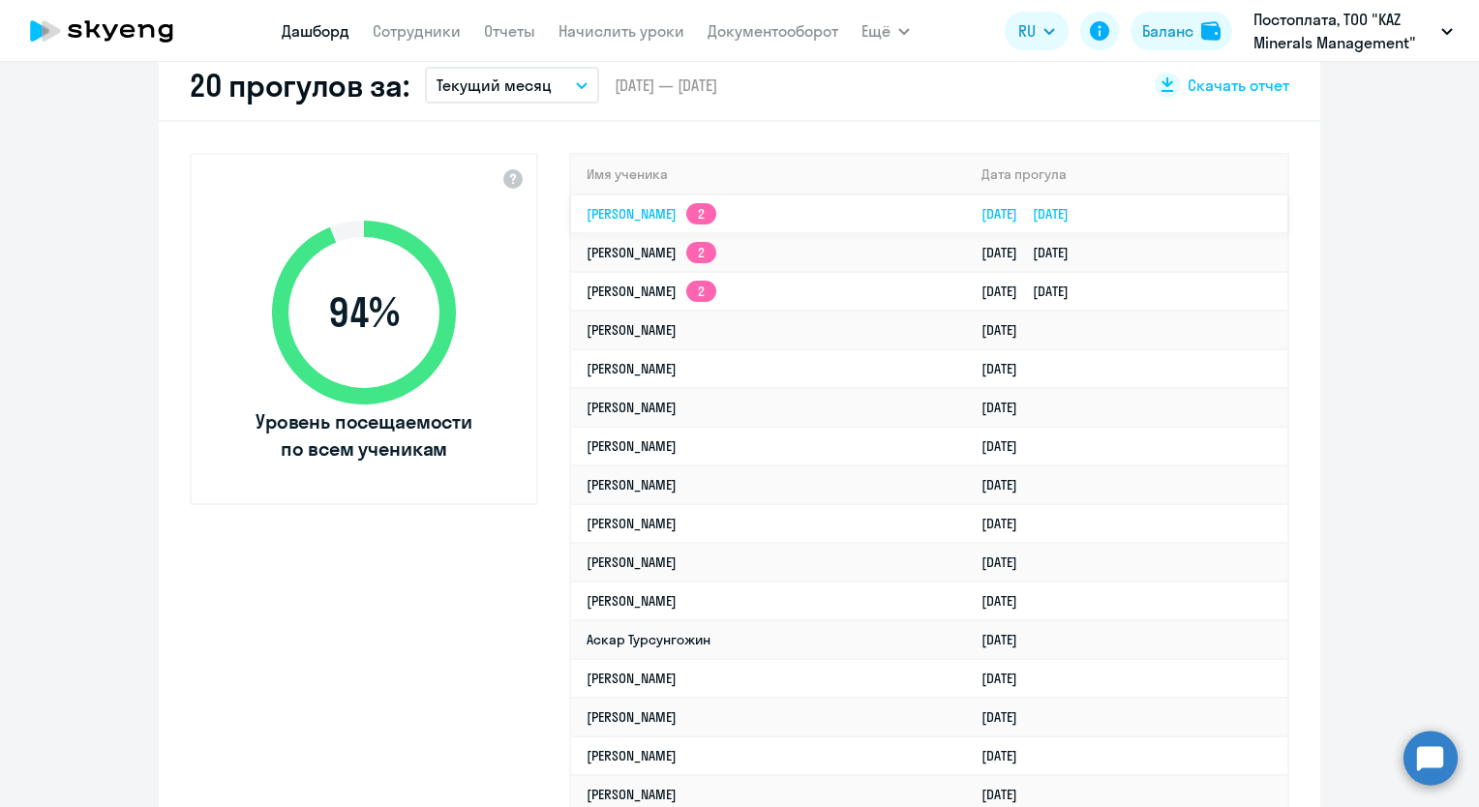
select select "30"
click at [716, 215] on app-skyeng-badge "2" at bounding box center [701, 213] width 30 height 21
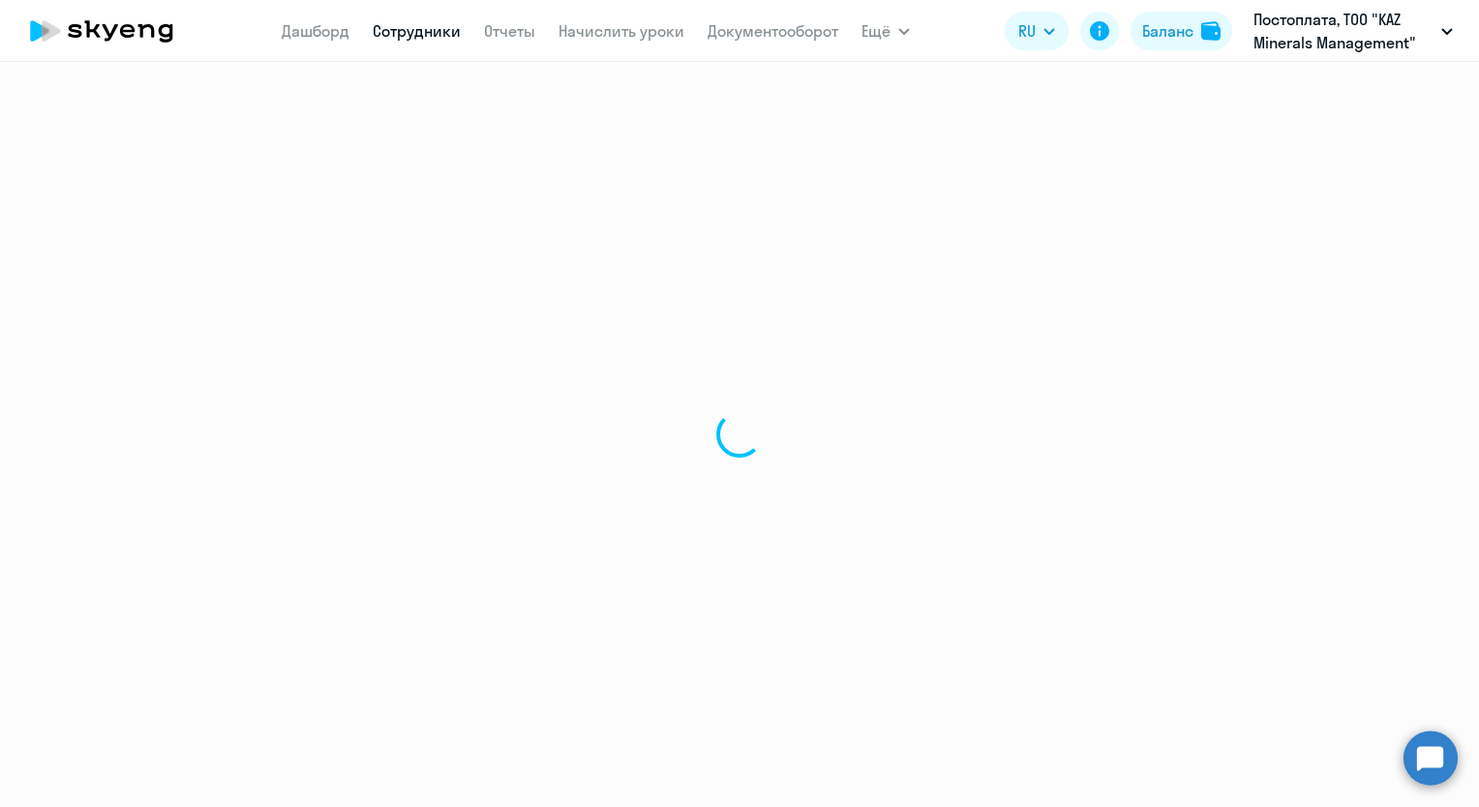
select select "english"
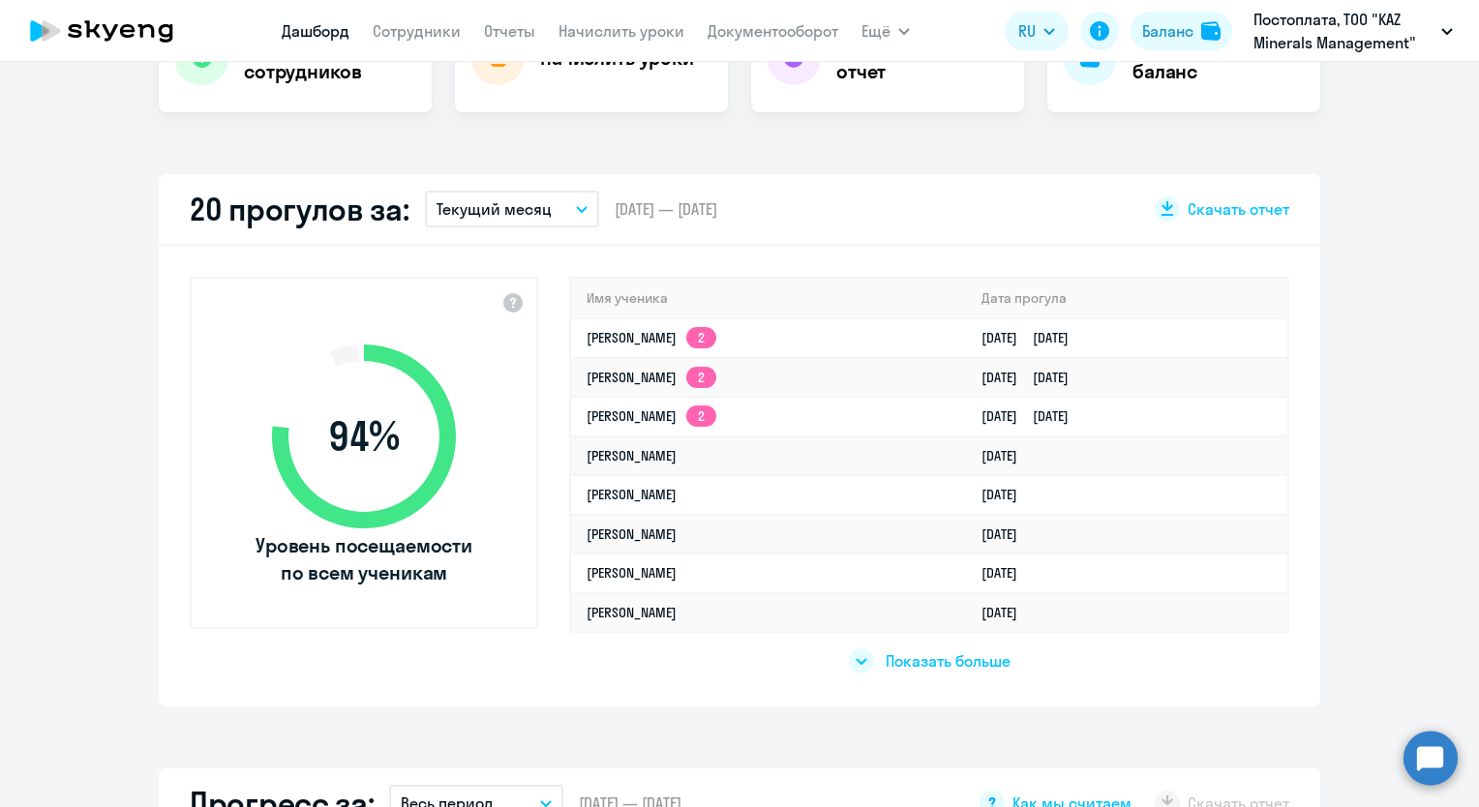
scroll to position [484, 0]
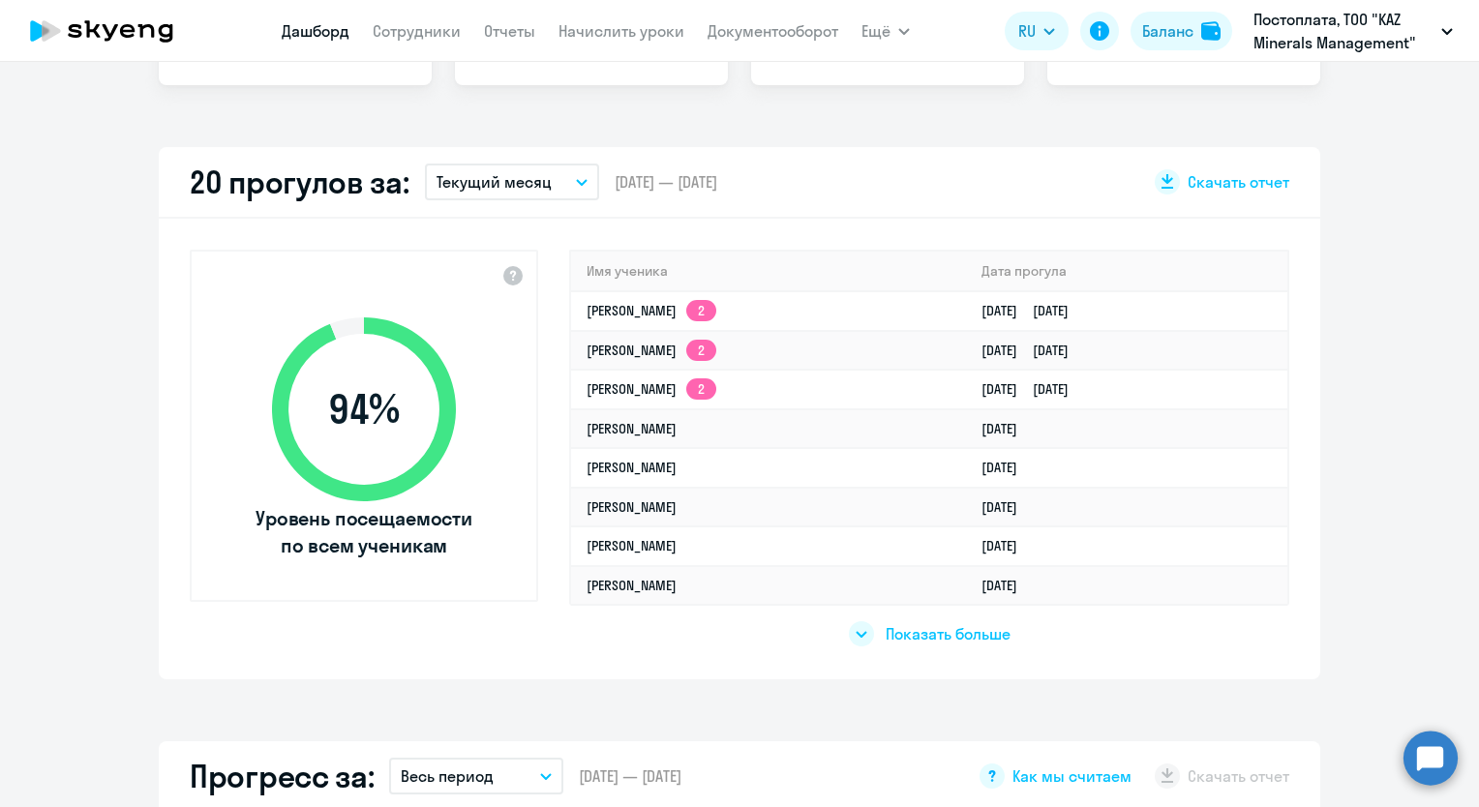
select select "30"
click at [909, 635] on span "Показать больше" at bounding box center [947, 633] width 125 height 21
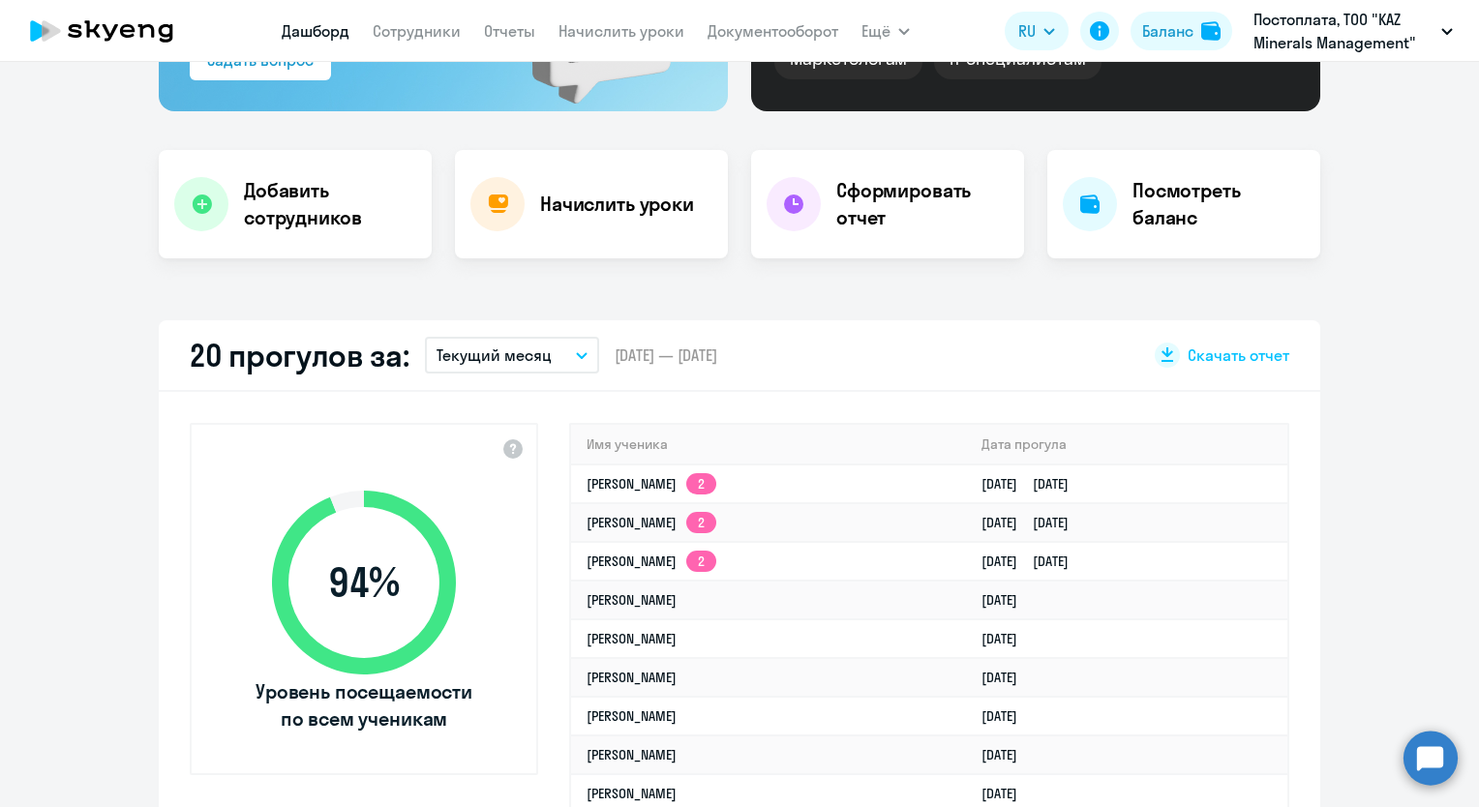
scroll to position [194, 0]
